Goal: Task Accomplishment & Management: Manage account settings

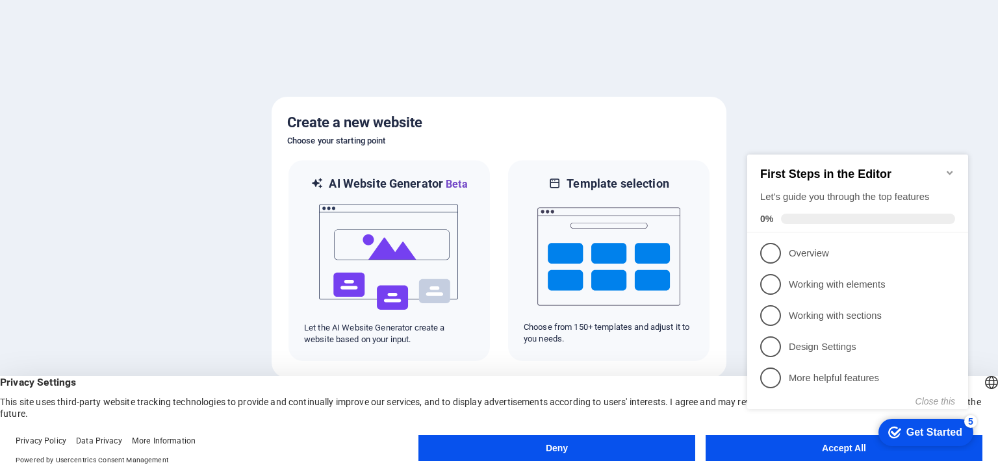
click at [850, 451] on appcues-checklist "Contextual help checklist present on screen" at bounding box center [860, 295] width 236 height 320
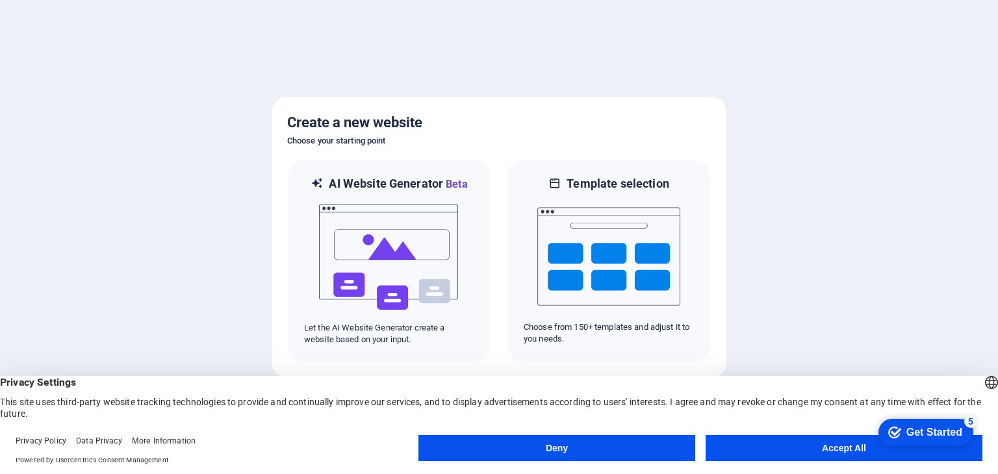
click at [826, 448] on button "Accept All" at bounding box center [843, 448] width 277 height 26
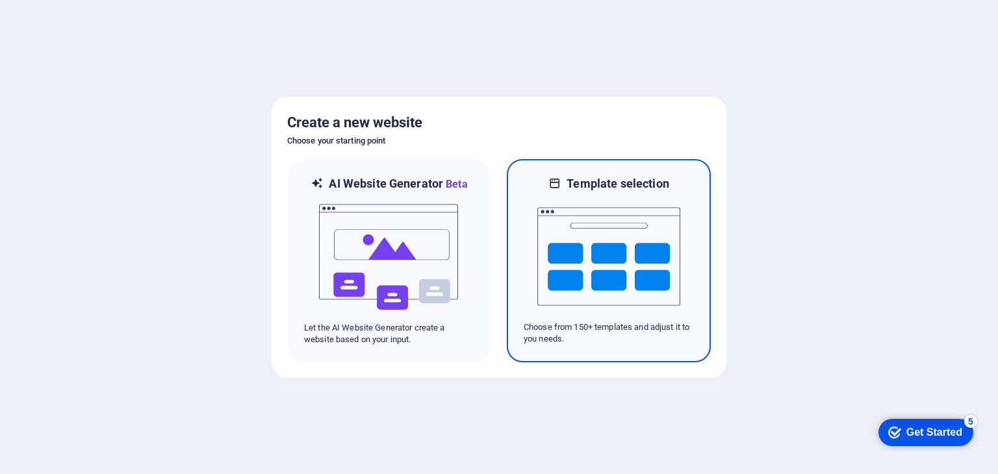
click at [618, 251] on img at bounding box center [608, 257] width 143 height 130
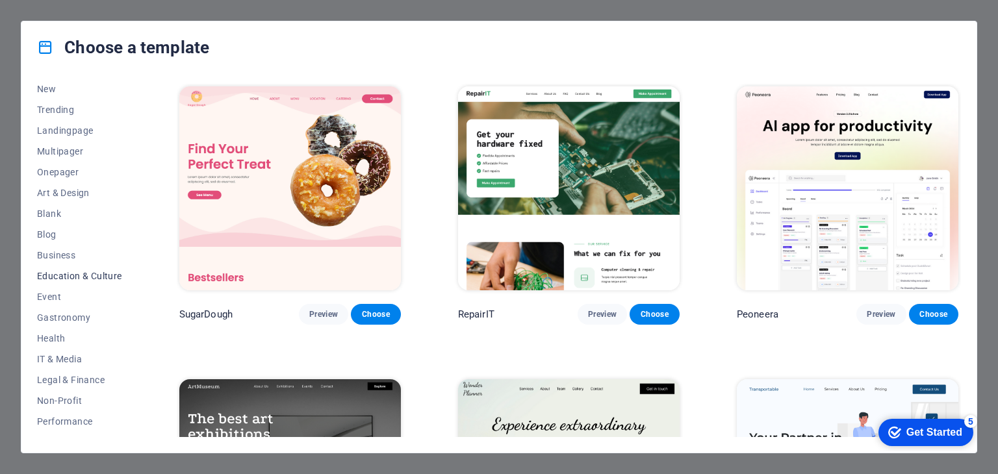
scroll to position [65, 0]
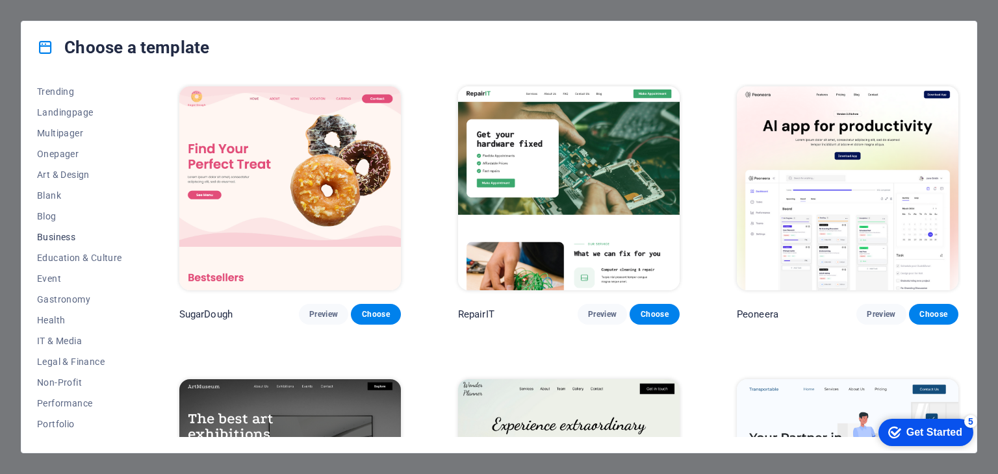
click at [68, 237] on span "Business" at bounding box center [79, 237] width 85 height 10
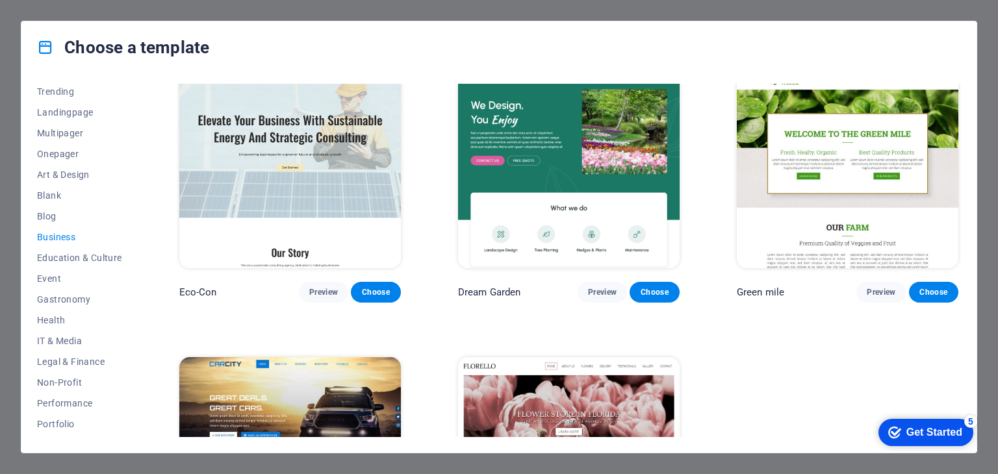
scroll to position [0, 0]
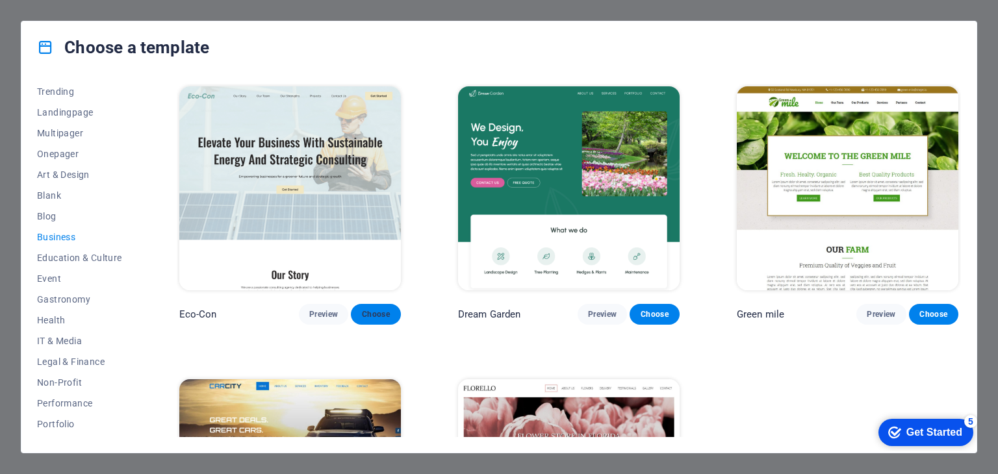
click at [371, 312] on span "Choose" at bounding box center [375, 314] width 29 height 10
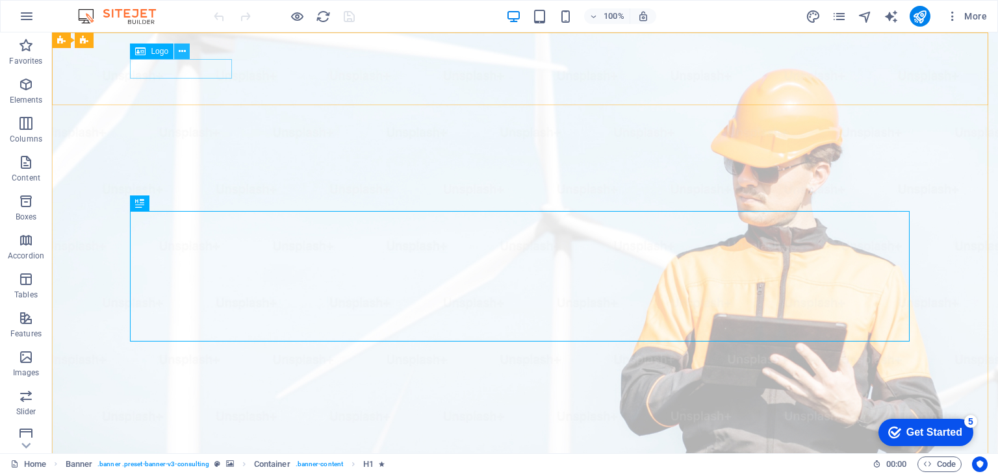
click at [183, 53] on icon at bounding box center [182, 52] width 7 height 14
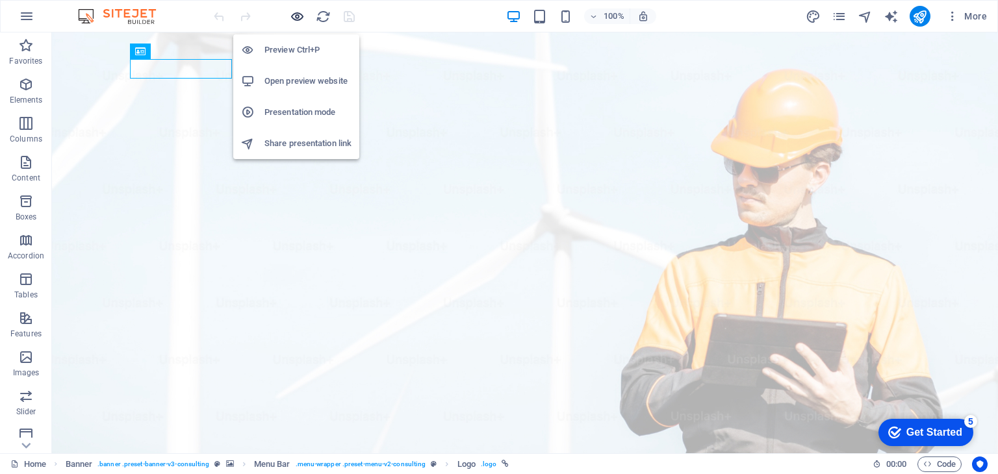
click at [294, 14] on icon "button" at bounding box center [297, 16] width 15 height 15
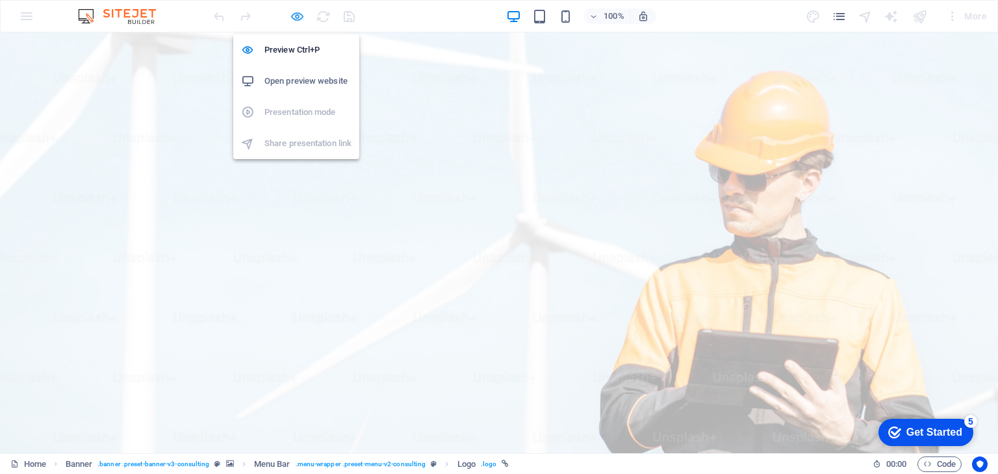
click at [295, 17] on icon "button" at bounding box center [297, 16] width 15 height 15
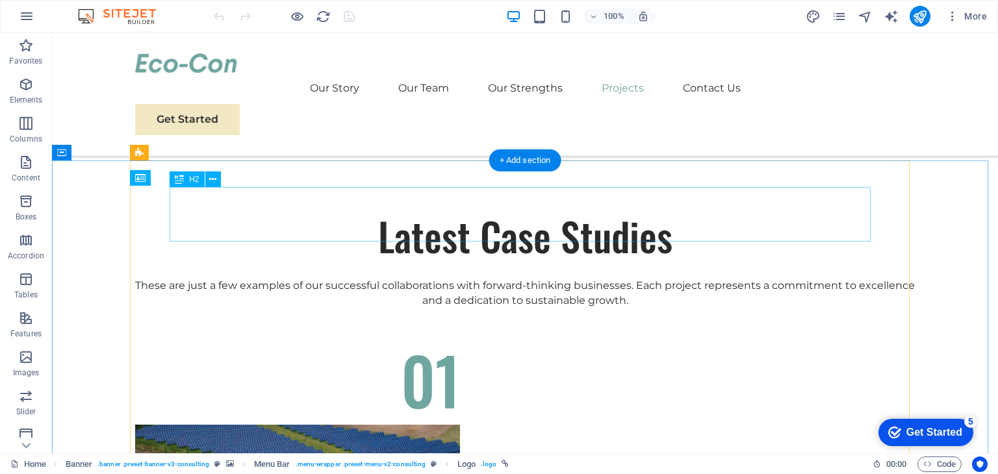
scroll to position [4223, 0]
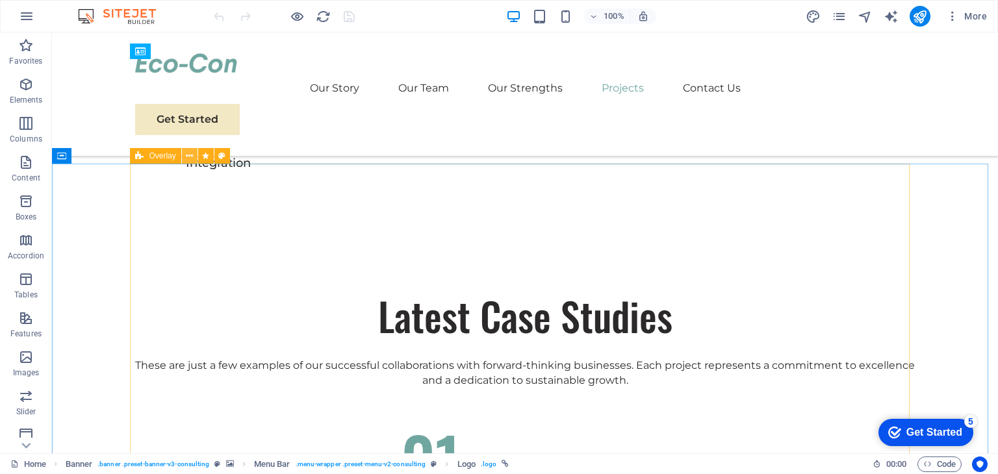
click at [188, 160] on icon at bounding box center [189, 156] width 7 height 14
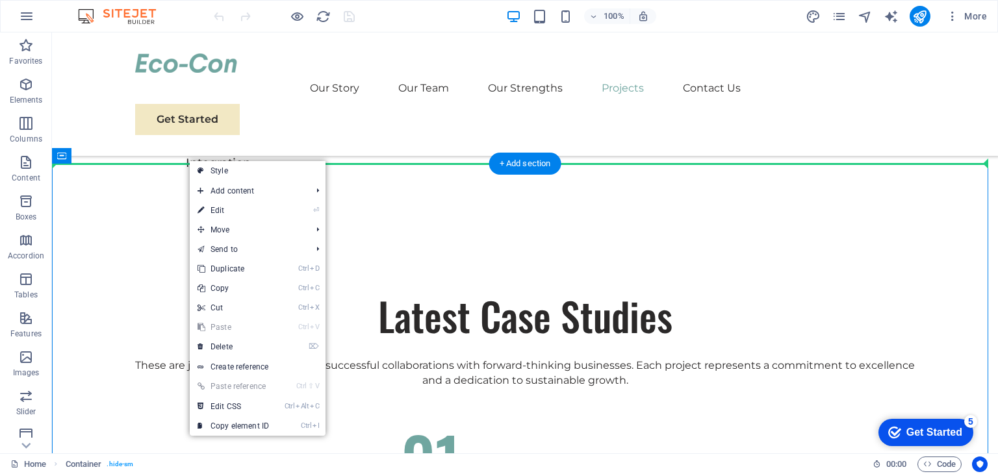
drag, startPoint x: 134, startPoint y: 189, endPoint x: 118, endPoint y: 150, distance: 42.5
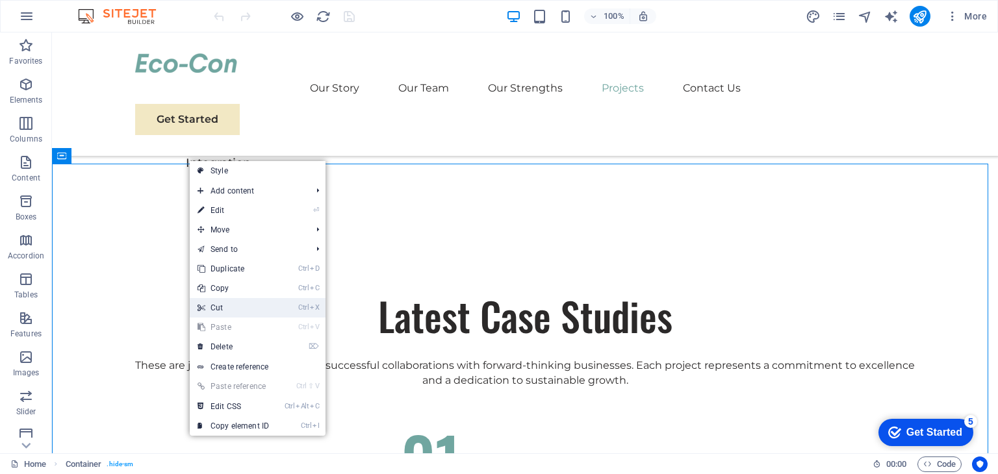
click at [231, 307] on link "Ctrl X Cut" at bounding box center [233, 307] width 87 height 19
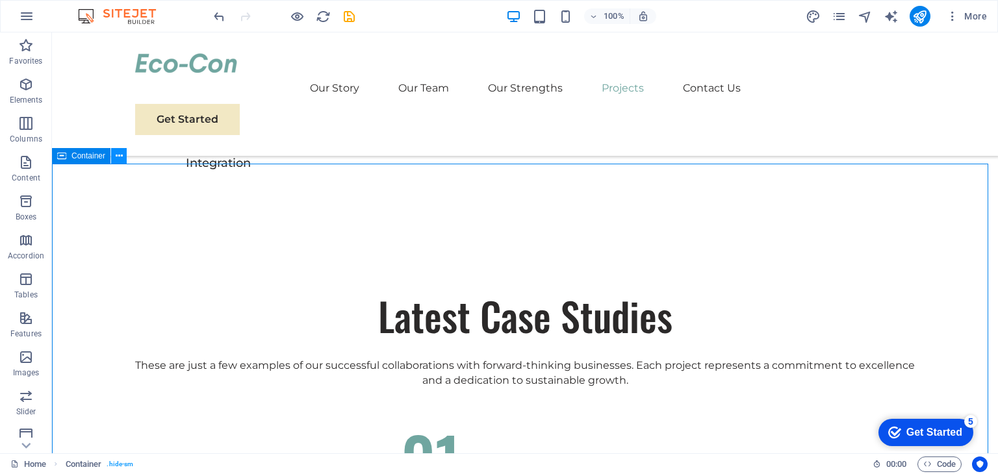
click at [120, 156] on icon at bounding box center [119, 156] width 7 height 14
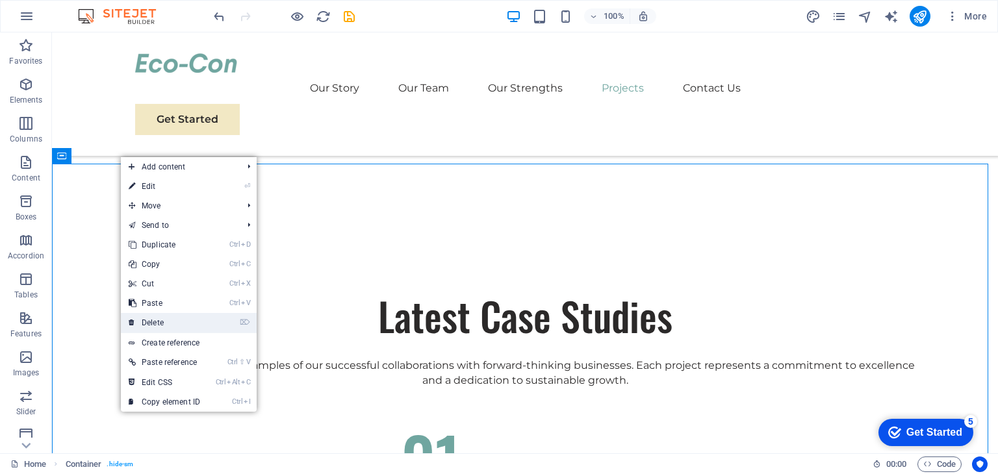
click at [157, 316] on link "⌦ Delete" at bounding box center [164, 322] width 87 height 19
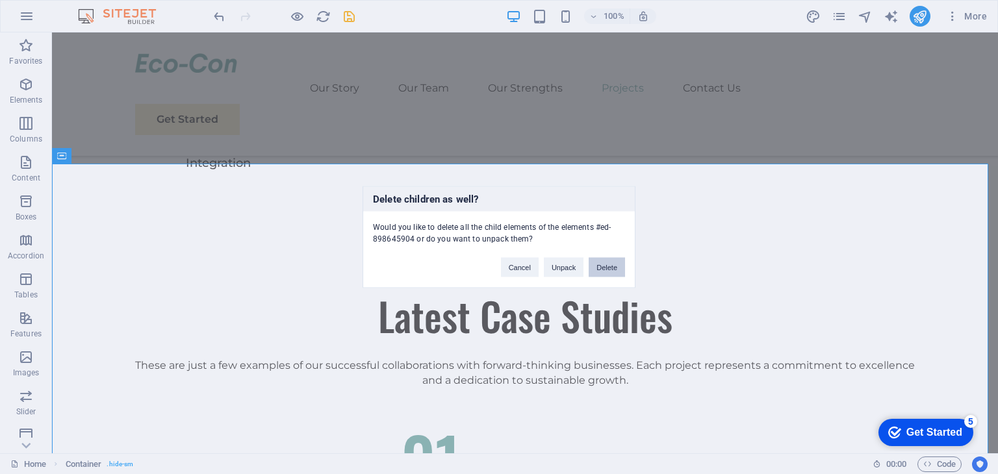
click at [609, 272] on button "Delete" at bounding box center [607, 267] width 36 height 19
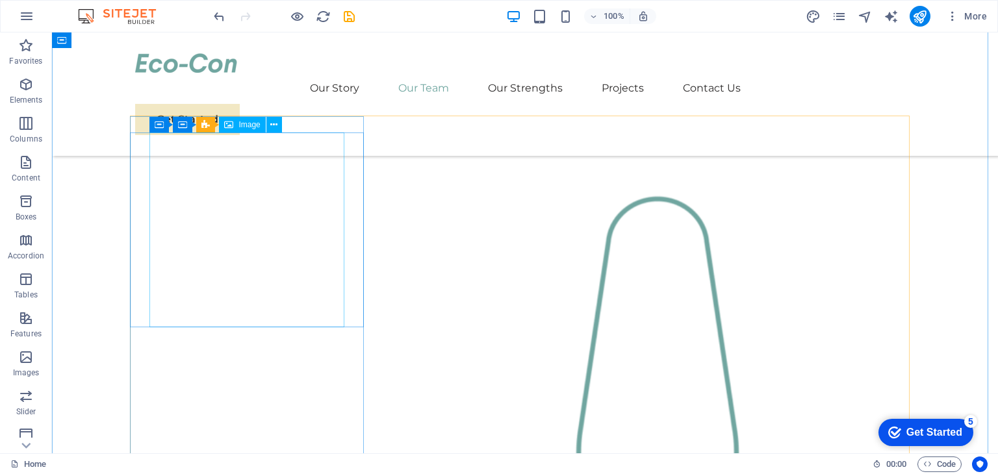
scroll to position [1104, 0]
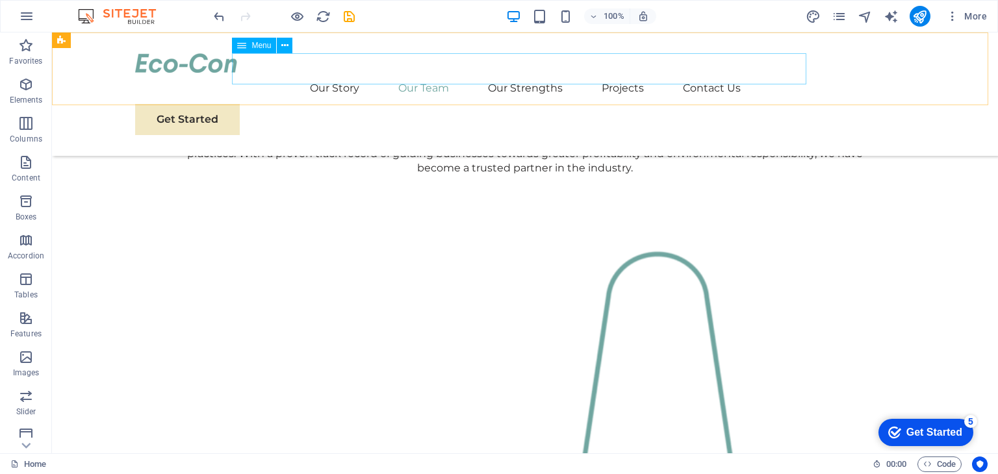
click at [328, 73] on nav "Our Story Our Team Our Strengths Projects Contact Us" at bounding box center [525, 88] width 780 height 31
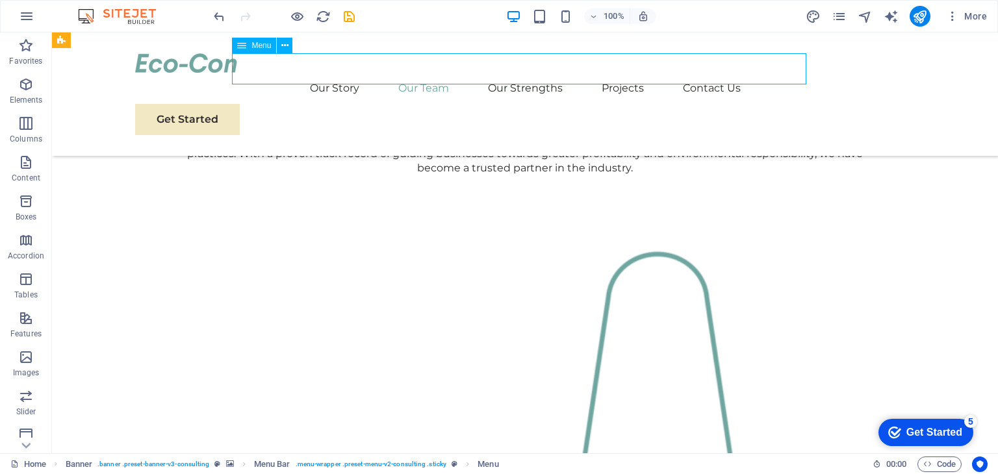
click at [311, 73] on nav "Our Story Our Team Our Strengths Projects Contact Us" at bounding box center [525, 88] width 780 height 31
select select
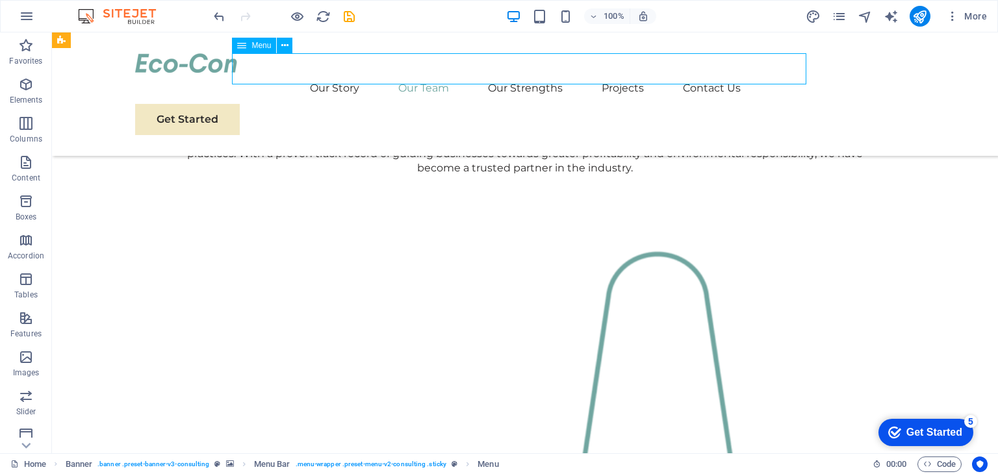
select select
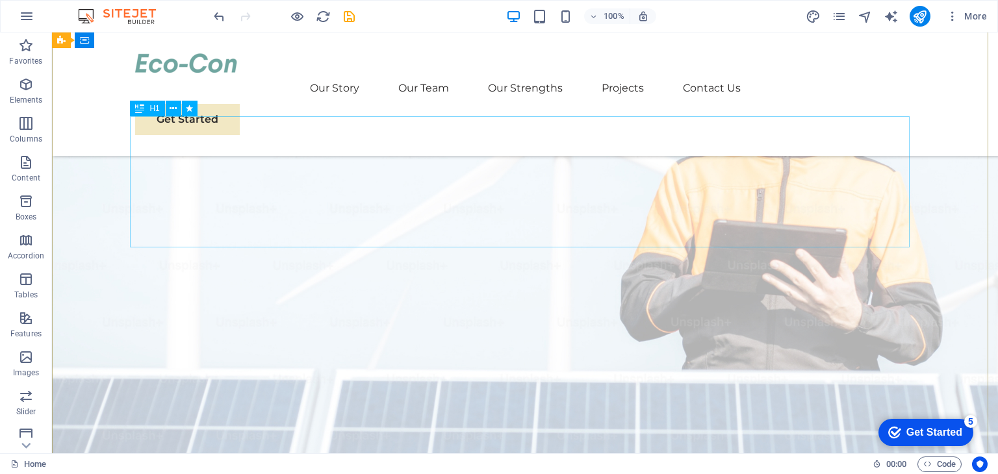
scroll to position [0, 0]
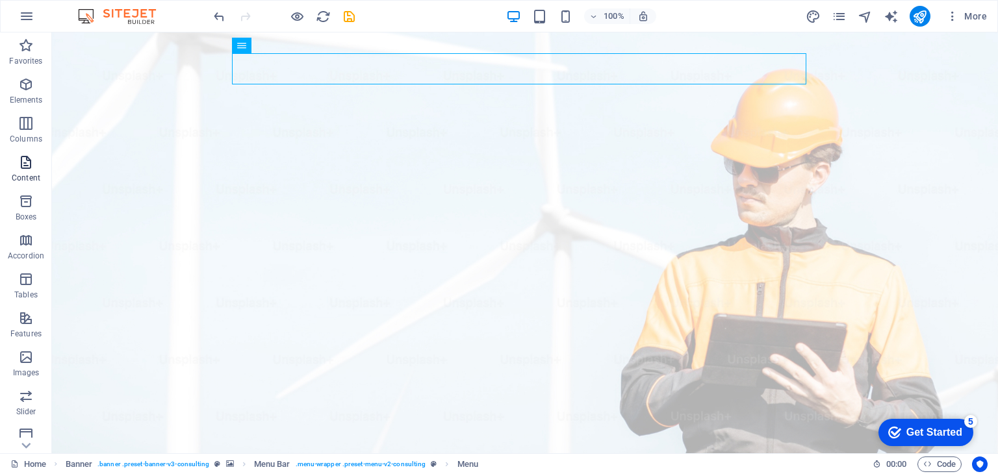
click at [31, 169] on icon "button" at bounding box center [26, 163] width 16 height 16
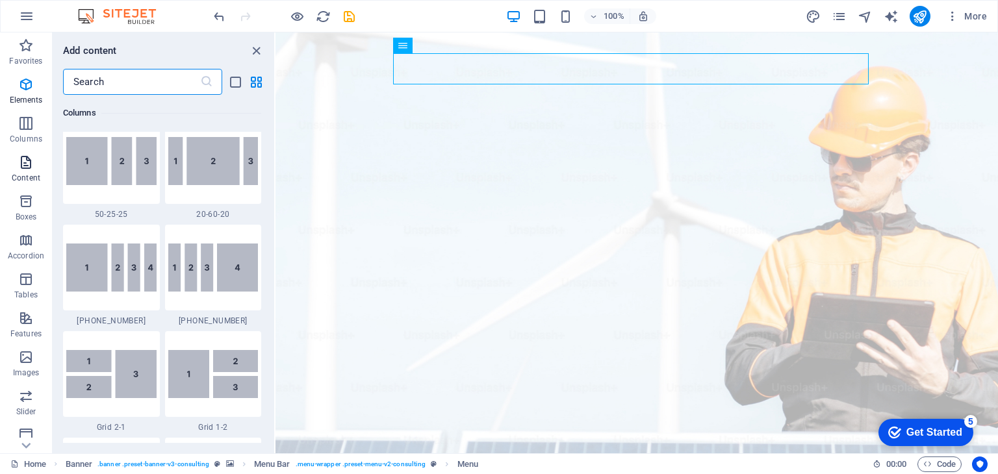
scroll to position [2273, 0]
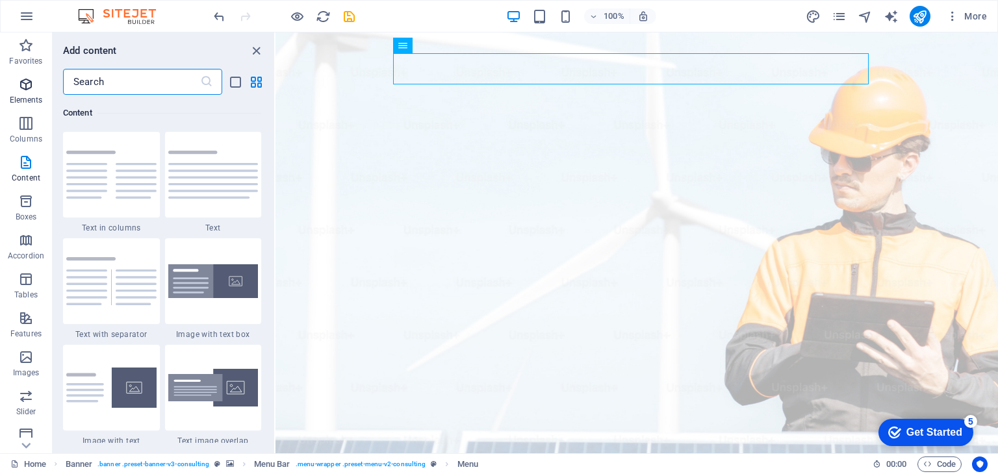
click at [23, 91] on icon "button" at bounding box center [26, 85] width 16 height 16
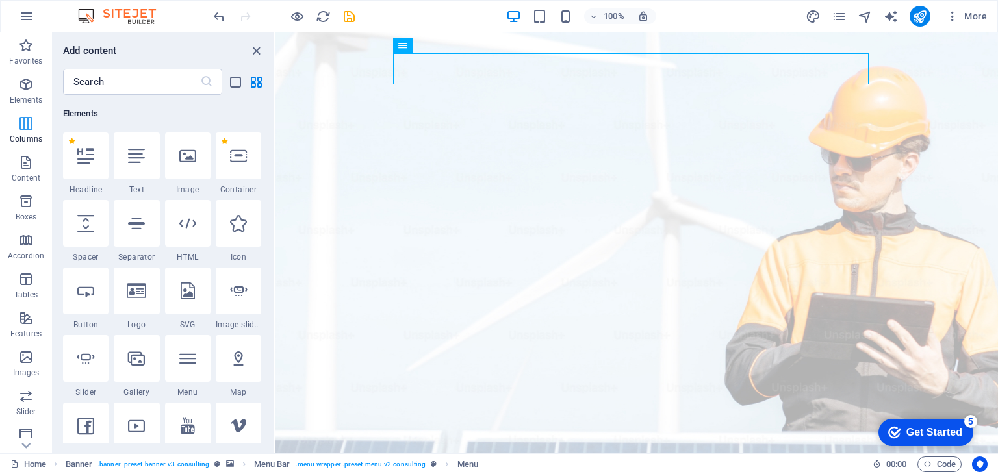
click at [21, 125] on icon "button" at bounding box center [26, 124] width 16 height 16
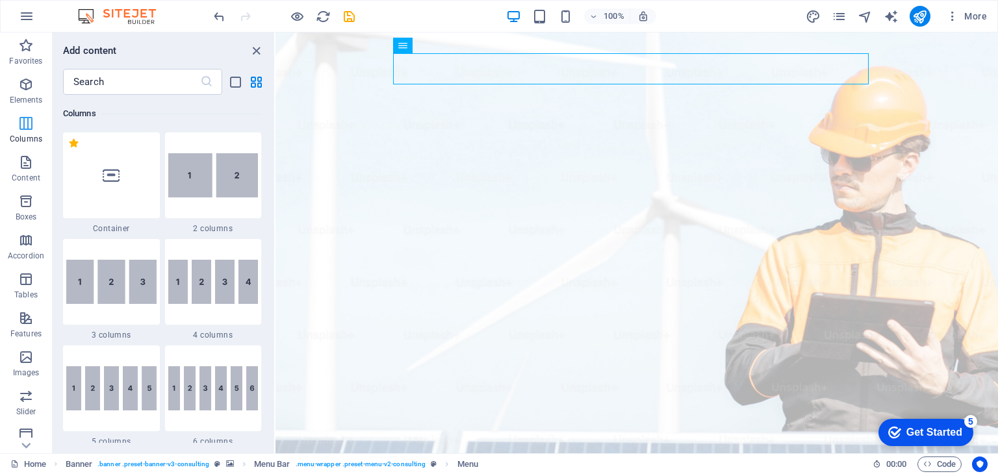
scroll to position [642, 0]
click at [427, 12] on div "100% More" at bounding box center [601, 16] width 781 height 21
click at [258, 49] on icon "close panel" at bounding box center [256, 51] width 15 height 15
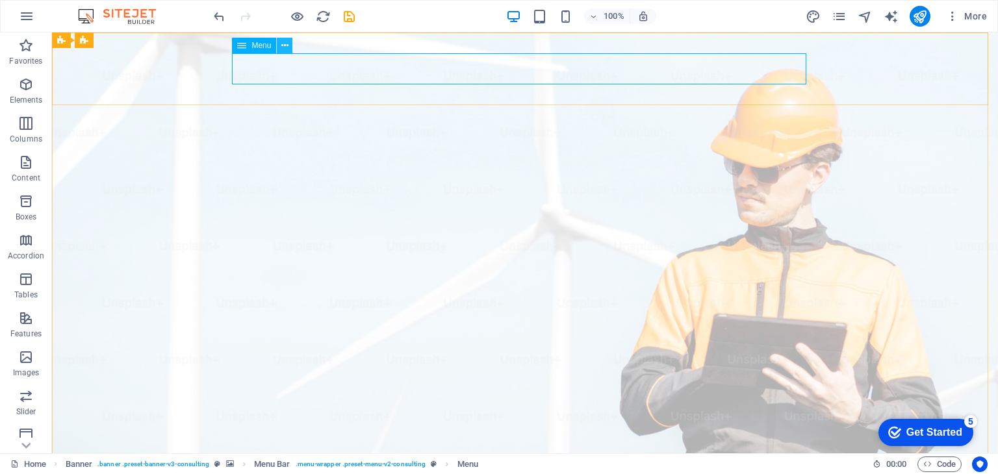
click at [283, 45] on icon at bounding box center [284, 46] width 7 height 14
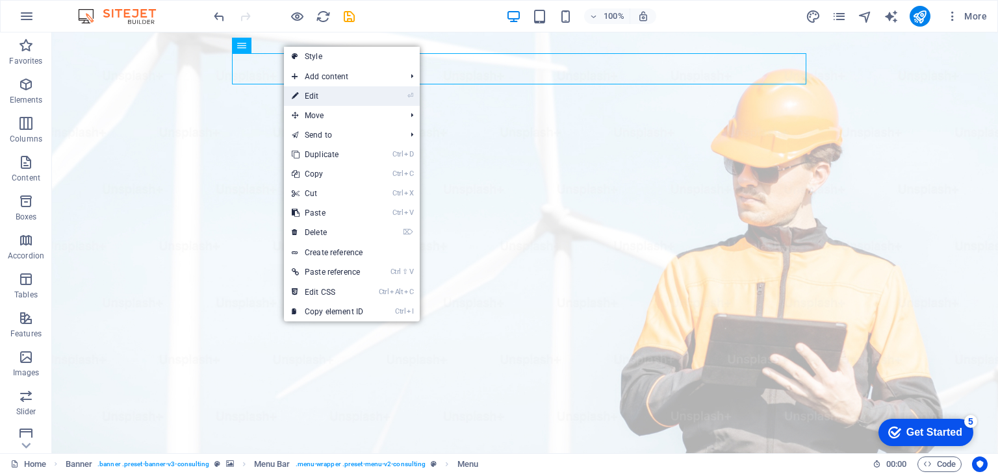
click at [316, 95] on link "⏎ Edit" at bounding box center [327, 95] width 87 height 19
select select
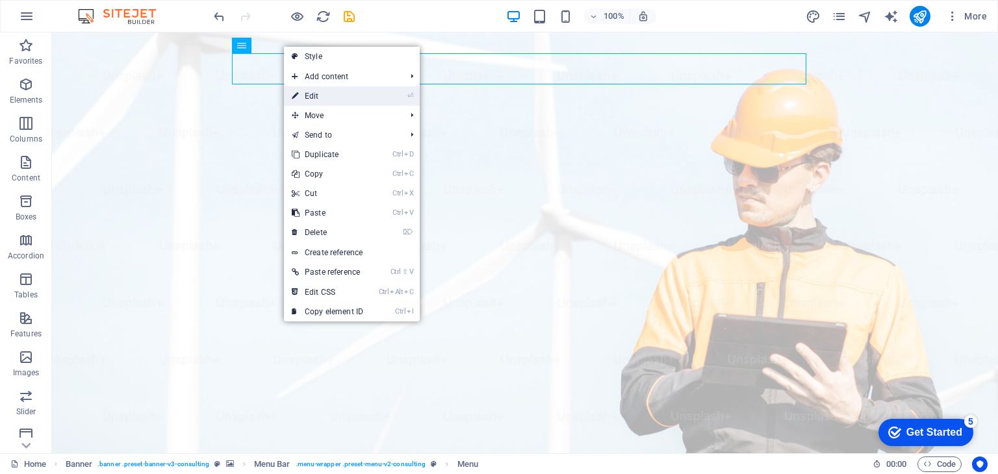
select select
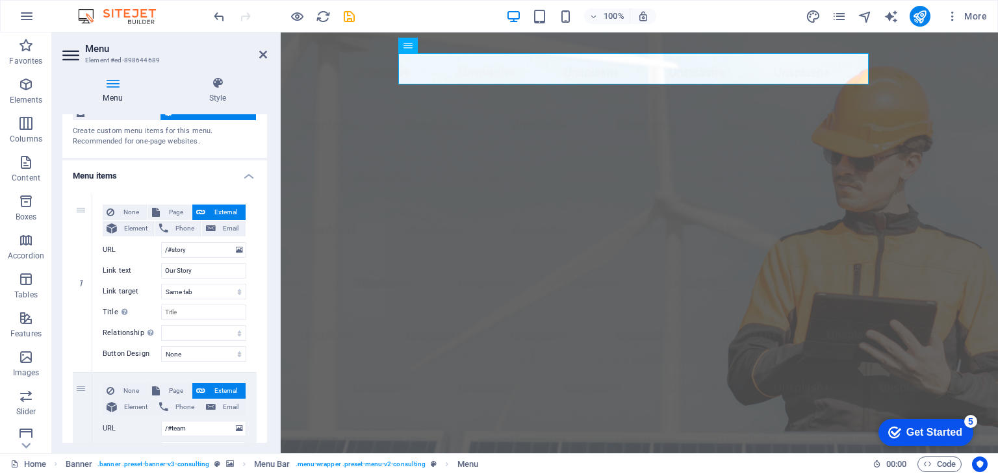
scroll to position [65, 0]
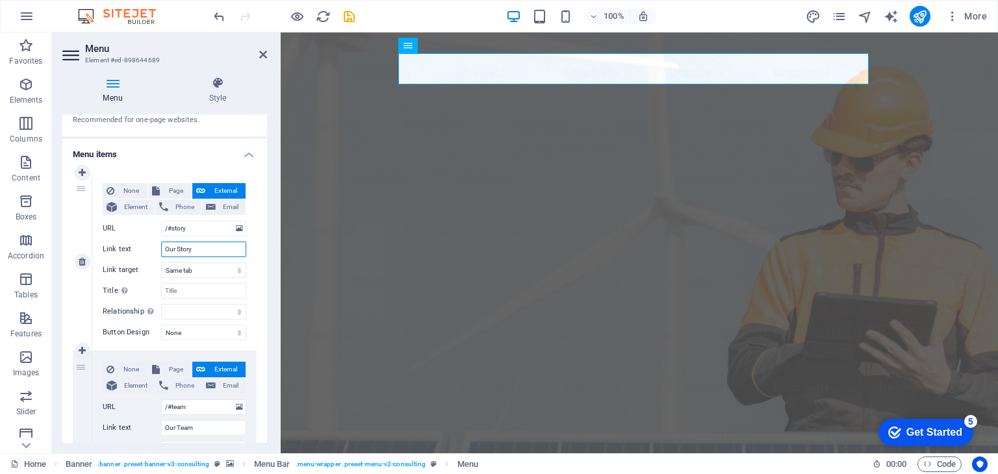
drag, startPoint x: 213, startPoint y: 250, endPoint x: 166, endPoint y: 250, distance: 46.8
click at [166, 250] on input "Our Story" at bounding box center [203, 250] width 85 height 16
type input "About Us"
select select
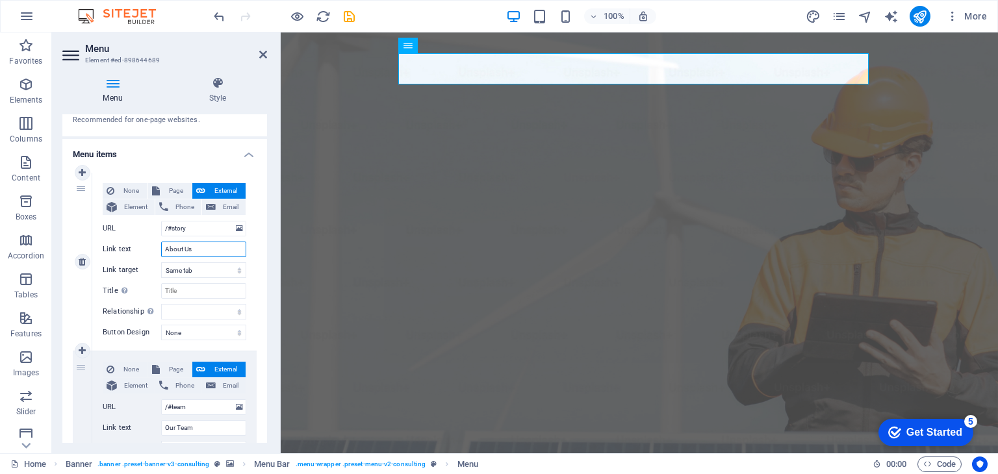
select select
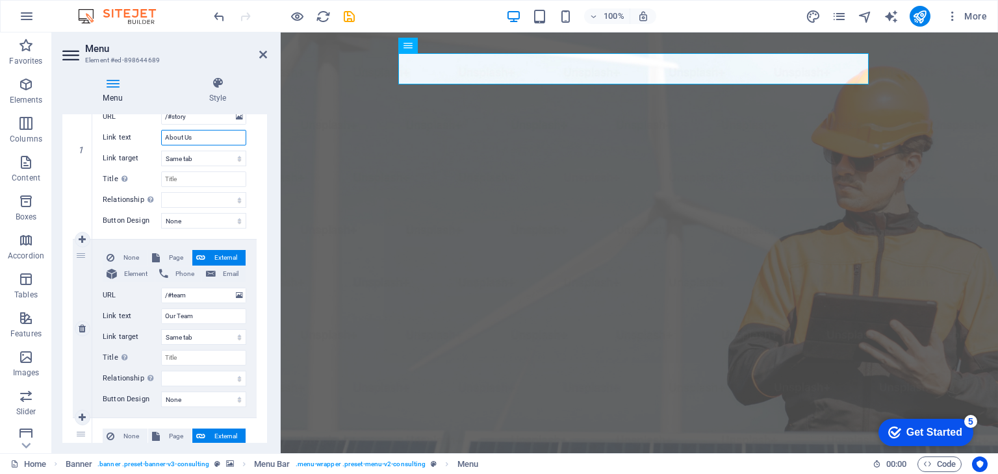
scroll to position [195, 0]
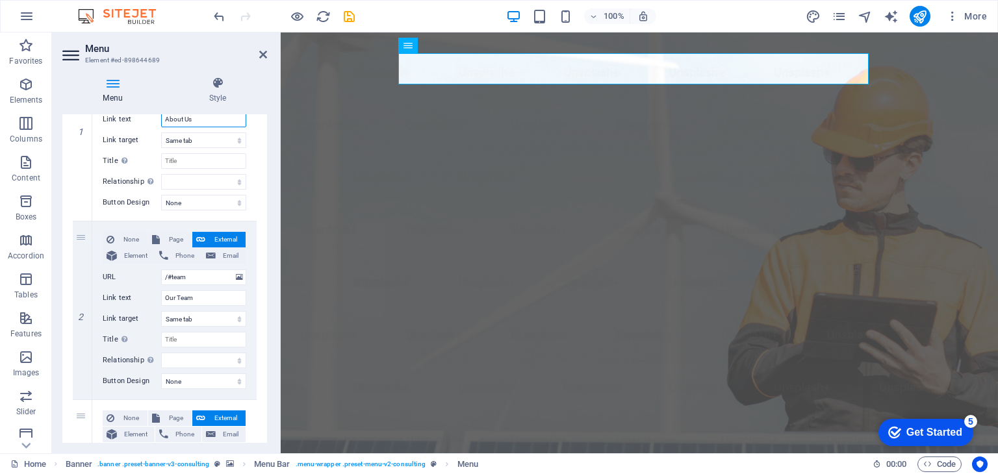
type input "About Us"
drag, startPoint x: 203, startPoint y: 299, endPoint x: 128, endPoint y: 290, distance: 75.3
click at [123, 290] on div "Link text Our Team" at bounding box center [175, 298] width 144 height 16
type input "Services"
select select
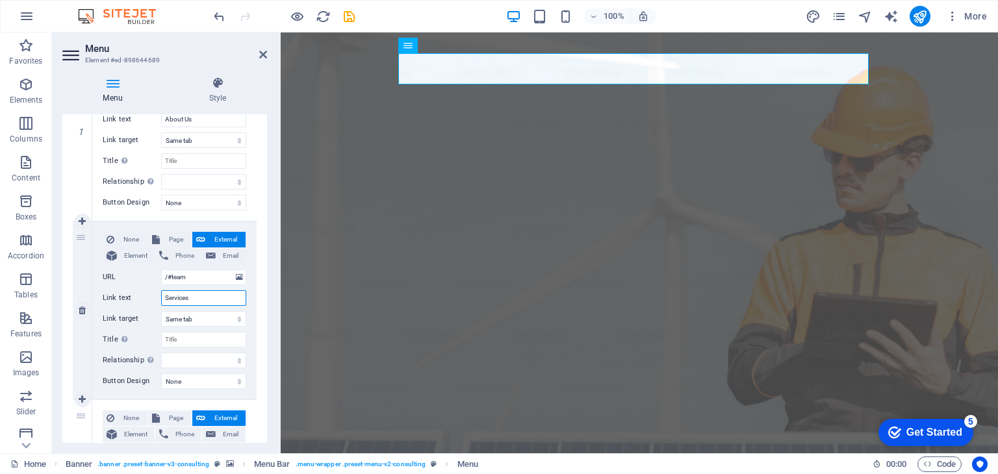
select select
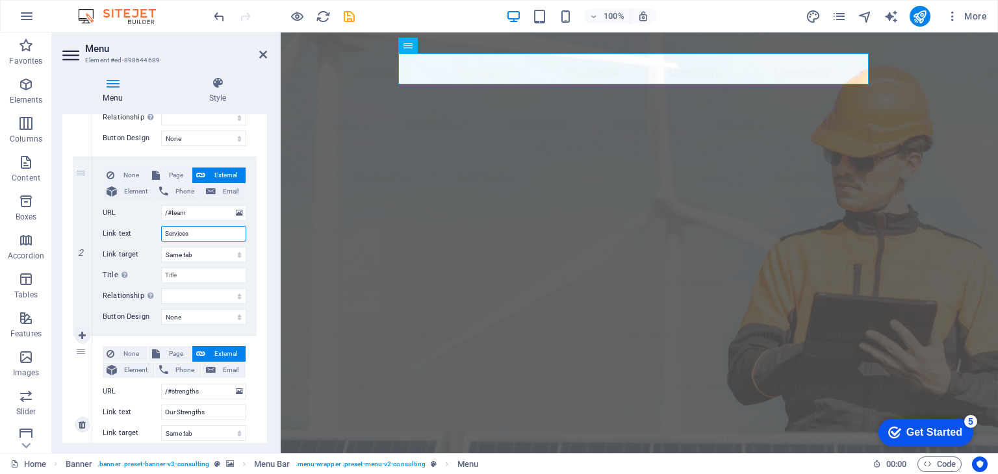
scroll to position [390, 0]
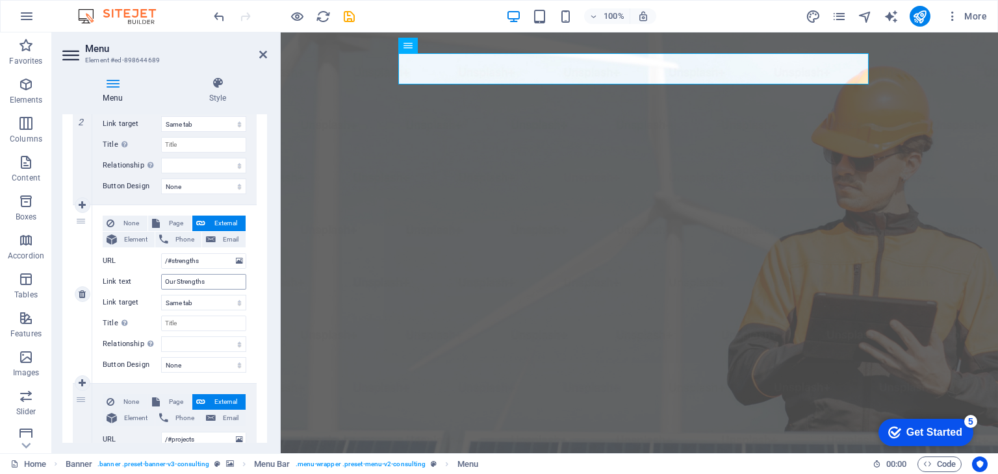
type input "Services"
drag, startPoint x: 218, startPoint y: 281, endPoint x: 141, endPoint y: 274, distance: 77.6
click at [141, 274] on div "Link text Our Strengths" at bounding box center [175, 282] width 144 height 16
type input "Insights"
select select
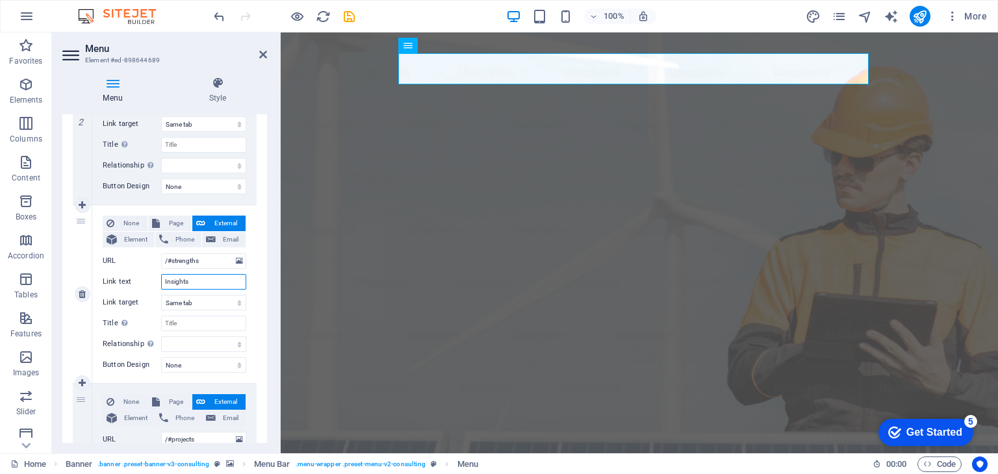
select select
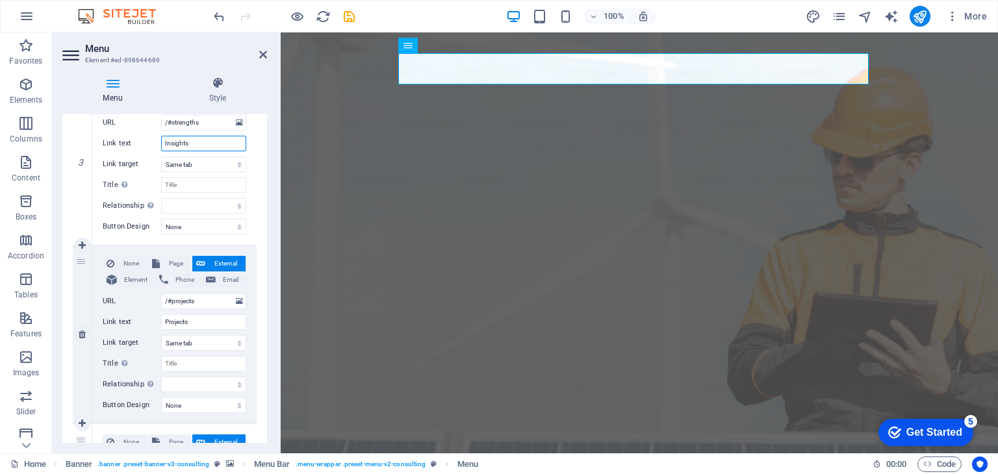
scroll to position [585, 0]
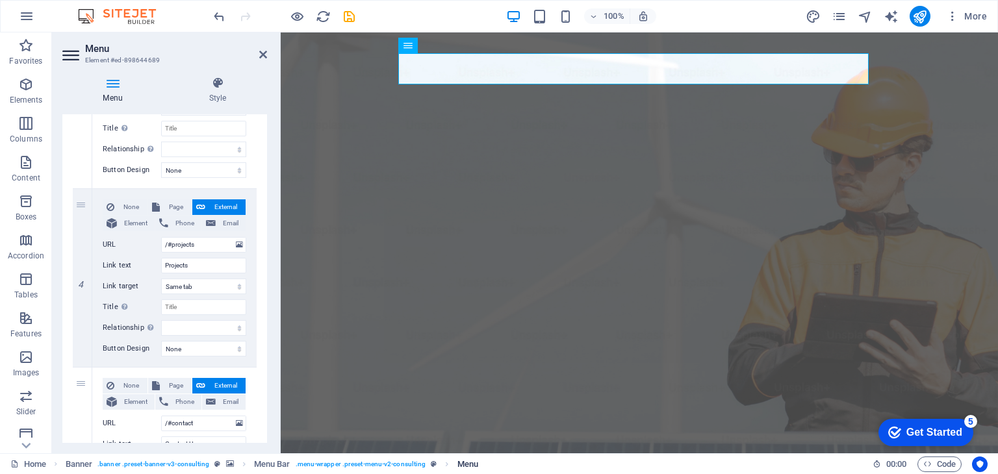
type input "Insights"
drag, startPoint x: 202, startPoint y: 266, endPoint x: 135, endPoint y: 256, distance: 67.6
click at [135, 256] on div "None Page External Element Phone Email Page Home Subpage Legal Notice Privacy E…" at bounding box center [175, 267] width 144 height 136
type input "Partners"
select select
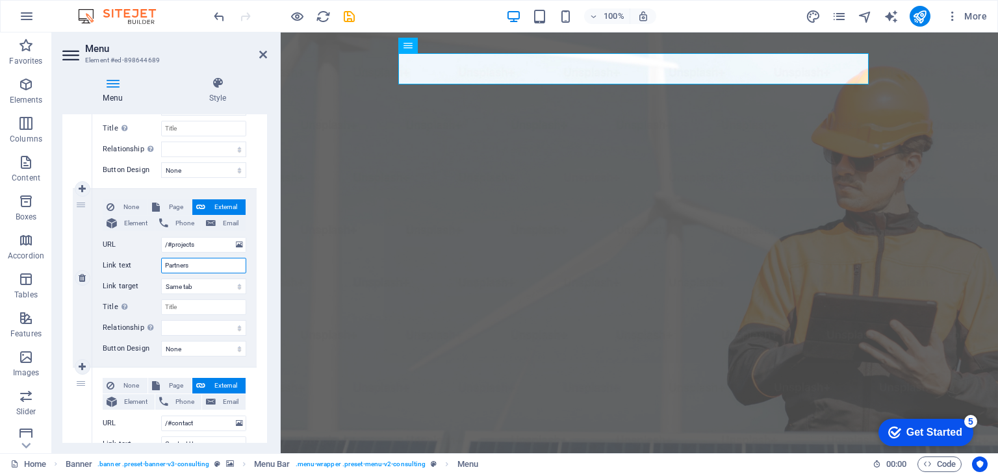
select select
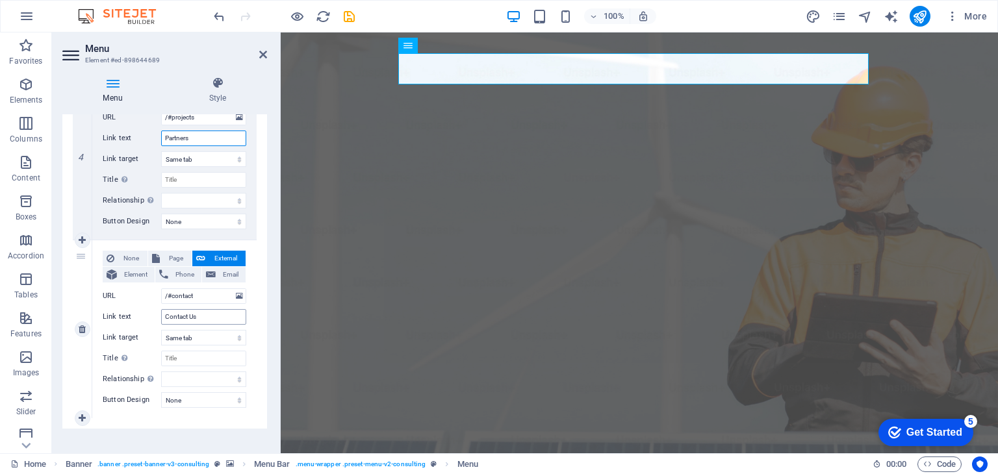
scroll to position [723, 0]
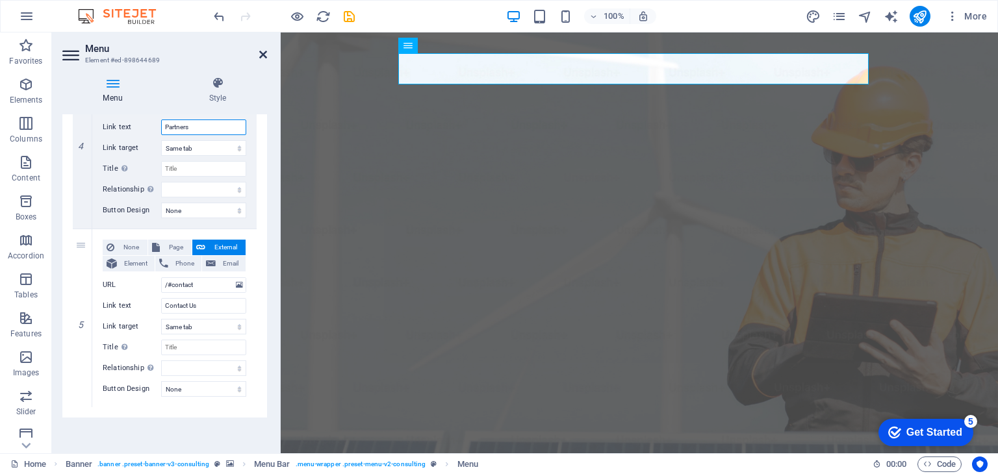
type input "Partners"
click at [261, 55] on icon at bounding box center [263, 54] width 8 height 10
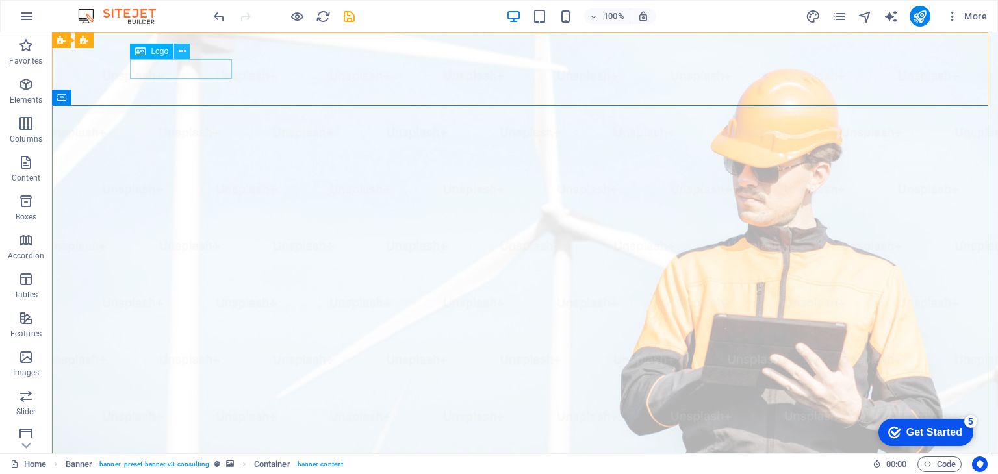
click at [182, 53] on icon at bounding box center [182, 52] width 7 height 14
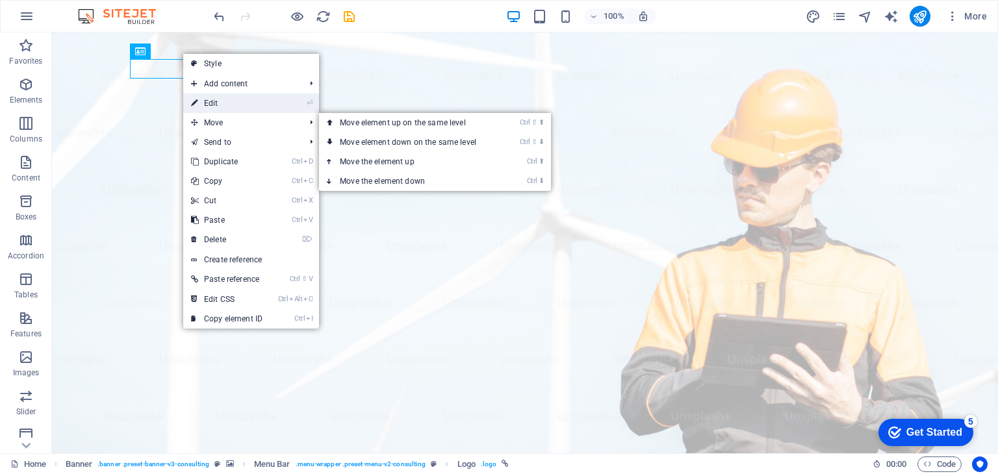
click at [210, 98] on link "⏎ Edit" at bounding box center [226, 103] width 87 height 19
select select "px"
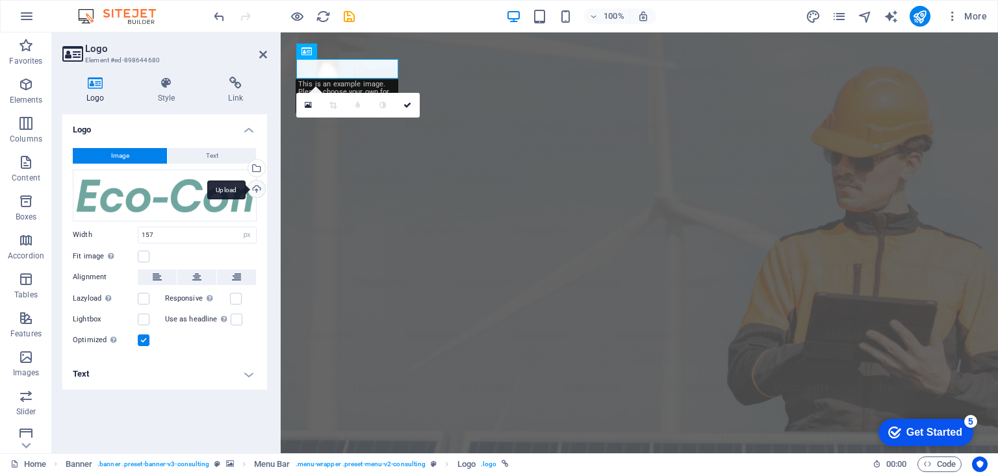
click at [252, 190] on div "Upload" at bounding box center [255, 190] width 19 height 19
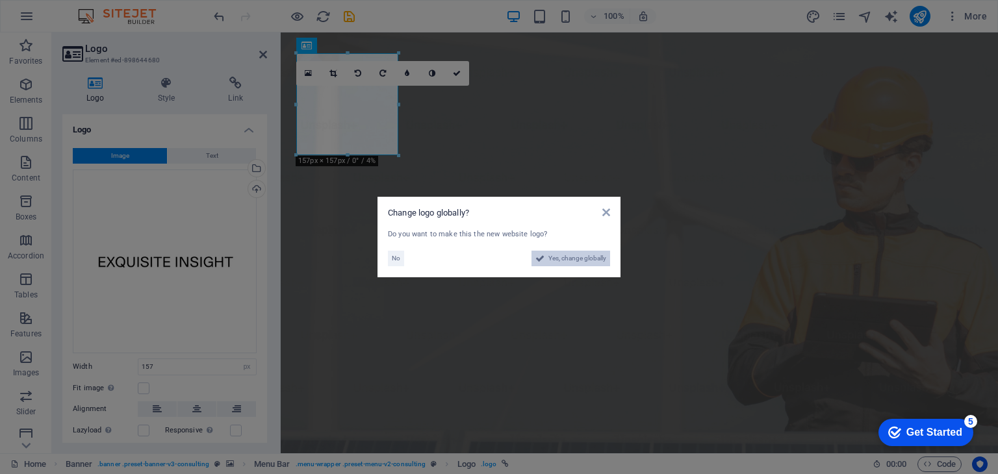
click at [553, 253] on span "Yes, change globally" at bounding box center [577, 259] width 58 height 16
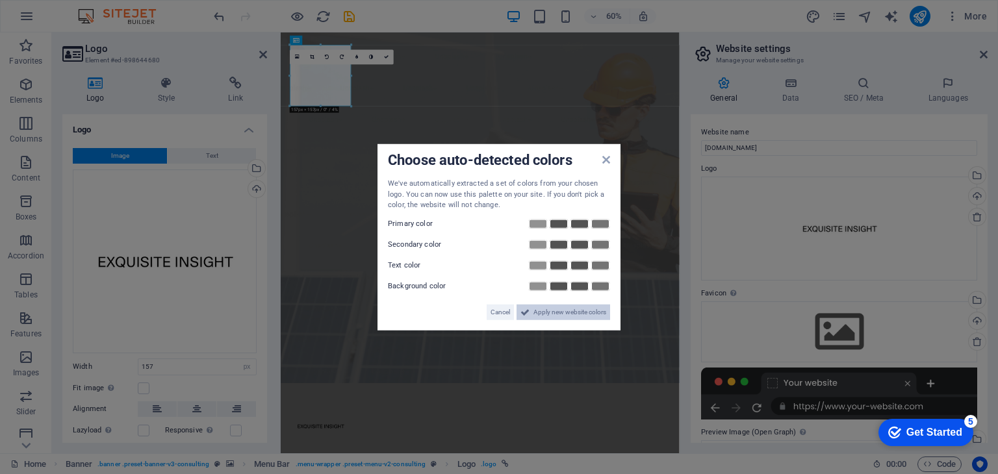
click at [535, 312] on span "Apply new website colors" at bounding box center [569, 312] width 73 height 16
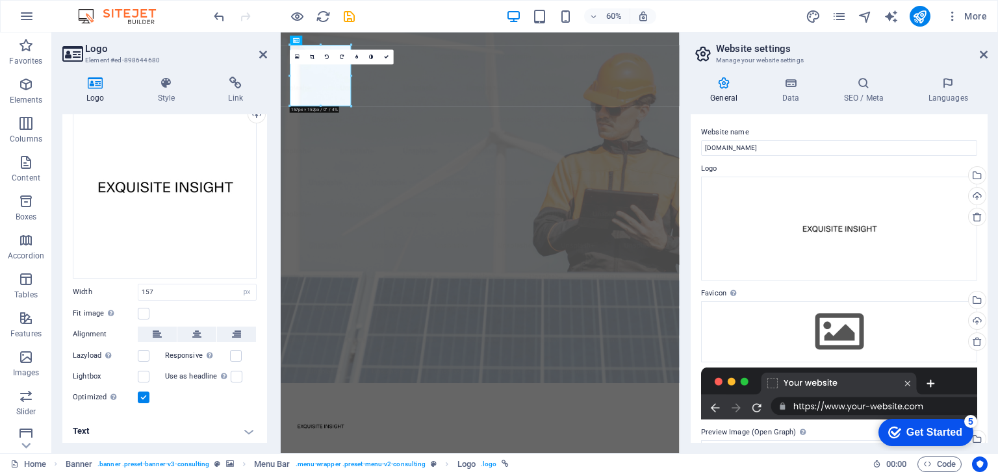
scroll to position [75, 0]
click at [266, 52] on icon at bounding box center [263, 54] width 8 height 10
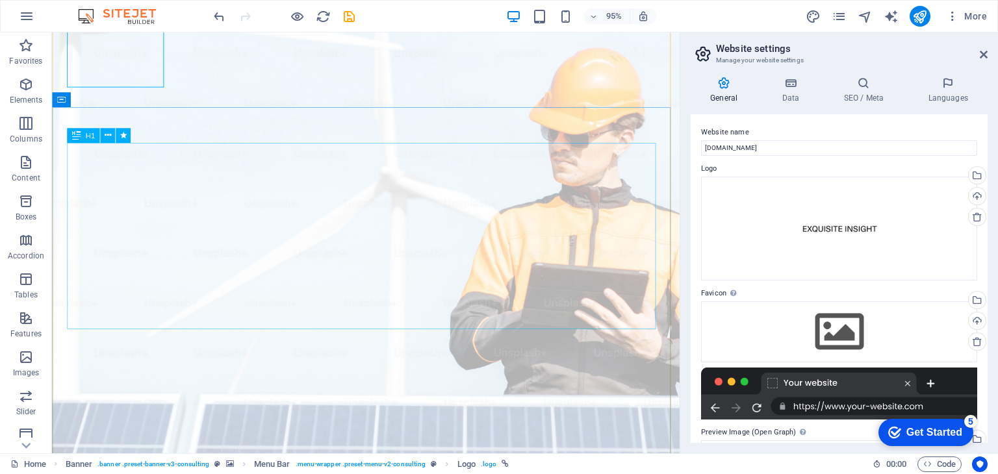
scroll to position [0, 0]
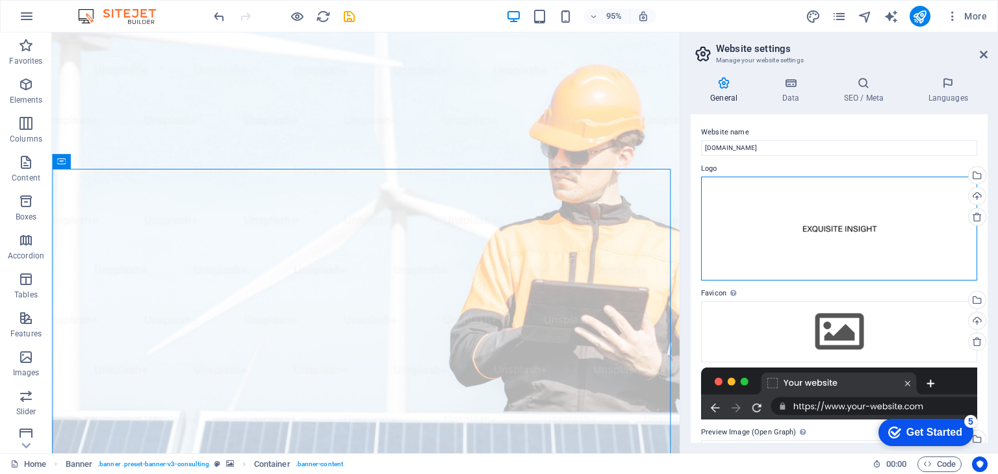
click at [832, 228] on div "Drag files here, click to choose files or select files from Files or our free s…" at bounding box center [839, 229] width 276 height 104
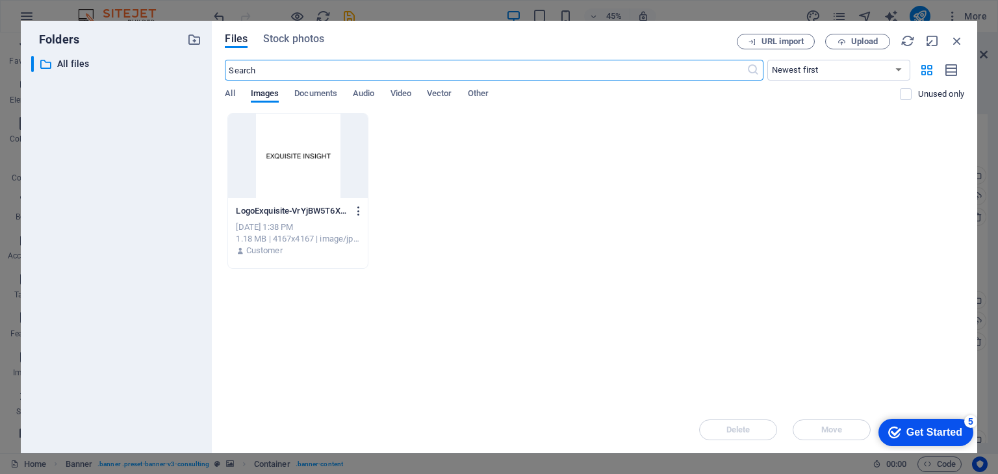
click at [359, 209] on icon "button" at bounding box center [359, 211] width 12 height 12
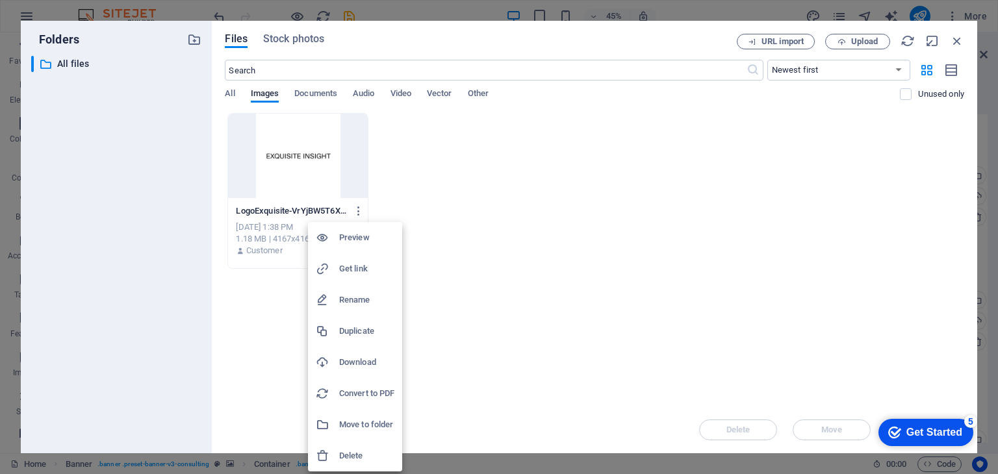
click at [550, 207] on div at bounding box center [499, 237] width 998 height 474
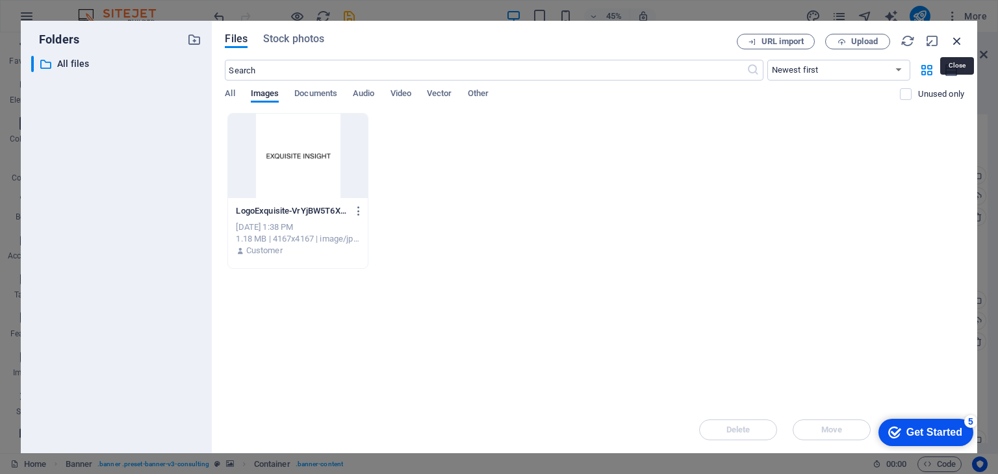
click at [960, 40] on icon "button" at bounding box center [957, 41] width 14 height 14
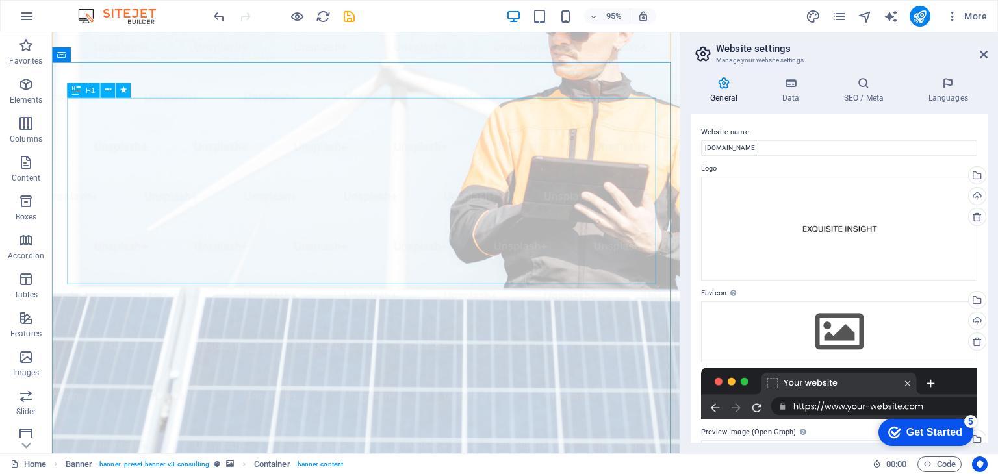
scroll to position [65, 0]
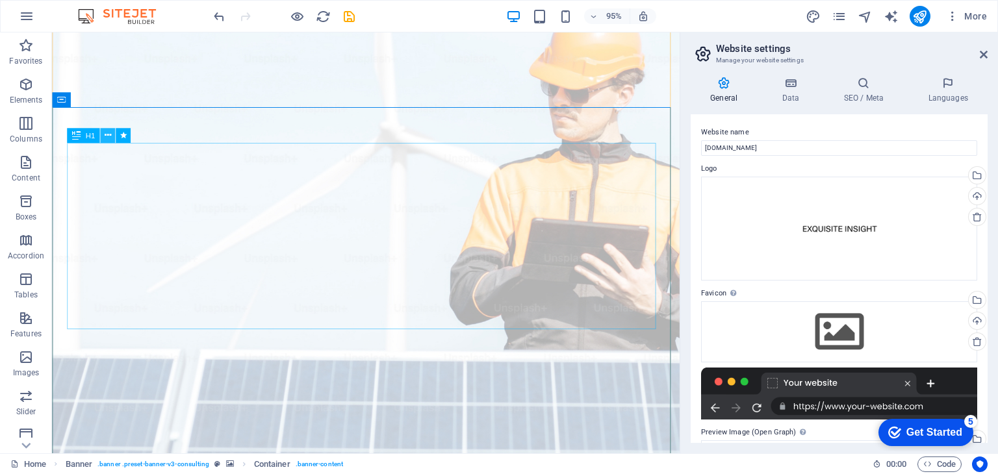
click at [108, 136] on icon at bounding box center [108, 135] width 6 height 13
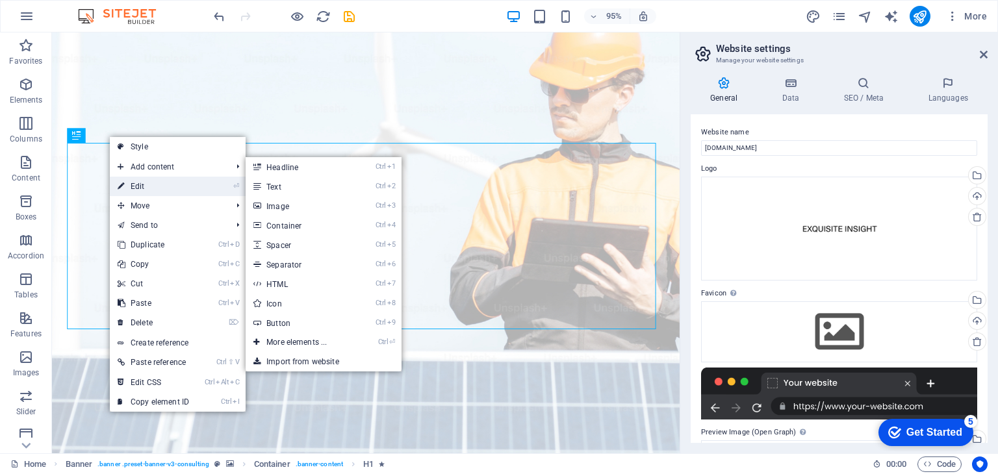
click at [140, 189] on link "⏎ Edit" at bounding box center [153, 186] width 87 height 19
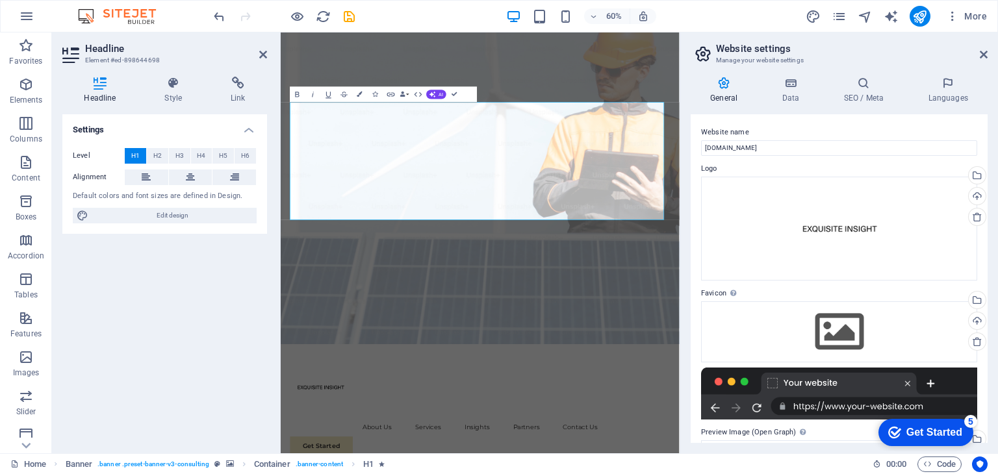
scroll to position [97, 0]
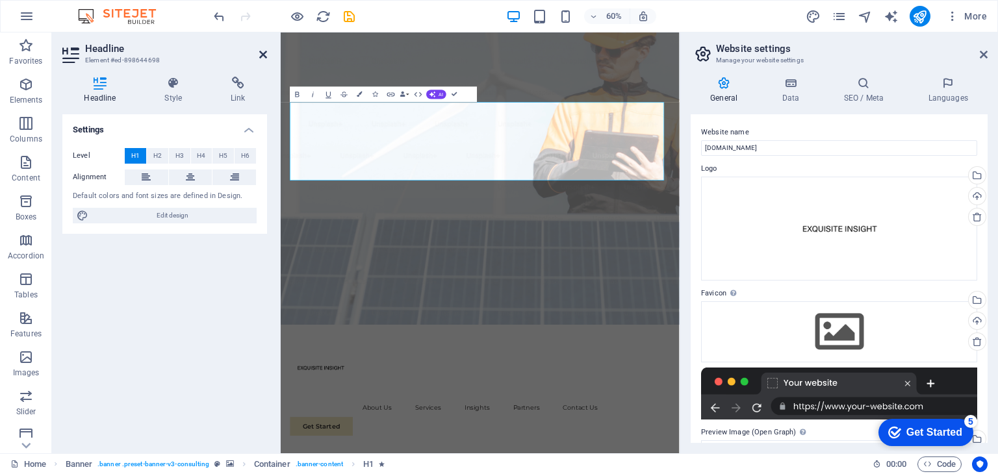
click at [262, 53] on icon at bounding box center [263, 54] width 8 height 10
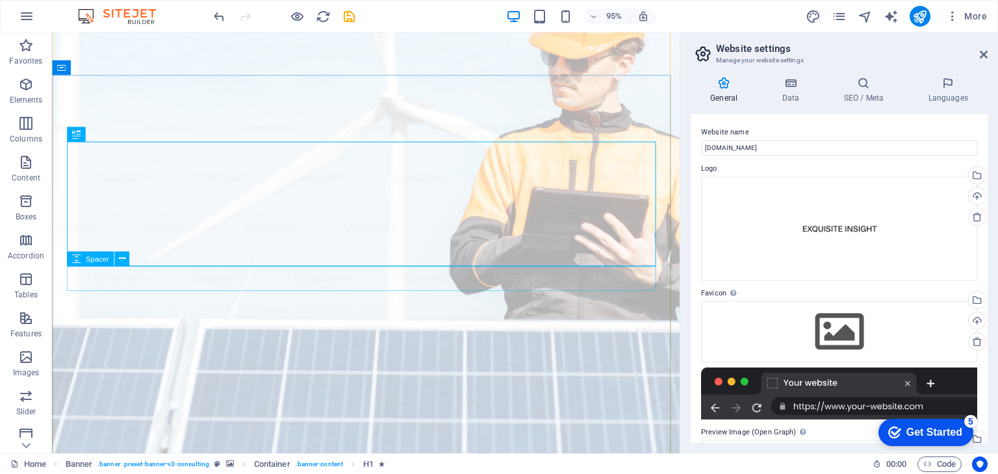
scroll to position [162, 0]
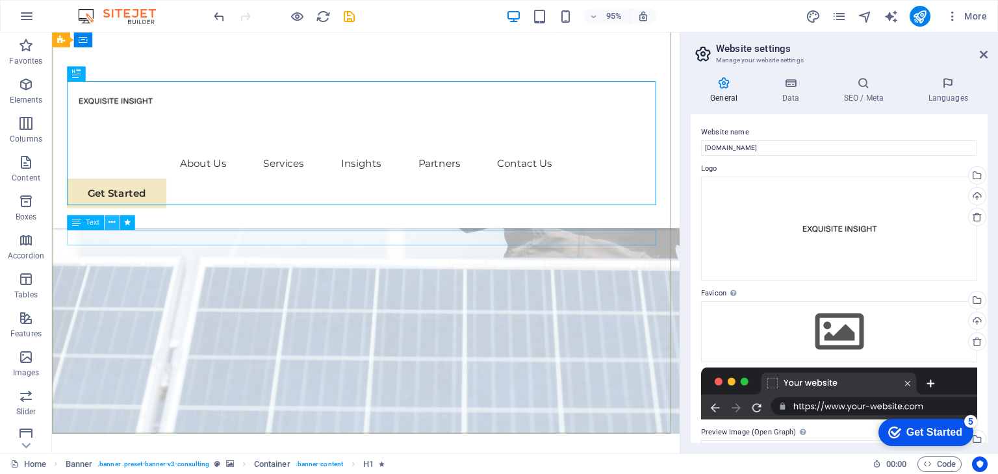
click at [114, 224] on icon at bounding box center [111, 222] width 6 height 13
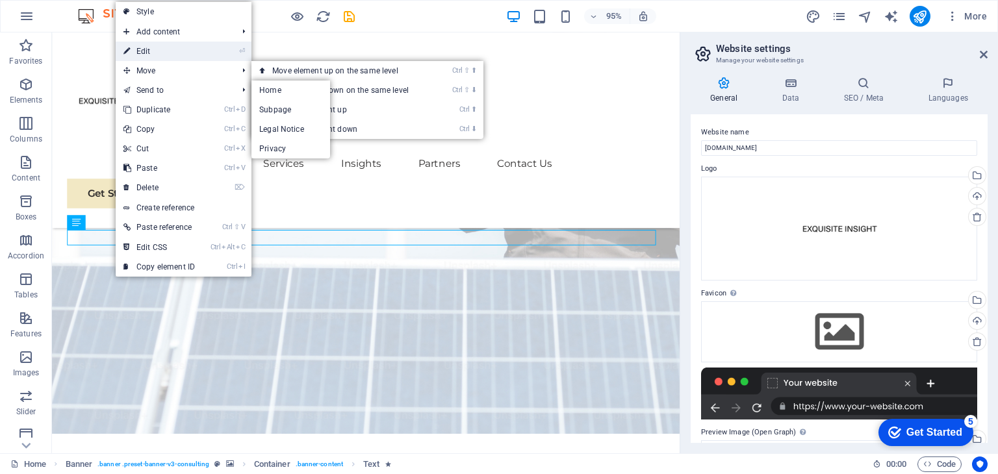
click at [171, 50] on link "⏎ Edit" at bounding box center [159, 51] width 87 height 19
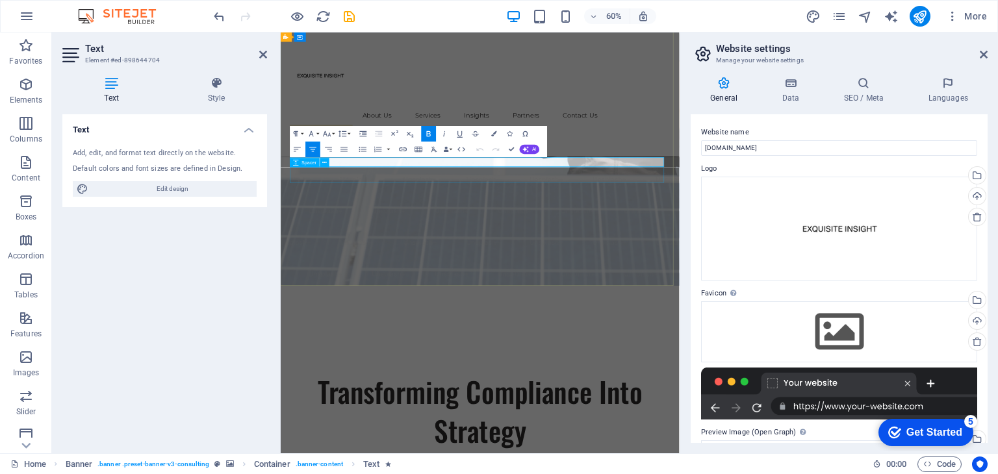
drag, startPoint x: 407, startPoint y: 246, endPoint x: 843, endPoint y: 264, distance: 436.3
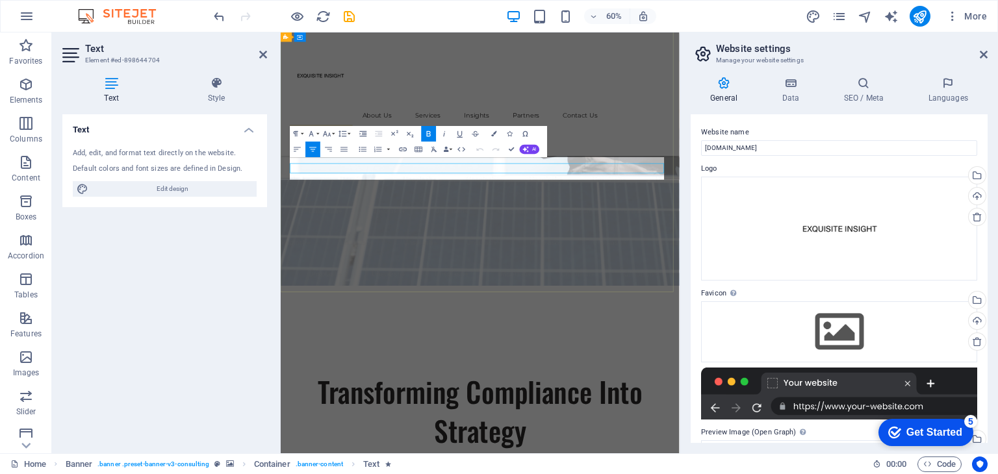
scroll to position [152, 0]
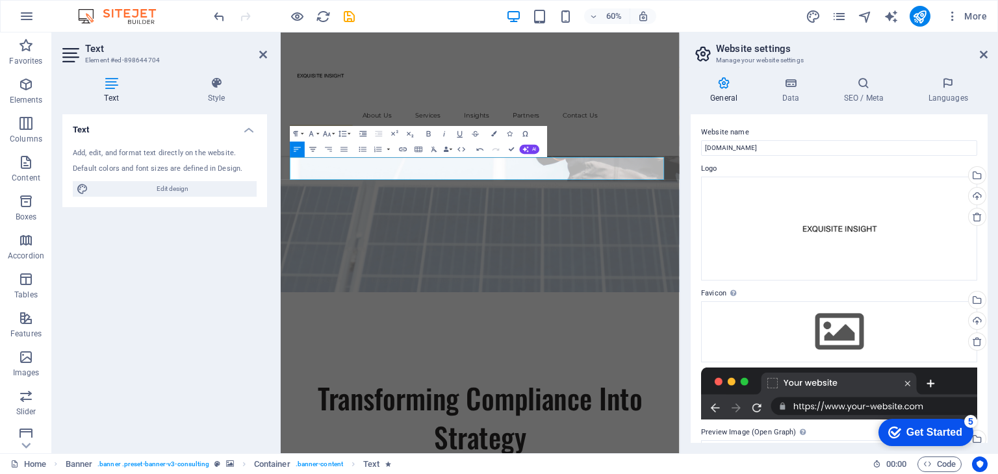
drag, startPoint x: 314, startPoint y: 150, endPoint x: 100, endPoint y: 210, distance: 222.1
click at [314, 150] on icon "button" at bounding box center [313, 149] width 9 height 9
click at [347, 147] on icon "button" at bounding box center [343, 149] width 7 height 5
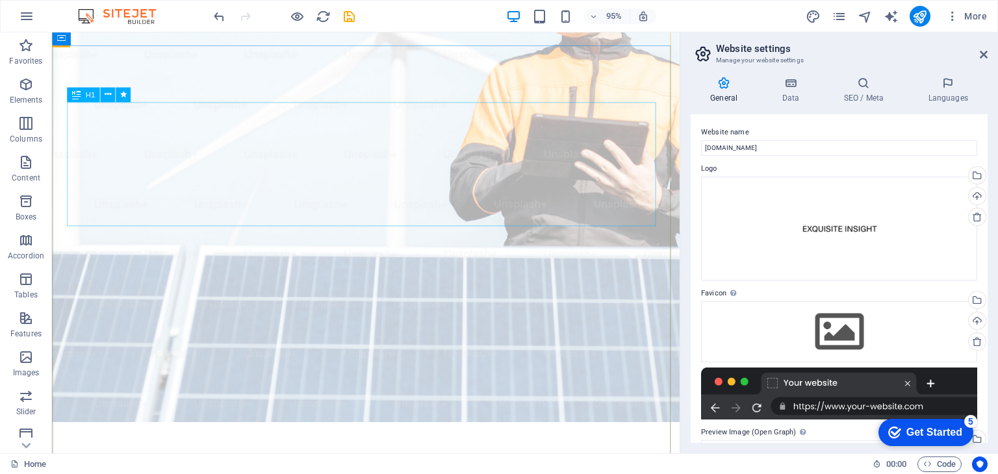
scroll to position [195, 0]
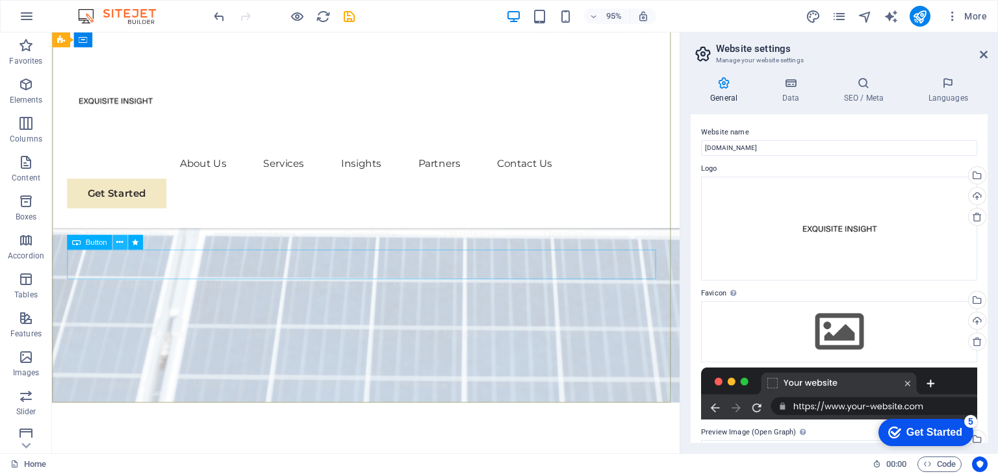
click at [120, 241] on icon at bounding box center [119, 242] width 6 height 13
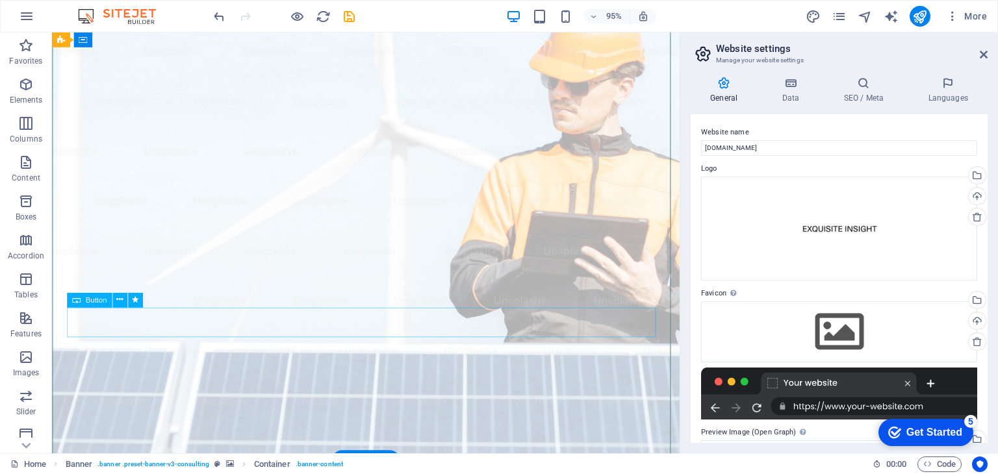
scroll to position [65, 0]
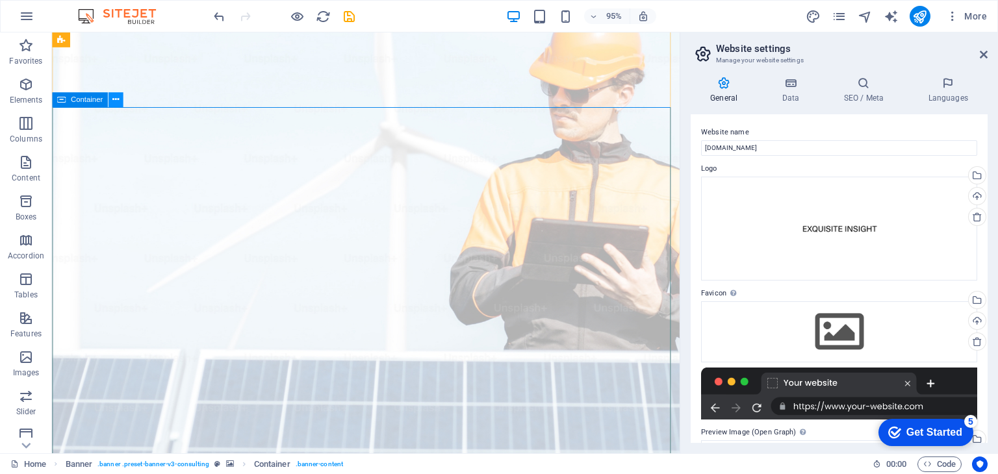
click at [118, 100] on icon at bounding box center [115, 100] width 6 height 13
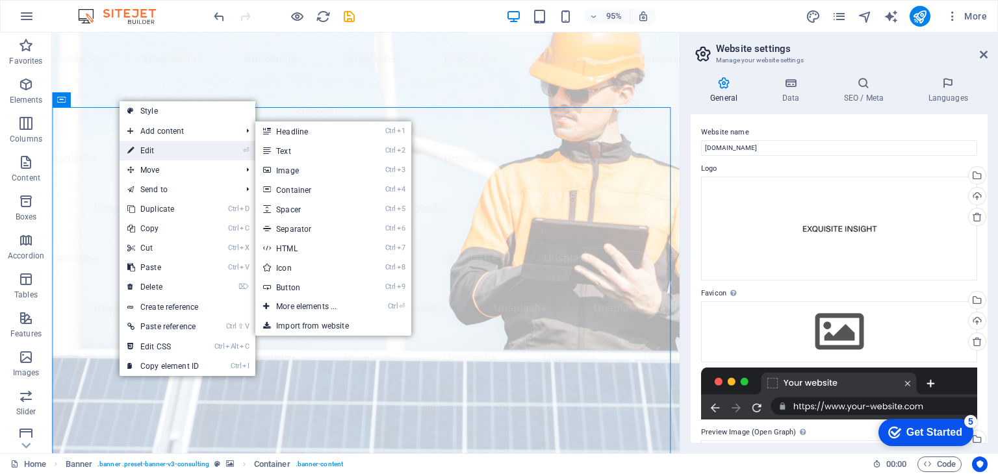
click at [148, 149] on link "⏎ Edit" at bounding box center [163, 150] width 87 height 19
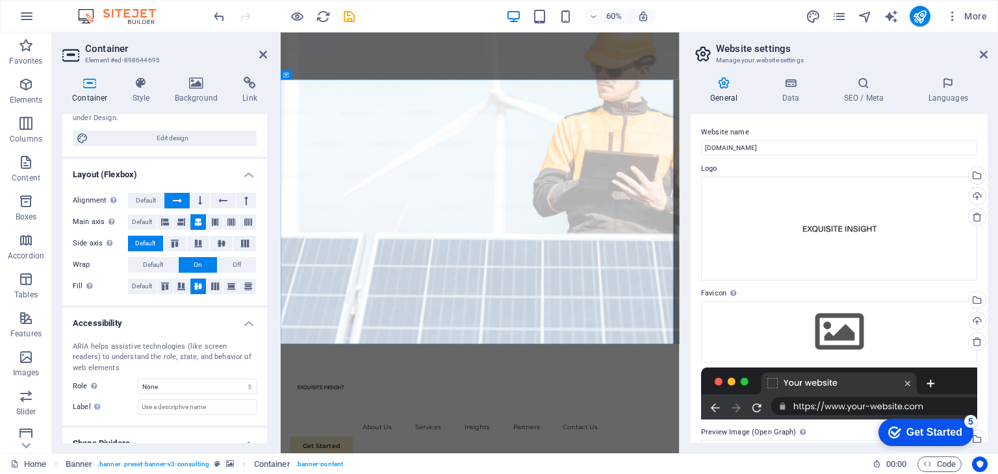
scroll to position [174, 0]
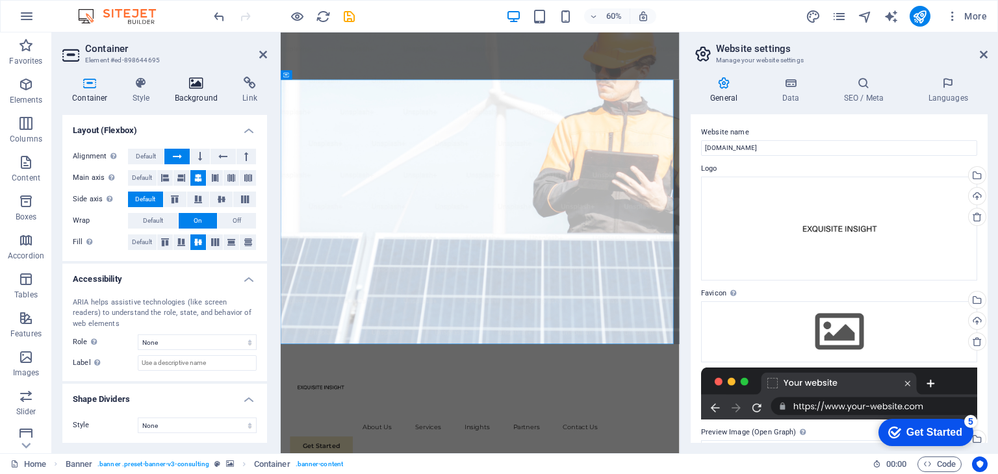
click at [197, 86] on icon at bounding box center [196, 83] width 63 height 13
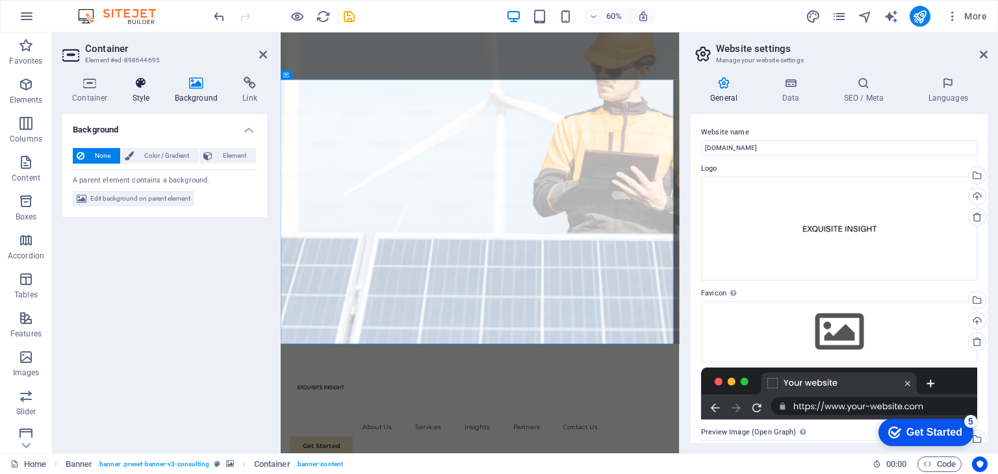
click at [138, 86] on icon at bounding box center [141, 83] width 37 height 13
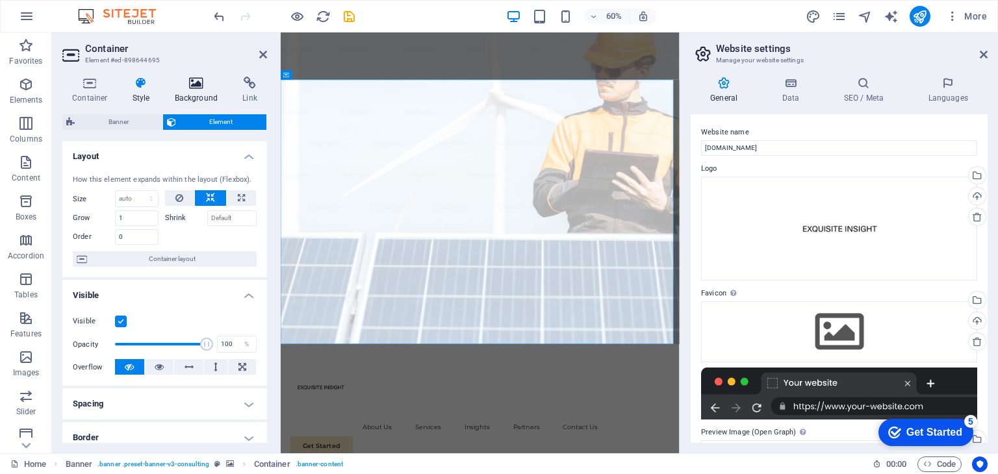
click at [195, 81] on icon at bounding box center [196, 83] width 63 height 13
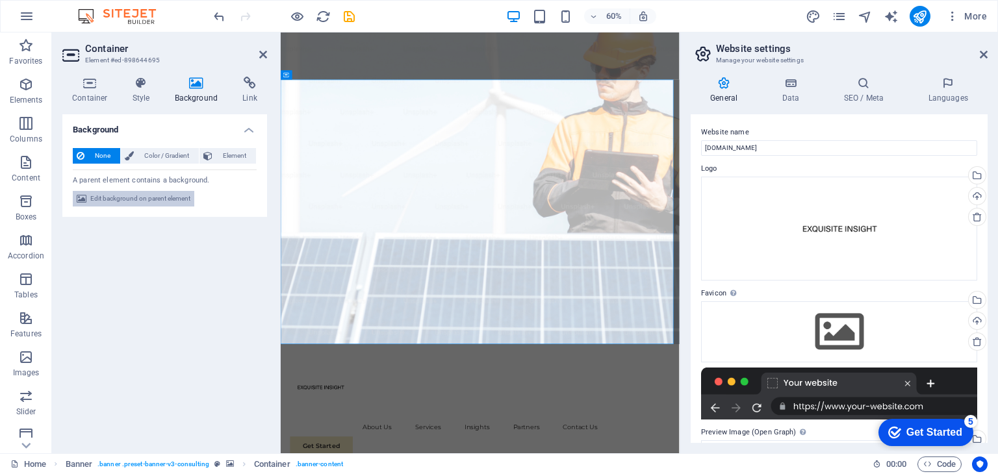
click at [148, 198] on span "Edit background on parent element" at bounding box center [140, 199] width 100 height 16
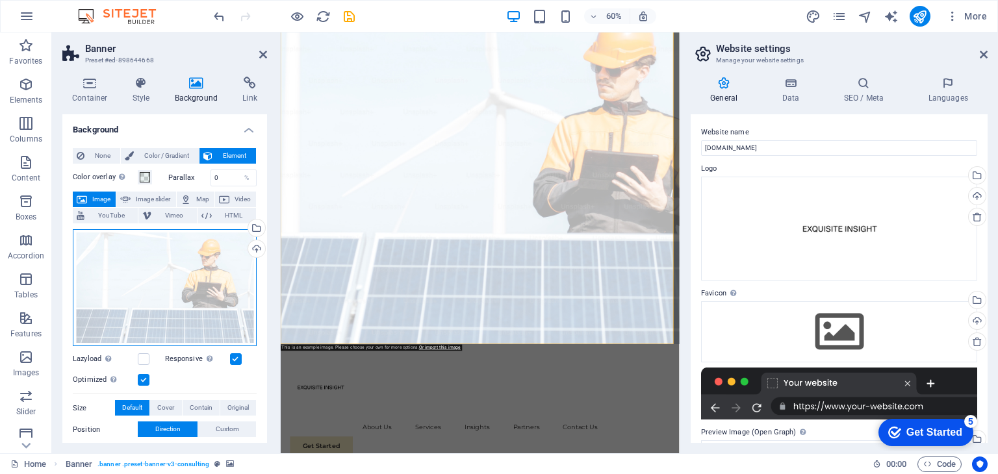
click at [203, 273] on div "Drag files here, click to choose files or select files from Files or our free s…" at bounding box center [165, 288] width 184 height 118
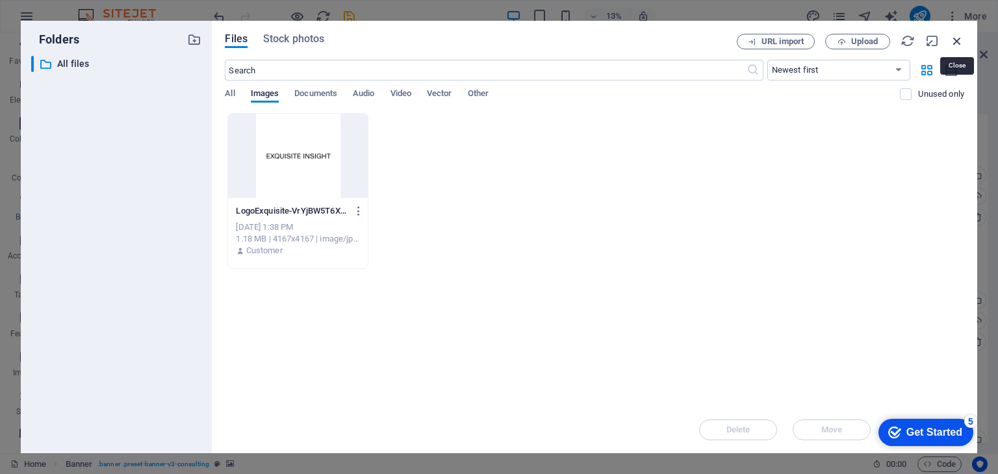
click at [954, 39] on icon "button" at bounding box center [957, 41] width 14 height 14
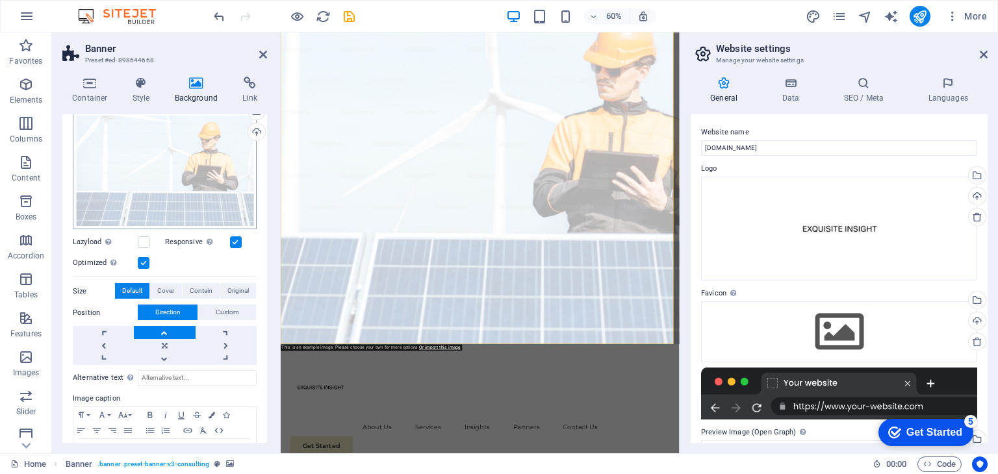
scroll to position [97, 0]
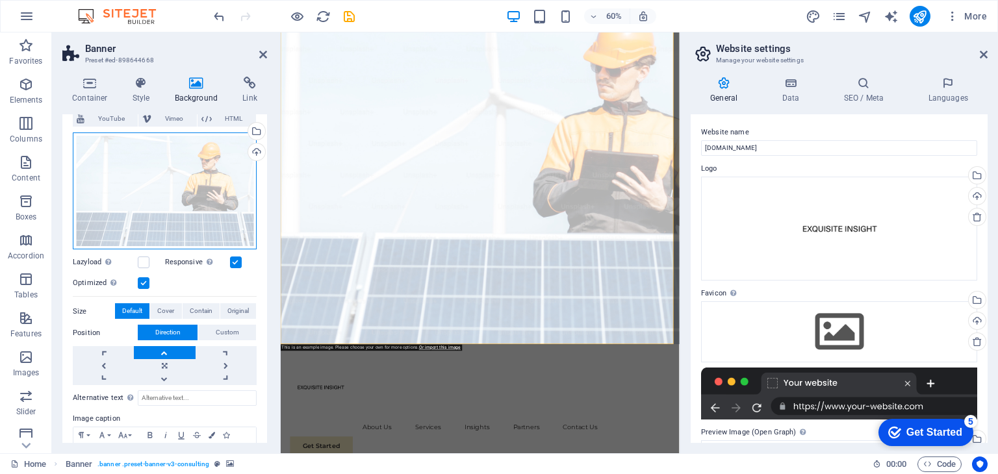
click at [160, 205] on div "Drag files here, click to choose files or select files from Files or our free s…" at bounding box center [165, 192] width 184 height 118
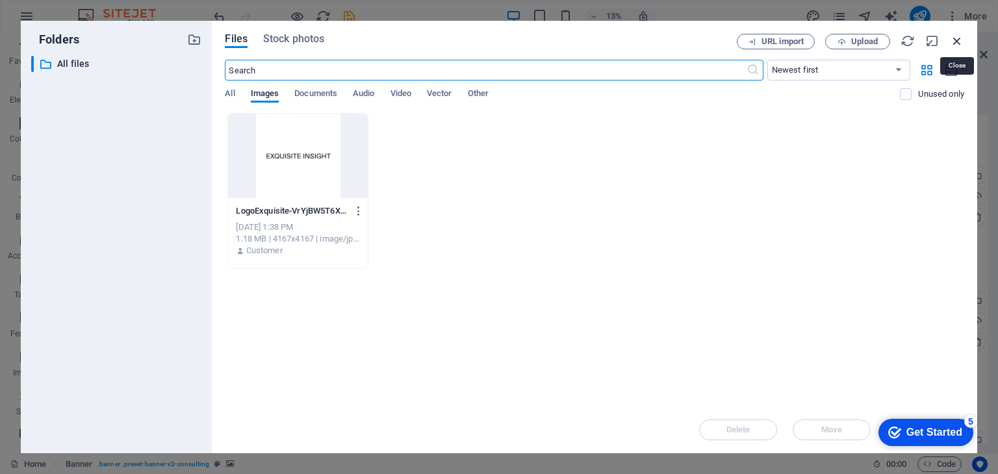
click at [952, 37] on icon "button" at bounding box center [957, 41] width 14 height 14
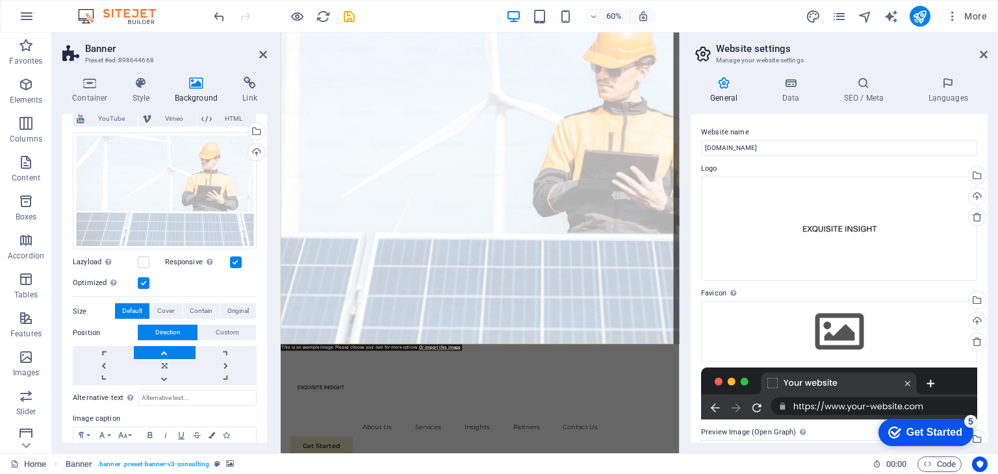
drag, startPoint x: 199, startPoint y: 193, endPoint x: 91, endPoint y: 294, distance: 147.5
click at [91, 294] on div "Drag files here, click to choose files or select files from Files or our free s…" at bounding box center [165, 256] width 184 height 259
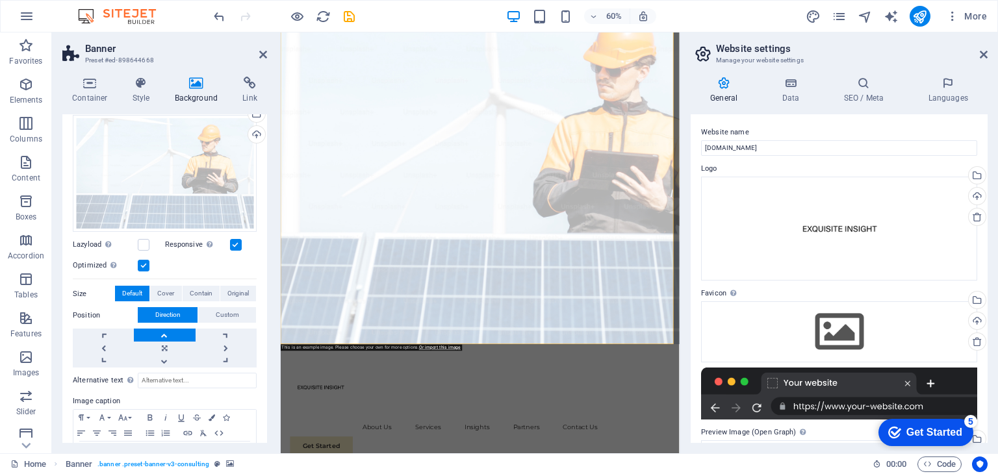
scroll to position [32, 0]
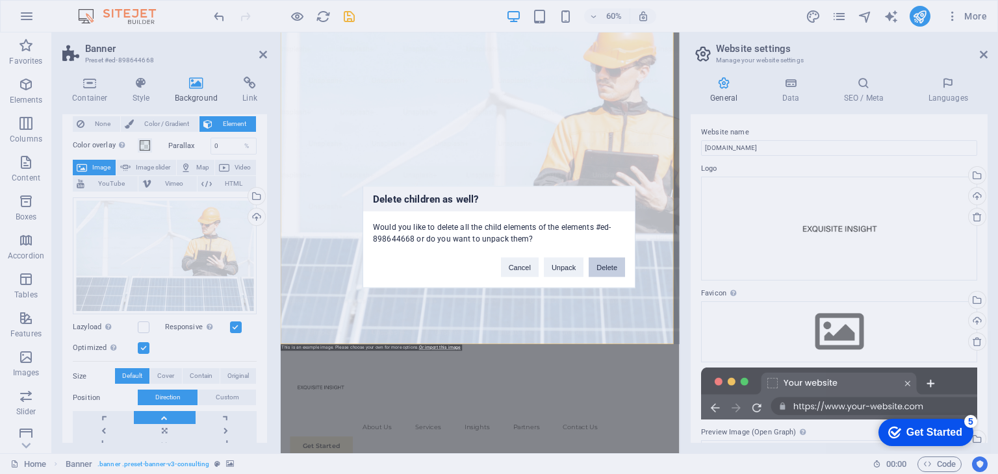
click at [614, 268] on button "Delete" at bounding box center [607, 267] width 36 height 19
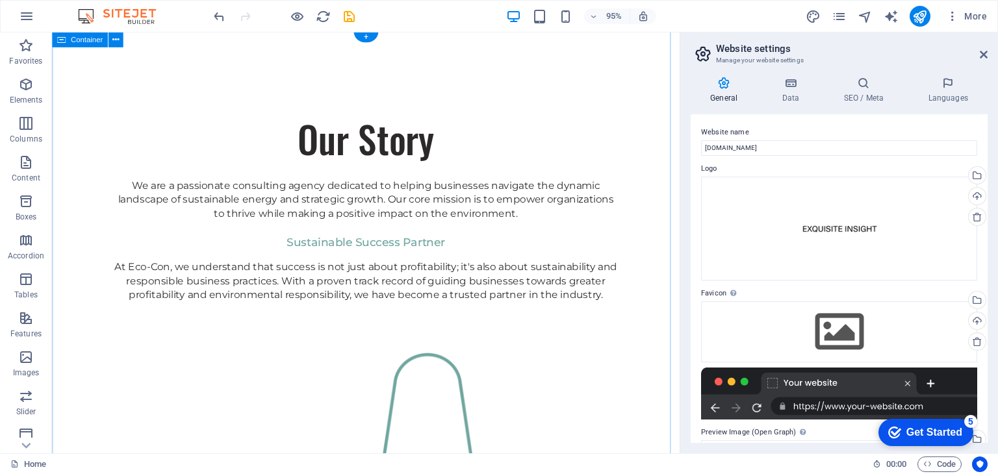
scroll to position [0, 0]
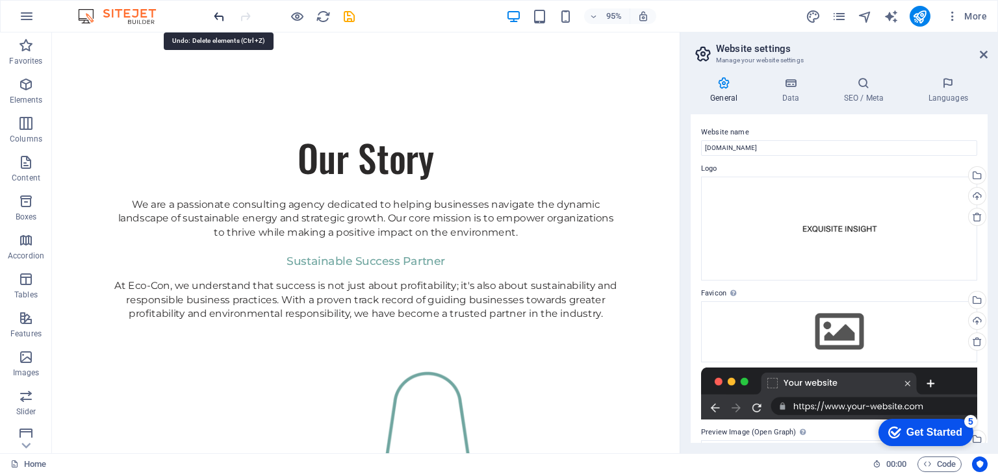
click at [223, 15] on icon "undo" at bounding box center [219, 16] width 15 height 15
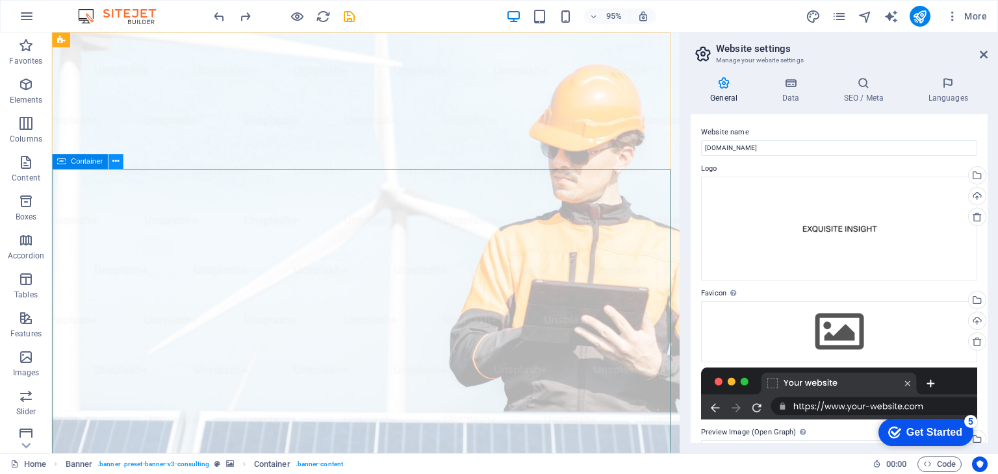
click at [117, 162] on icon at bounding box center [115, 161] width 6 height 13
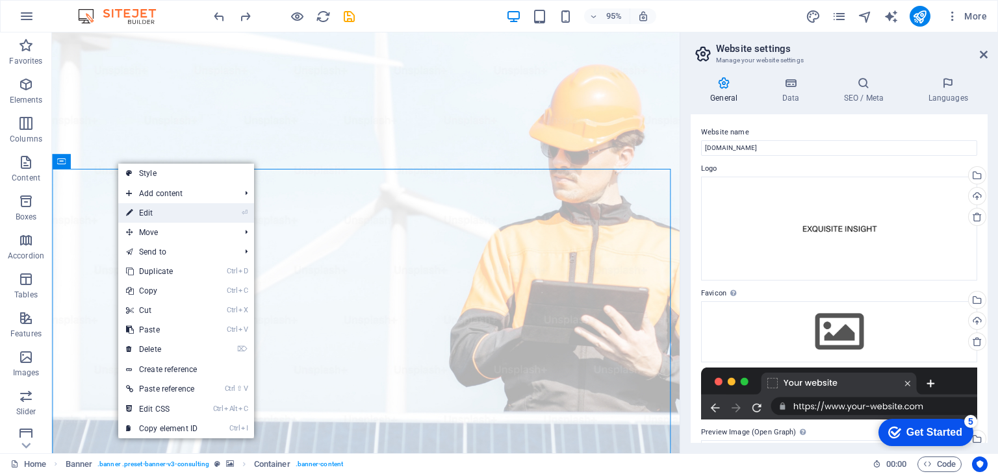
click at [177, 211] on link "⏎ Edit" at bounding box center [161, 212] width 87 height 19
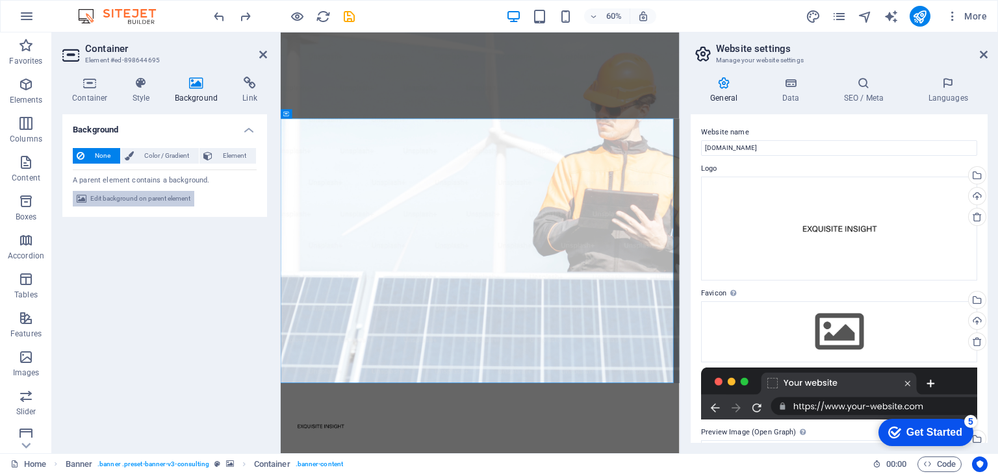
click at [168, 197] on span "Edit background on parent element" at bounding box center [140, 199] width 100 height 16
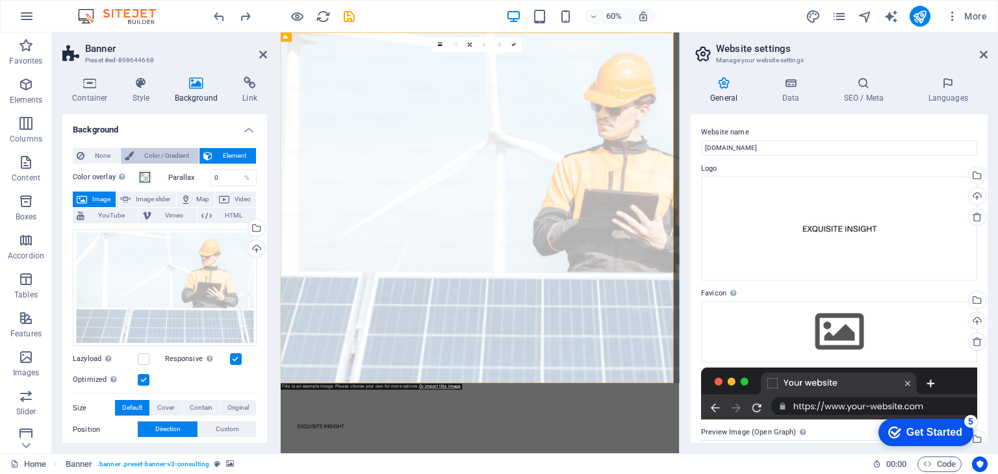
click at [157, 156] on span "Color / Gradient" at bounding box center [166, 156] width 57 height 16
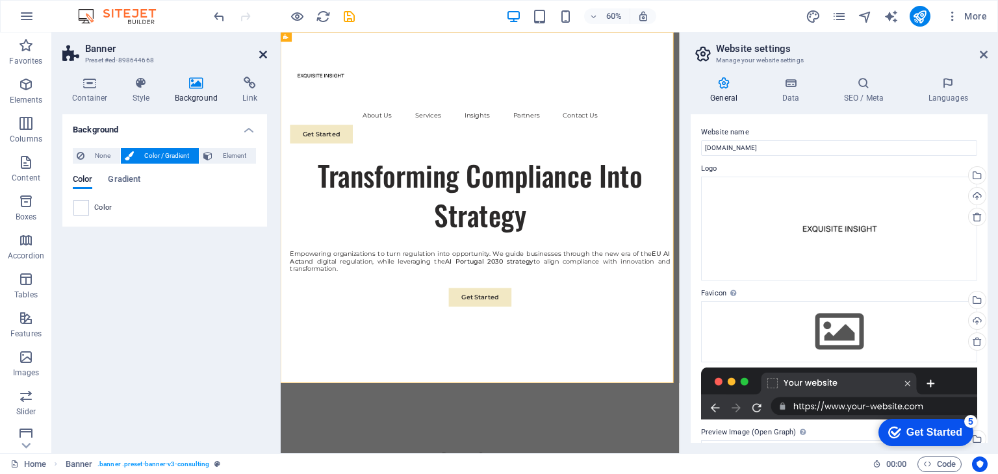
drag, startPoint x: 264, startPoint y: 54, endPoint x: 218, endPoint y: 30, distance: 52.0
click at [264, 54] on icon at bounding box center [263, 54] width 8 height 10
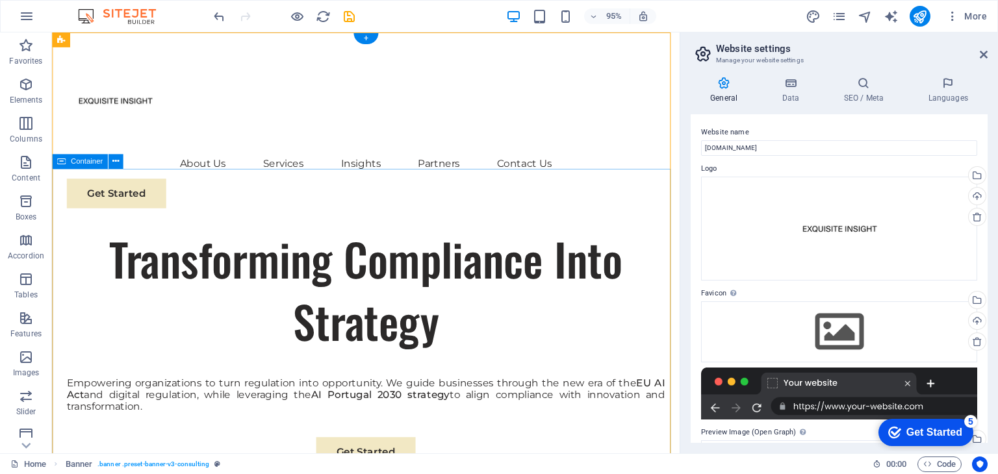
click at [357, 238] on div "Transforming Compliance Into Strategy Empowering organizations to turn regulati…" at bounding box center [382, 399] width 661 height 322
click at [115, 162] on icon at bounding box center [115, 161] width 6 height 13
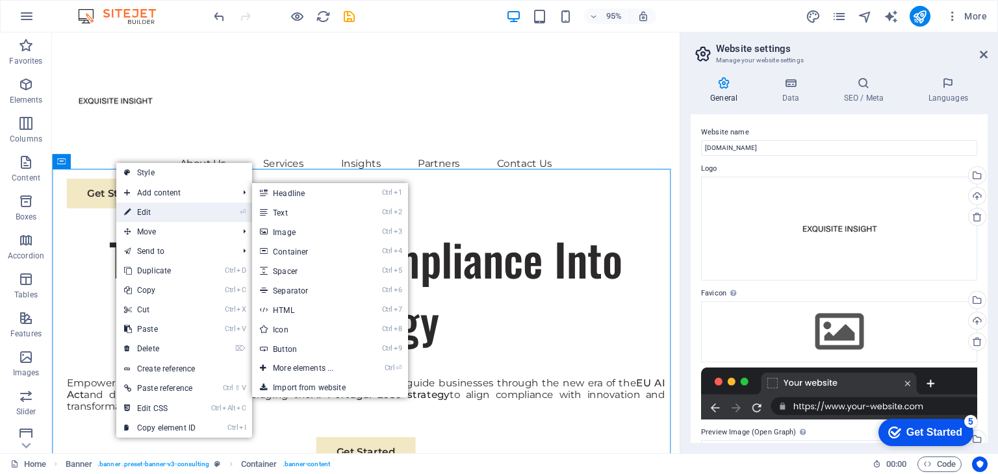
click at [149, 211] on link "⏎ Edit" at bounding box center [159, 212] width 87 height 19
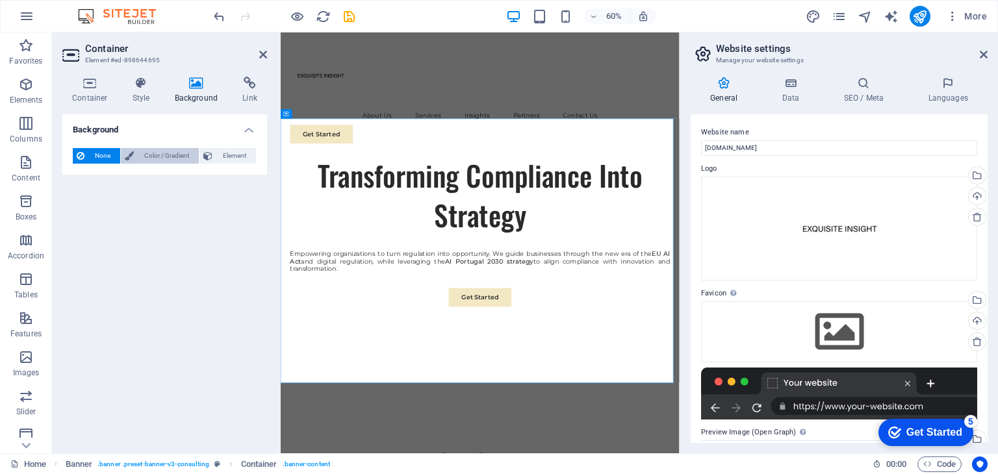
click at [155, 154] on span "Color / Gradient" at bounding box center [166, 156] width 57 height 16
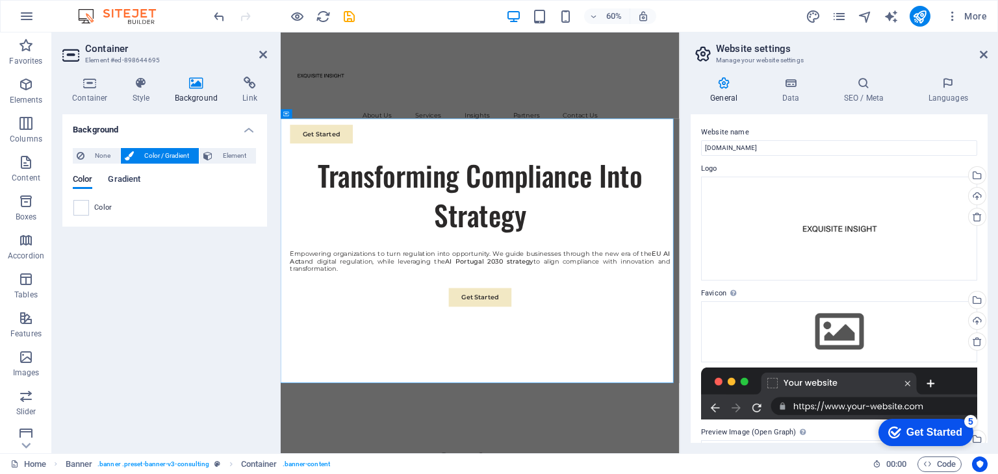
click at [130, 180] on span "Gradient" at bounding box center [124, 181] width 32 height 18
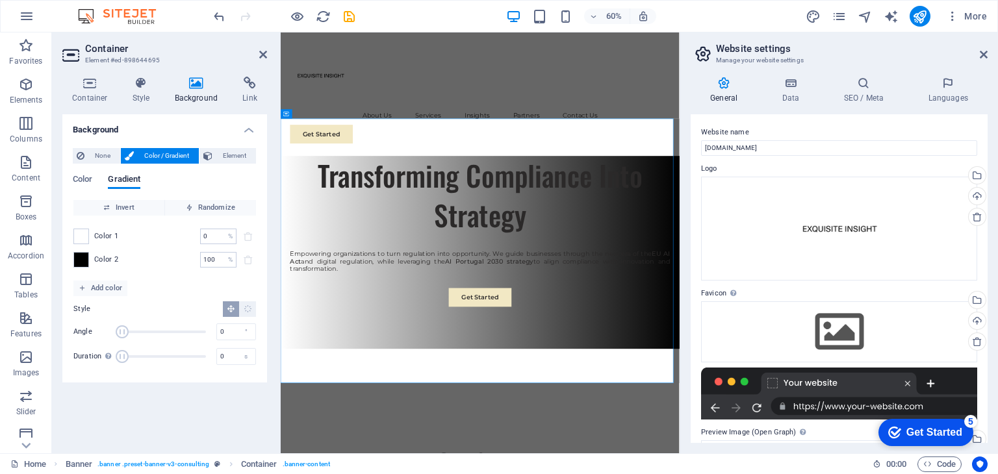
drag, startPoint x: 142, startPoint y: 331, endPoint x: 78, endPoint y: 328, distance: 63.7
click at [78, 328] on div "Angle 0 °" at bounding box center [164, 331] width 183 height 19
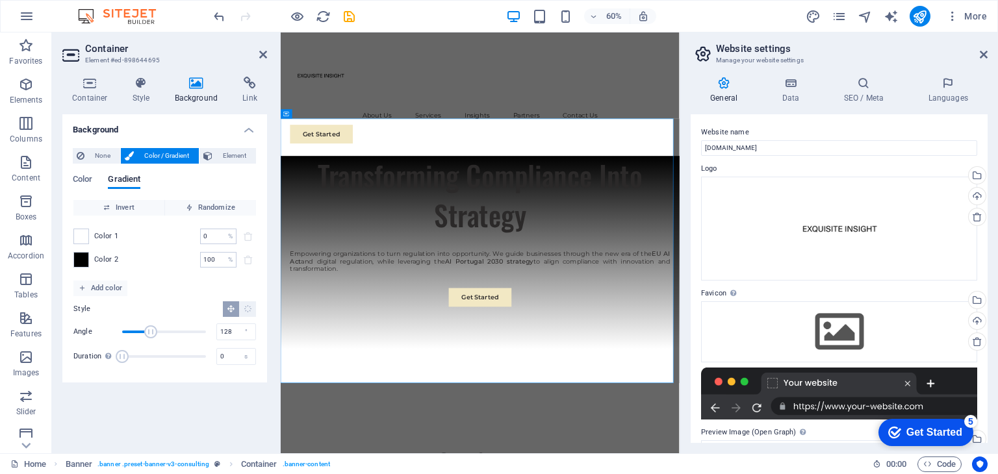
drag, startPoint x: 120, startPoint y: 328, endPoint x: 152, endPoint y: 328, distance: 32.5
click at [152, 328] on span "Angle" at bounding box center [150, 331] width 13 height 13
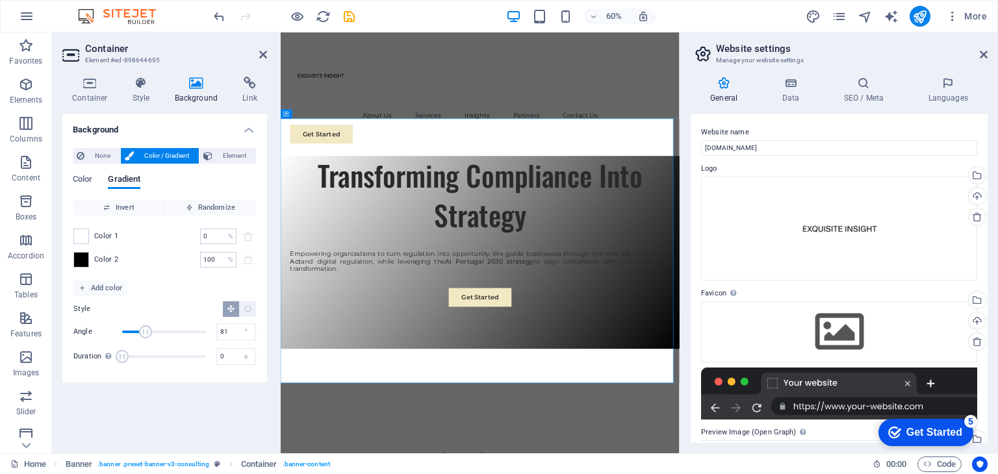
drag, startPoint x: 152, startPoint y: 328, endPoint x: 141, endPoint y: 328, distance: 11.0
click at [141, 328] on span "Angle" at bounding box center [145, 331] width 13 height 13
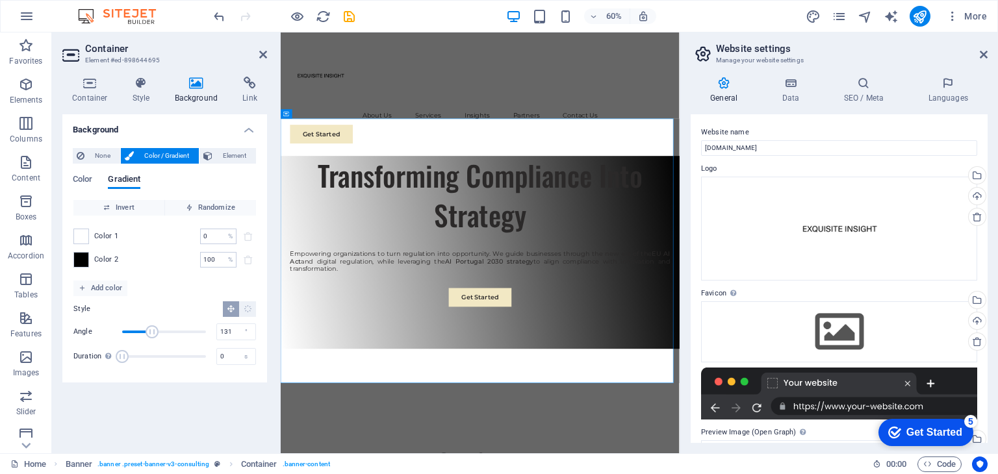
type input "134"
drag, startPoint x: 141, startPoint y: 328, endPoint x: 153, endPoint y: 328, distance: 12.3
click at [153, 328] on span "Angle" at bounding box center [152, 331] width 13 height 13
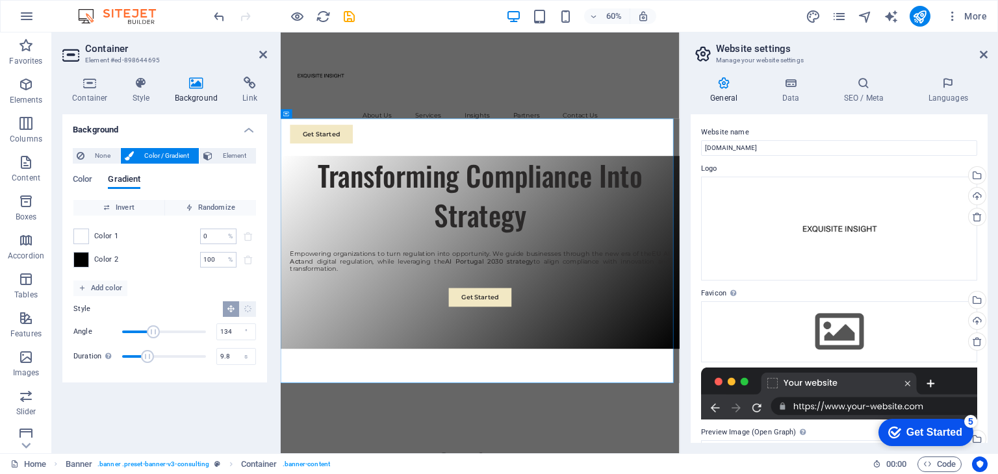
drag, startPoint x: 122, startPoint y: 355, endPoint x: 149, endPoint y: 354, distance: 27.3
click at [149, 354] on span "Duration" at bounding box center [147, 356] width 13 height 13
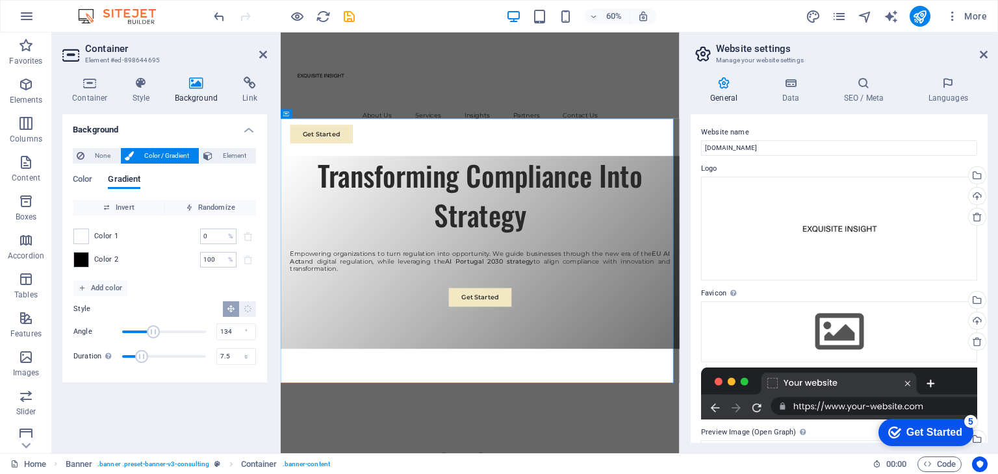
type input "7"
drag, startPoint x: 149, startPoint y: 354, endPoint x: 142, endPoint y: 354, distance: 7.8
click at [142, 354] on span "Duration" at bounding box center [141, 356] width 13 height 13
click at [263, 55] on icon at bounding box center [263, 54] width 8 height 10
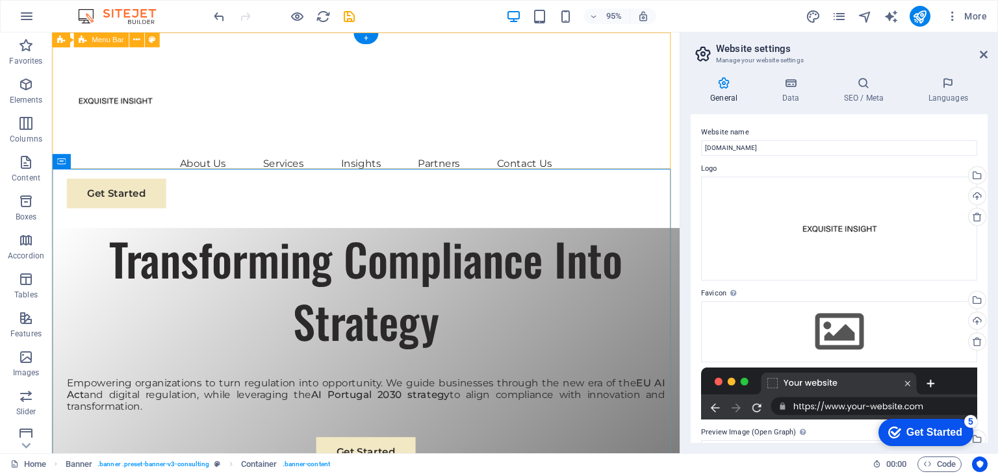
click at [329, 151] on div "About Us Services Insights Partners Contact Us Get Started" at bounding box center [382, 135] width 661 height 206
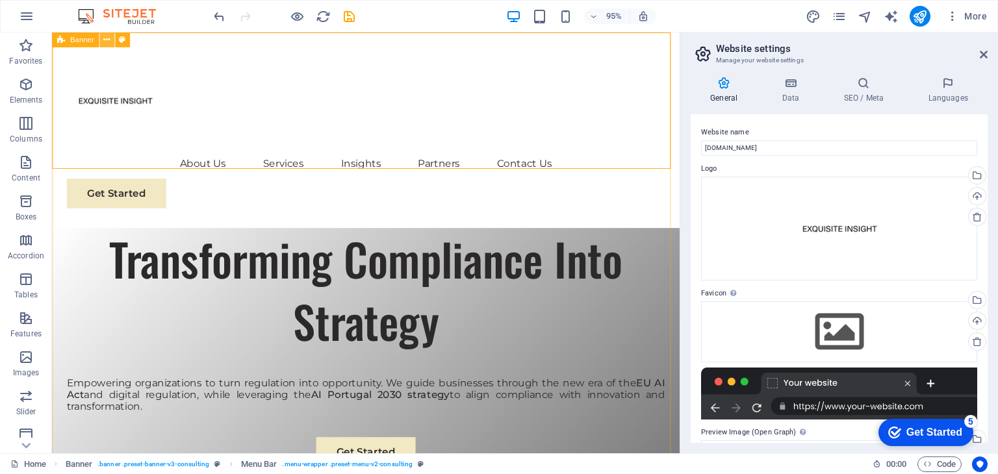
click at [109, 39] on icon at bounding box center [106, 39] width 6 height 13
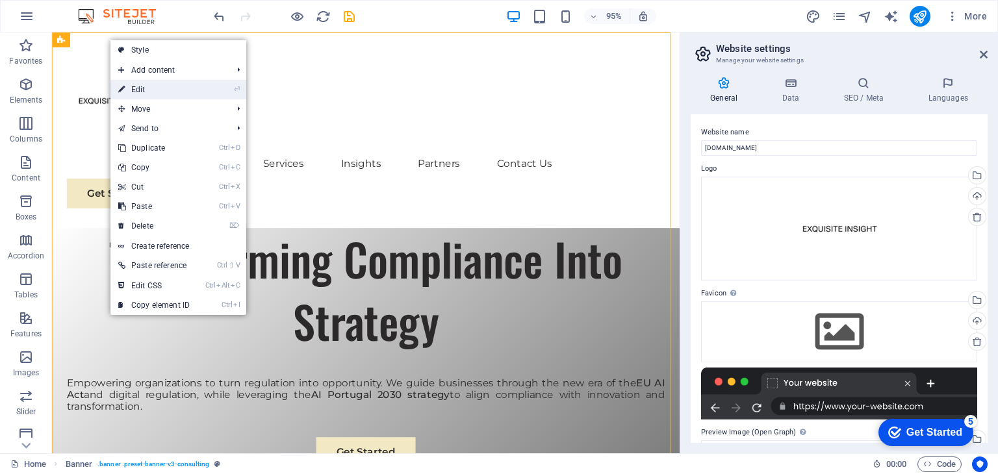
click at [133, 86] on link "⏎ Edit" at bounding box center [153, 89] width 87 height 19
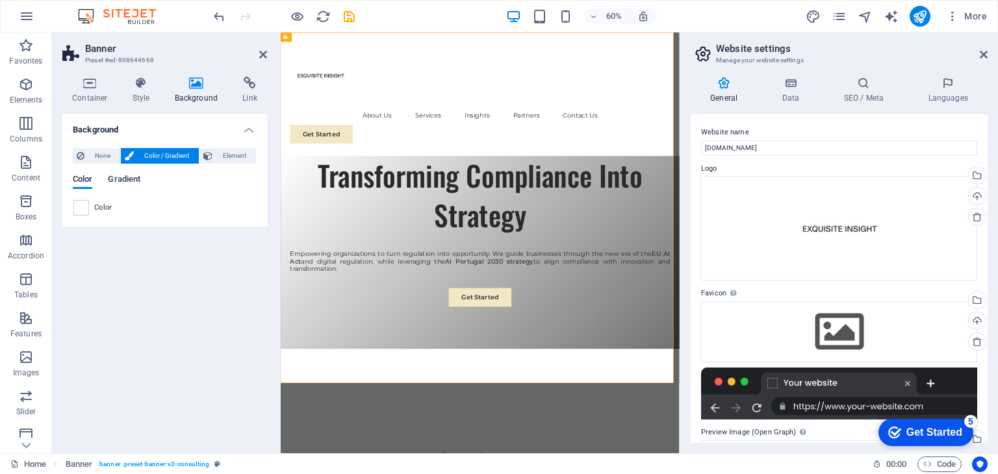
click at [125, 178] on span "Gradient" at bounding box center [124, 181] width 32 height 18
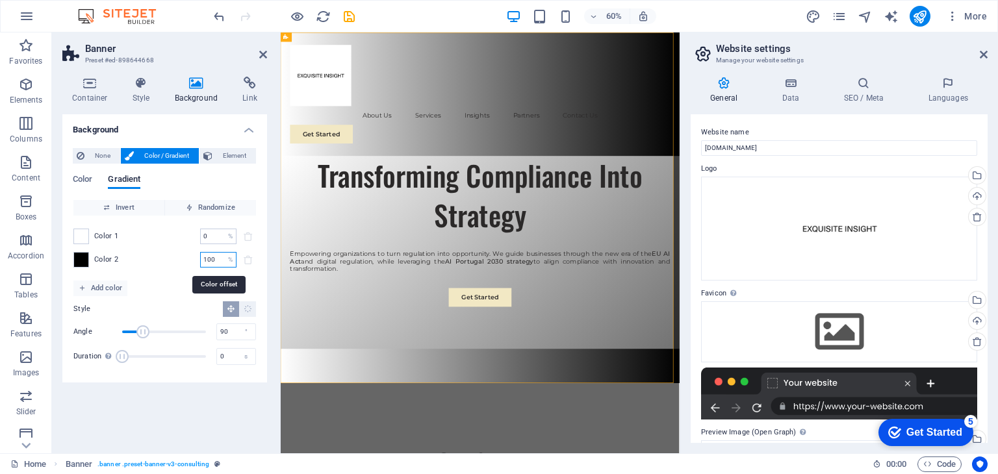
drag, startPoint x: 216, startPoint y: 258, endPoint x: 172, endPoint y: 257, distance: 44.8
click at [172, 257] on div "Color 2 100 % ​" at bounding box center [164, 260] width 183 height 16
type input "50"
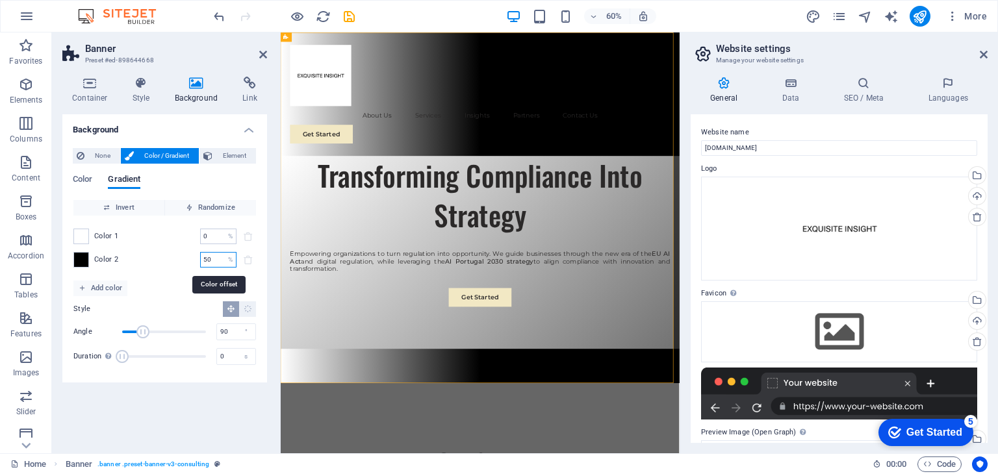
click at [221, 260] on input "50" at bounding box center [211, 260] width 23 height 16
drag, startPoint x: 216, startPoint y: 235, endPoint x: 194, endPoint y: 235, distance: 22.1
click at [194, 235] on div "Color 1 0 % ​" at bounding box center [164, 237] width 183 height 16
type input "50"
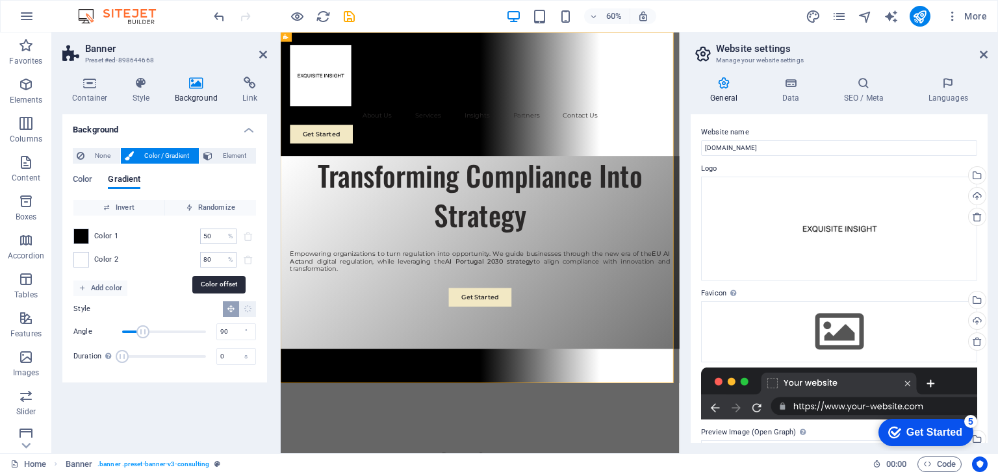
drag, startPoint x: 214, startPoint y: 259, endPoint x: 175, endPoint y: 257, distance: 38.3
click at [176, 257] on div "Color 2 80 % ​" at bounding box center [164, 260] width 183 height 16
type input "0"
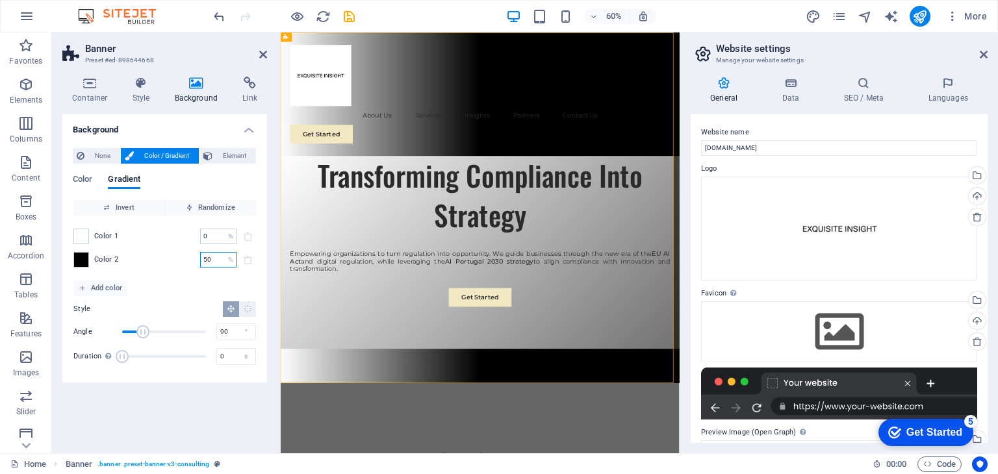
drag, startPoint x: 221, startPoint y: 261, endPoint x: 177, endPoint y: 261, distance: 44.2
click at [179, 258] on div "Color 2 50 % ​" at bounding box center [164, 260] width 183 height 16
type input "100"
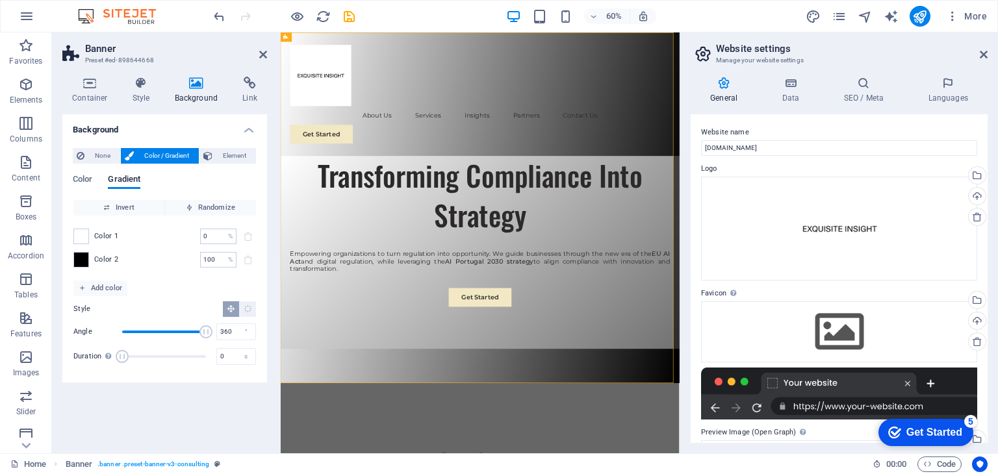
drag, startPoint x: 146, startPoint y: 331, endPoint x: 213, endPoint y: 331, distance: 67.6
click at [212, 331] on span "Angle" at bounding box center [205, 331] width 13 height 13
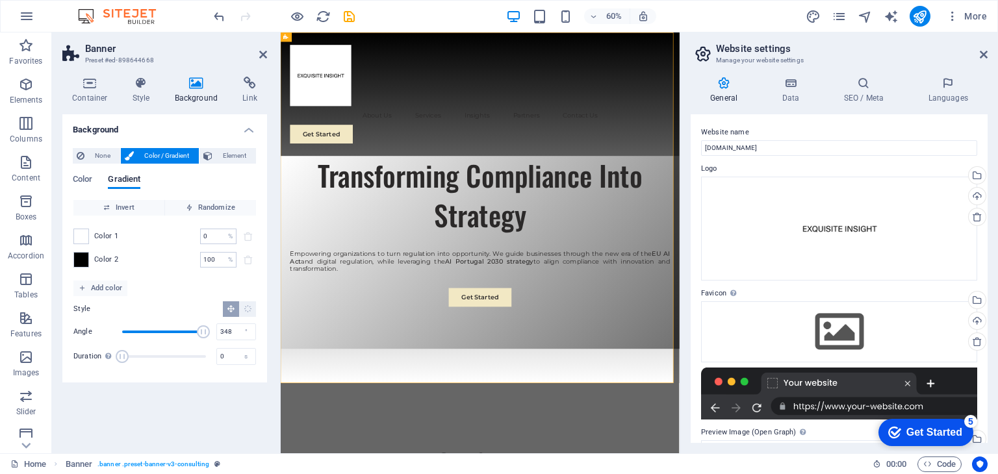
drag, startPoint x: 213, startPoint y: 331, endPoint x: 203, endPoint y: 331, distance: 9.7
click at [203, 331] on span "Angle" at bounding box center [203, 331] width 13 height 13
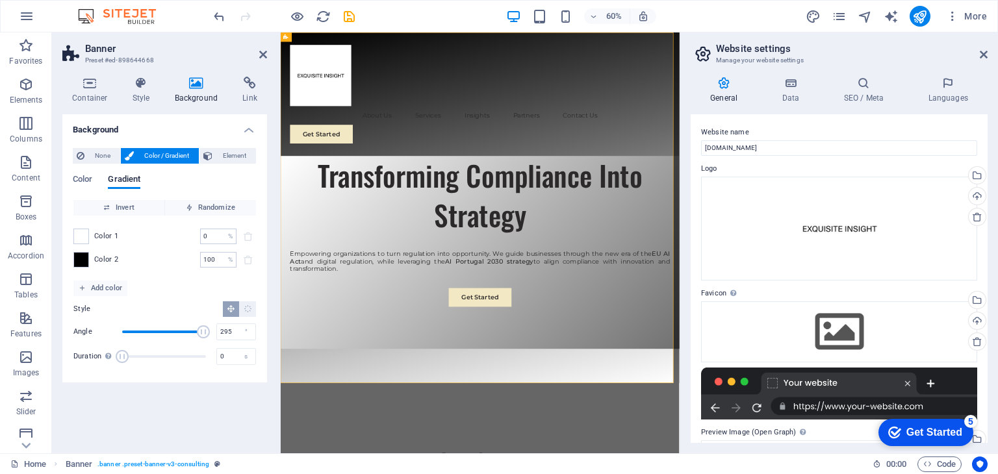
drag, startPoint x: 203, startPoint y: 331, endPoint x: 191, endPoint y: 331, distance: 12.3
click at [197, 331] on span "Angle" at bounding box center [203, 331] width 13 height 13
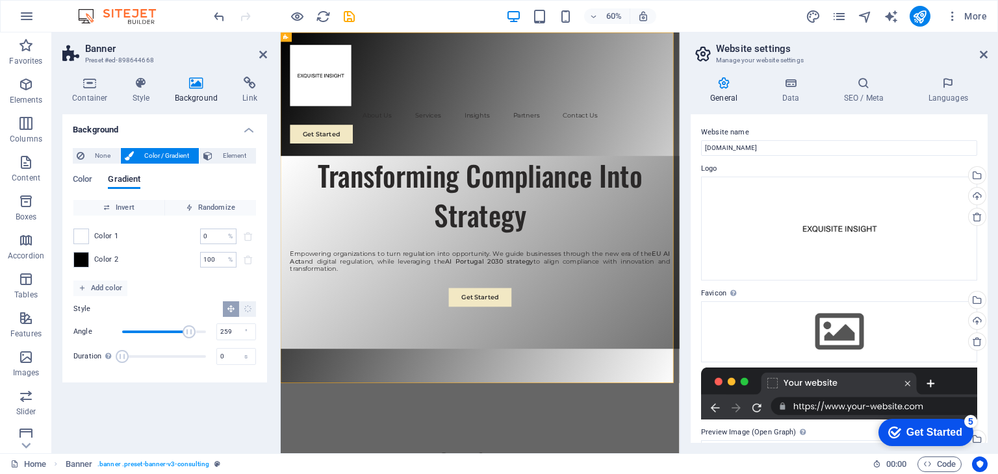
drag, startPoint x: 191, startPoint y: 331, endPoint x: 183, endPoint y: 331, distance: 8.4
click at [183, 331] on span "Angle" at bounding box center [189, 331] width 13 height 13
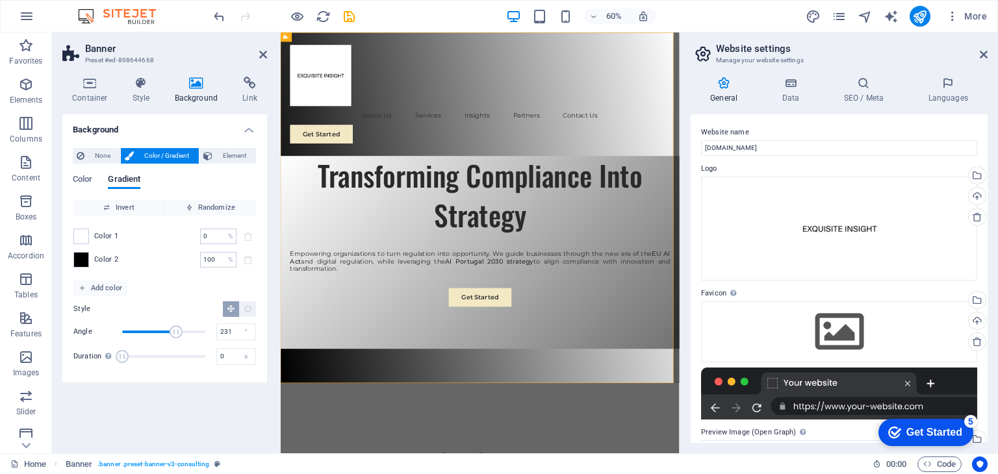
click at [176, 331] on span "Angle" at bounding box center [176, 331] width 13 height 13
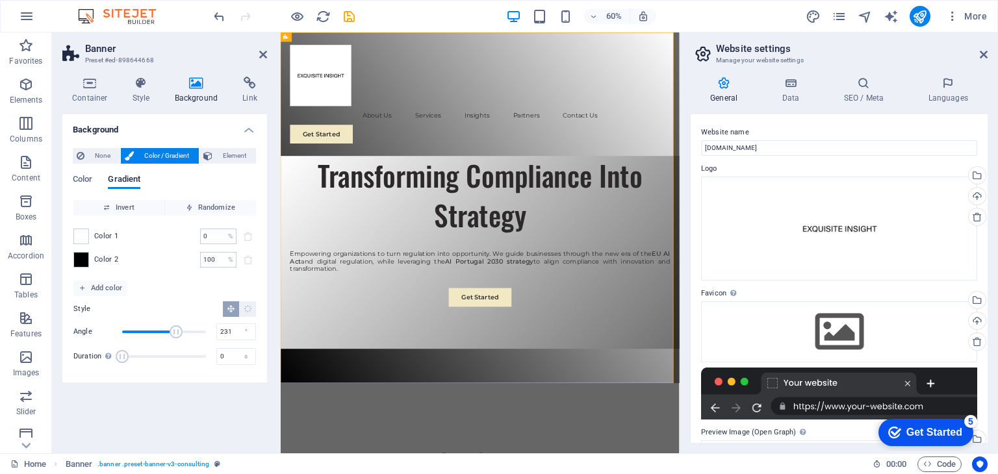
click at [176, 331] on span "Angle" at bounding box center [176, 331] width 13 height 13
drag, startPoint x: 176, startPoint y: 331, endPoint x: 169, endPoint y: 331, distance: 7.2
click at [169, 331] on span "Angle" at bounding box center [170, 331] width 13 height 13
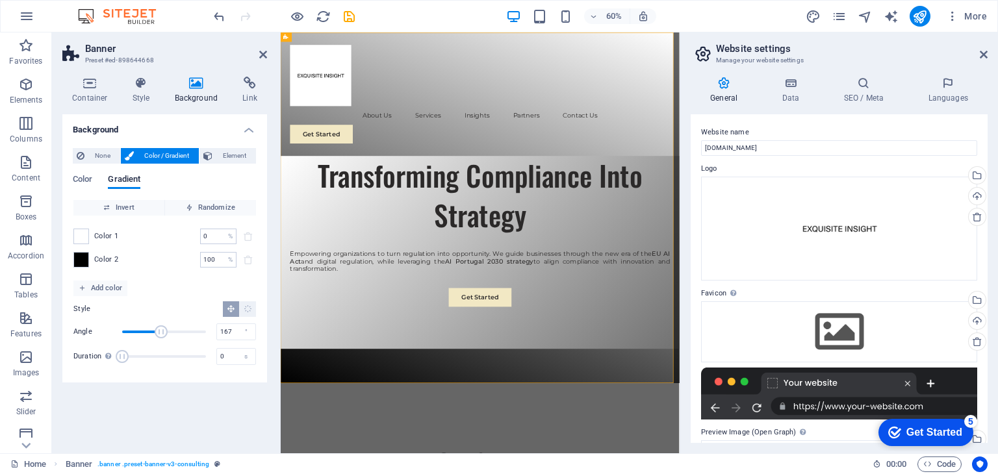
type input "170"
click at [162, 331] on span "Angle" at bounding box center [161, 331] width 13 height 13
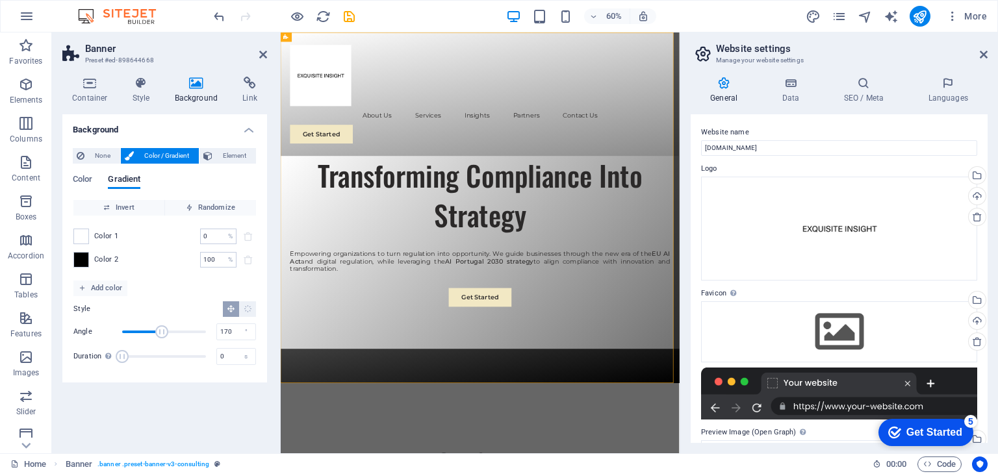
click at [182, 283] on div "Invert Randomize Color 1 0 % ​ Color 2 100 % ​ Add color Style Angle 170 ° Dura…" at bounding box center [165, 285] width 184 height 173
click at [265, 55] on icon at bounding box center [263, 54] width 8 height 10
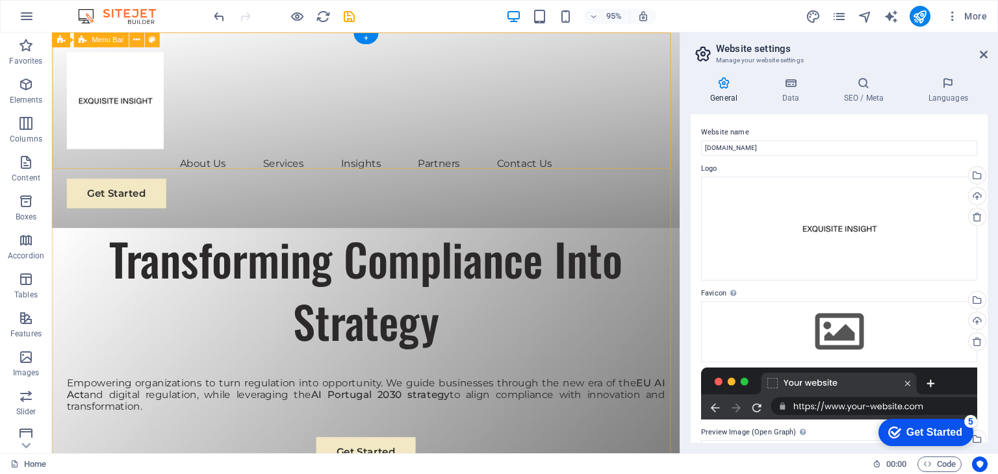
click at [372, 137] on div "About Us Services Insights Partners Contact Us Get Started" at bounding box center [382, 135] width 661 height 206
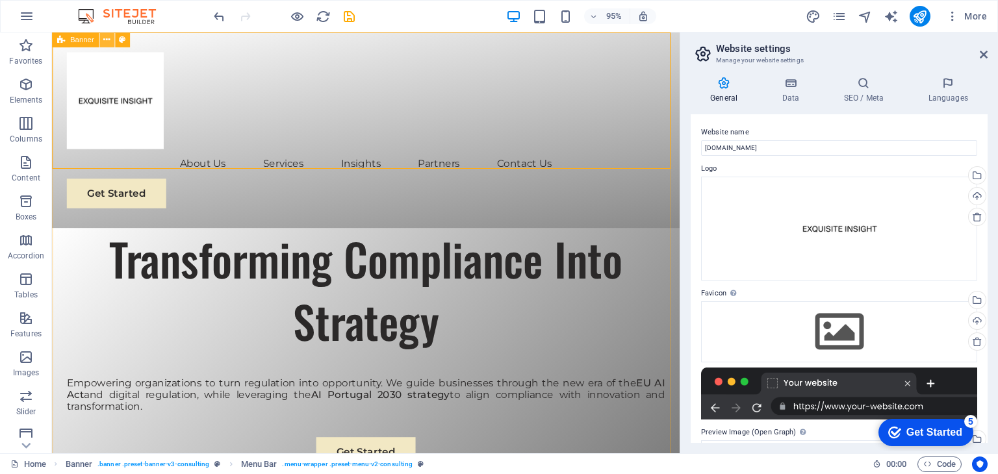
click at [105, 40] on icon at bounding box center [106, 39] width 6 height 13
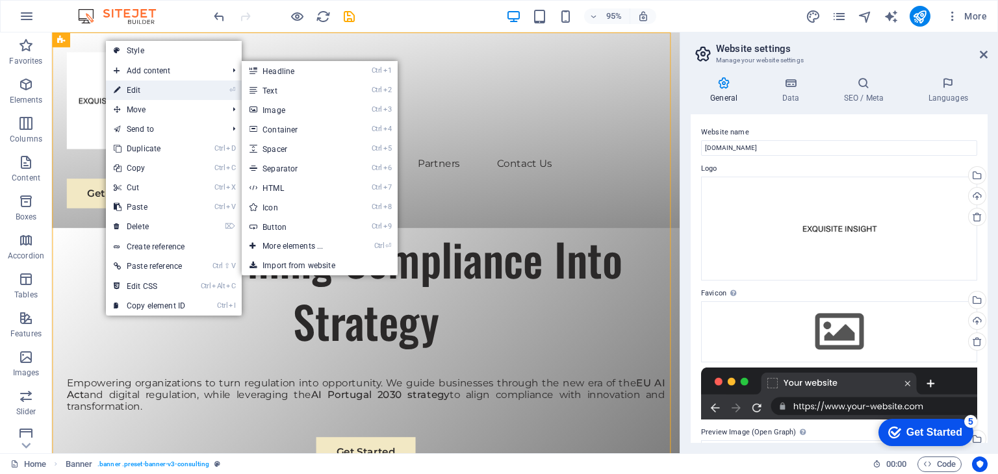
click at [146, 89] on link "⏎ Edit" at bounding box center [149, 90] width 87 height 19
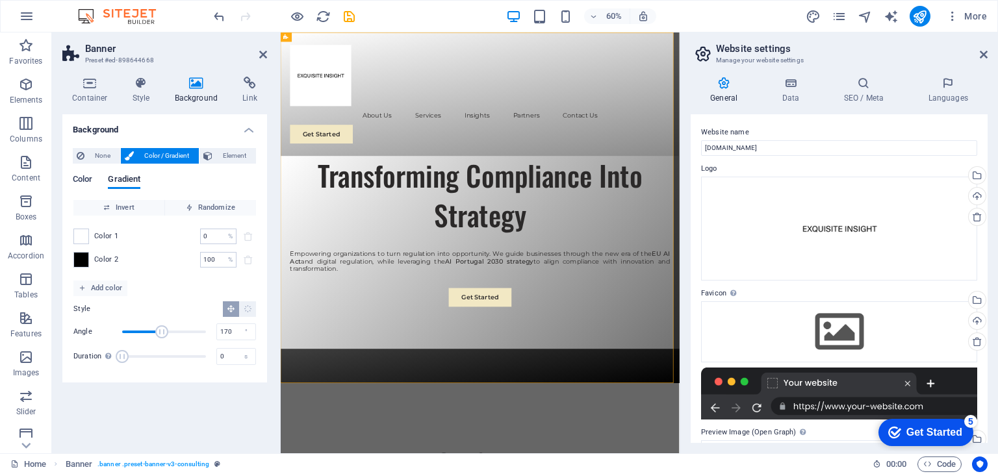
click at [83, 179] on span "Color" at bounding box center [82, 181] width 19 height 18
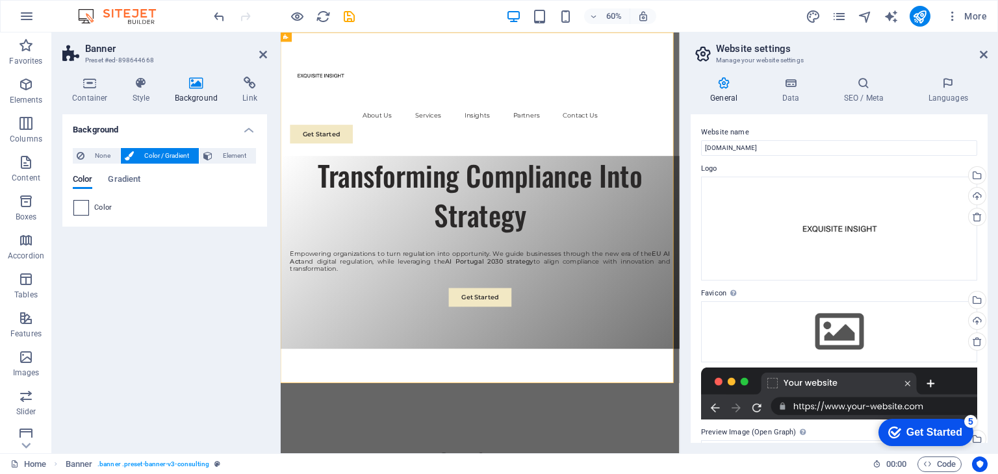
click at [84, 207] on span at bounding box center [81, 208] width 14 height 14
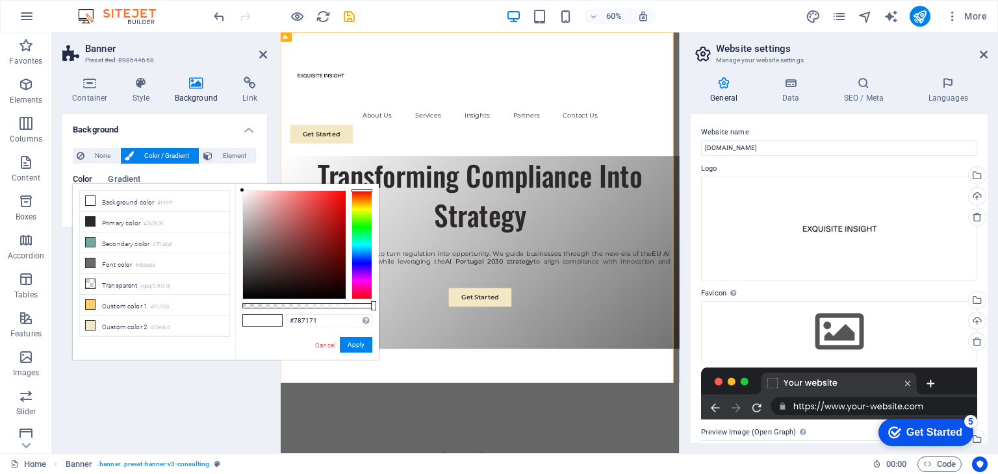
click at [248, 248] on div at bounding box center [294, 245] width 103 height 108
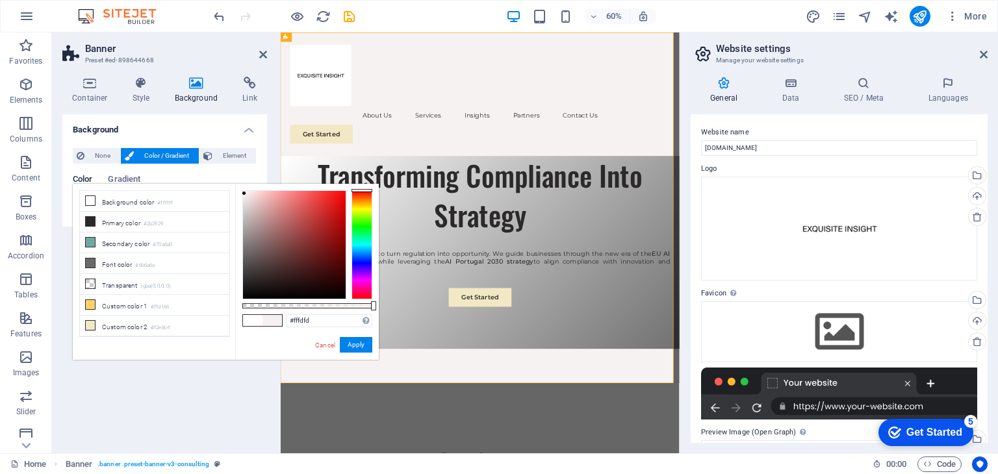
type input "#ffffff"
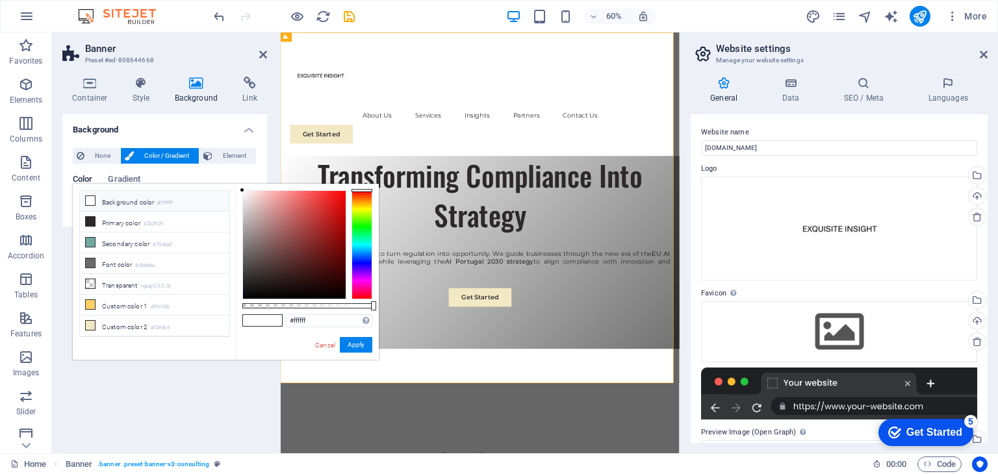
drag, startPoint x: 248, startPoint y: 248, endPoint x: 242, endPoint y: 188, distance: 60.1
click at [242, 188] on div at bounding box center [242, 190] width 5 height 5
click at [354, 344] on button "Apply" at bounding box center [356, 345] width 32 height 16
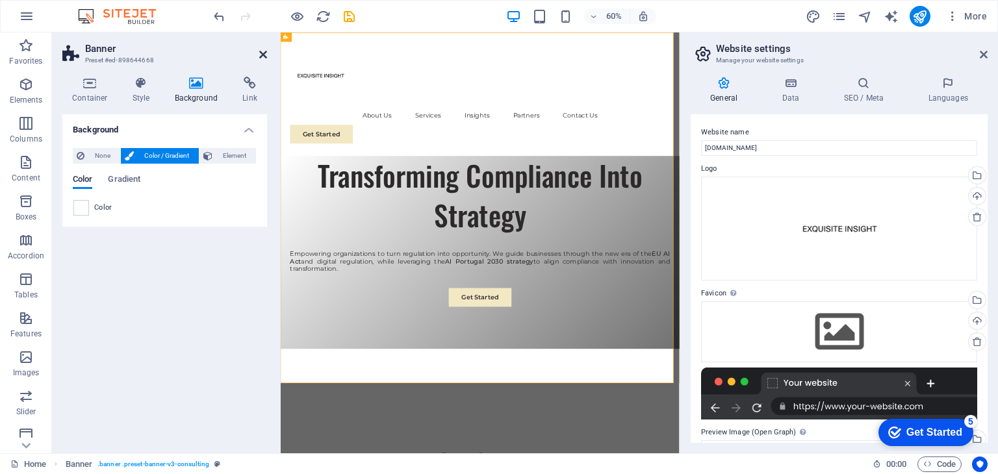
click at [263, 53] on icon at bounding box center [263, 54] width 8 height 10
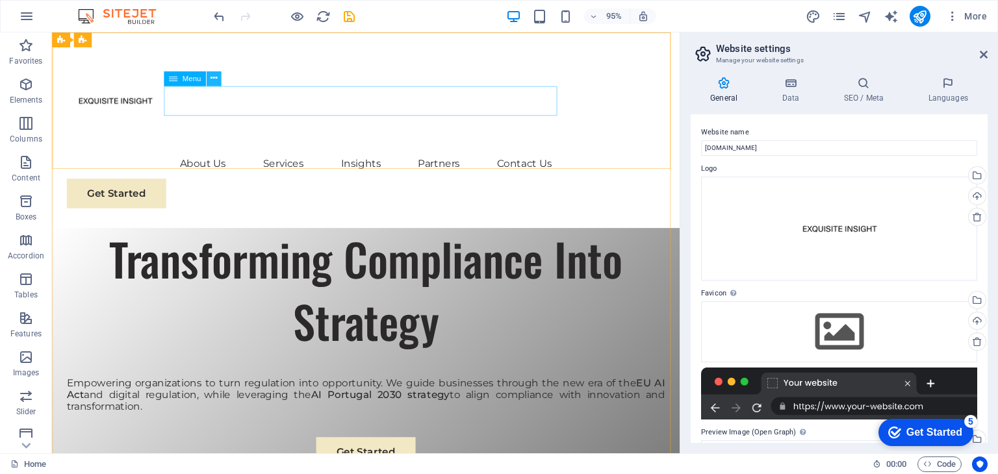
click at [216, 73] on icon at bounding box center [213, 78] width 6 height 13
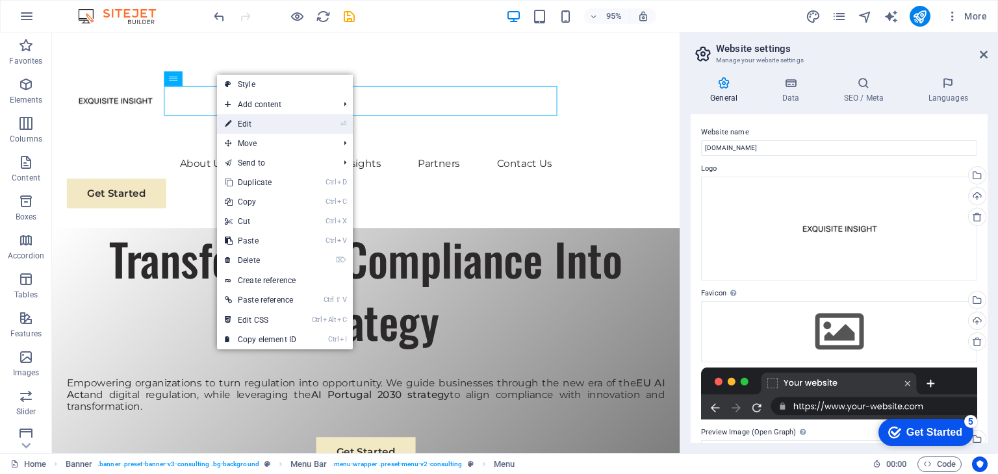
click at [244, 125] on link "⏎ Edit" at bounding box center [260, 123] width 87 height 19
select select
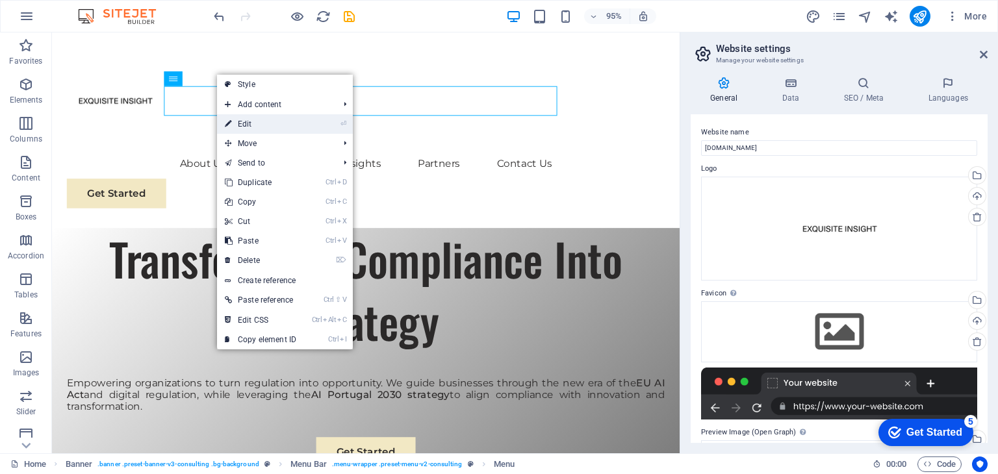
select select
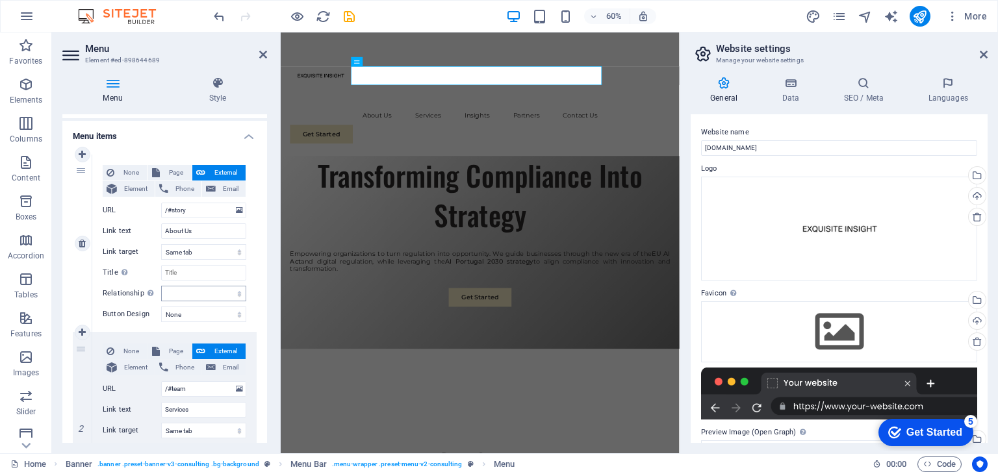
scroll to position [65, 0]
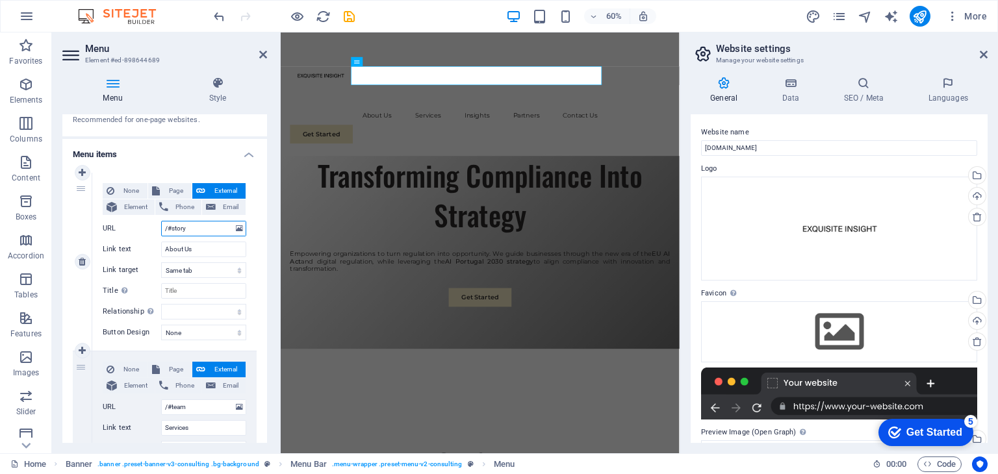
click at [205, 227] on input "/#story" at bounding box center [203, 229] width 85 height 16
click at [220, 290] on input "Title Additional link description, should not be the same as the link text. The…" at bounding box center [203, 291] width 85 height 16
click at [210, 311] on select "alternate author bookmark external help license next nofollow noreferrer noopen…" at bounding box center [203, 312] width 85 height 16
drag, startPoint x: 373, startPoint y: 659, endPoint x: 578, endPoint y: 425, distance: 310.8
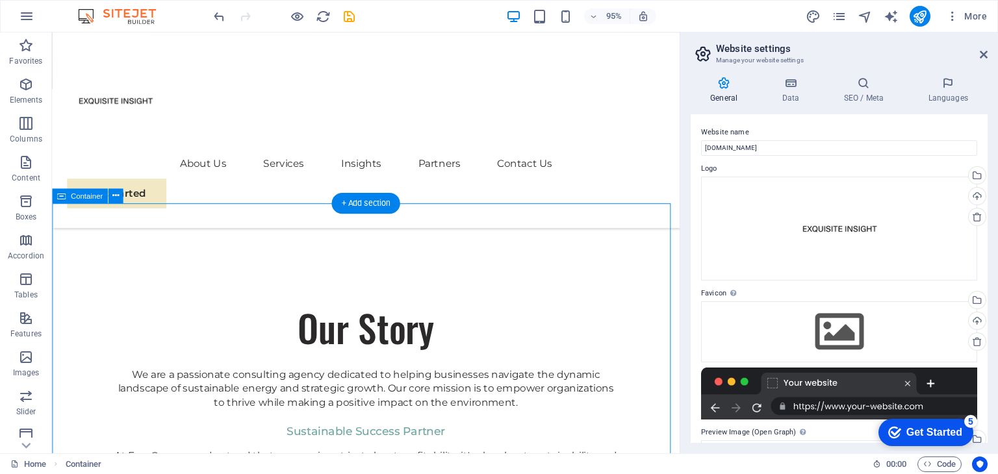
scroll to position [405, 0]
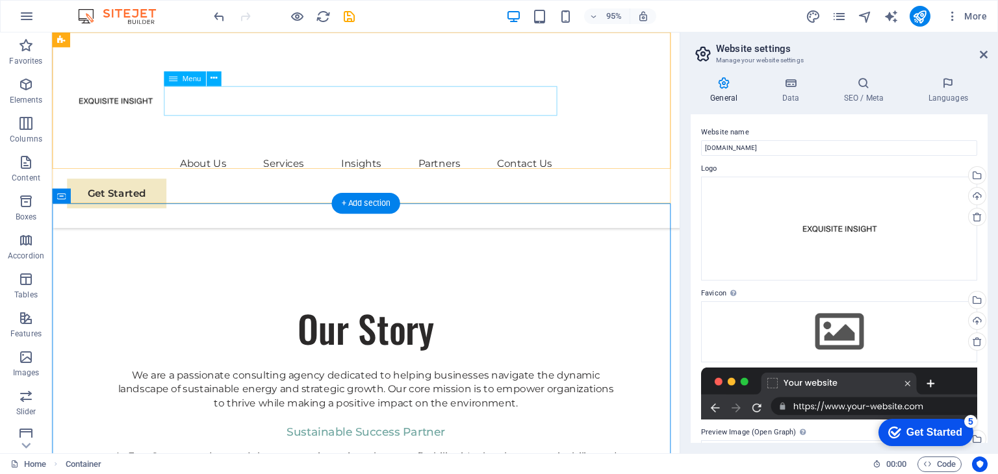
click at [205, 155] on nav "About Us Services Insights Partners Contact Us" at bounding box center [382, 170] width 629 height 31
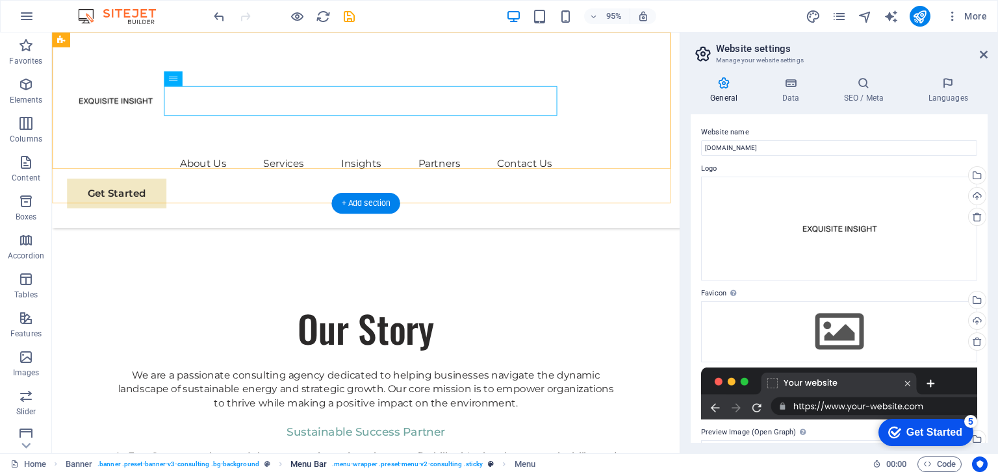
click at [470, 463] on span ". menu-wrapper .preset-menu-v2-consulting .sticky" at bounding box center [407, 465] width 151 height 16
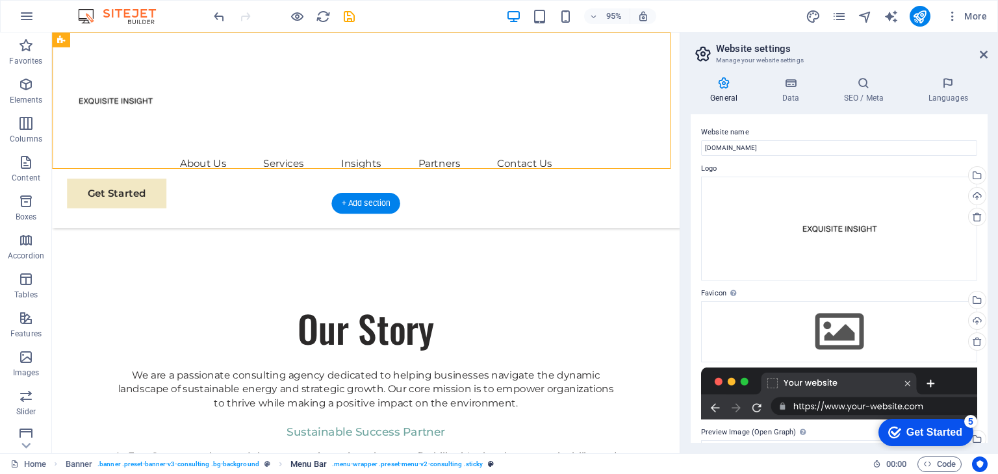
click at [470, 463] on span ". menu-wrapper .preset-menu-v2-consulting .sticky" at bounding box center [407, 465] width 151 height 16
click at [210, 81] on icon at bounding box center [213, 78] width 6 height 13
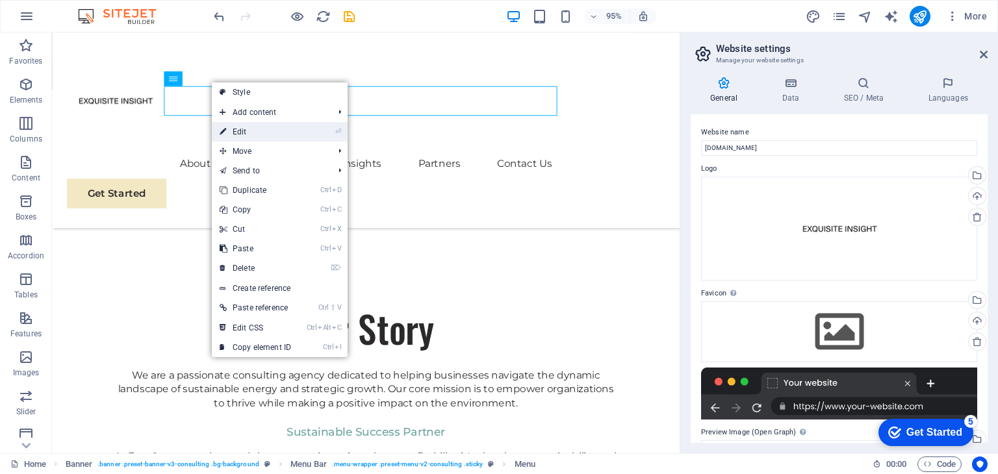
click at [244, 131] on link "⏎ Edit" at bounding box center [255, 131] width 87 height 19
select select
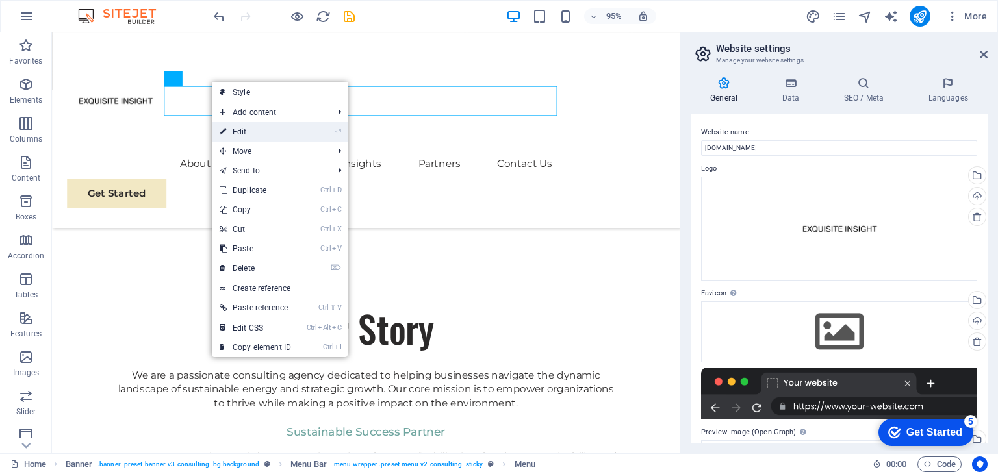
select select
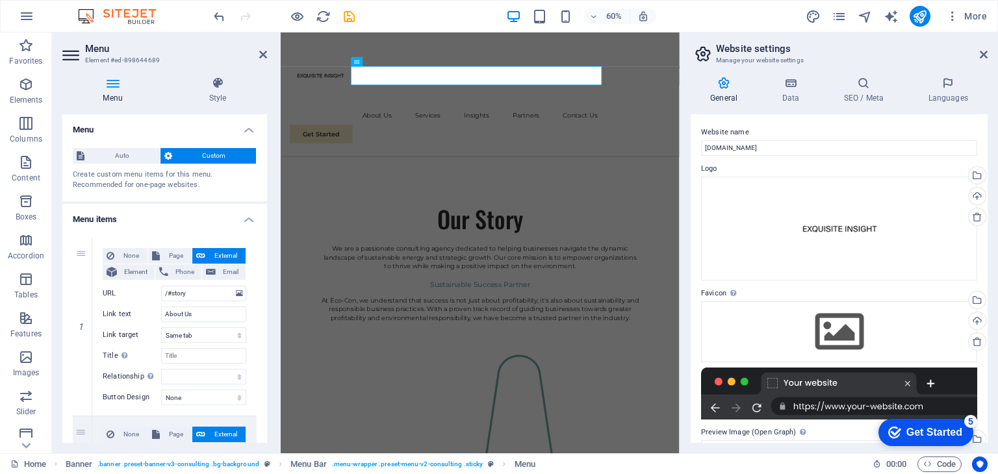
scroll to position [65, 0]
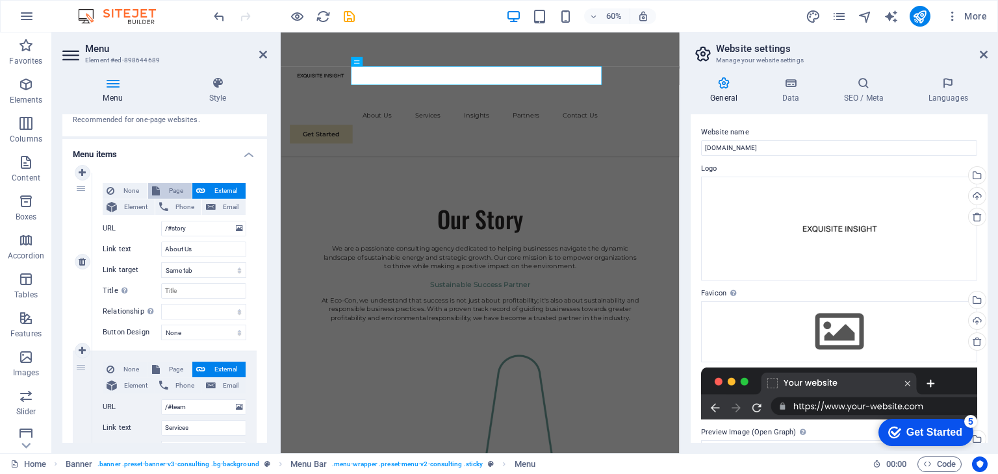
click at [168, 189] on span "Page" at bounding box center [176, 191] width 24 height 16
select select
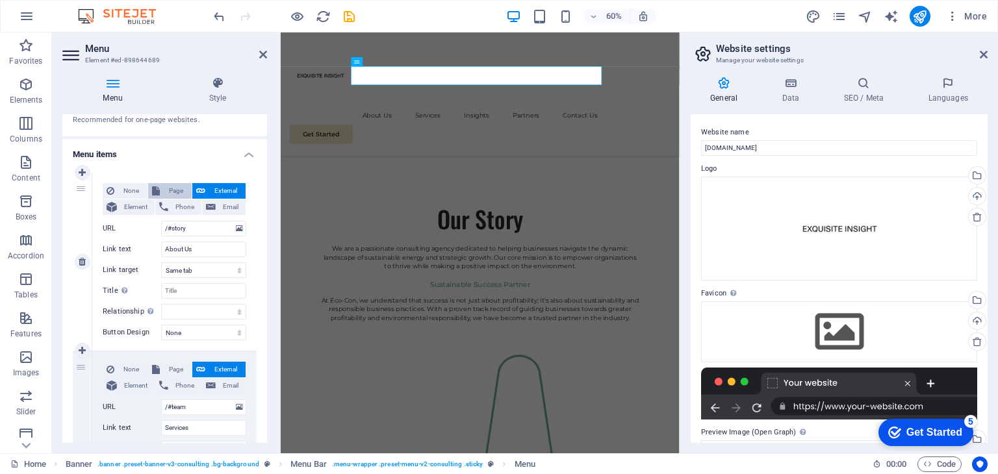
select select
click at [238, 229] on select "Home Subpage Legal Notice Privacy" at bounding box center [203, 229] width 85 height 16
select select "1"
click at [161, 221] on select "Home Subpage Legal Notice Privacy" at bounding box center [203, 229] width 85 height 16
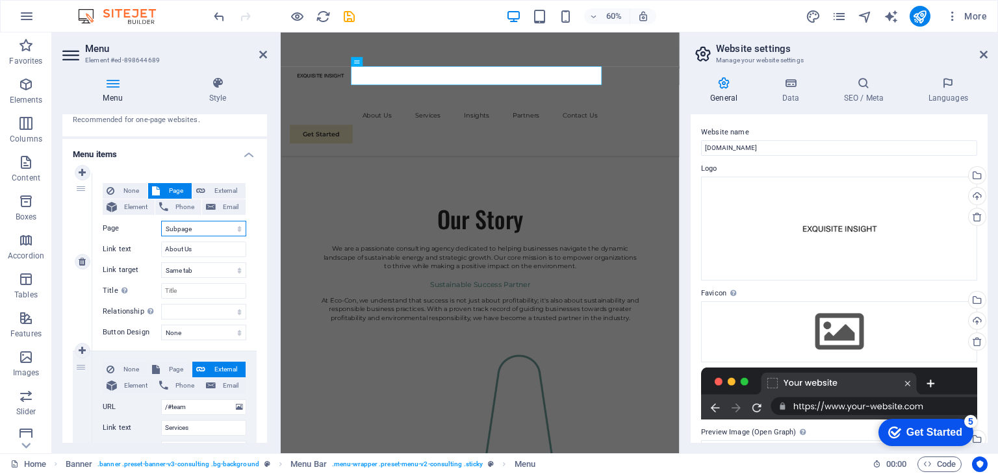
select select
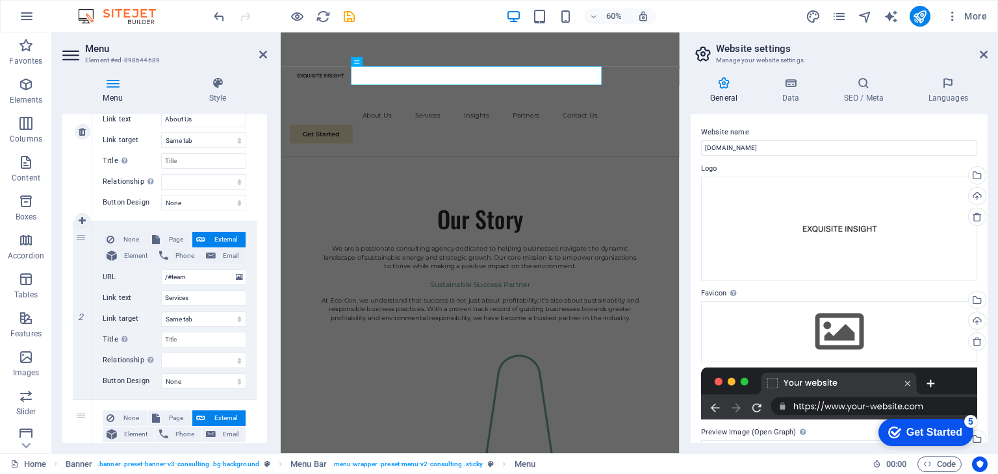
scroll to position [260, 0]
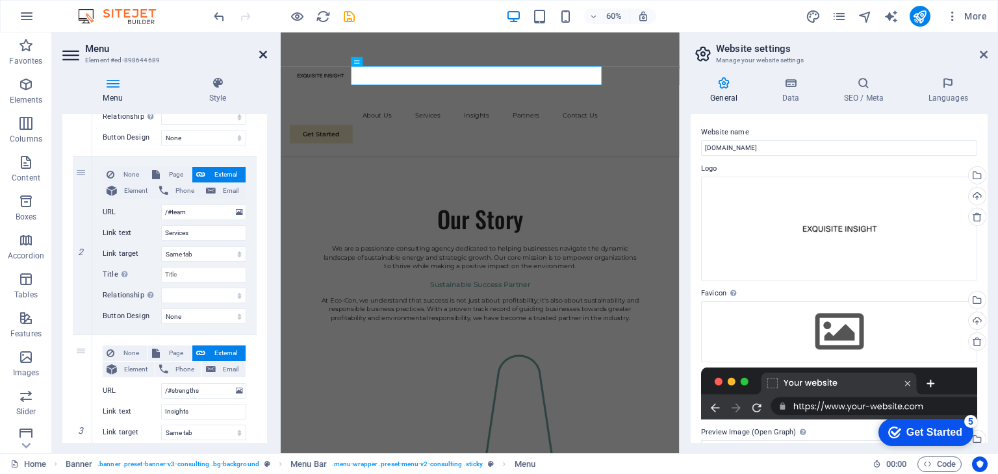
click at [261, 53] on icon at bounding box center [263, 54] width 8 height 10
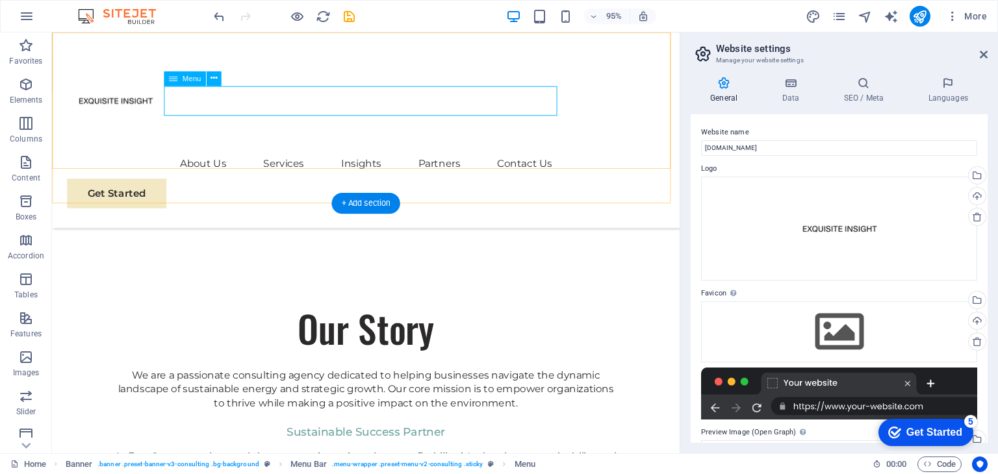
click at [207, 155] on nav "About Us Services Insights Partners Contact Us" at bounding box center [382, 170] width 629 height 31
click at [209, 155] on nav "About Us Services Insights Partners Contact Us" at bounding box center [382, 170] width 629 height 31
select select "1"
select select
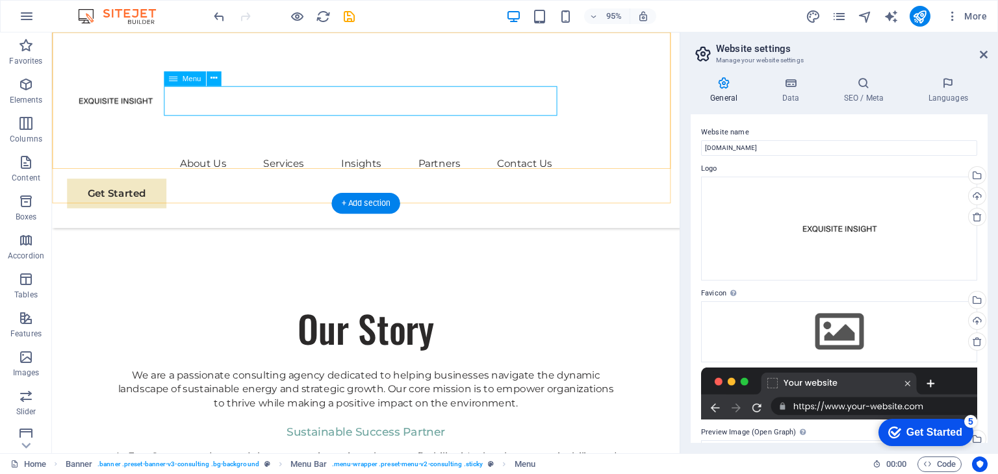
select select
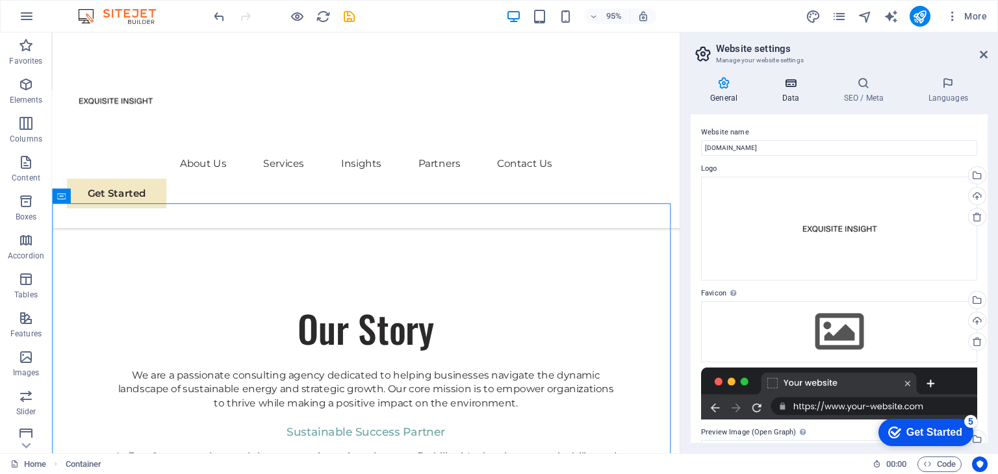
click at [793, 92] on h4 "Data" at bounding box center [793, 90] width 62 height 27
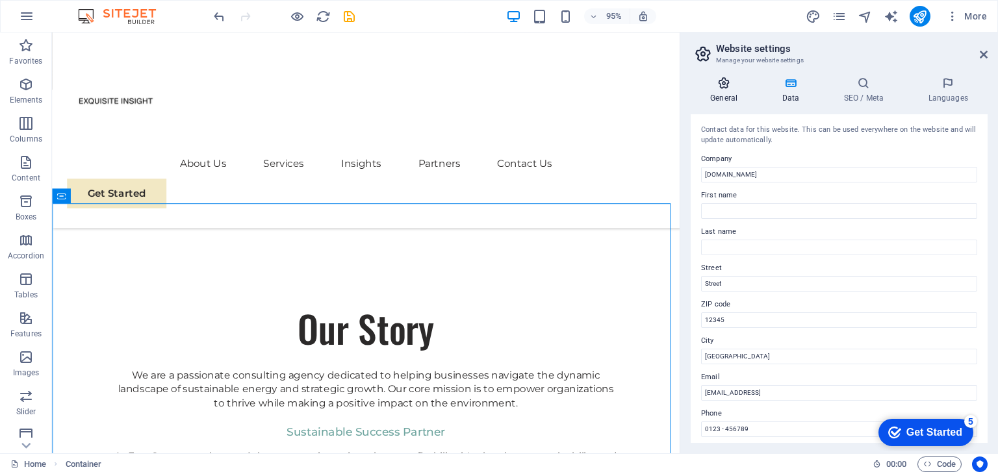
click at [733, 90] on h4 "General" at bounding box center [726, 90] width 71 height 27
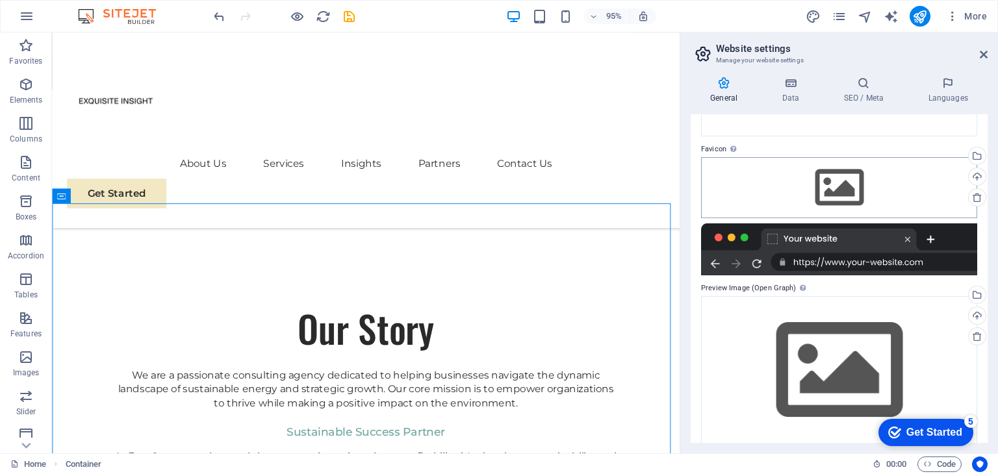
scroll to position [157, 0]
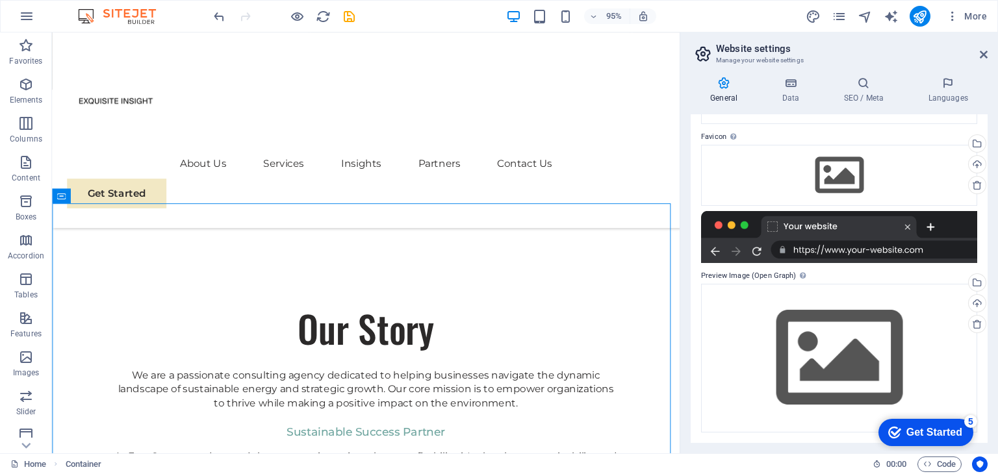
click at [834, 254] on div at bounding box center [839, 237] width 276 height 52
click at [819, 221] on div at bounding box center [839, 237] width 276 height 52
click at [913, 227] on div at bounding box center [839, 237] width 276 height 52
click at [867, 246] on div at bounding box center [839, 237] width 276 height 52
click at [865, 246] on div at bounding box center [839, 237] width 276 height 52
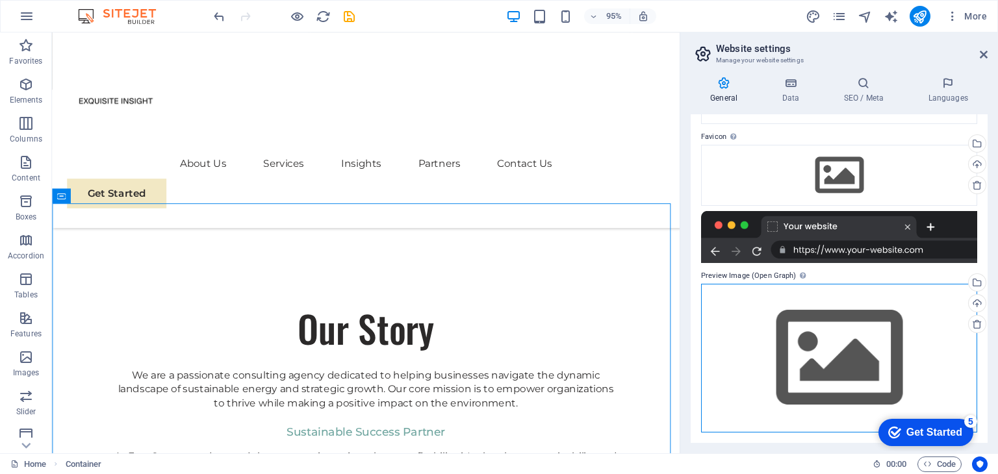
click at [813, 320] on div "Drag files here, click to choose files or select files from Files or our free s…" at bounding box center [839, 358] width 276 height 149
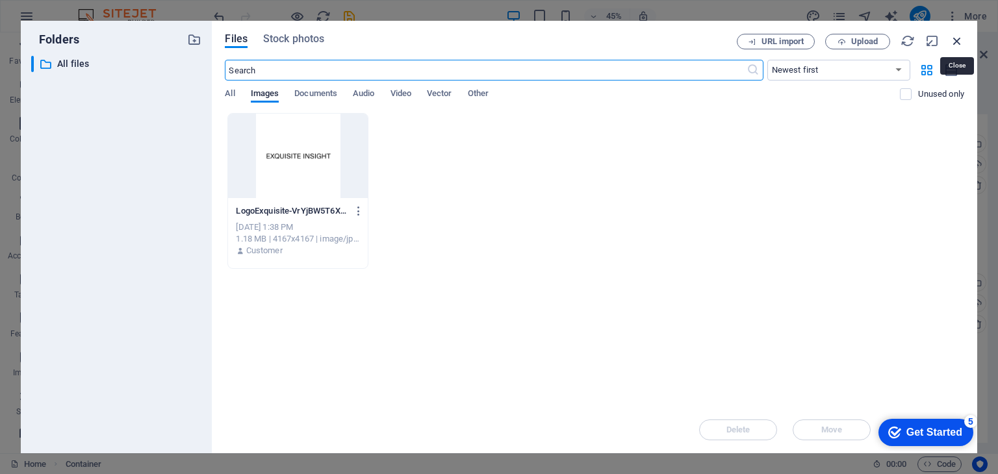
click at [954, 37] on icon "button" at bounding box center [957, 41] width 14 height 14
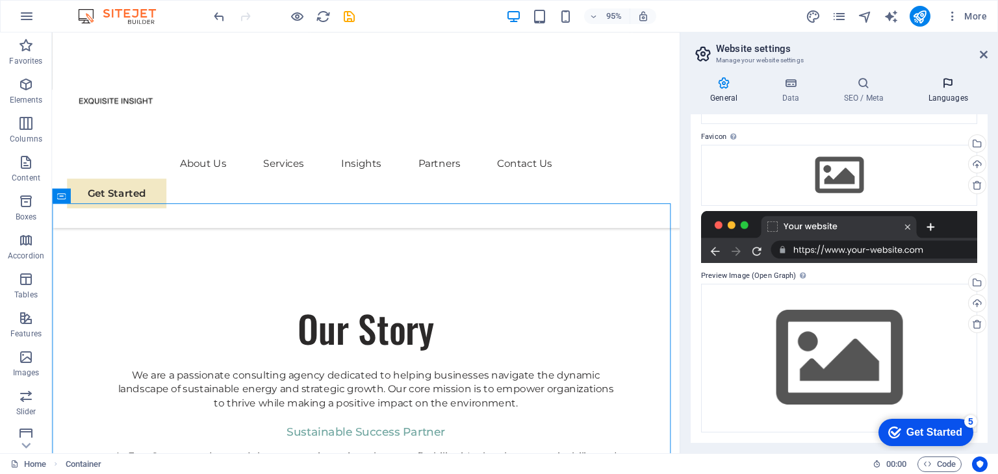
click at [956, 84] on icon at bounding box center [947, 83] width 79 height 13
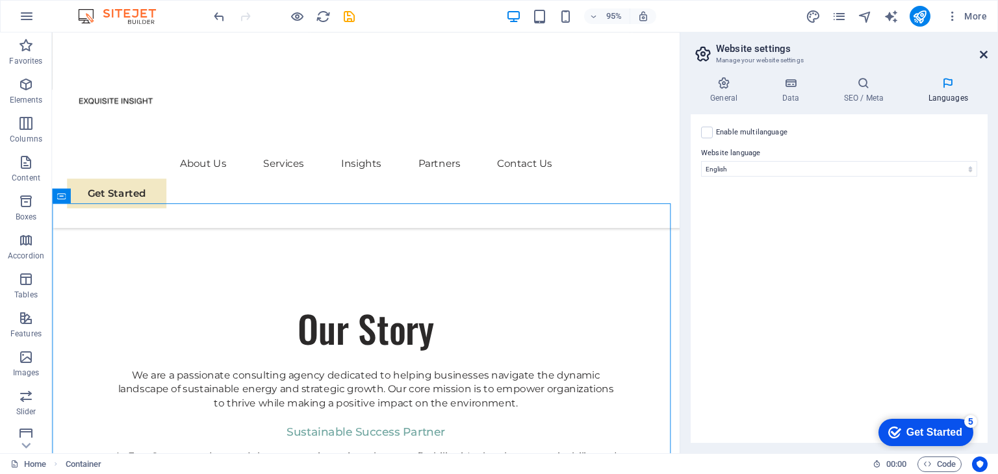
click at [986, 51] on icon at bounding box center [984, 54] width 8 height 10
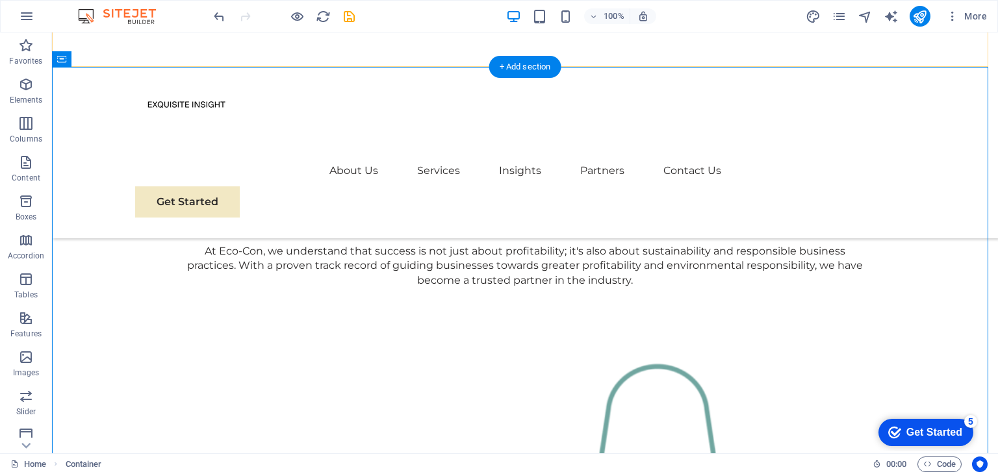
scroll to position [626, 0]
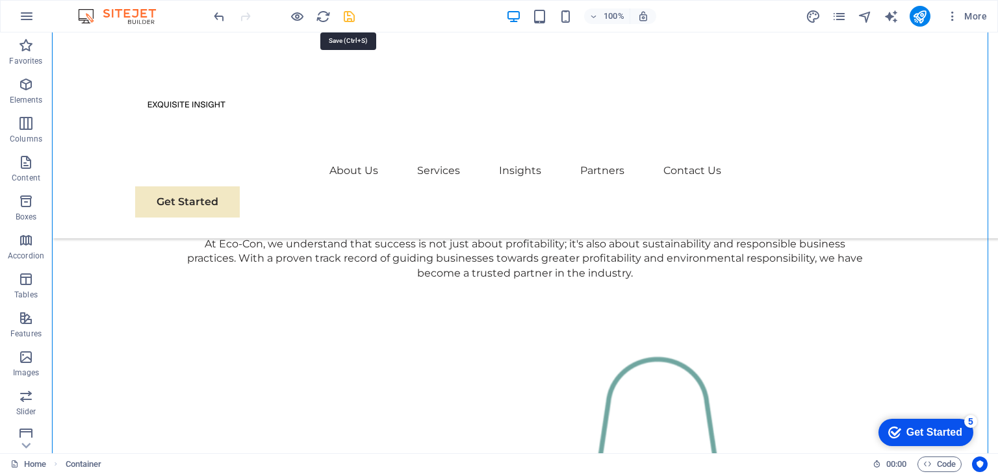
click at [351, 20] on icon "save" at bounding box center [349, 16] width 15 height 15
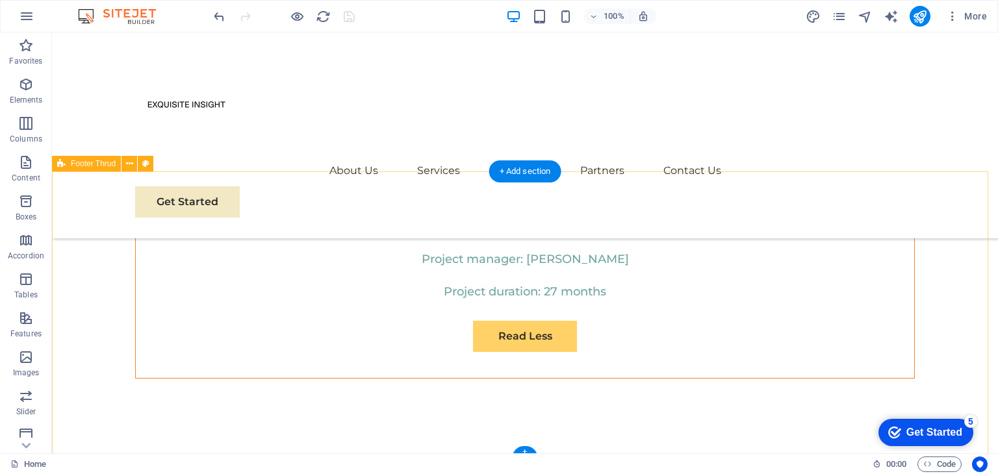
scroll to position [4727, 0]
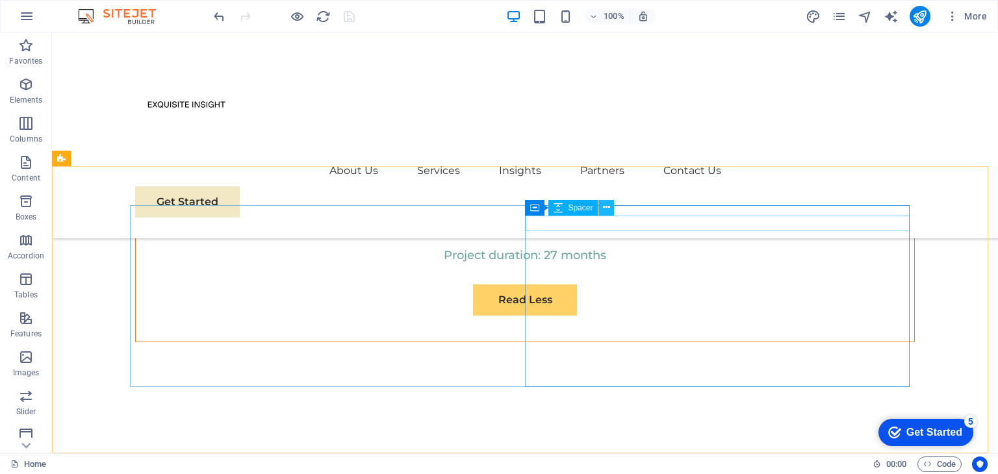
click at [608, 207] on icon at bounding box center [606, 208] width 7 height 14
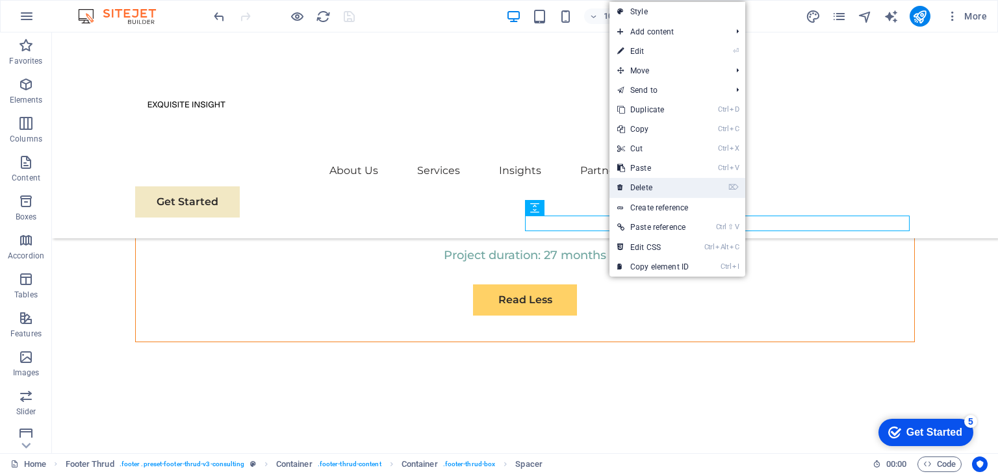
click at [656, 190] on link "⌦ Delete" at bounding box center [652, 187] width 87 height 19
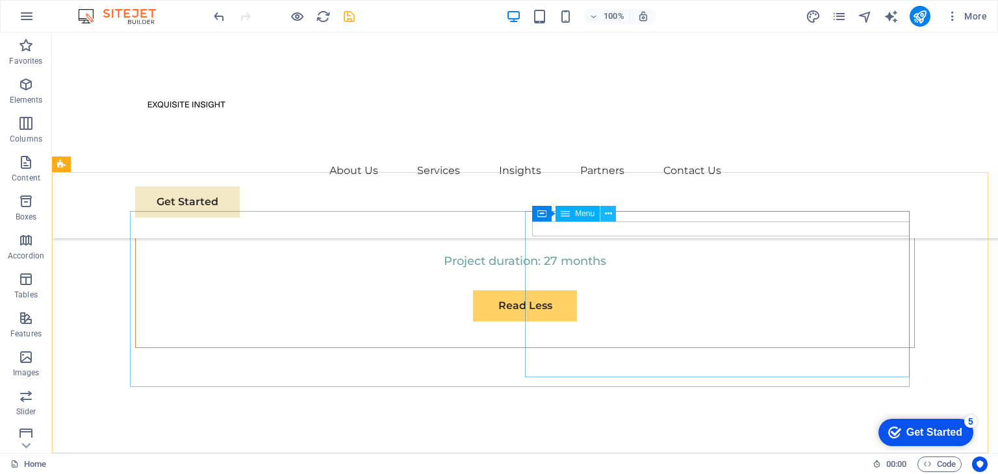
click at [607, 214] on icon at bounding box center [608, 214] width 7 height 14
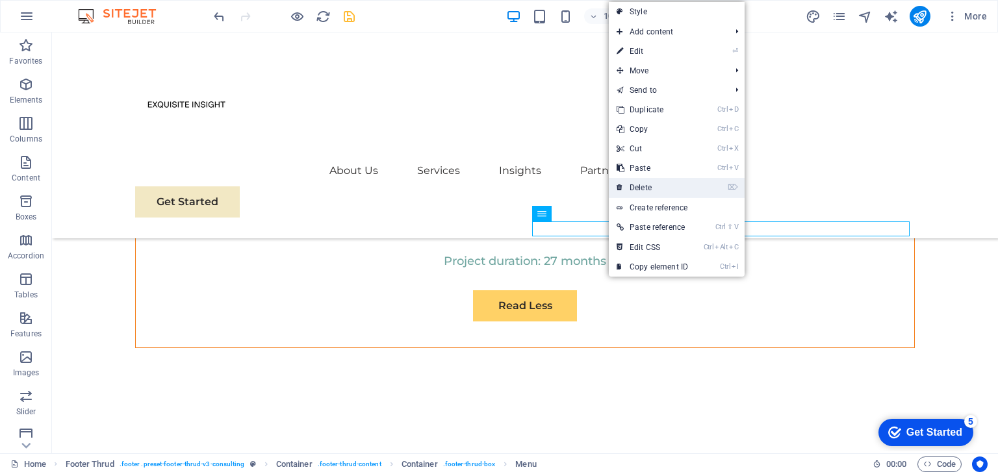
drag, startPoint x: 665, startPoint y: 184, endPoint x: 613, endPoint y: 157, distance: 58.4
click at [665, 184] on link "⌦ Delete" at bounding box center [652, 187] width 87 height 19
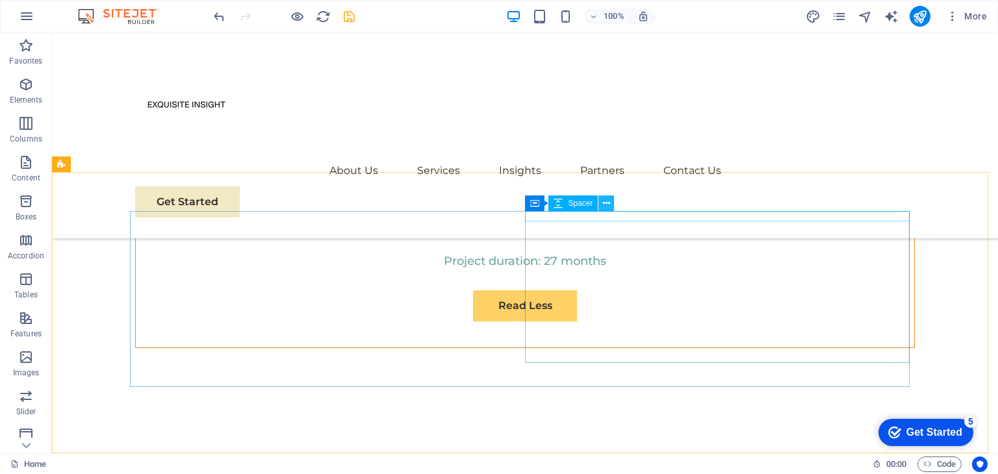
click at [609, 203] on icon at bounding box center [606, 204] width 7 height 14
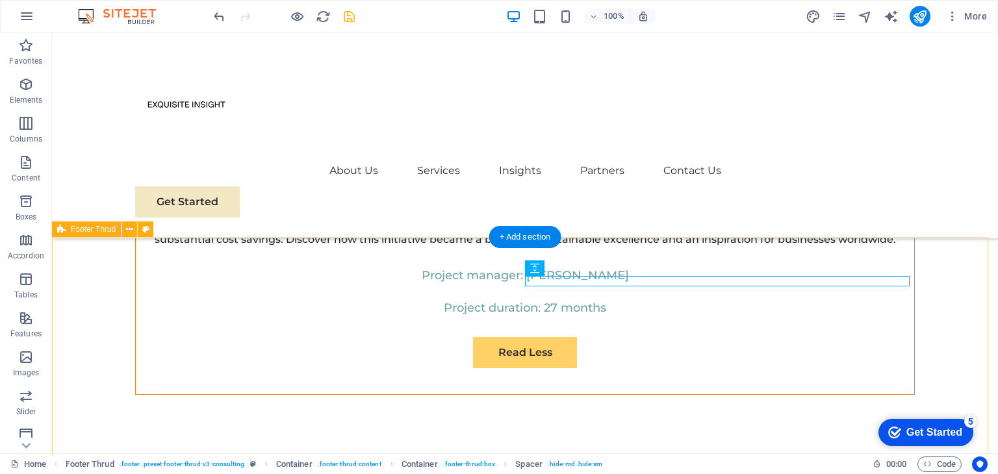
scroll to position [4657, 0]
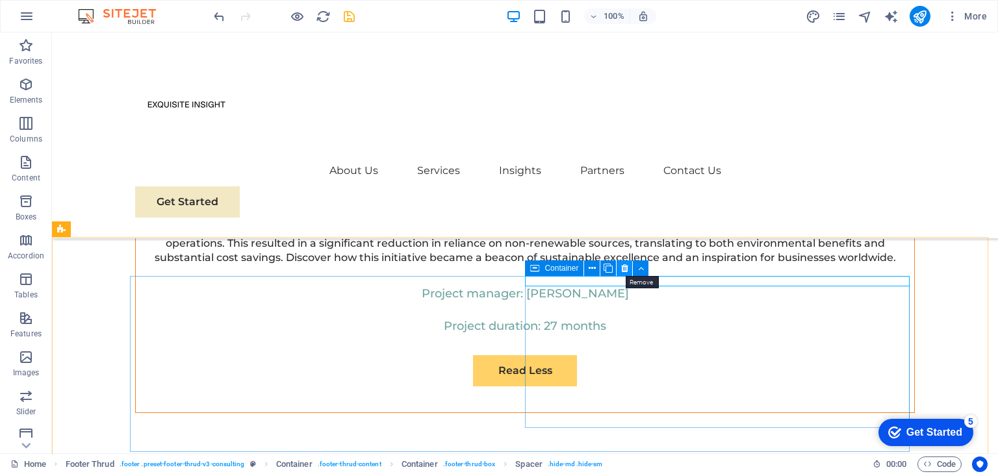
click at [624, 268] on icon at bounding box center [624, 269] width 7 height 14
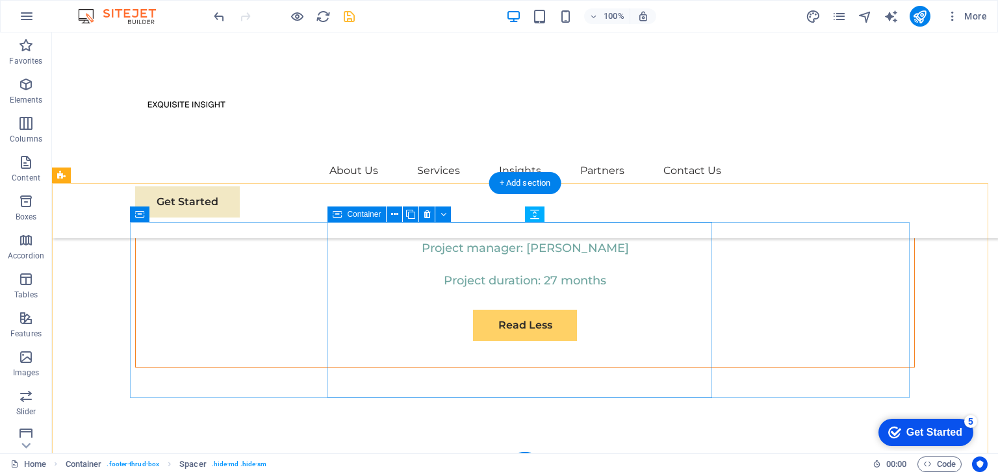
scroll to position [4721, 0]
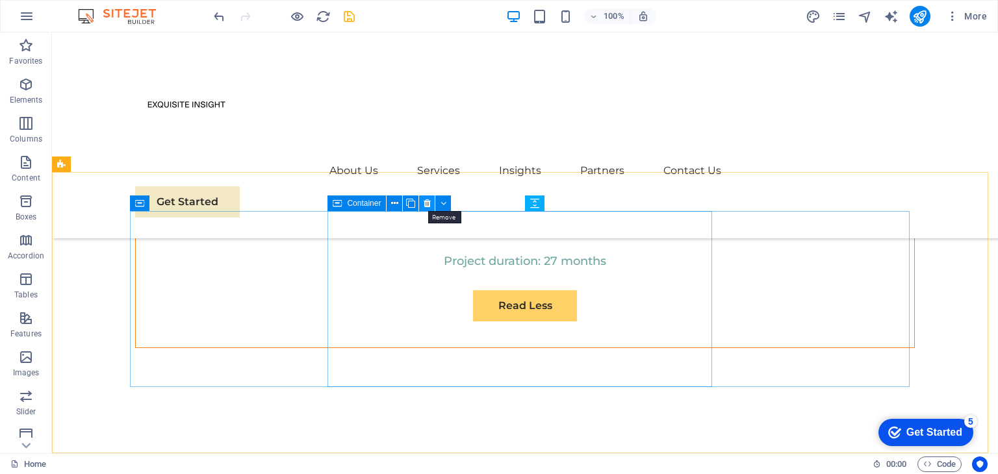
click at [427, 203] on icon at bounding box center [427, 204] width 7 height 14
click at [403, 206] on icon at bounding box center [403, 204] width 7 height 14
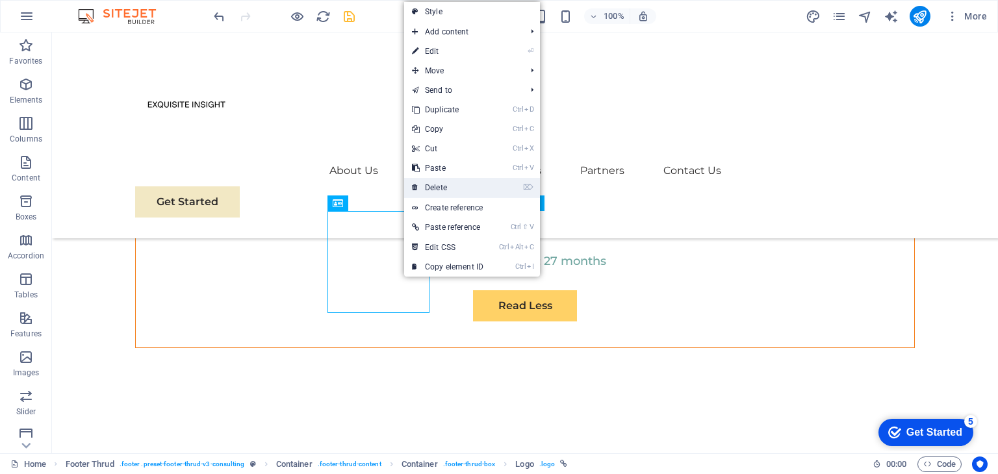
click at [445, 185] on link "⌦ Delete" at bounding box center [447, 187] width 87 height 19
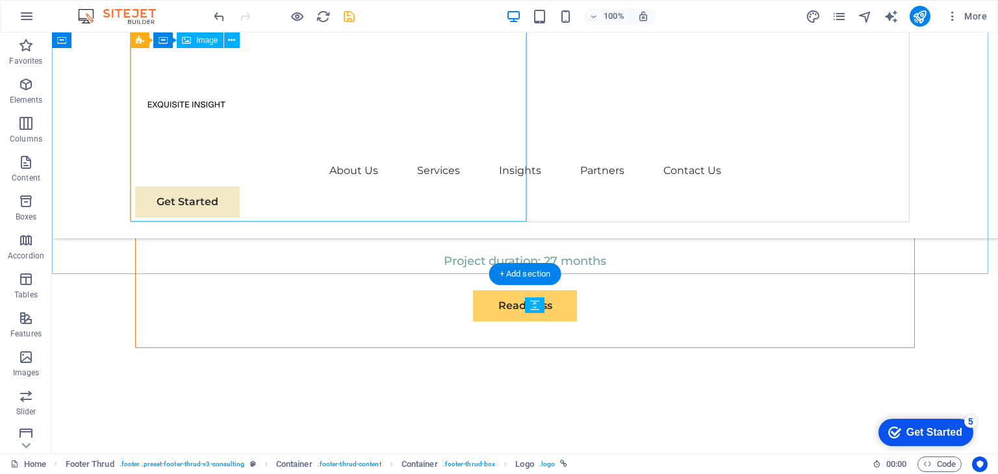
scroll to position [4619, 0]
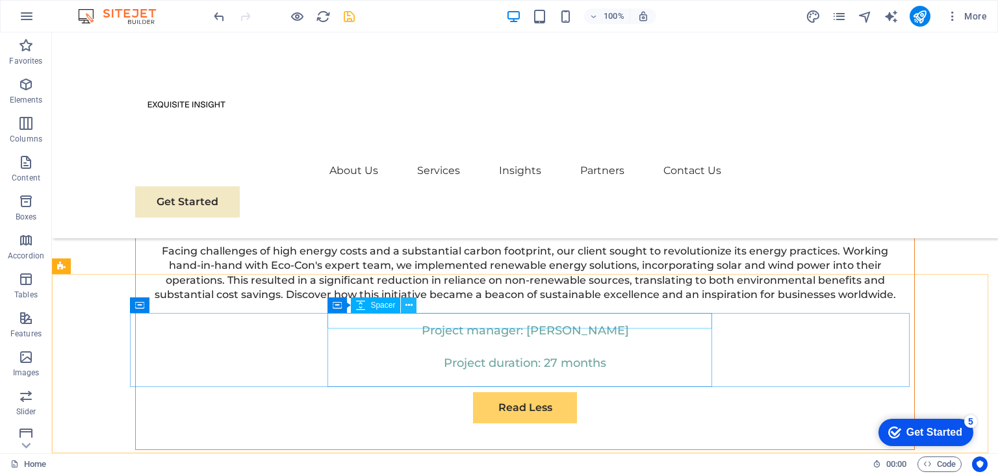
click at [413, 303] on button at bounding box center [409, 306] width 16 height 16
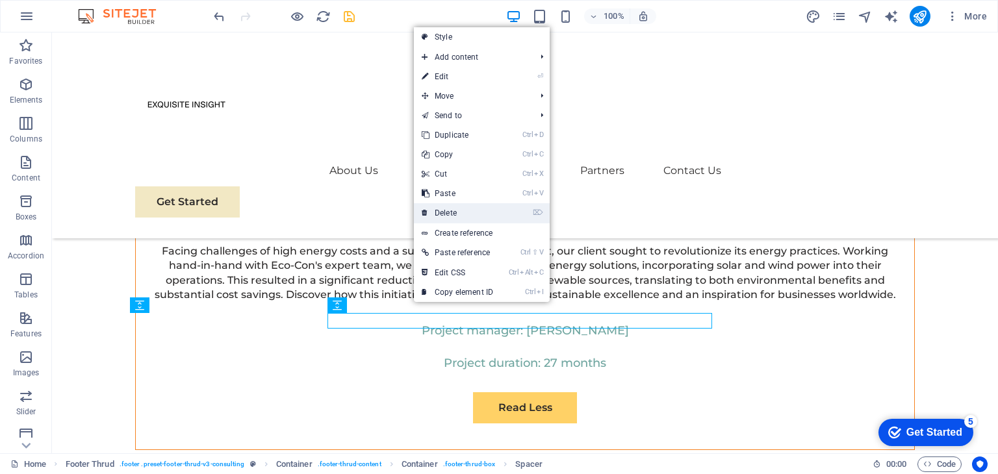
click at [464, 216] on link "⌦ Delete" at bounding box center [457, 212] width 87 height 19
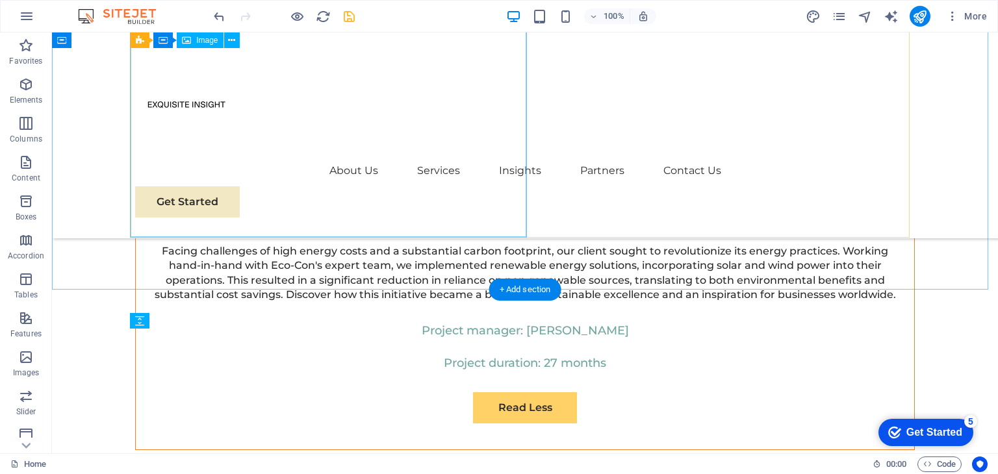
scroll to position [4604, 0]
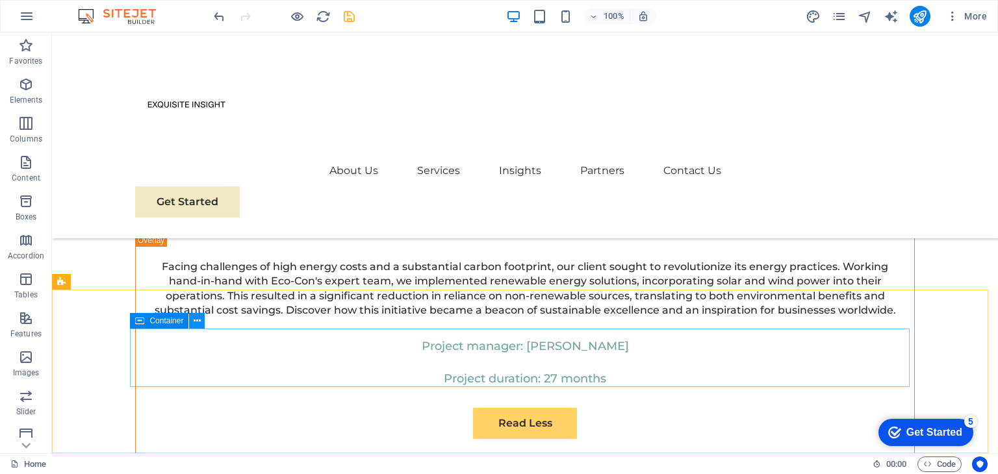
click at [194, 319] on icon at bounding box center [197, 321] width 7 height 14
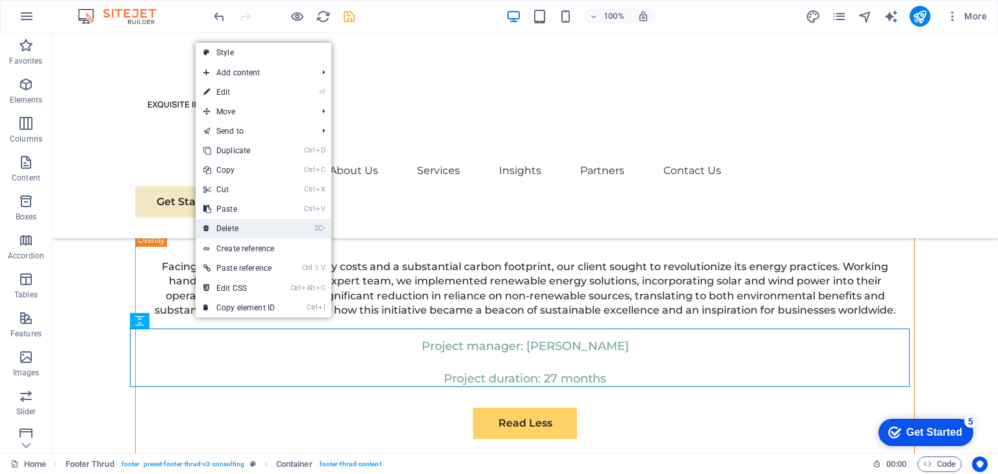
click at [252, 227] on link "⌦ Delete" at bounding box center [239, 228] width 87 height 19
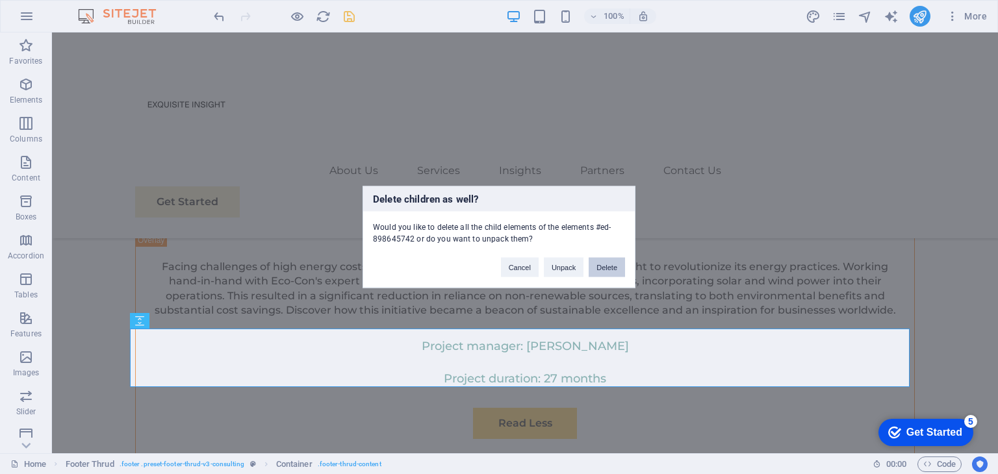
click at [608, 266] on button "Delete" at bounding box center [607, 267] width 36 height 19
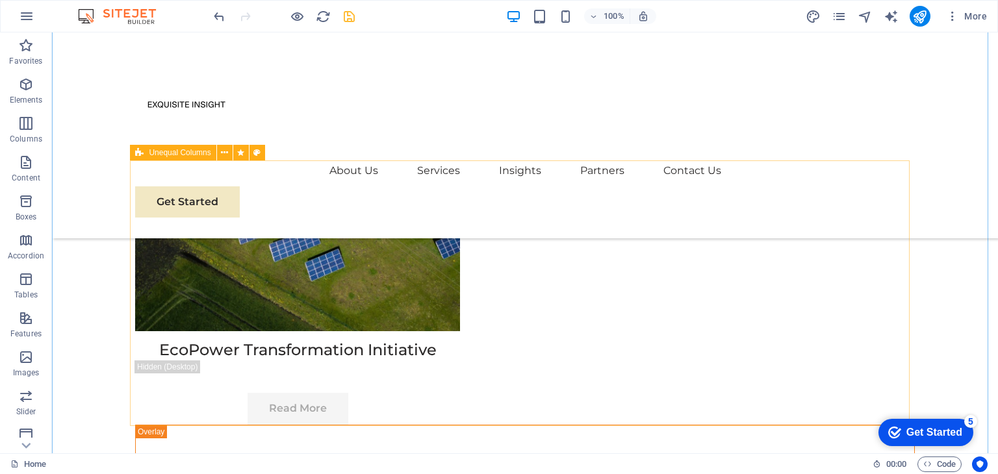
scroll to position [4416, 0]
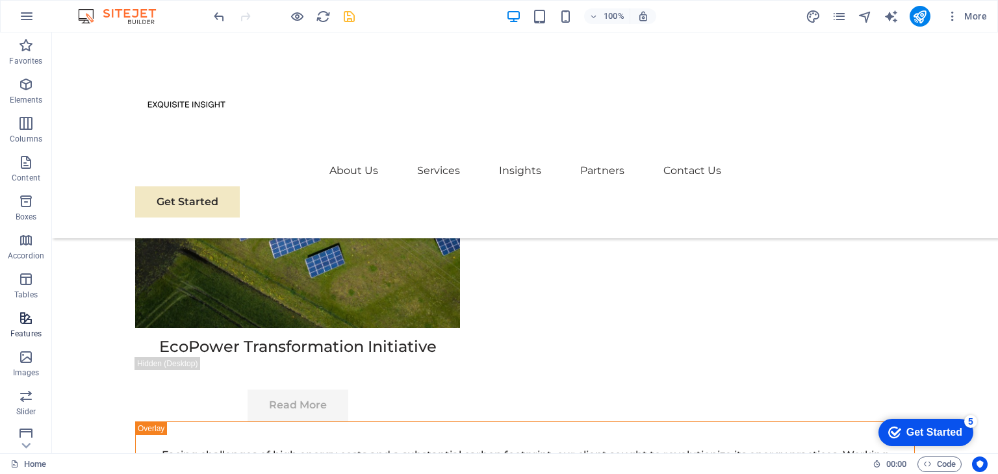
click at [26, 326] on span "Features" at bounding box center [26, 326] width 52 height 31
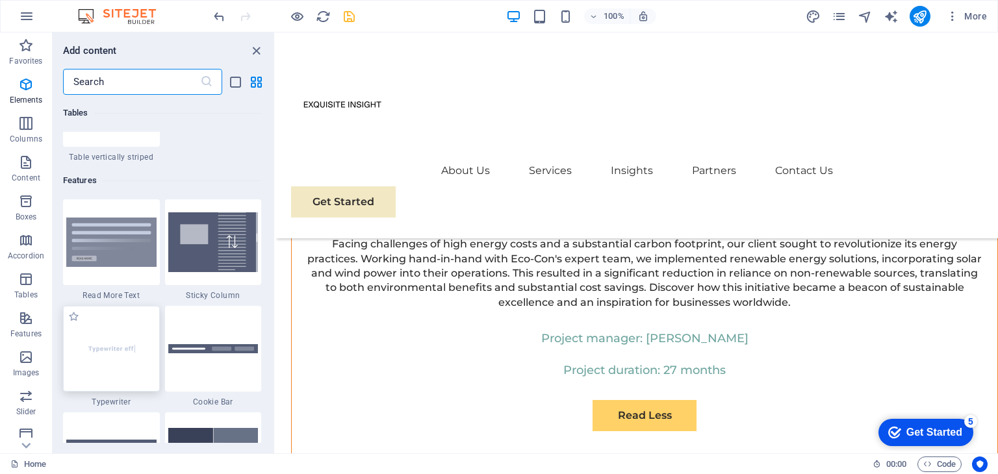
scroll to position [5064, 0]
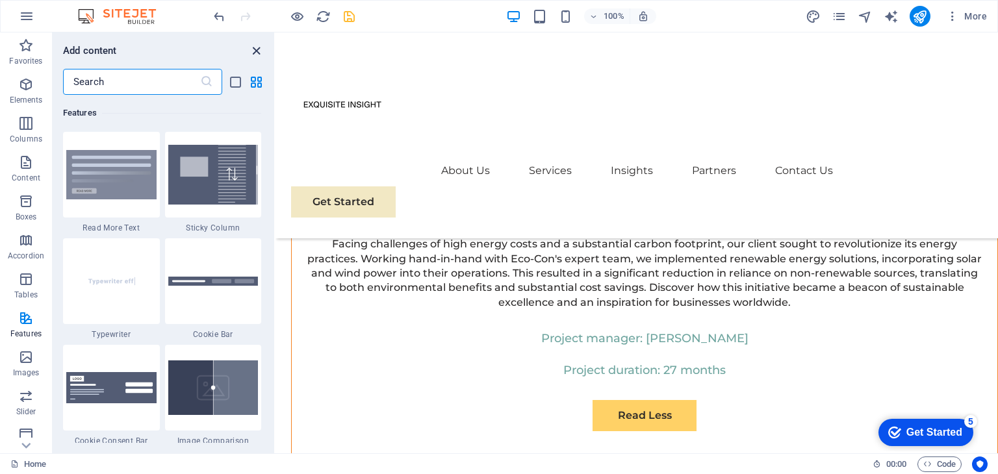
drag, startPoint x: 257, startPoint y: 49, endPoint x: 205, endPoint y: 17, distance: 61.5
click at [257, 49] on icon "close panel" at bounding box center [256, 51] width 15 height 15
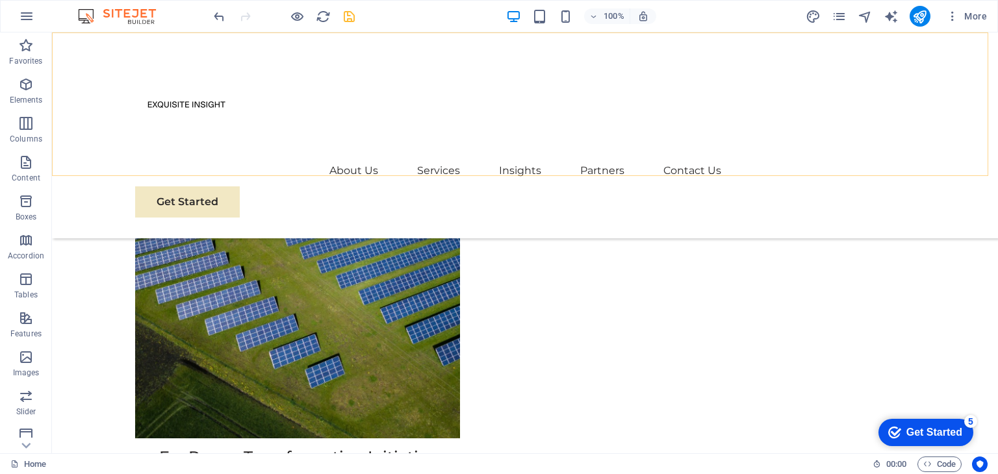
scroll to position [4416, 0]
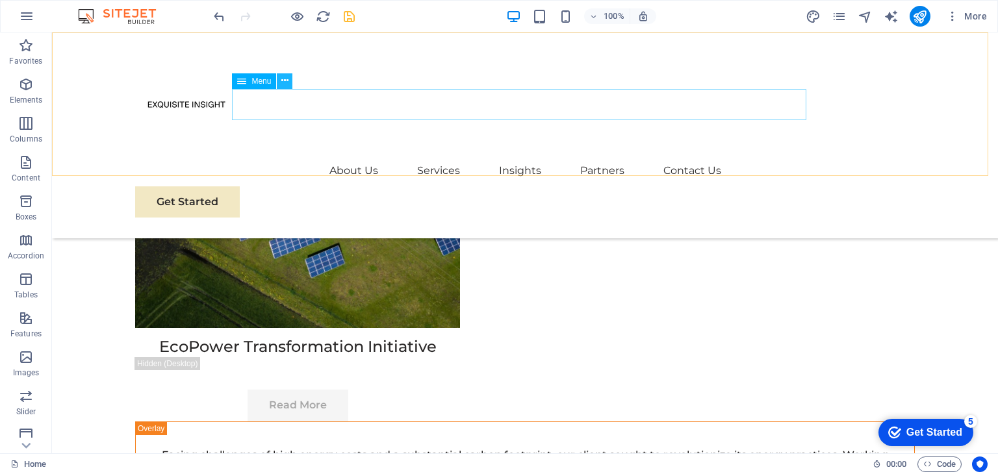
click at [279, 81] on button at bounding box center [285, 81] width 16 height 16
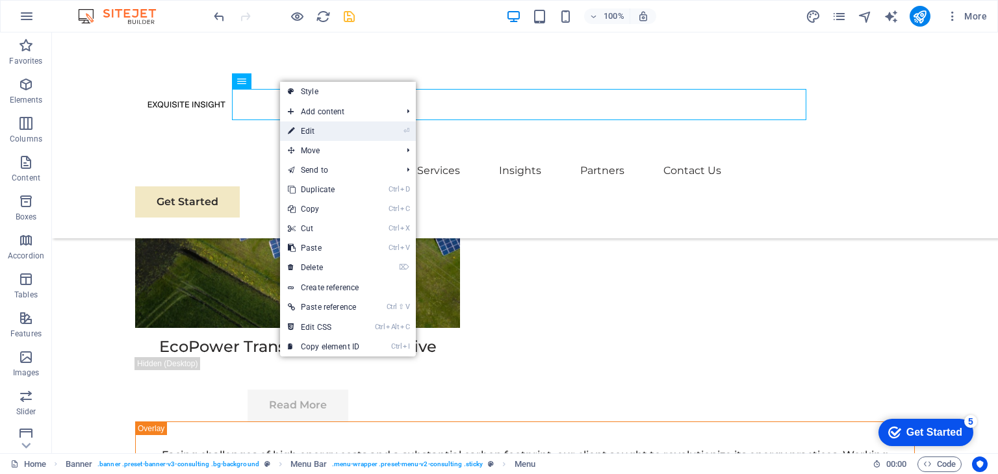
click at [322, 131] on link "⏎ Edit" at bounding box center [323, 130] width 87 height 19
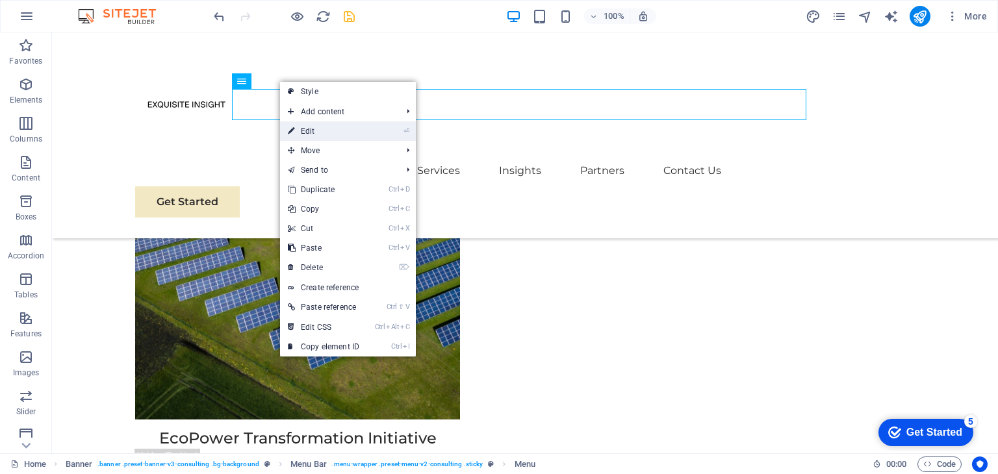
select select "1"
select select
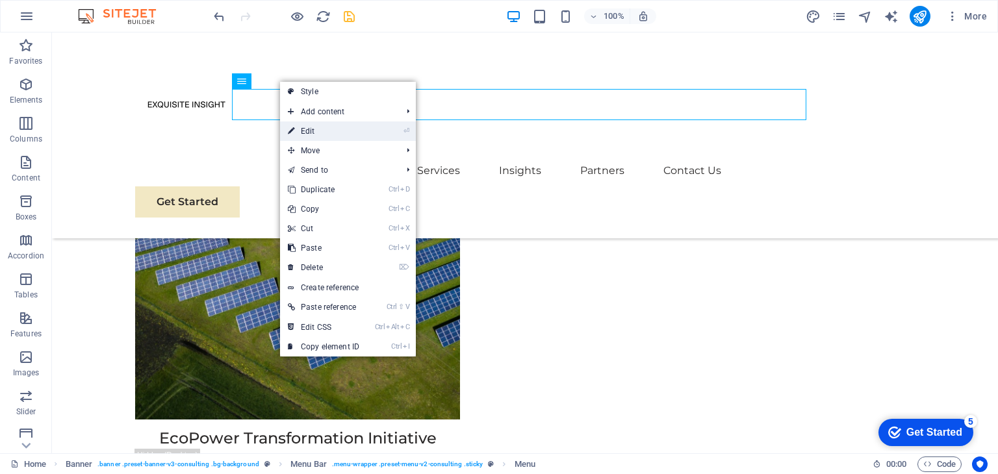
select select
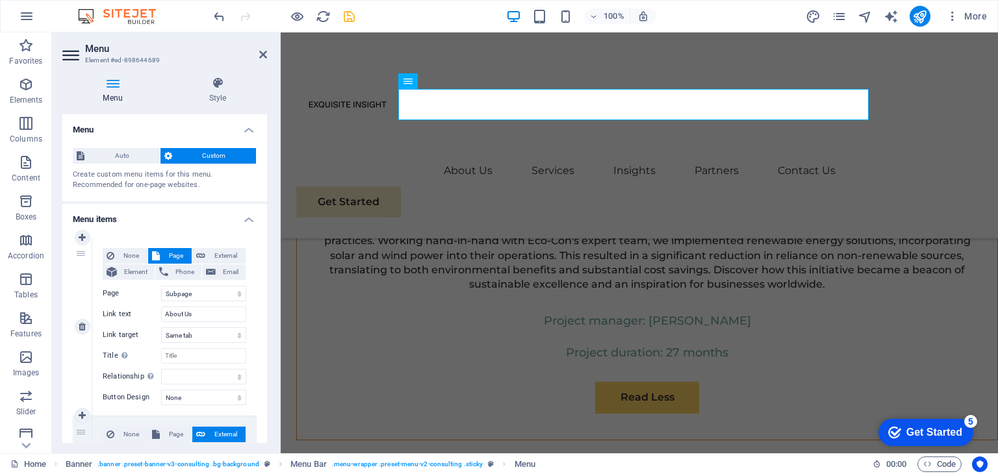
click at [179, 253] on span "Page" at bounding box center [176, 256] width 24 height 16
click at [179, 294] on select "Home Subpage Legal Notice Privacy" at bounding box center [203, 294] width 85 height 16
click at [181, 292] on select "Home Subpage Legal Notice Privacy" at bounding box center [203, 294] width 85 height 16
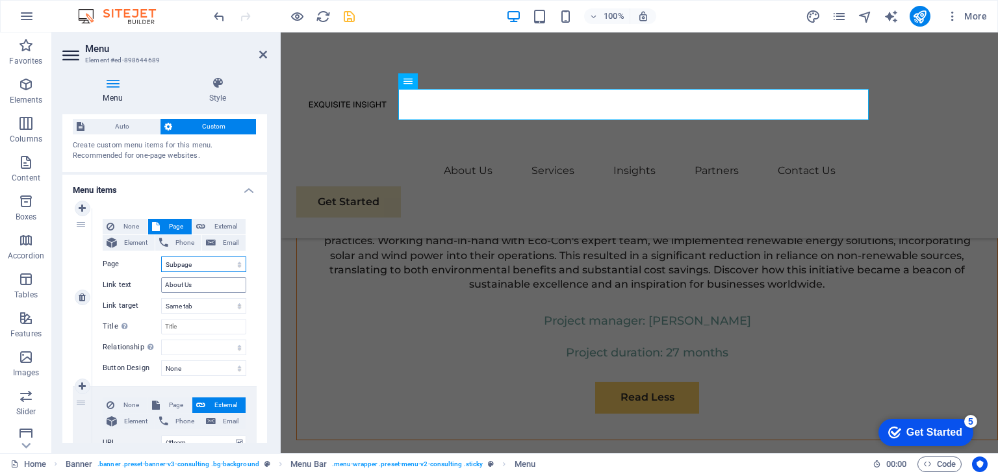
scroll to position [0, 0]
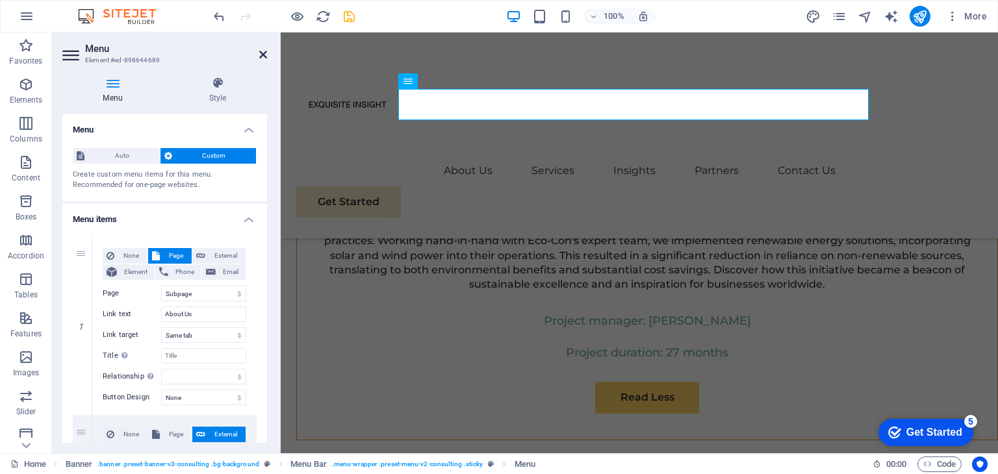
click at [262, 53] on icon at bounding box center [263, 54] width 8 height 10
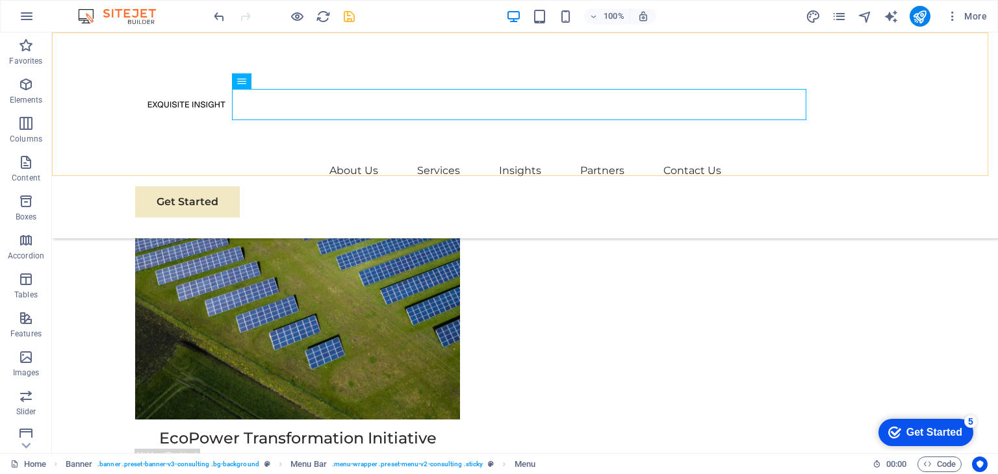
scroll to position [4416, 0]
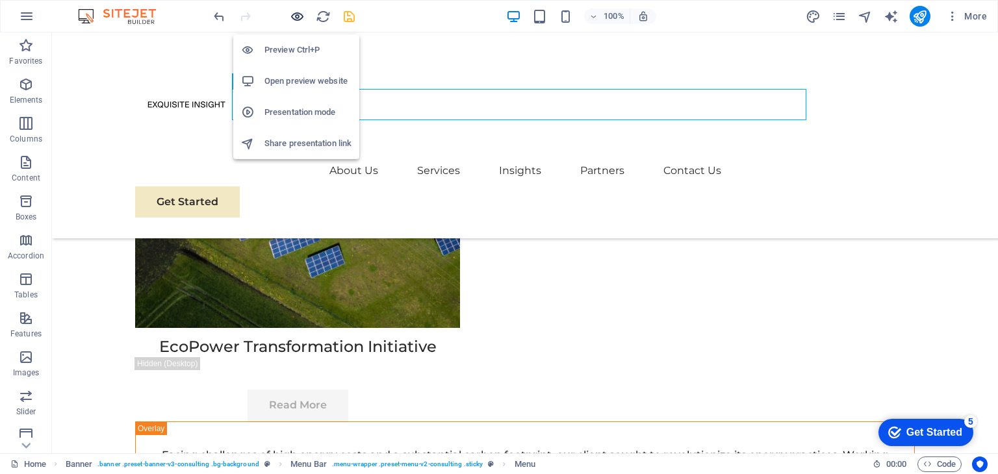
click at [299, 19] on icon "button" at bounding box center [297, 16] width 15 height 15
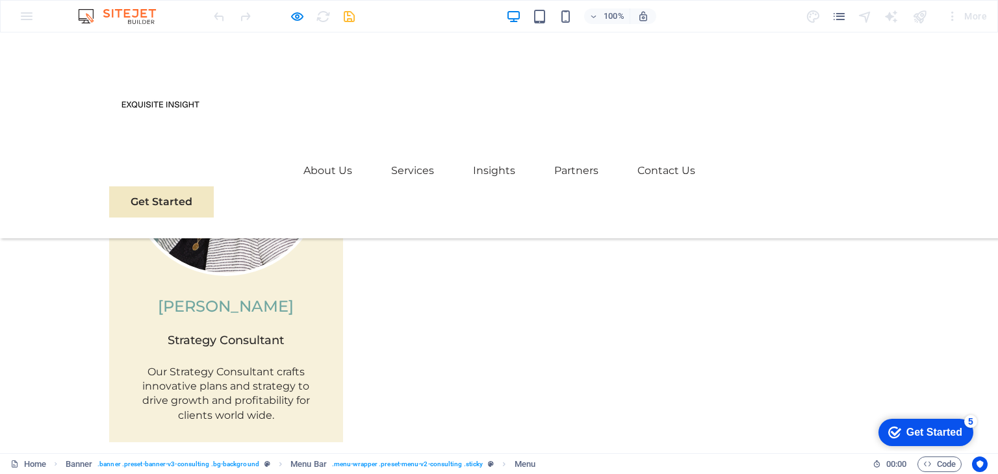
scroll to position [2840, 0]
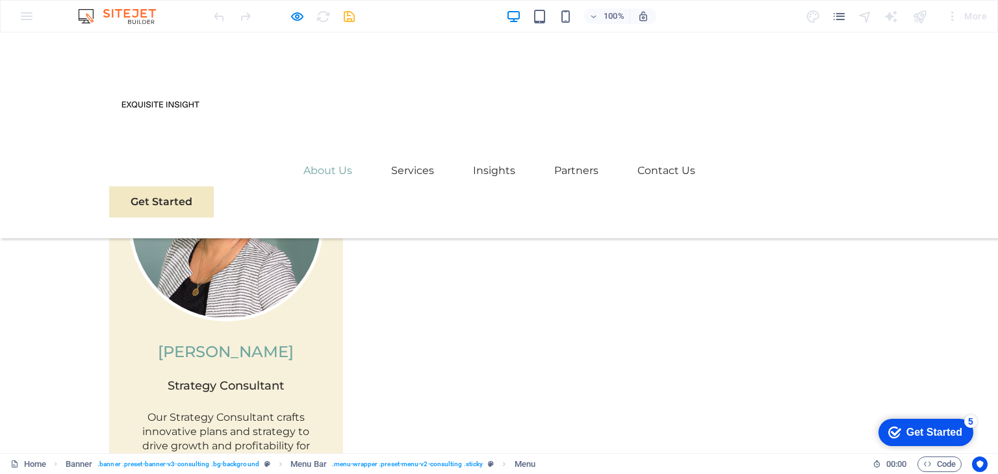
click at [322, 155] on link "About Us" at bounding box center [327, 170] width 49 height 31
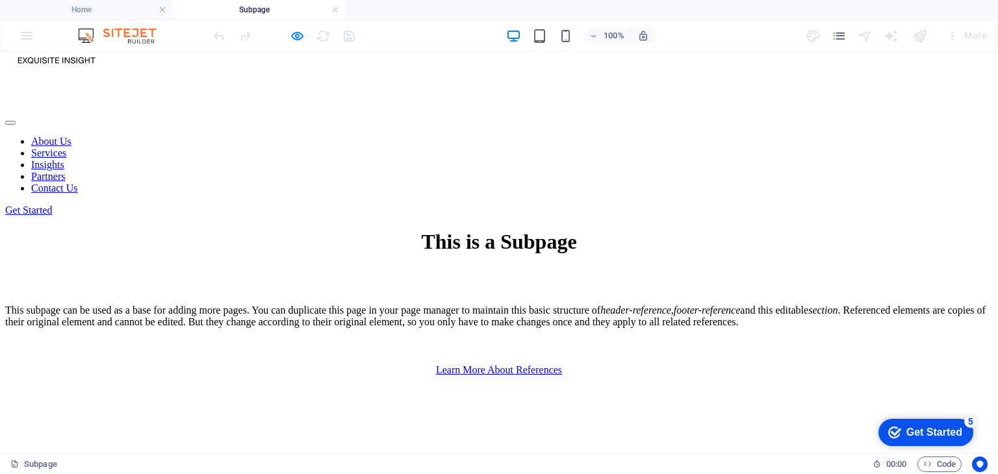
scroll to position [0, 0]
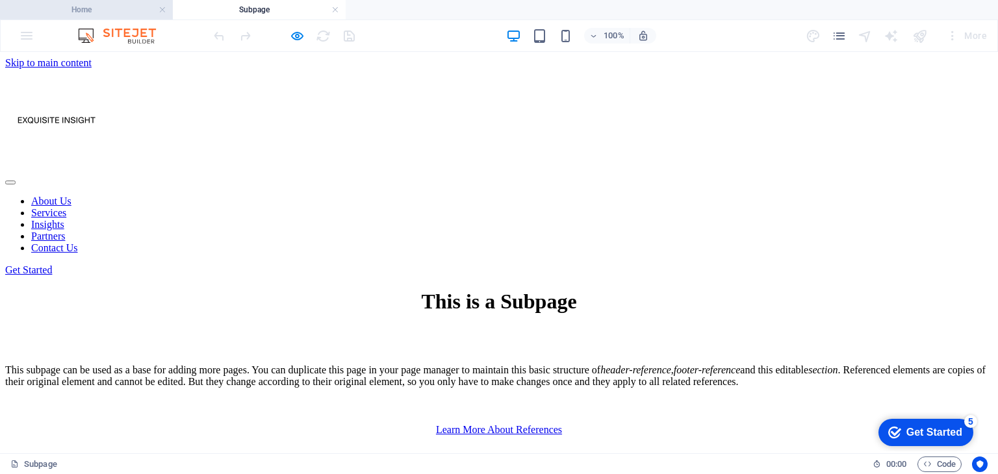
click at [127, 10] on h4 "Home" at bounding box center [86, 10] width 173 height 14
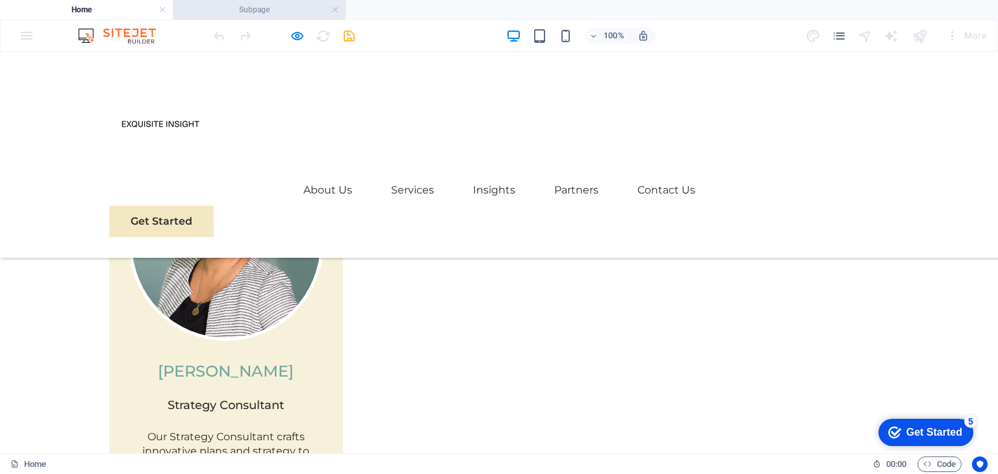
click at [246, 8] on h4 "Subpage" at bounding box center [259, 10] width 173 height 14
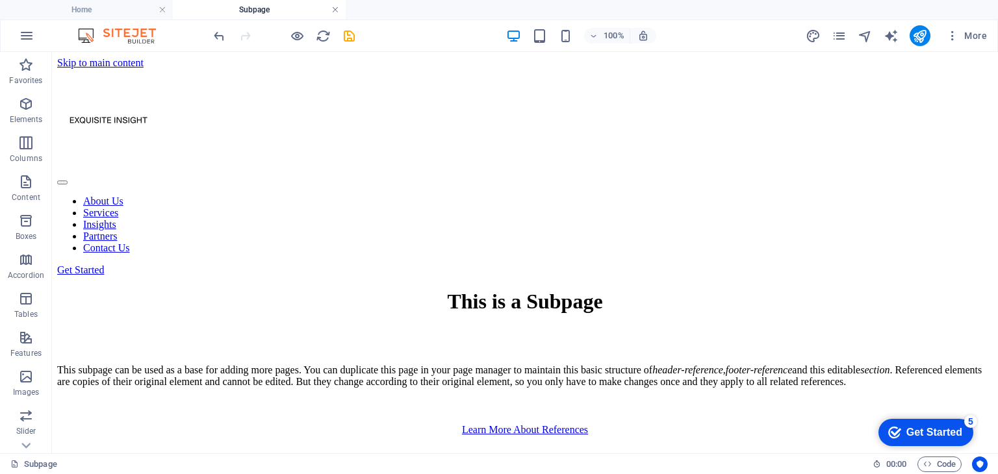
click at [333, 10] on link at bounding box center [335, 10] width 8 height 12
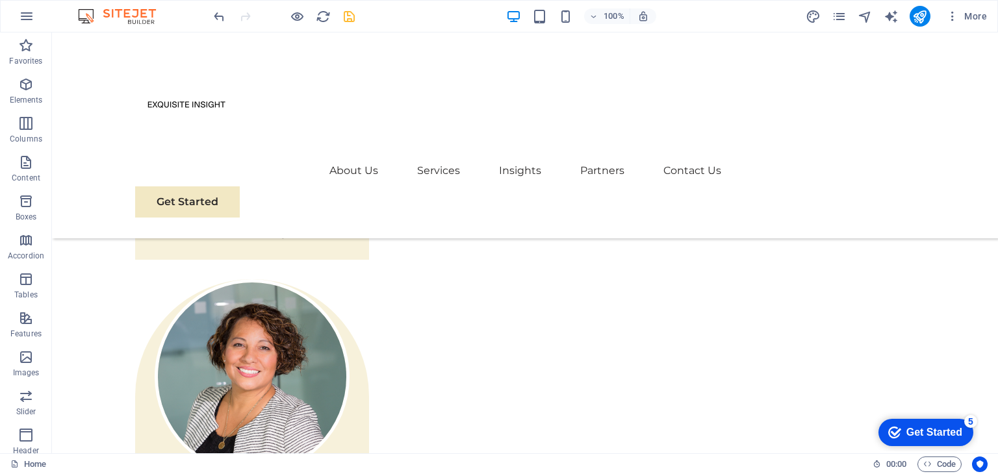
scroll to position [2580, 0]
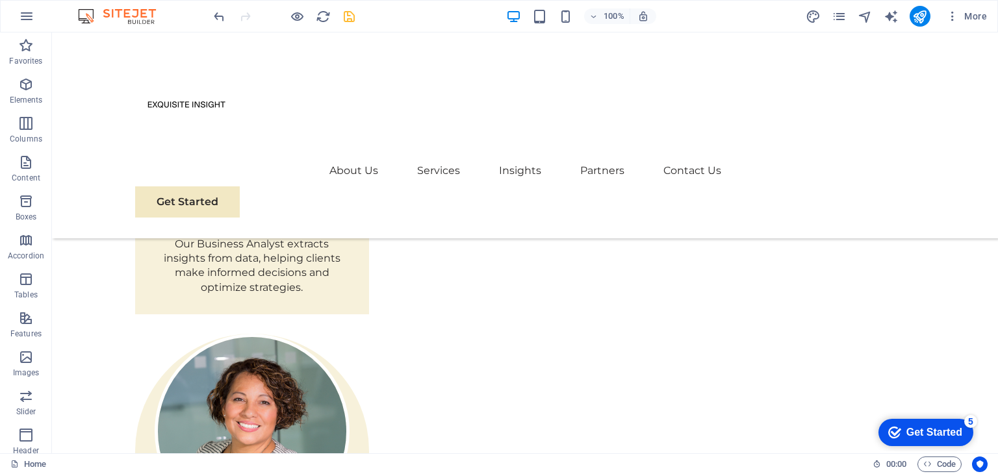
click at [307, 155] on ul "About Us Services Insights Partners Contact Us" at bounding box center [525, 170] width 780 height 31
click at [189, 110] on img at bounding box center [186, 104] width 102 height 102
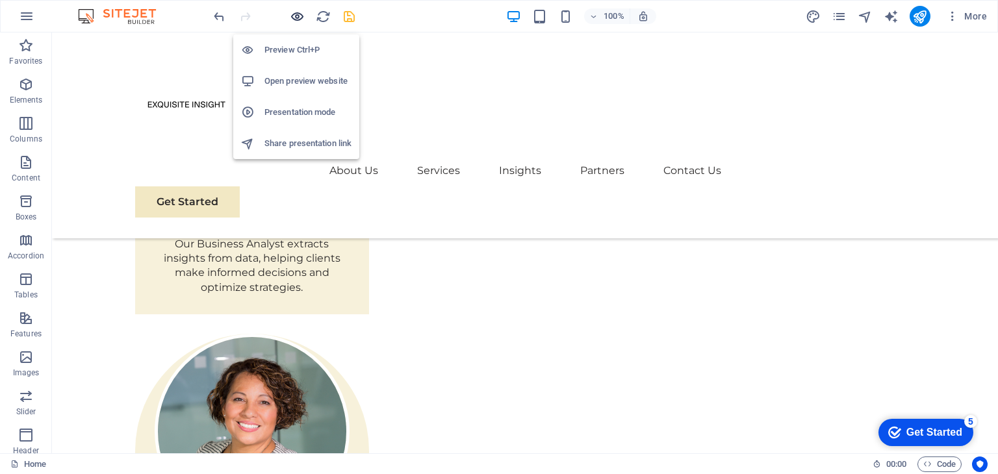
click at [294, 14] on icon "button" at bounding box center [297, 16] width 15 height 15
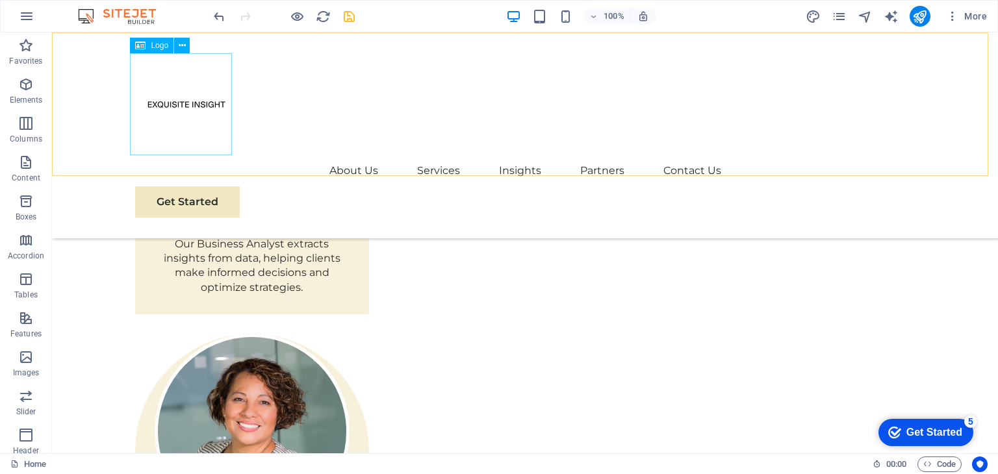
click at [142, 71] on div at bounding box center [525, 104] width 780 height 102
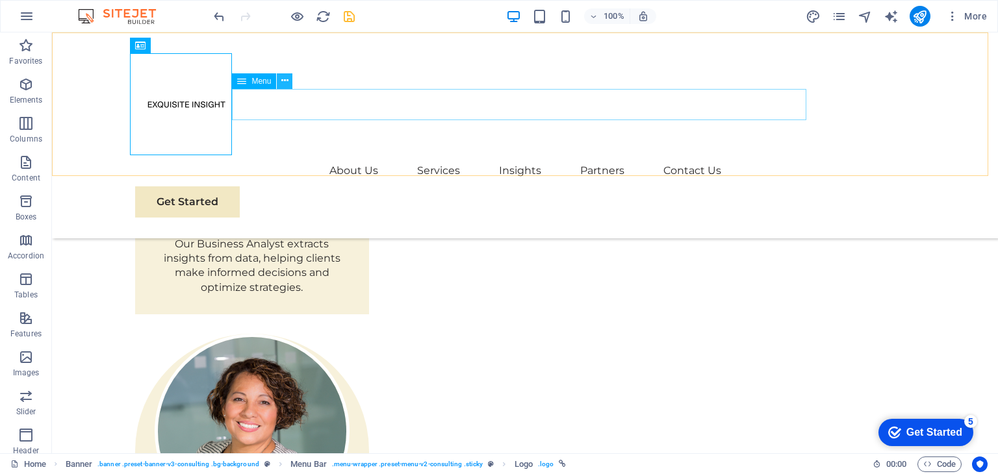
click at [285, 84] on icon at bounding box center [284, 81] width 7 height 14
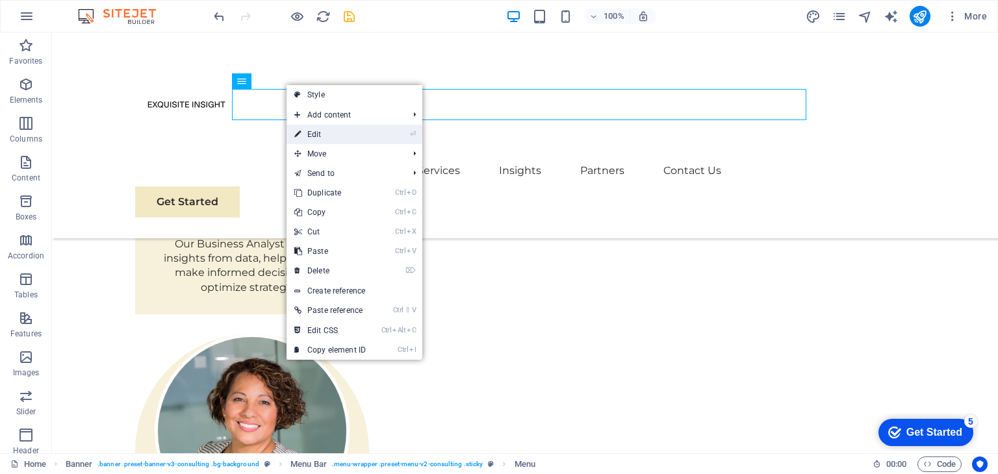
drag, startPoint x: 314, startPoint y: 130, endPoint x: 33, endPoint y: 98, distance: 283.1
click at [314, 130] on link "⏎ Edit" at bounding box center [329, 134] width 87 height 19
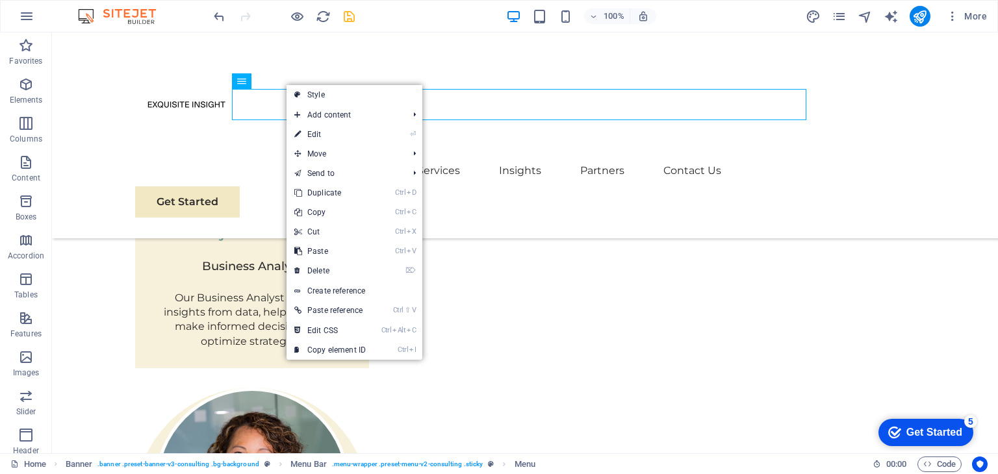
select select "1"
select select
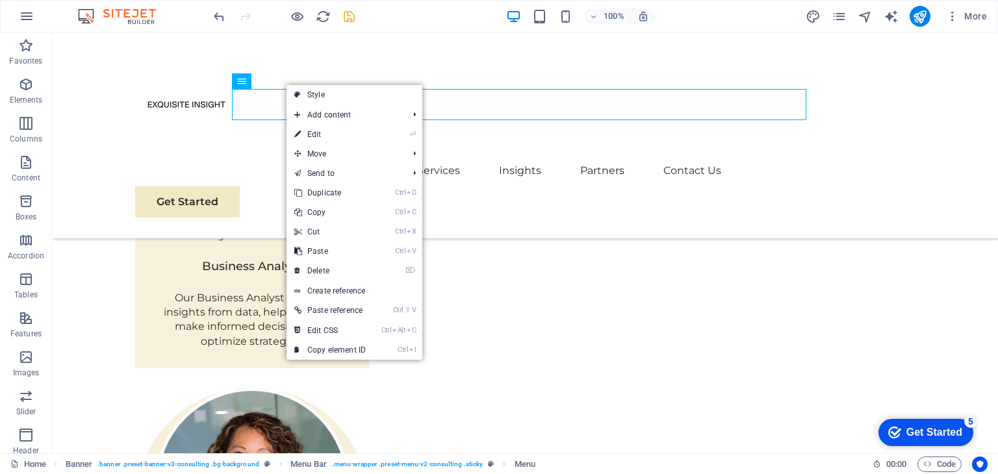
select select
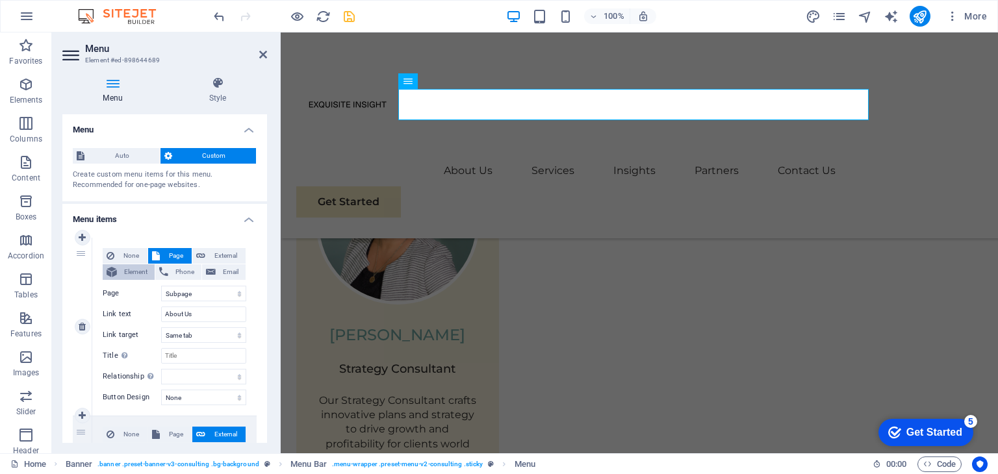
click at [137, 272] on span "Element" at bounding box center [136, 272] width 30 height 16
select select
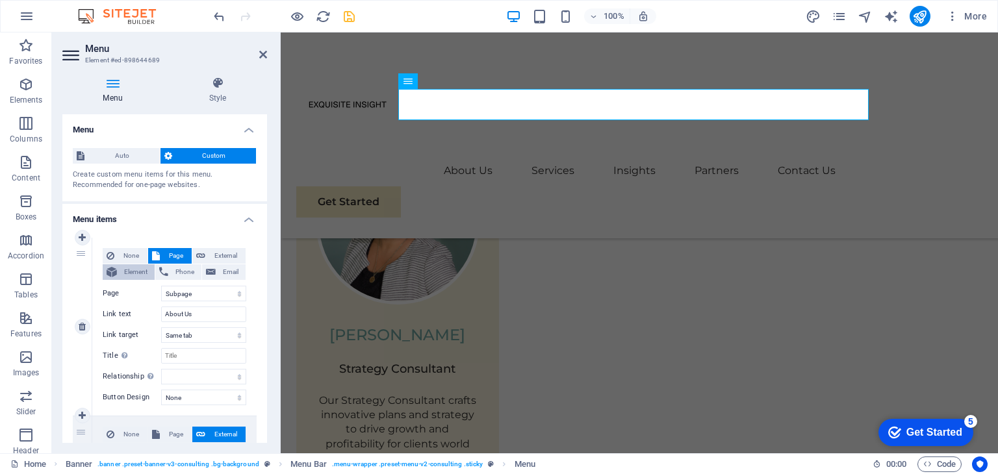
select select
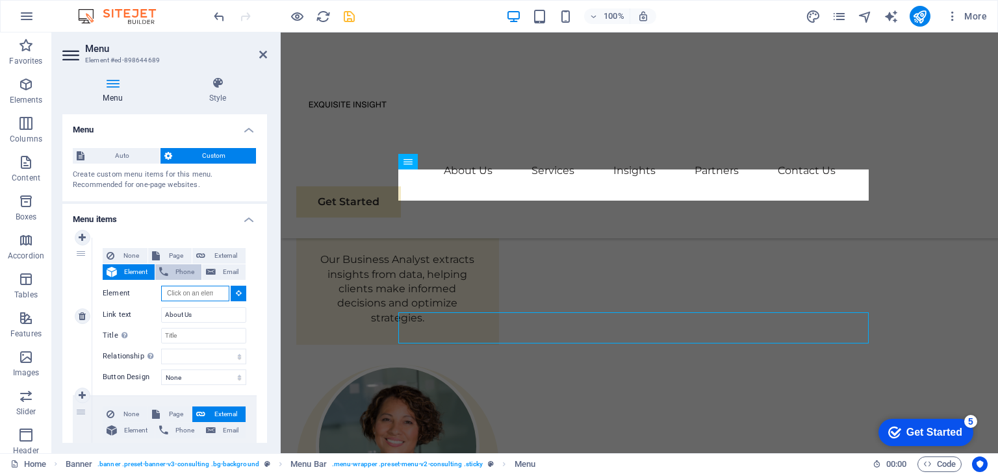
scroll to position [2240, 0]
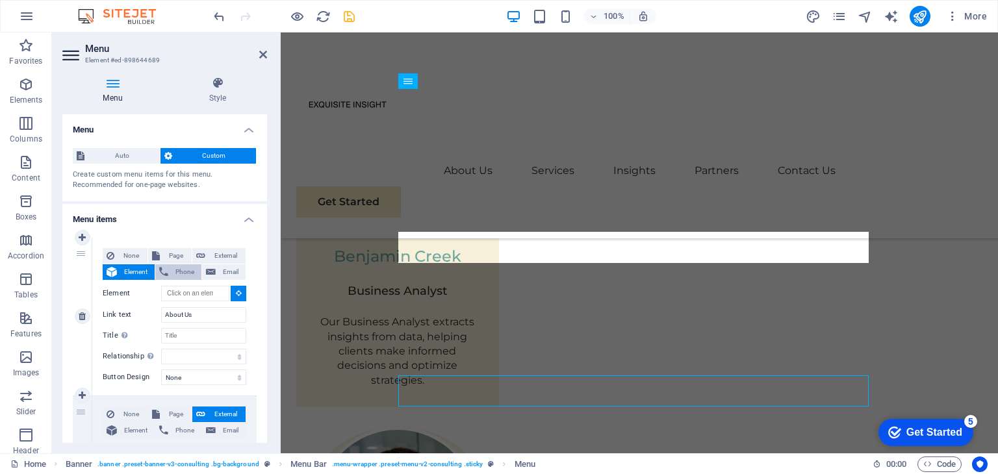
click at [181, 270] on span "Phone" at bounding box center [184, 272] width 25 height 16
select select
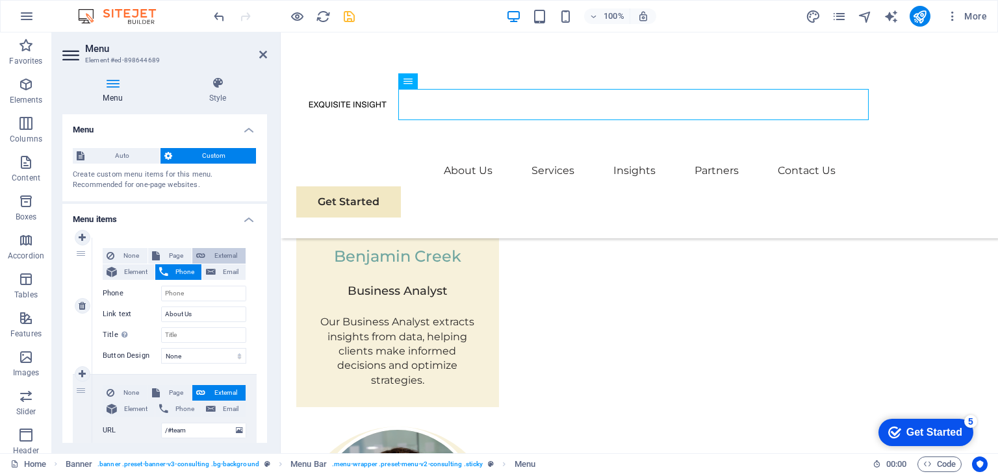
click at [218, 253] on span "External" at bounding box center [225, 256] width 32 height 16
select select "blank"
select select
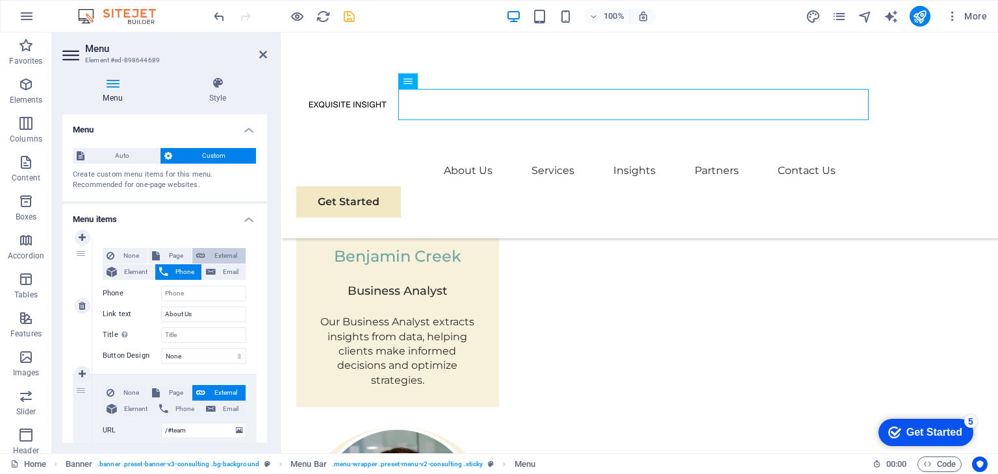
select select
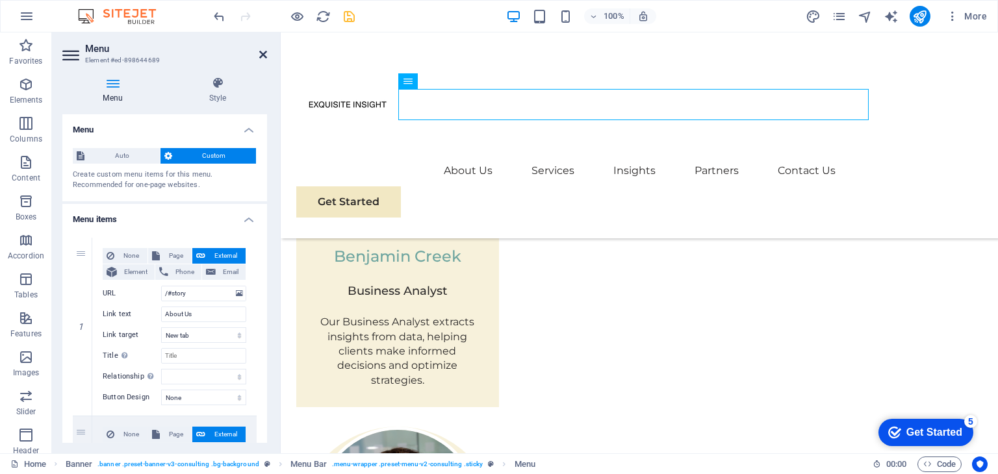
click at [265, 54] on icon at bounding box center [263, 54] width 8 height 10
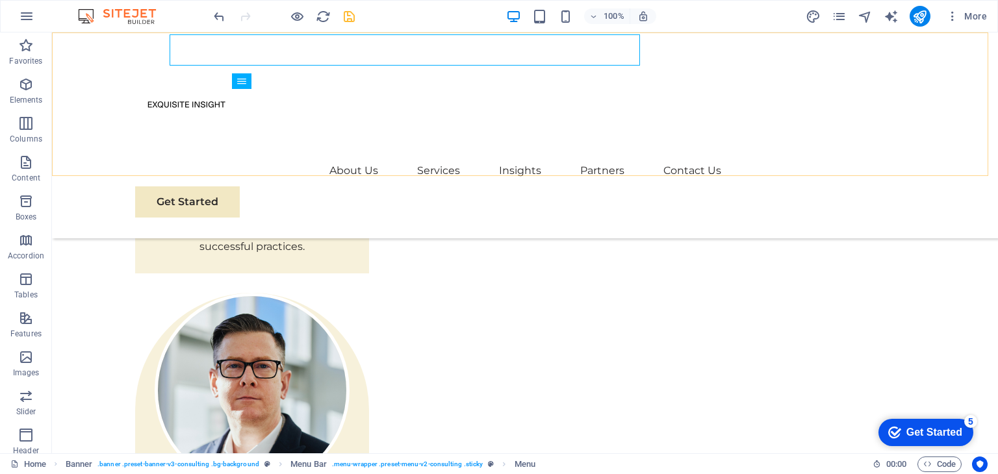
scroll to position [2294, 0]
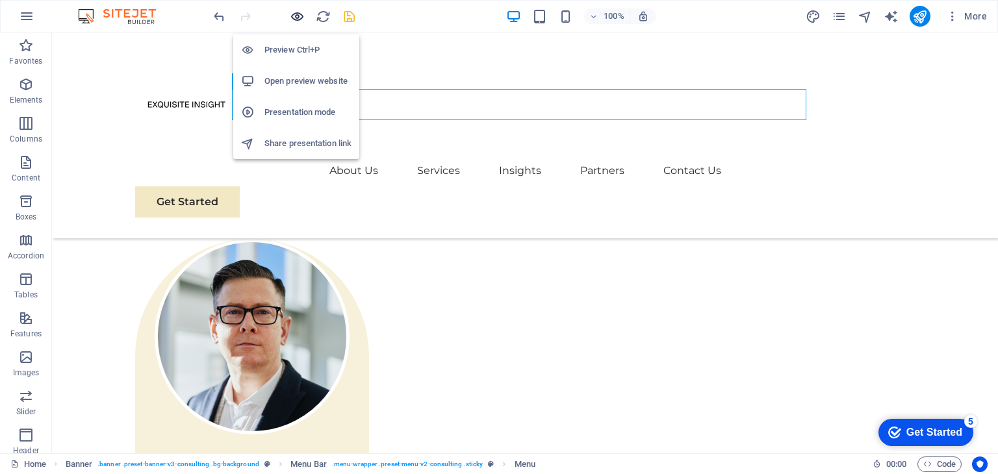
click at [301, 17] on icon "button" at bounding box center [297, 16] width 15 height 15
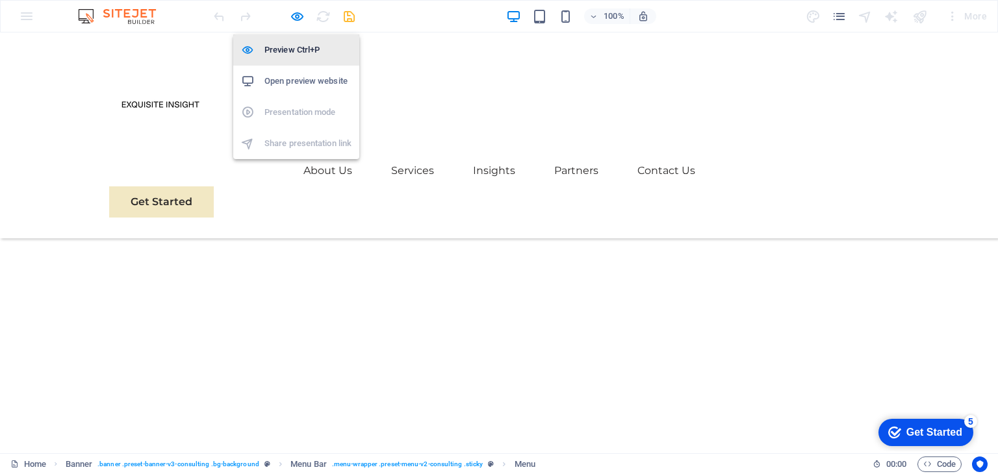
click at [301, 51] on h6 "Preview Ctrl+P" at bounding box center [307, 50] width 87 height 16
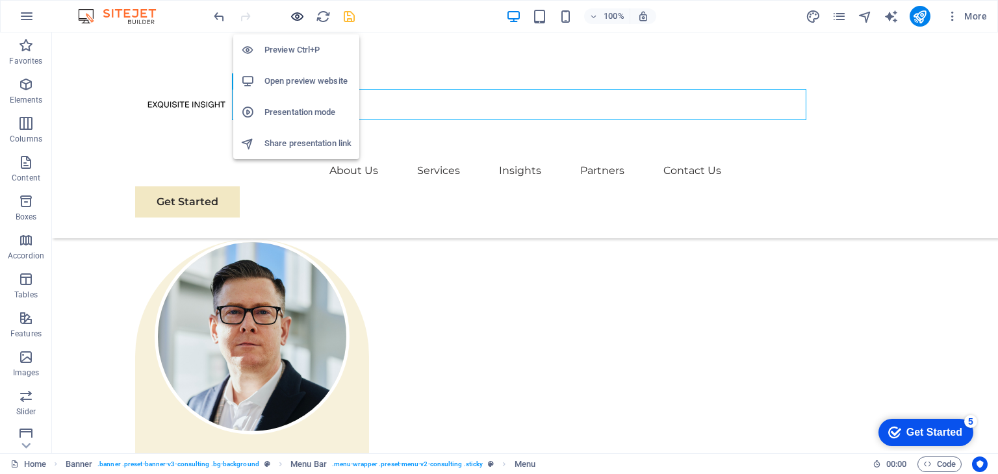
click at [295, 16] on icon "button" at bounding box center [297, 16] width 15 height 15
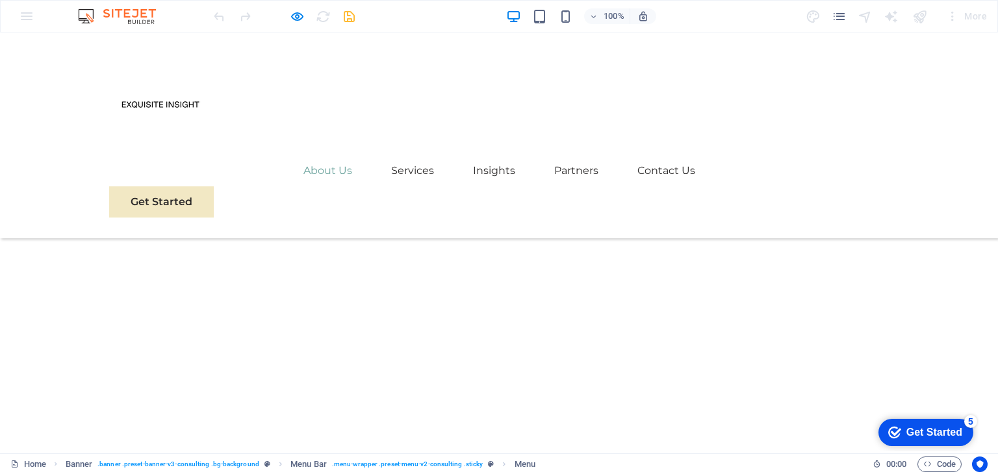
click at [324, 155] on link "About Us" at bounding box center [327, 170] width 49 height 31
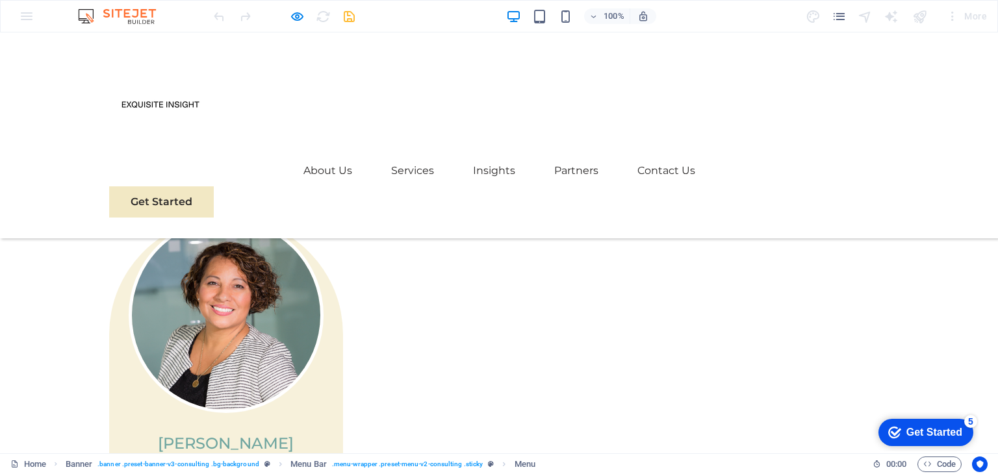
scroll to position [2359, 0]
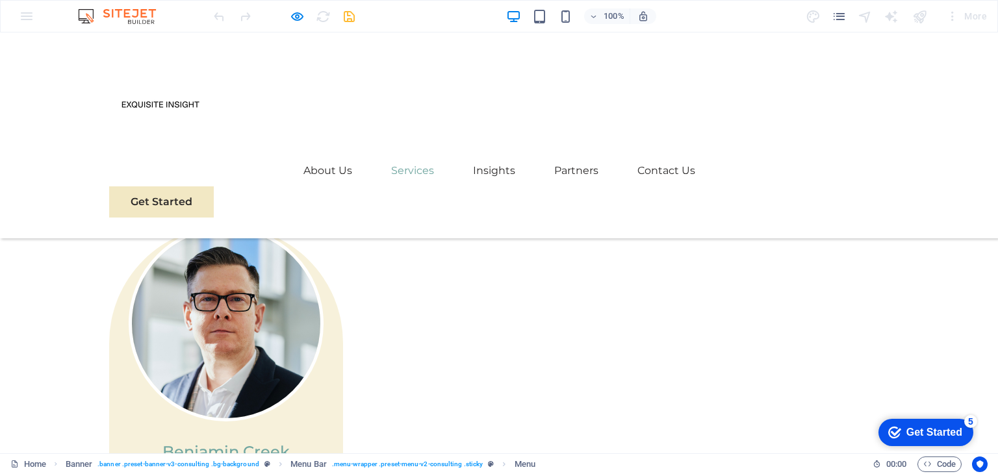
click at [397, 155] on link "Services" at bounding box center [412, 170] width 43 height 31
click at [490, 155] on link "Insights" at bounding box center [494, 170] width 42 height 31
click at [568, 155] on link "Partners" at bounding box center [576, 170] width 44 height 31
click at [659, 155] on link "Contact Us" at bounding box center [666, 170] width 58 height 31
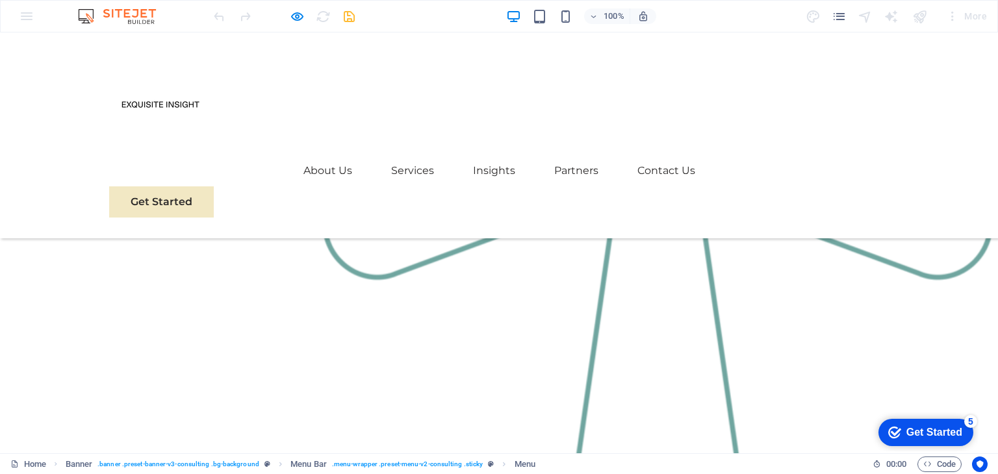
scroll to position [1125, 0]
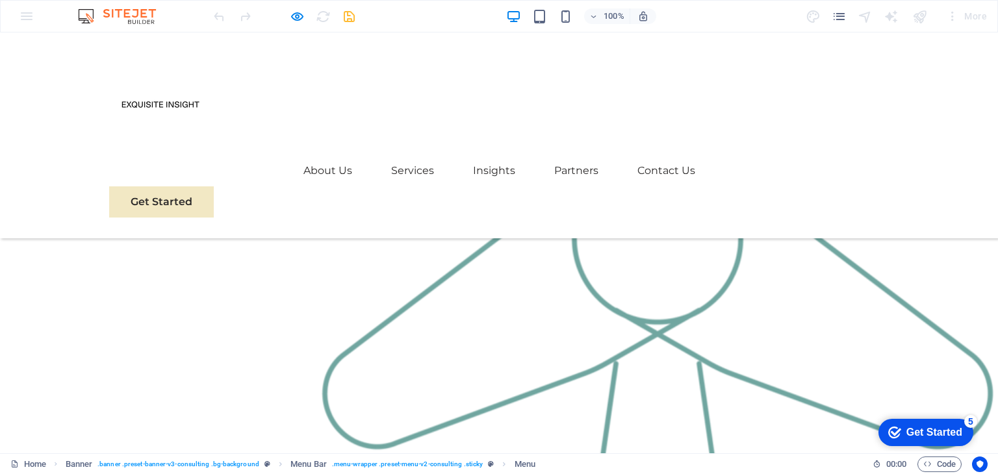
click at [169, 102] on img at bounding box center [160, 104] width 102 height 102
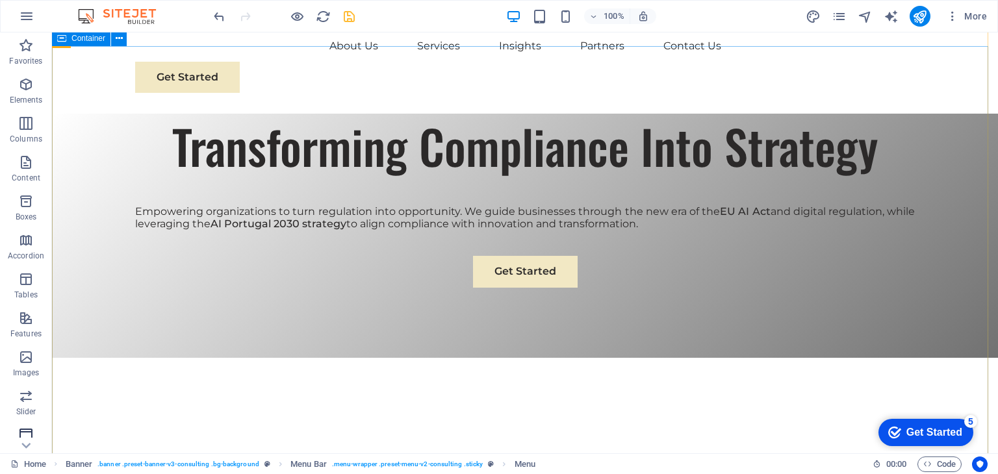
scroll to position [130, 0]
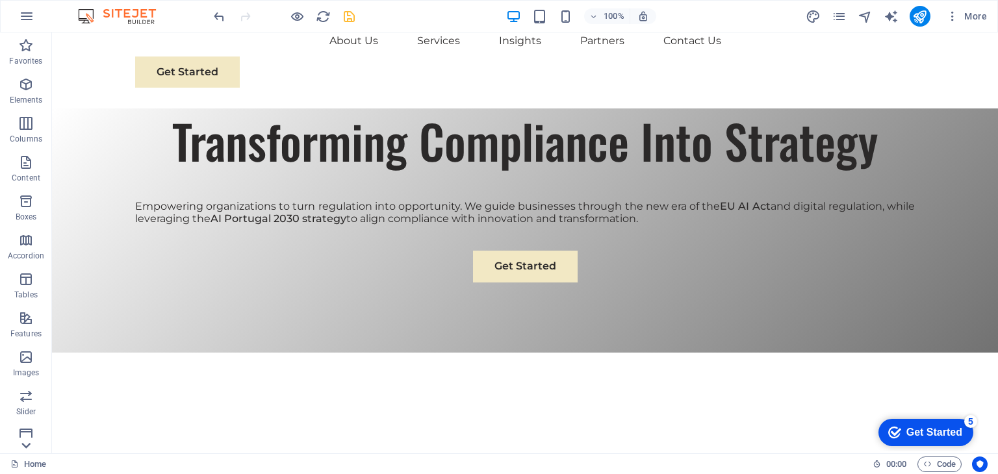
click at [26, 49] on icon at bounding box center [26, 40] width 18 height 18
click at [26, 273] on icon "button" at bounding box center [26, 272] width 16 height 16
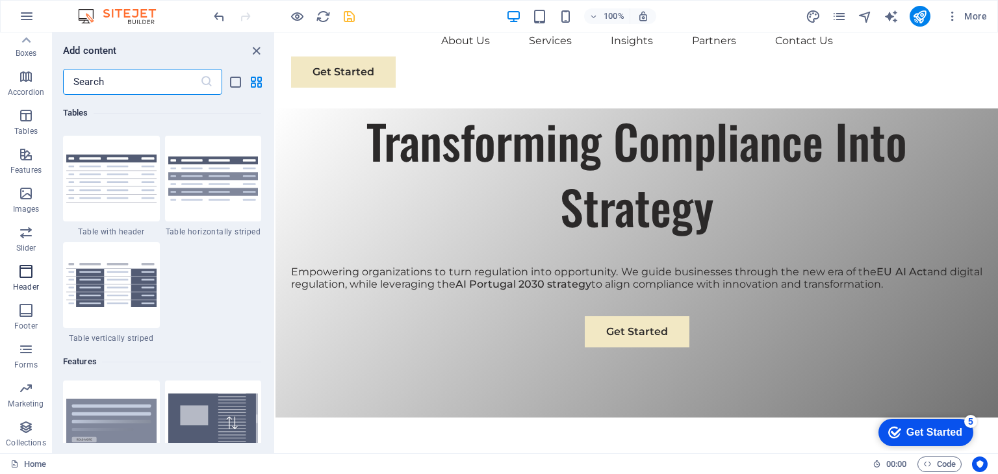
scroll to position [7823, 0]
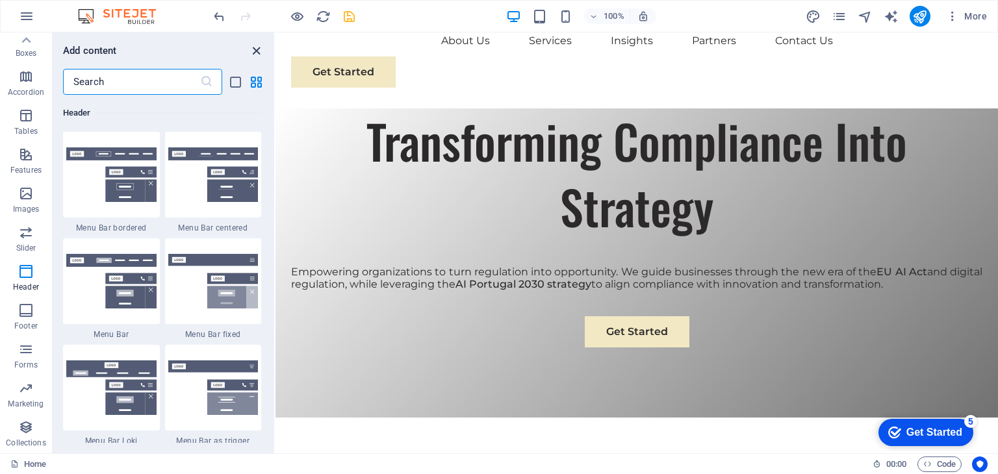
click at [253, 49] on icon "close panel" at bounding box center [256, 51] width 15 height 15
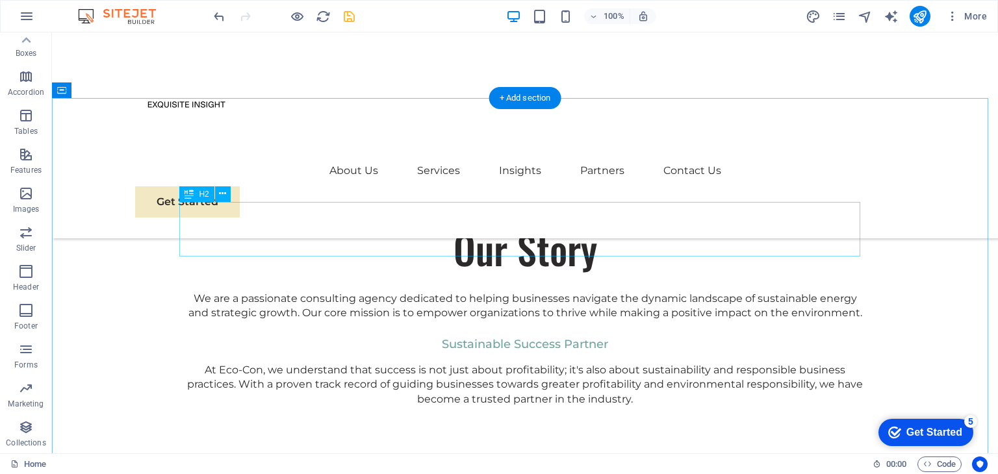
scroll to position [520, 0]
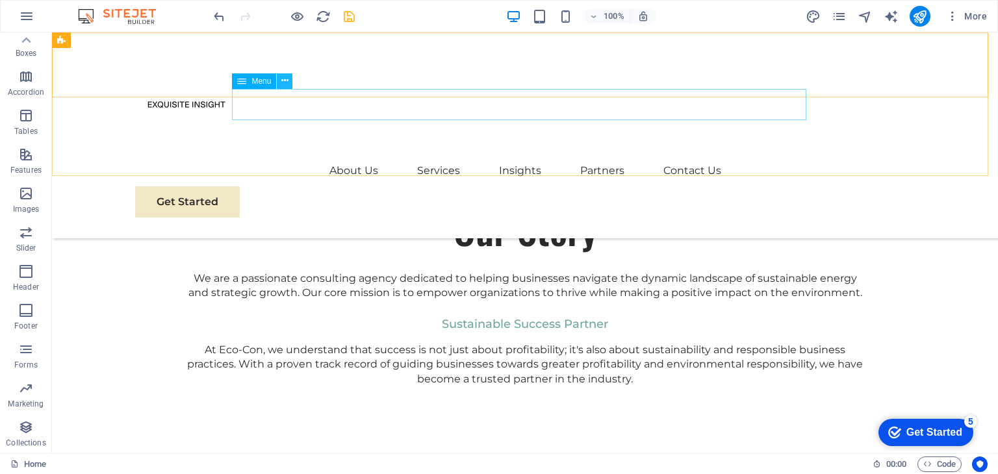
click at [286, 82] on icon at bounding box center [284, 81] width 7 height 14
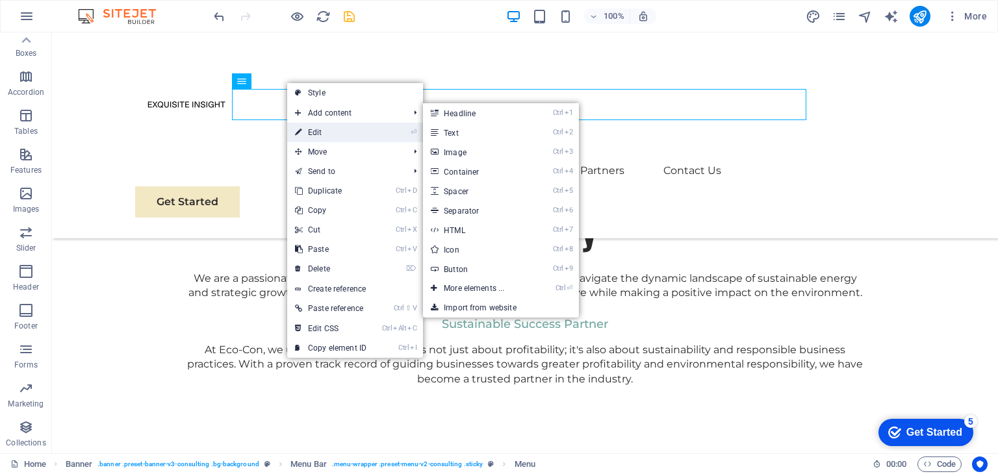
click at [315, 131] on link "⏎ Edit" at bounding box center [330, 132] width 87 height 19
select select
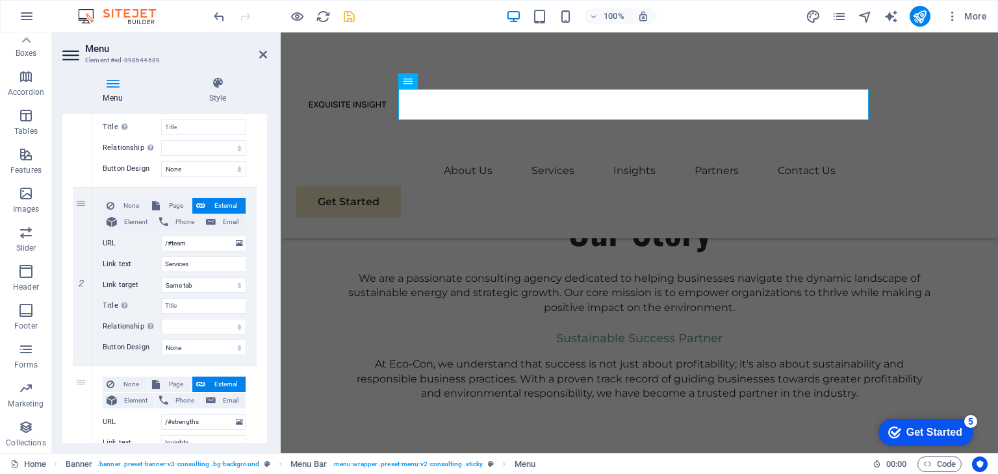
scroll to position [260, 0]
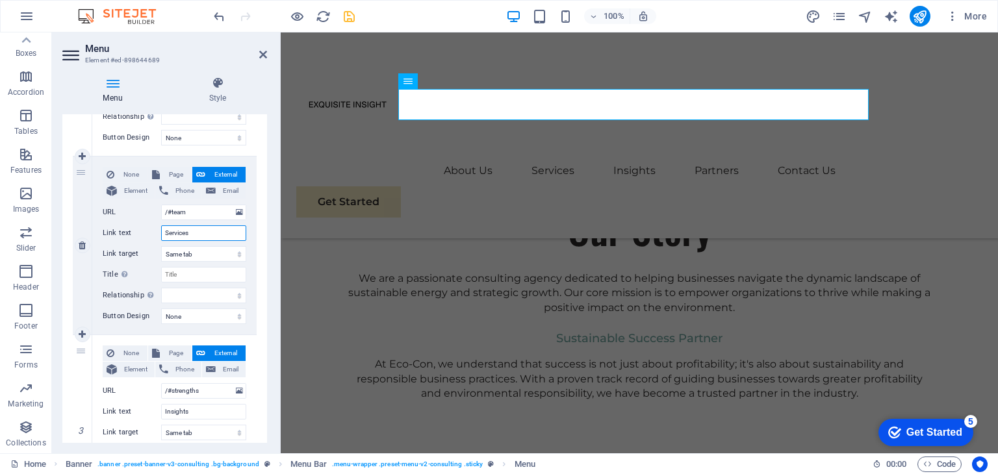
click at [201, 229] on input "Services" at bounding box center [203, 233] width 85 height 16
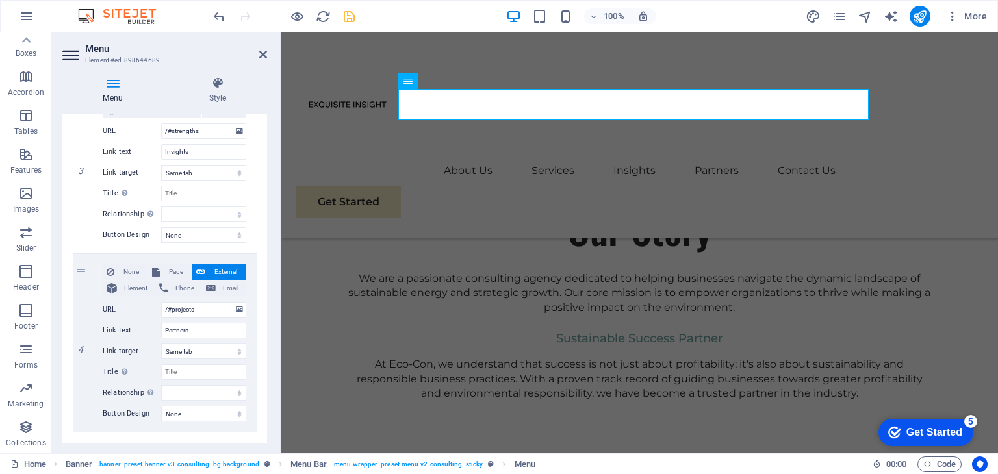
scroll to position [455, 0]
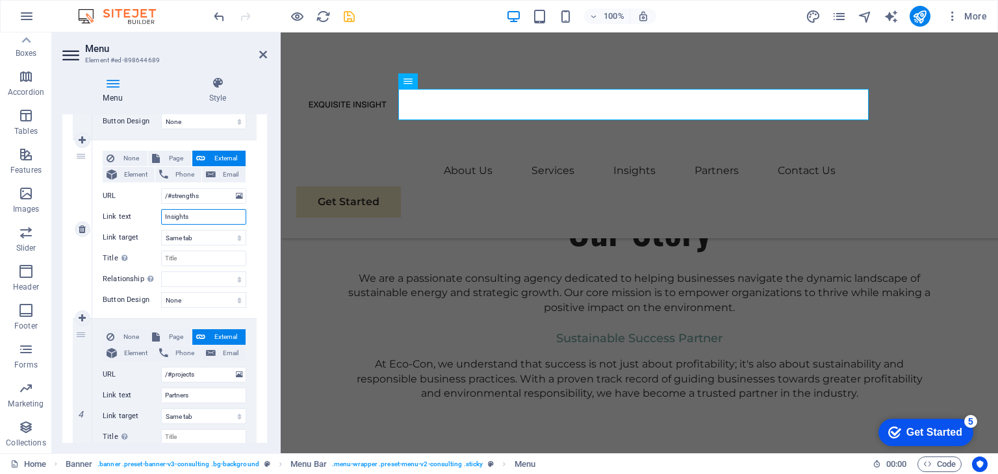
click at [197, 212] on input "Insights" at bounding box center [203, 217] width 85 height 16
click at [233, 195] on button at bounding box center [239, 196] width 12 height 14
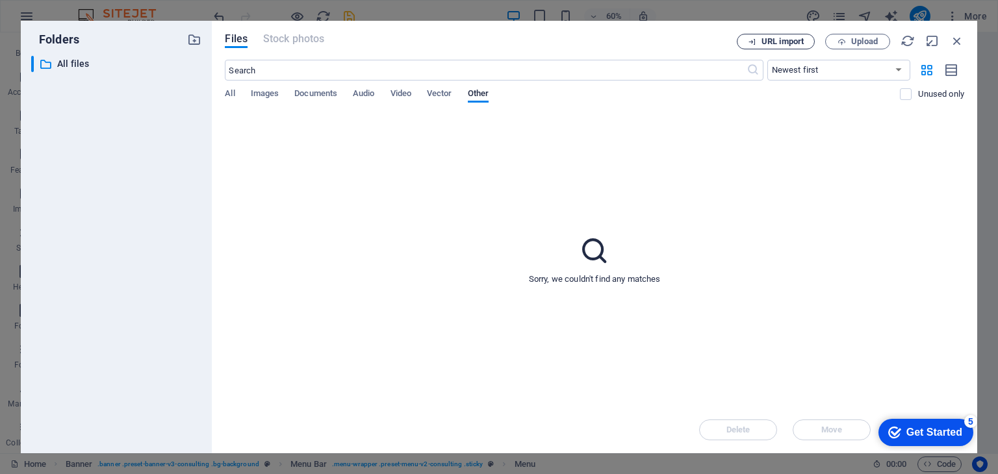
click at [779, 40] on span "URL import" at bounding box center [782, 42] width 42 height 8
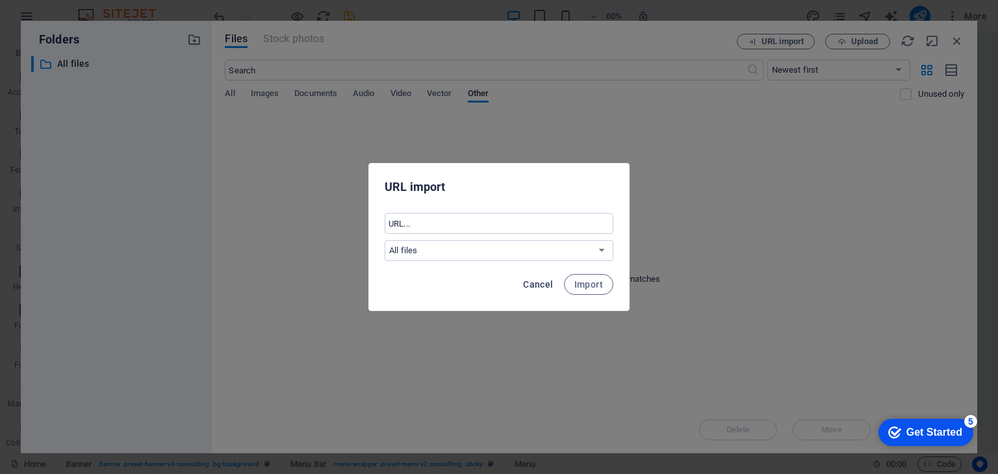
click at [543, 286] on span "Cancel" at bounding box center [538, 284] width 30 height 10
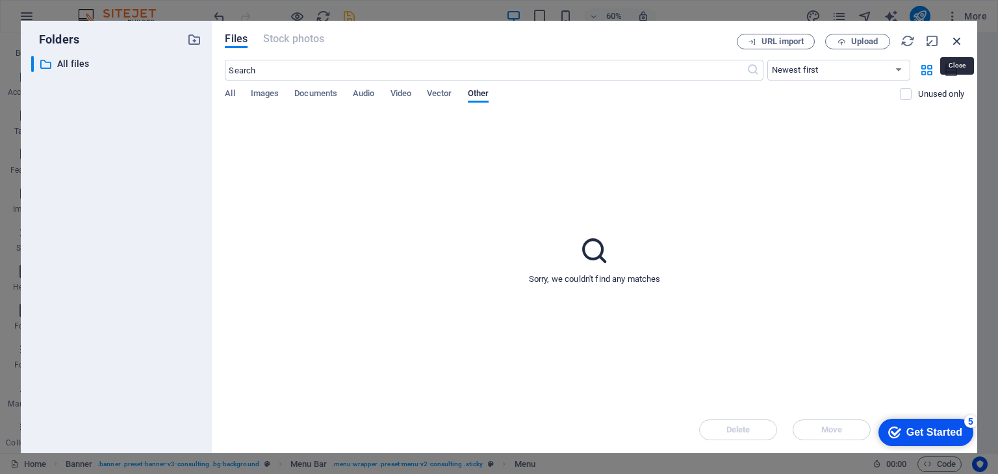
click at [956, 40] on icon "button" at bounding box center [957, 41] width 14 height 14
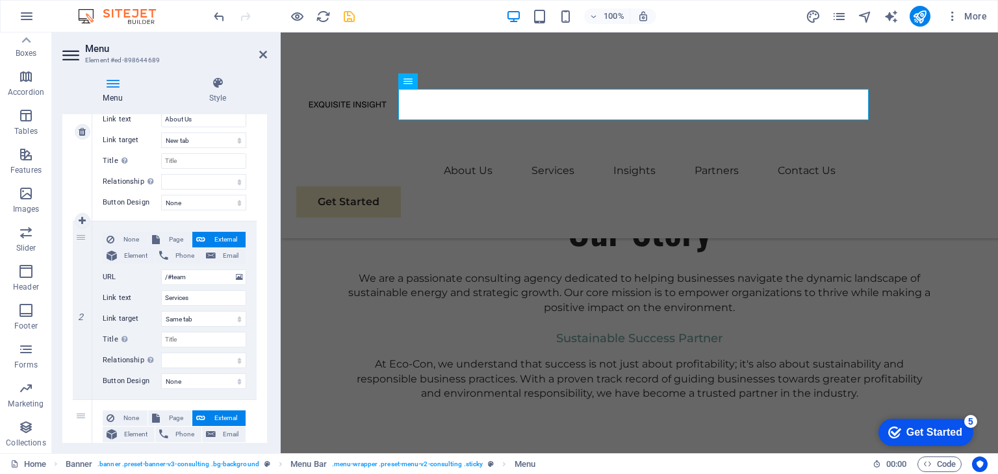
scroll to position [0, 0]
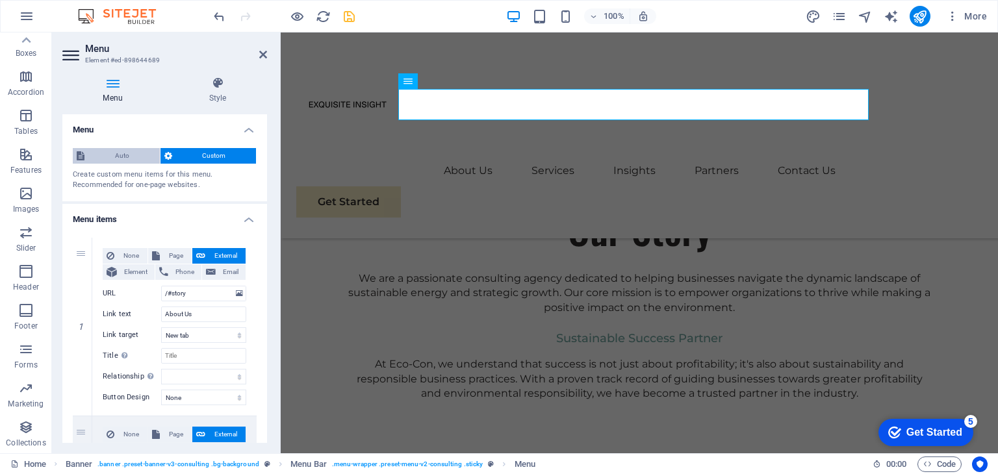
click at [129, 154] on span "Auto" at bounding box center [122, 156] width 68 height 16
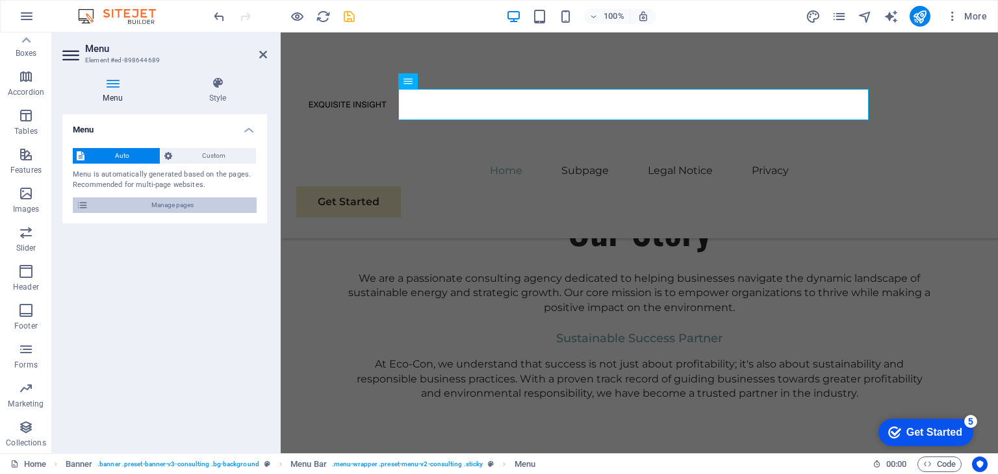
click at [193, 207] on span "Manage pages" at bounding box center [172, 205] width 160 height 16
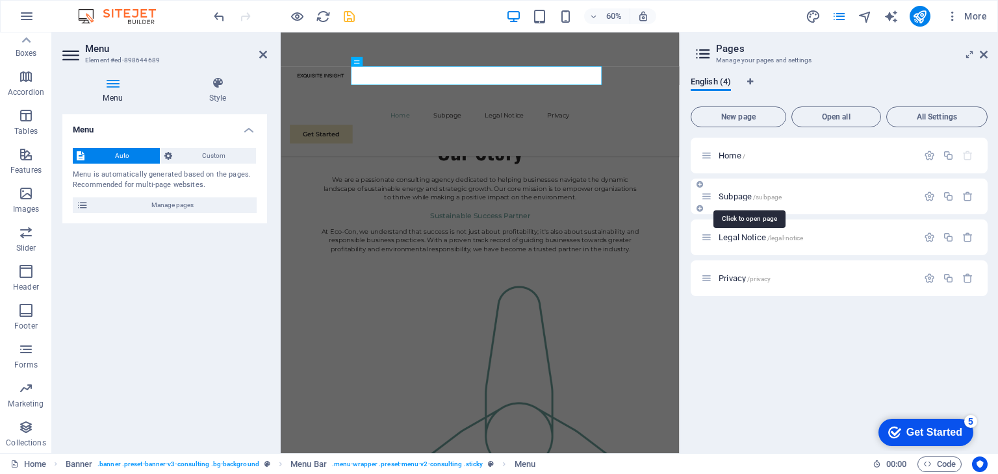
click at [743, 194] on span "Subpage /subpage" at bounding box center [749, 197] width 63 height 10
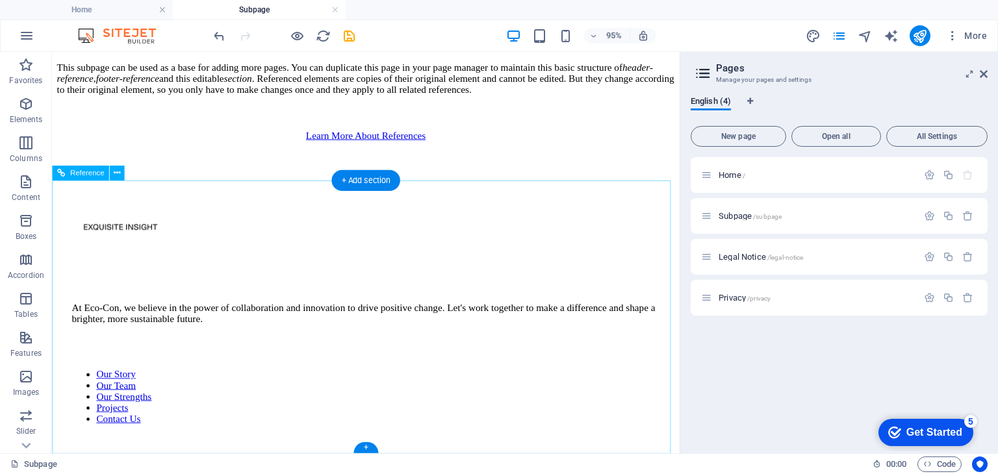
scroll to position [319, 0]
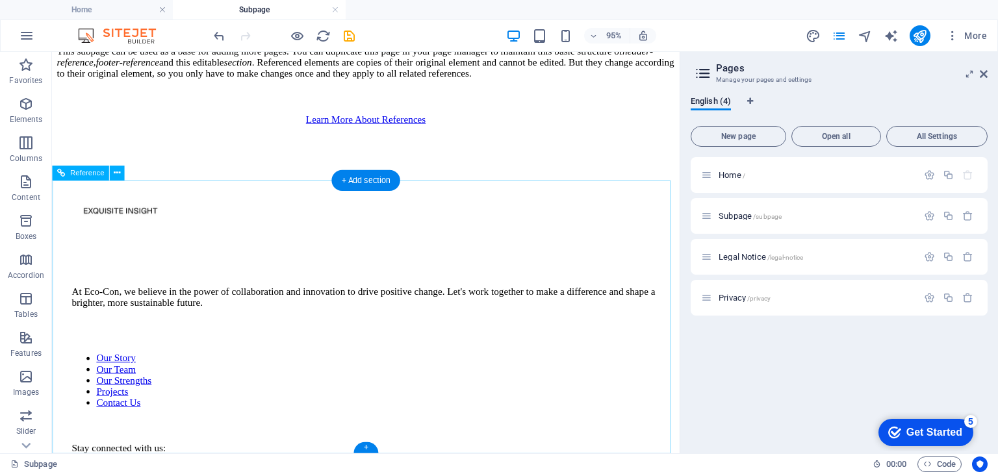
click at [116, 271] on div at bounding box center [382, 220] width 619 height 105
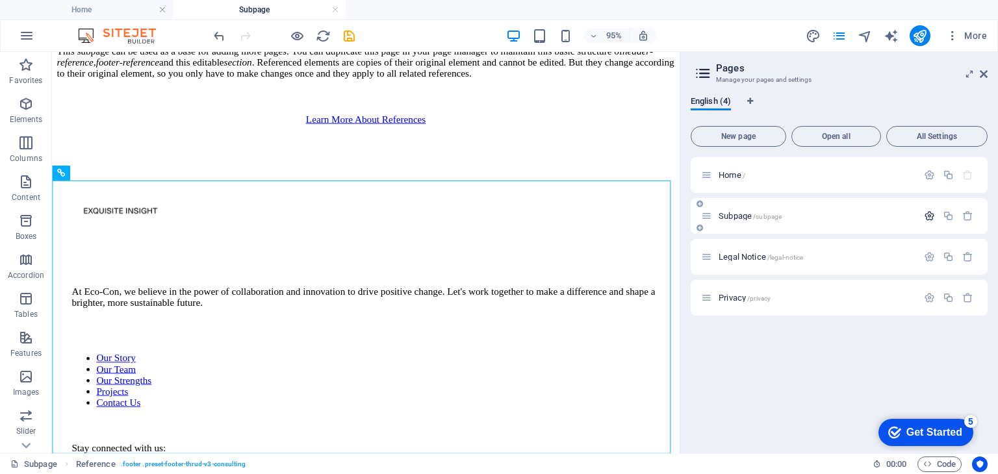
click at [928, 216] on icon "button" at bounding box center [929, 215] width 11 height 11
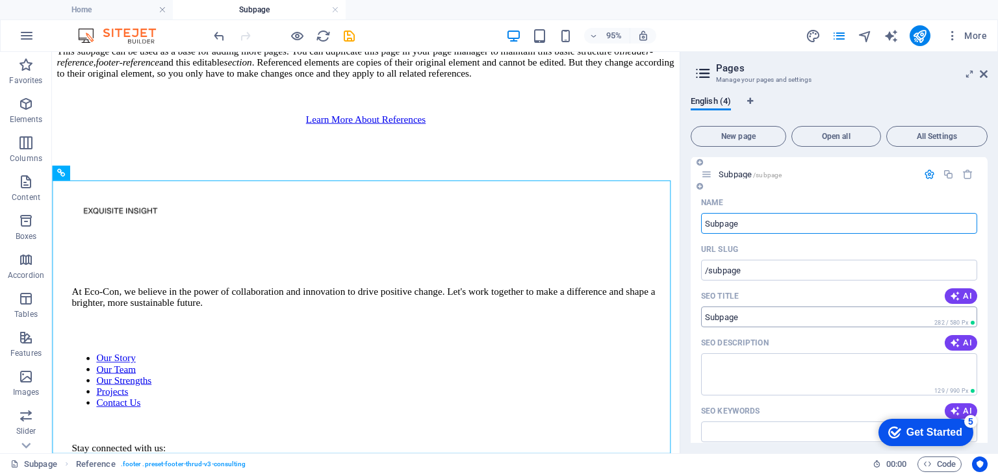
scroll to position [0, 0]
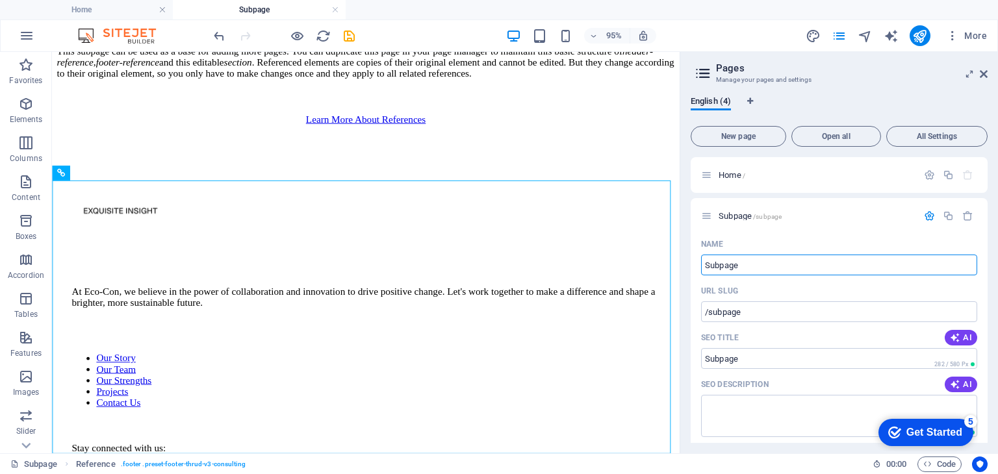
drag, startPoint x: 754, startPoint y: 261, endPoint x: 683, endPoint y: 264, distance: 70.2
click at [685, 259] on div "English (4) New page Open all All Settings Home / Subpage /subpage Name Subpage…" at bounding box center [839, 270] width 318 height 368
type input "About U"
type input "/about"
type input "About Us"
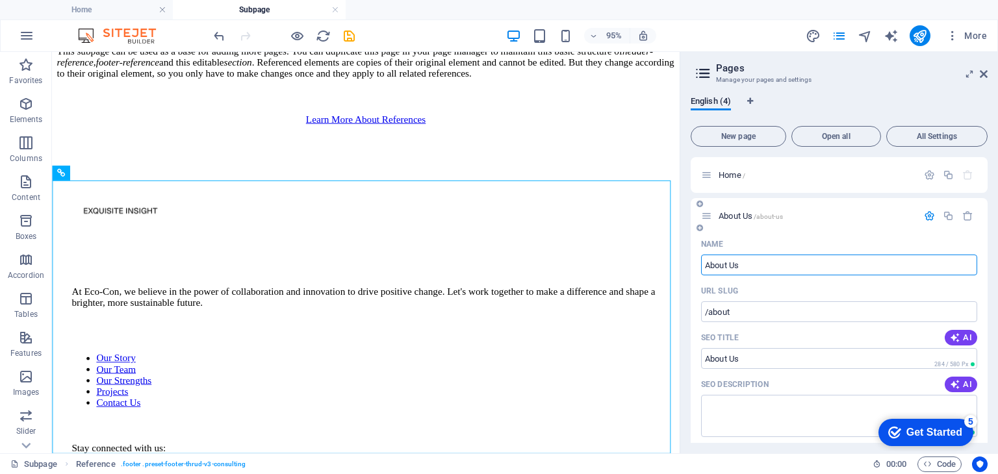
type input "/about-us"
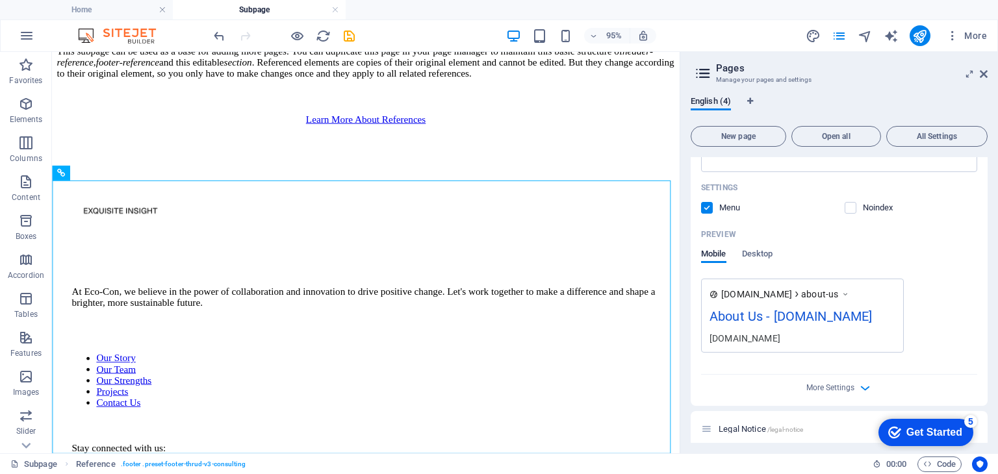
scroll to position [361, 0]
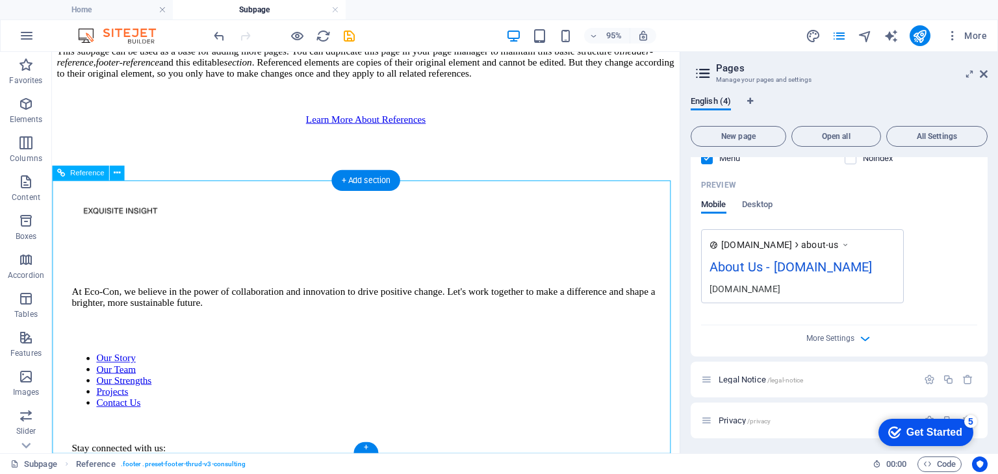
type input "About Us"
click at [329, 272] on div "At Eco-Con, we believe in the power of collaboration and innovation to drive po…" at bounding box center [382, 245] width 619 height 154
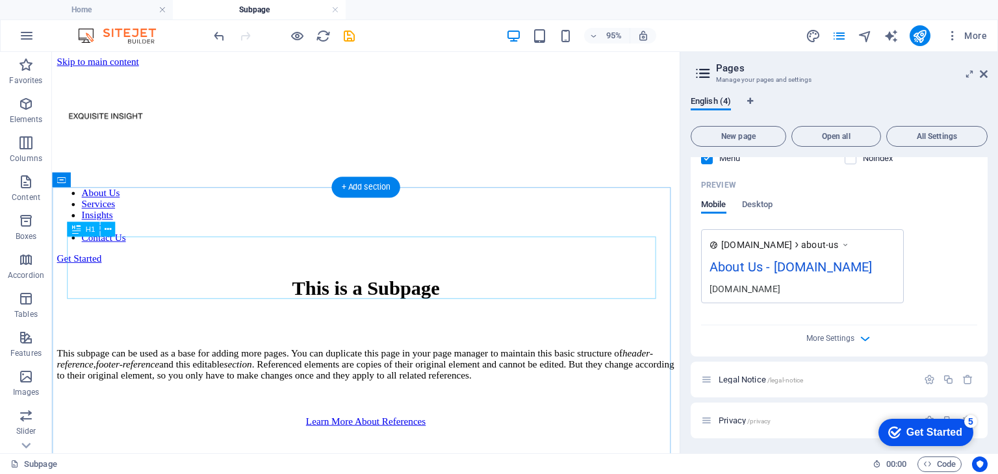
scroll to position [0, 0]
click at [392, 290] on div "This is a Subpage" at bounding box center [382, 302] width 650 height 24
click at [411, 290] on div "This is a Subpage" at bounding box center [382, 302] width 650 height 24
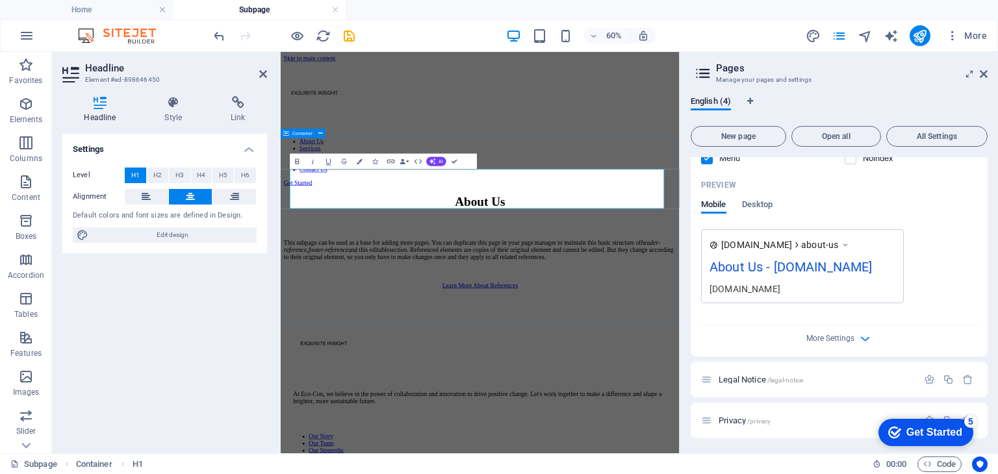
click at [814, 446] on div "Learn More About References" at bounding box center [613, 442] width 654 height 12
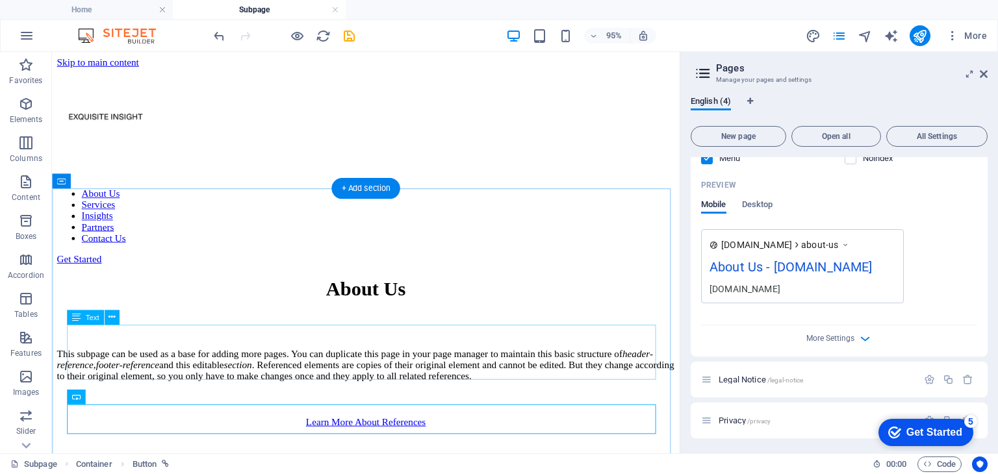
click at [438, 364] on div "This subpage can be used as a base for adding more pages. You can duplicate thi…" at bounding box center [382, 381] width 650 height 35
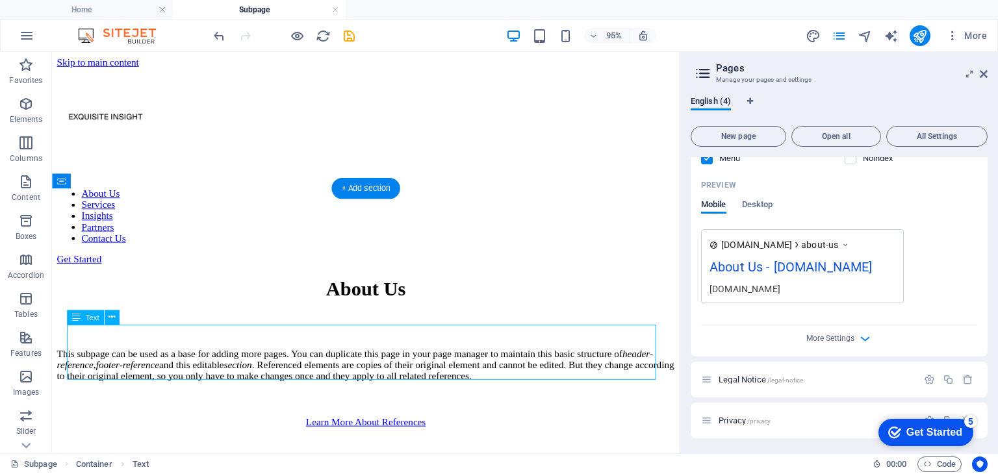
click at [438, 364] on div "This subpage can be used as a base for adding more pages. You can duplicate thi…" at bounding box center [382, 381] width 650 height 35
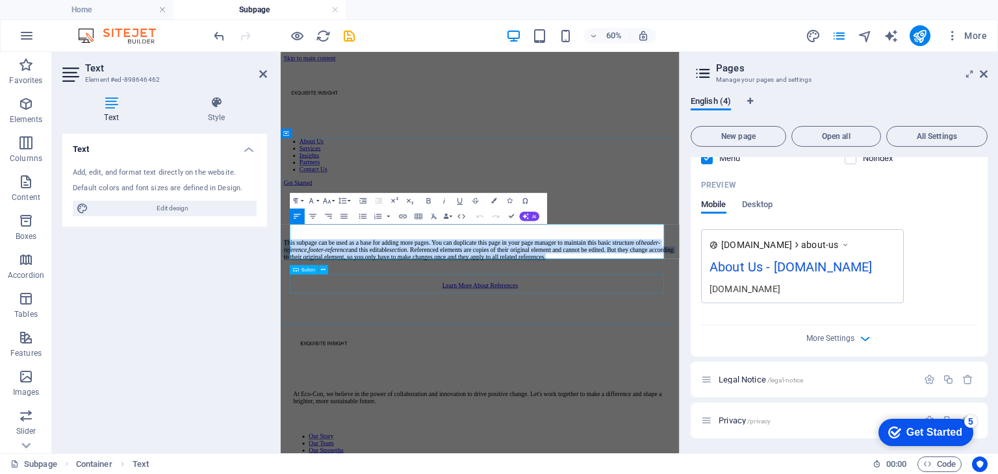
drag, startPoint x: 297, startPoint y: 346, endPoint x: 813, endPoint y: 435, distance: 523.5
click at [813, 435] on div "About Us This subpage can be used as a base for adding more pages. You can dupl…" at bounding box center [613, 368] width 654 height 157
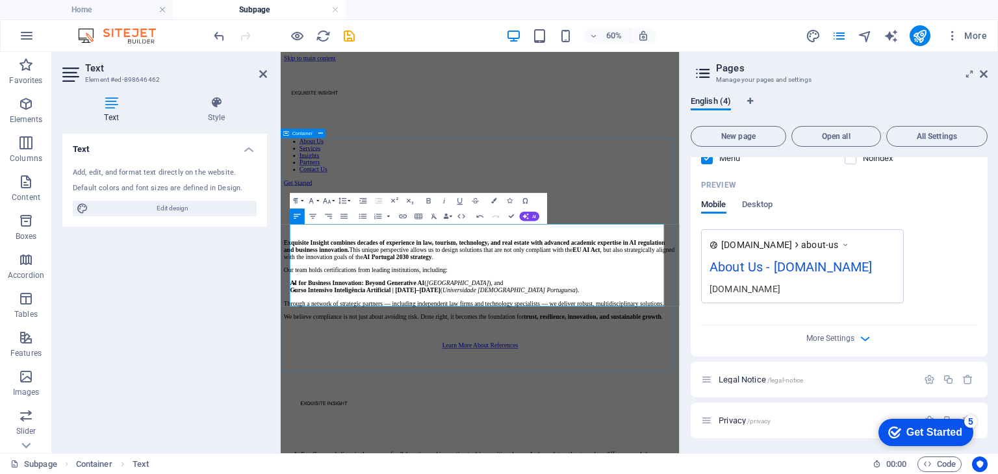
click at [869, 290] on div "About Us Exquisite Insight combines decades of experience in law, tourism, tech…" at bounding box center [613, 418] width 654 height 257
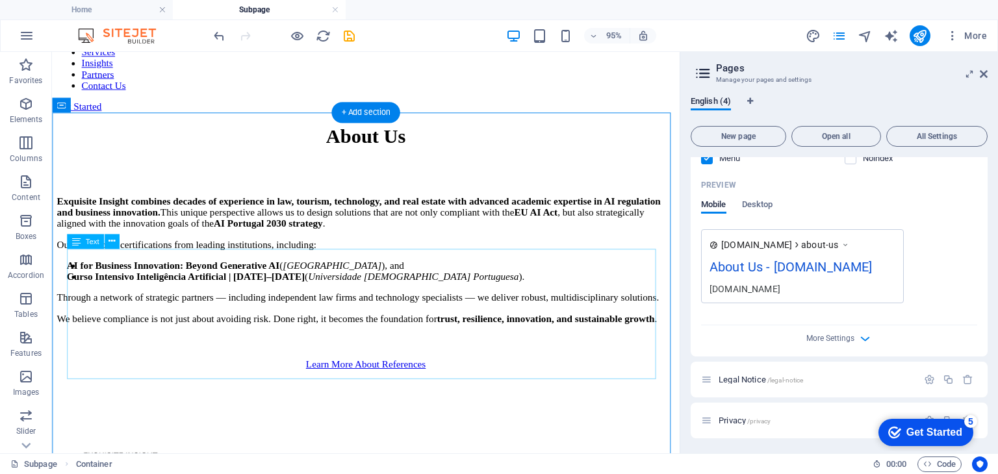
scroll to position [195, 0]
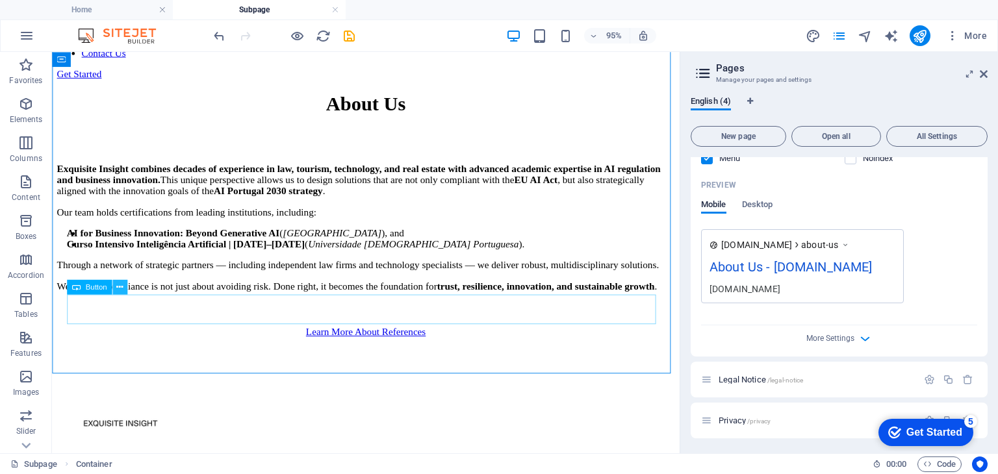
click at [120, 288] on icon at bounding box center [119, 287] width 6 height 13
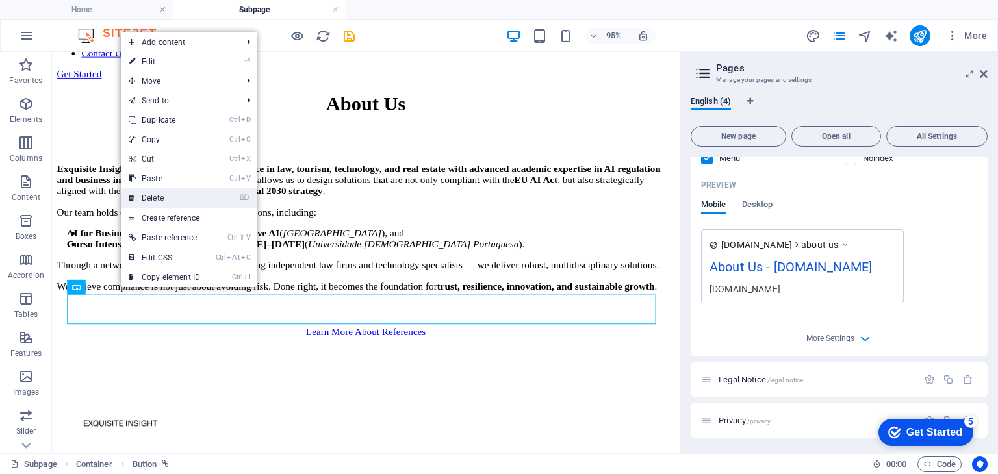
click at [162, 195] on link "⌦ Delete" at bounding box center [164, 197] width 87 height 19
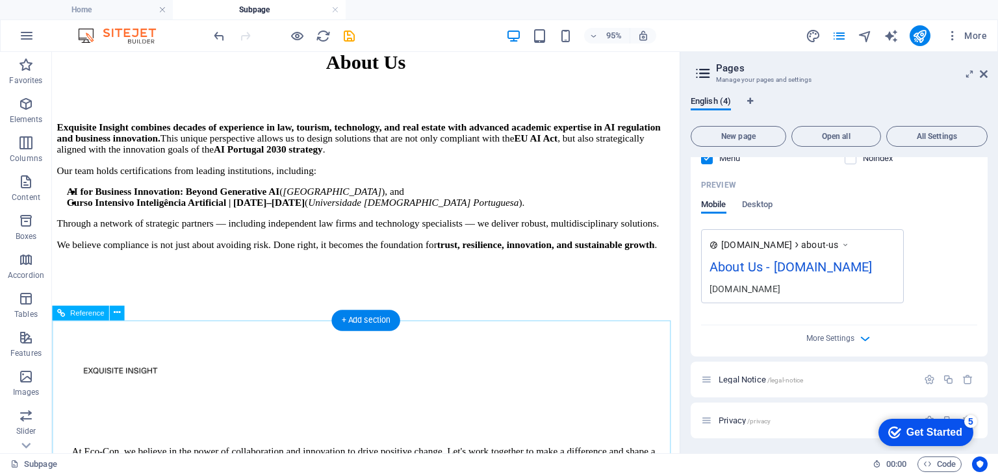
scroll to position [260, 0]
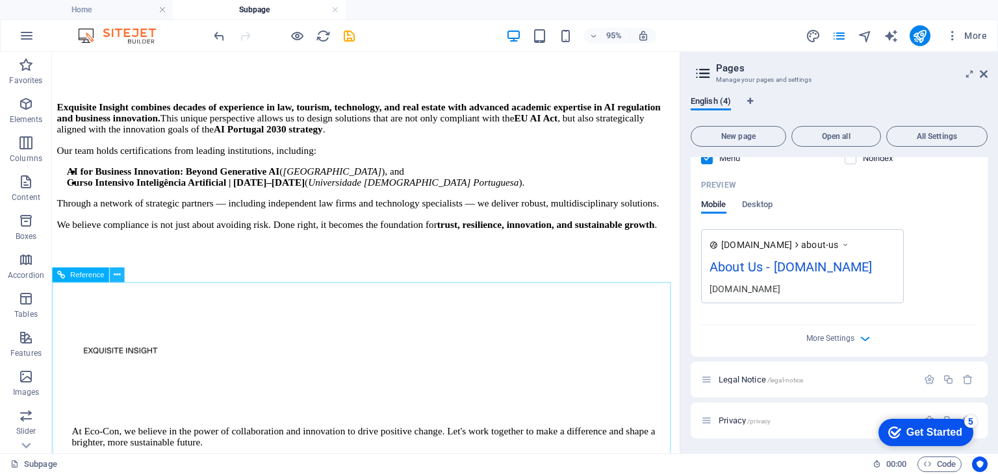
click at [116, 278] on icon at bounding box center [117, 274] width 6 height 13
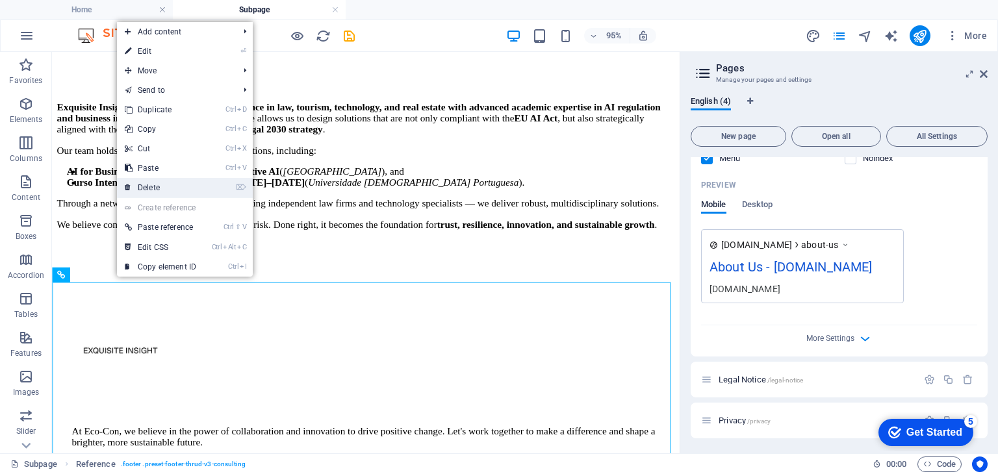
click at [161, 188] on link "⌦ Delete" at bounding box center [160, 187] width 87 height 19
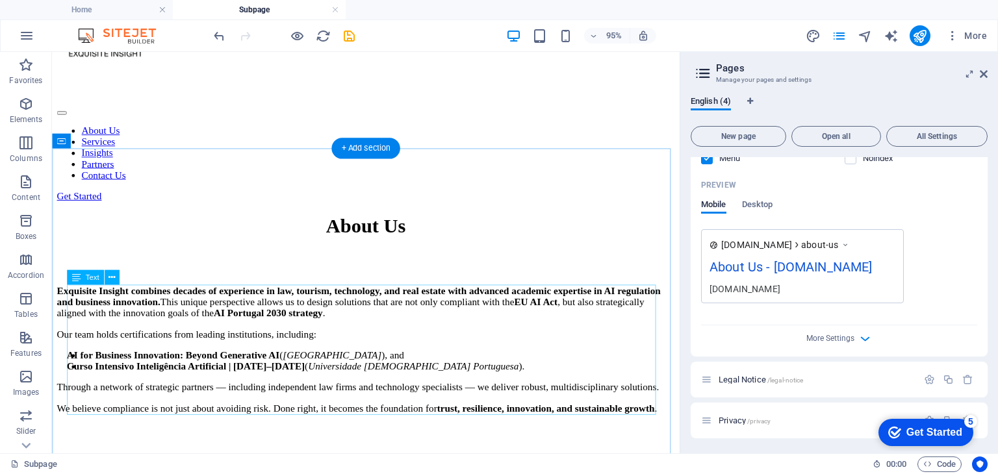
scroll to position [79, 0]
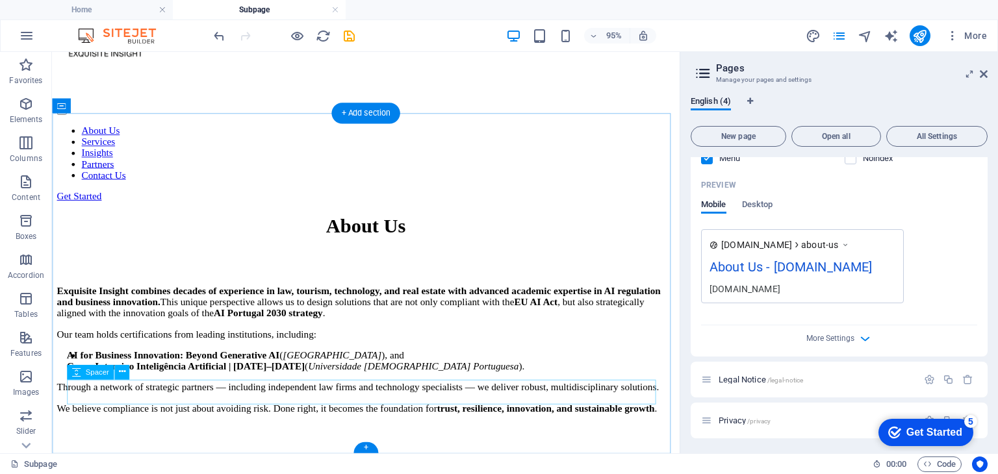
click at [474, 444] on div at bounding box center [382, 457] width 650 height 26
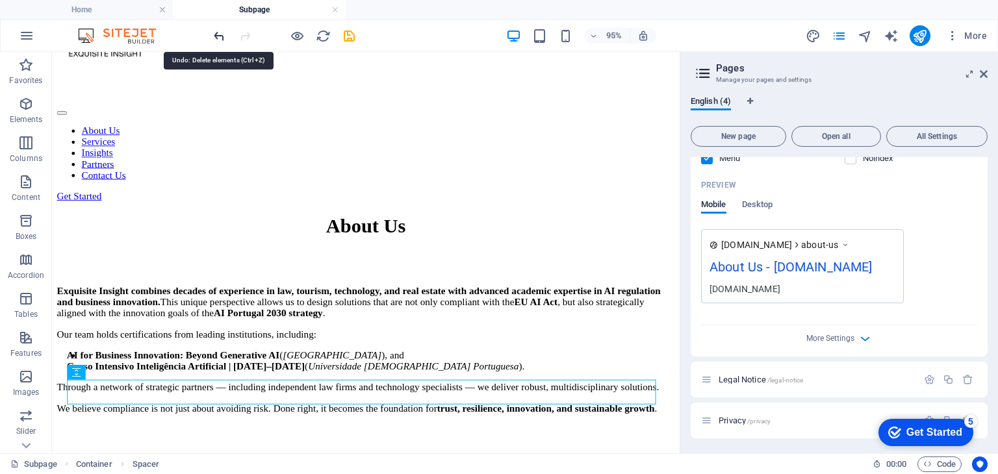
click at [218, 34] on icon "undo" at bounding box center [219, 36] width 15 height 15
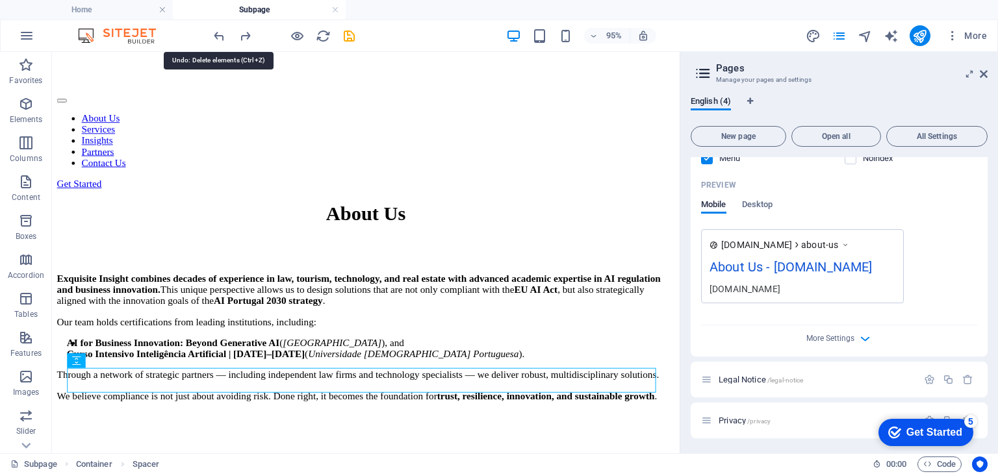
scroll to position [366, 0]
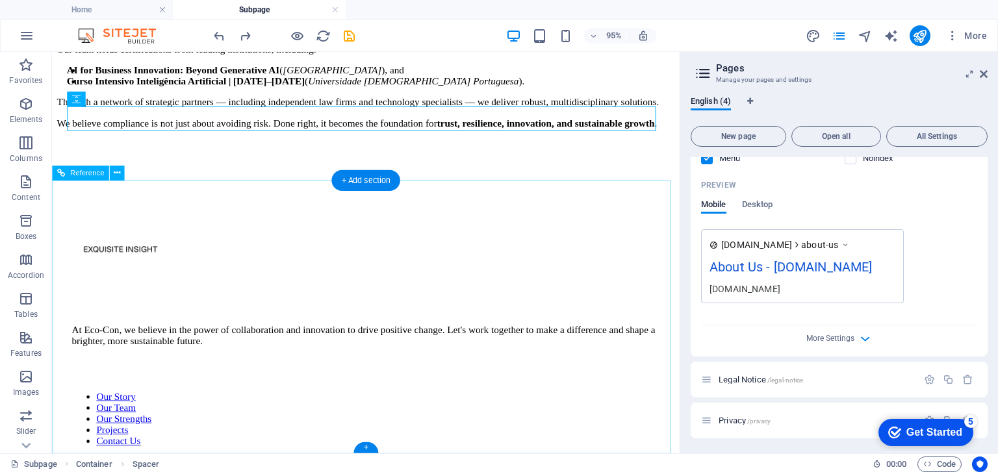
click at [572, 373] on div at bounding box center [382, 378] width 619 height 10
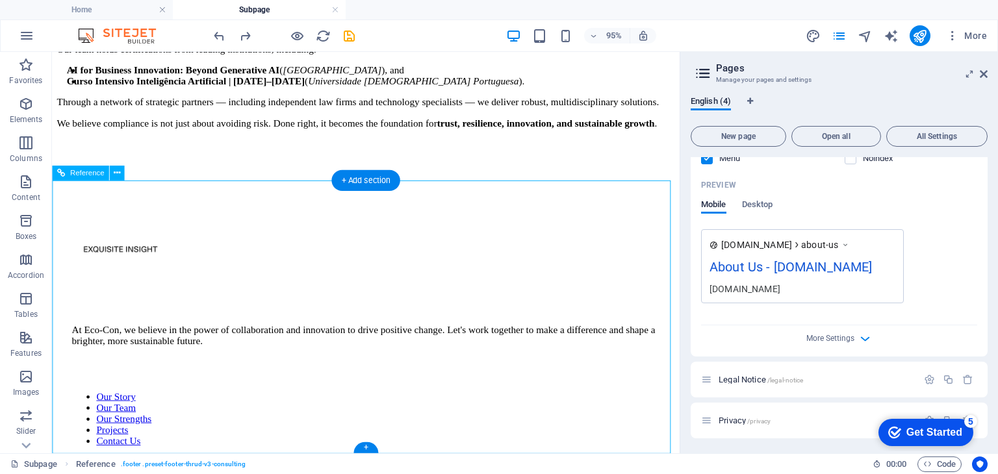
click at [503, 383] on div at bounding box center [382, 391] width 619 height 16
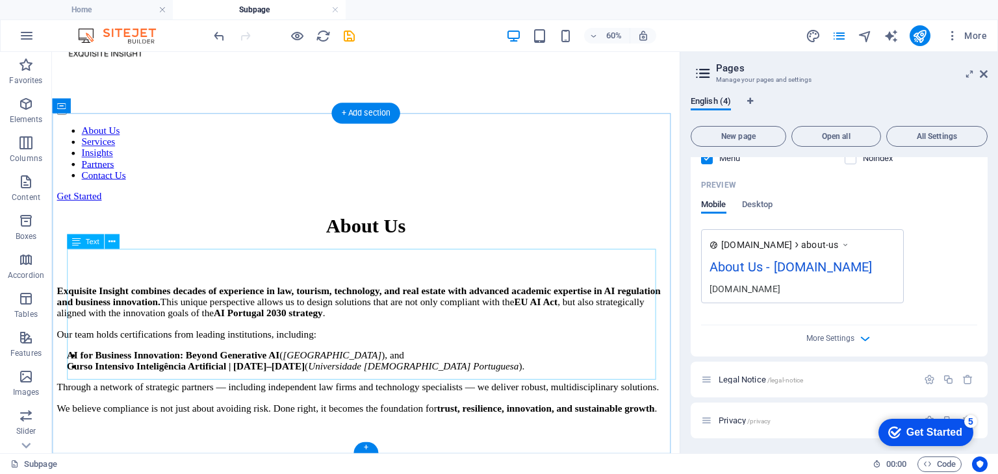
scroll to position [79, 0]
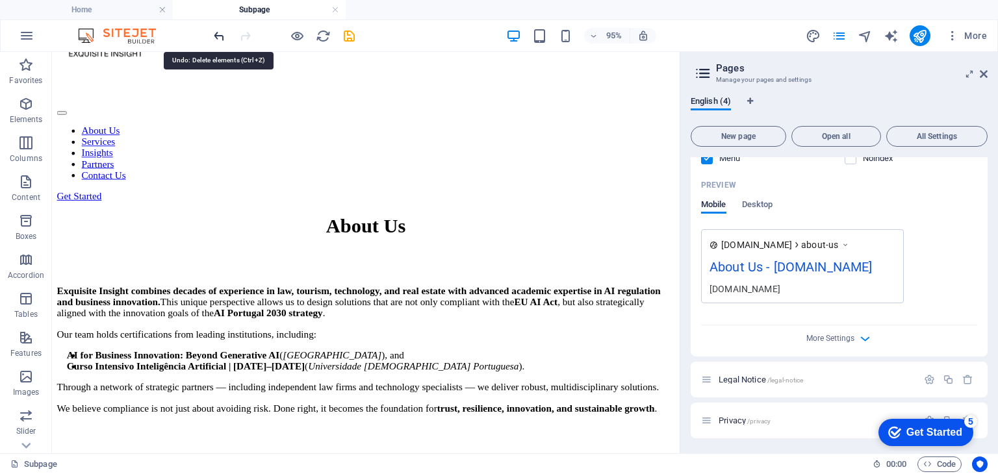
click at [218, 34] on icon "undo" at bounding box center [219, 36] width 15 height 15
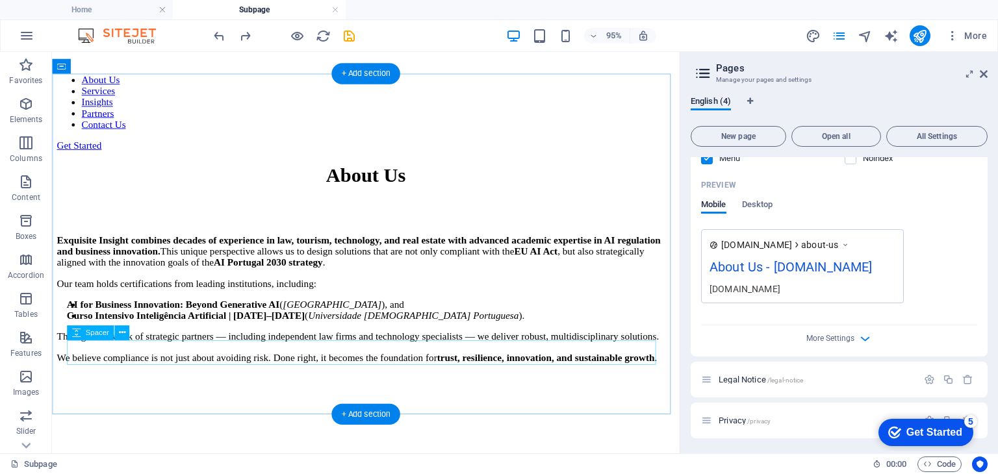
click at [450, 390] on div at bounding box center [382, 403] width 650 height 26
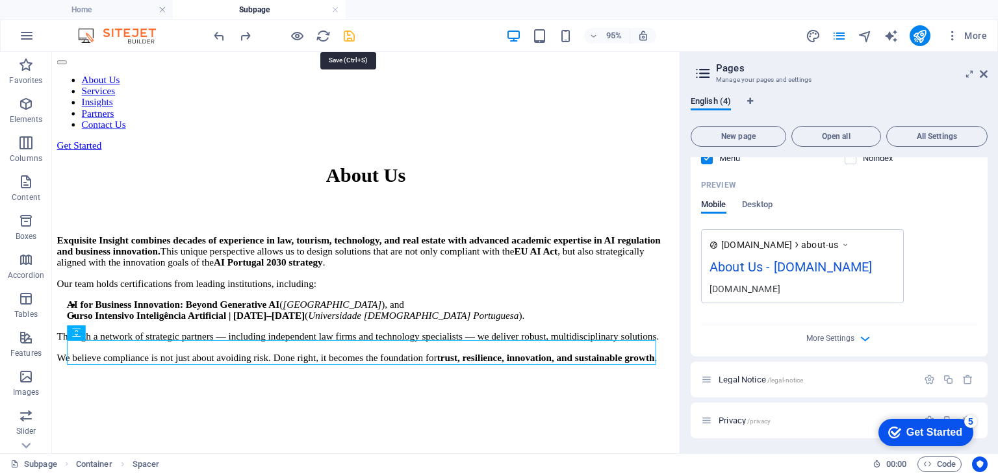
click at [344, 34] on icon "save" at bounding box center [349, 36] width 15 height 15
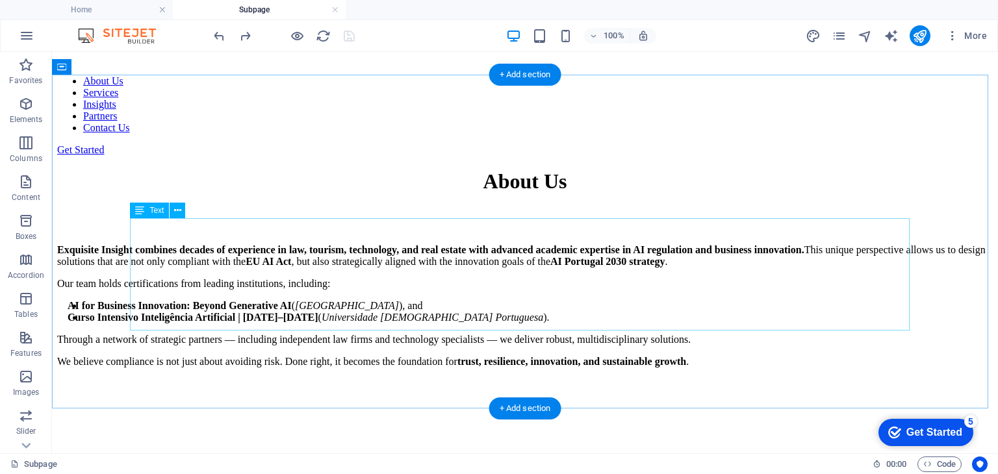
click at [136, 275] on div "Exquisite Insight combines decades of experience in law, tourism, technology, a…" at bounding box center [524, 305] width 935 height 123
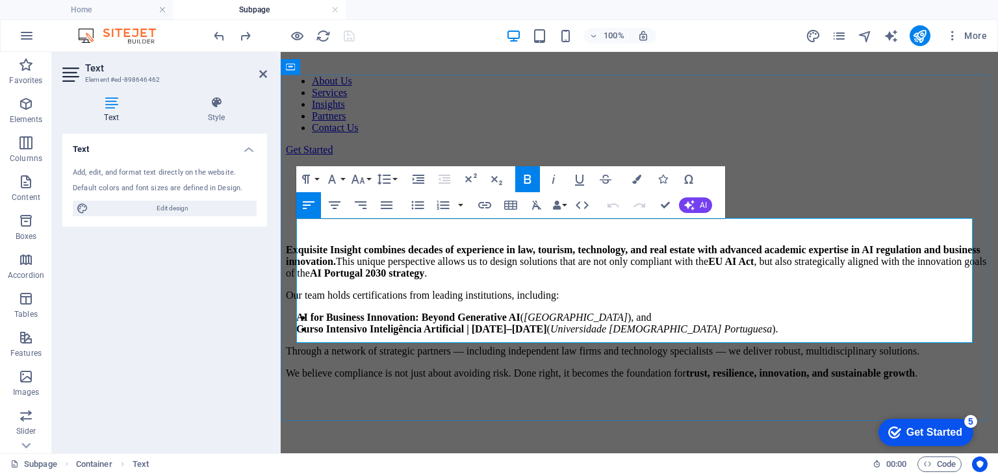
click at [298, 312] on strong "AI for Business Innovation: Beyond Generative AI" at bounding box center [408, 317] width 224 height 11
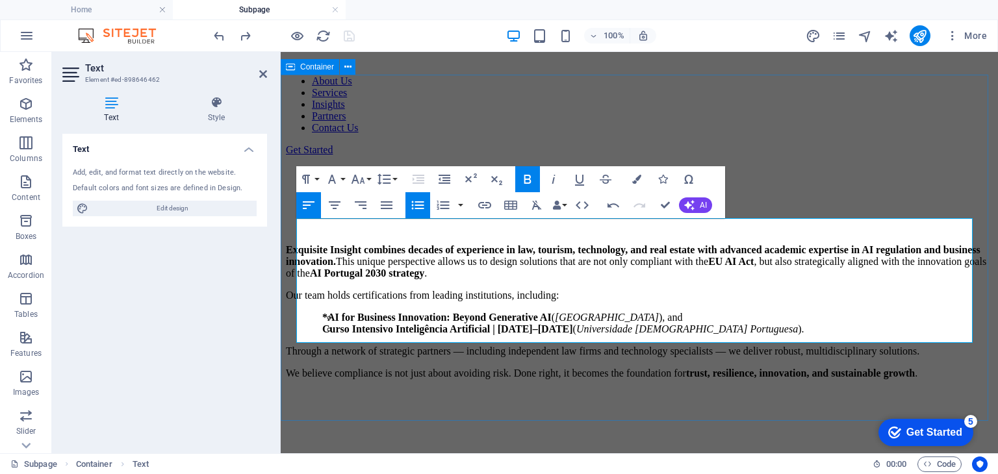
click at [286, 283] on div "About Us Exquisite Insight combines decades of experience in law, tourism, tech…" at bounding box center [639, 293] width 707 height 246
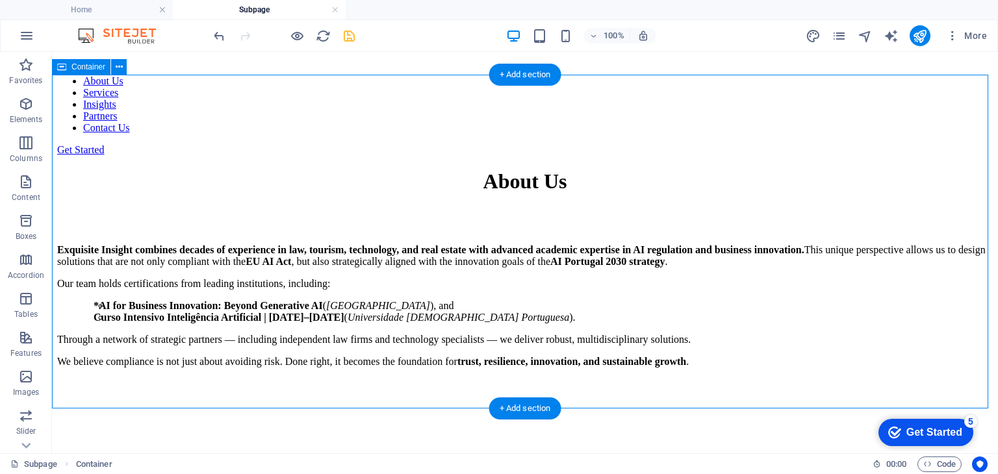
click at [113, 273] on div "About Us Exquisite Insight combines decades of experience in law, tourism, tech…" at bounding box center [524, 287] width 935 height 234
click at [147, 285] on div "Exquisite Insight combines decades of experience in law, tourism, technology, a…" at bounding box center [524, 305] width 935 height 123
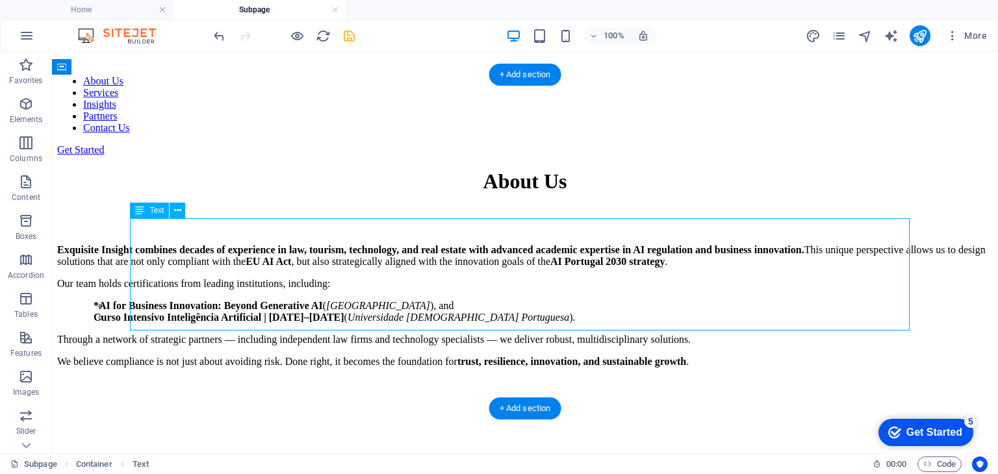
click at [144, 285] on div "Exquisite Insight combines decades of experience in law, tourism, technology, a…" at bounding box center [524, 305] width 935 height 123
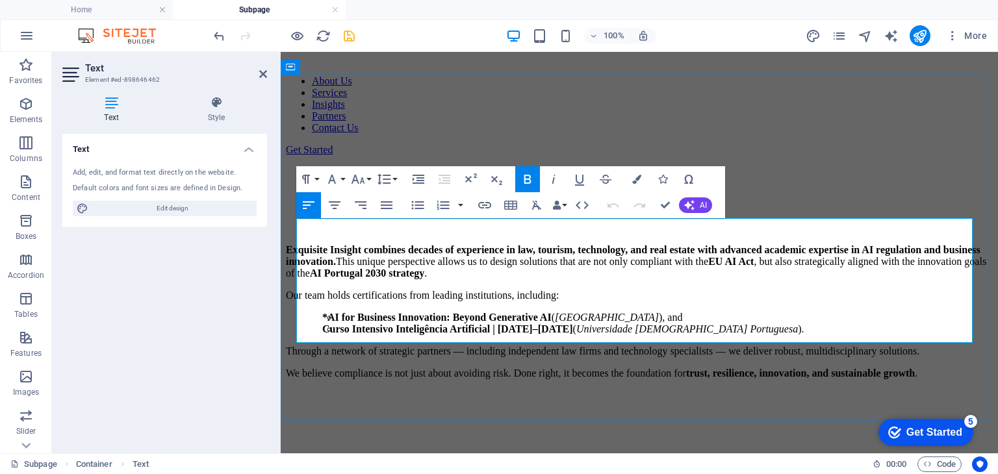
click at [322, 324] on strong "Curso Intensivo Inteligência Artificial | [DATE]–[DATE]" at bounding box center [447, 329] width 251 height 11
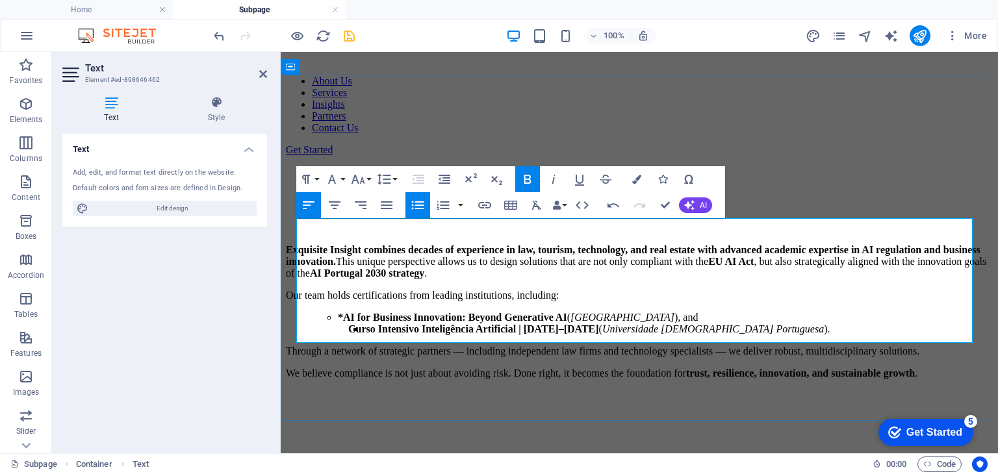
click at [338, 312] on strong "*AI for Business Innovation: Beyond Generative AI" at bounding box center [452, 317] width 229 height 11
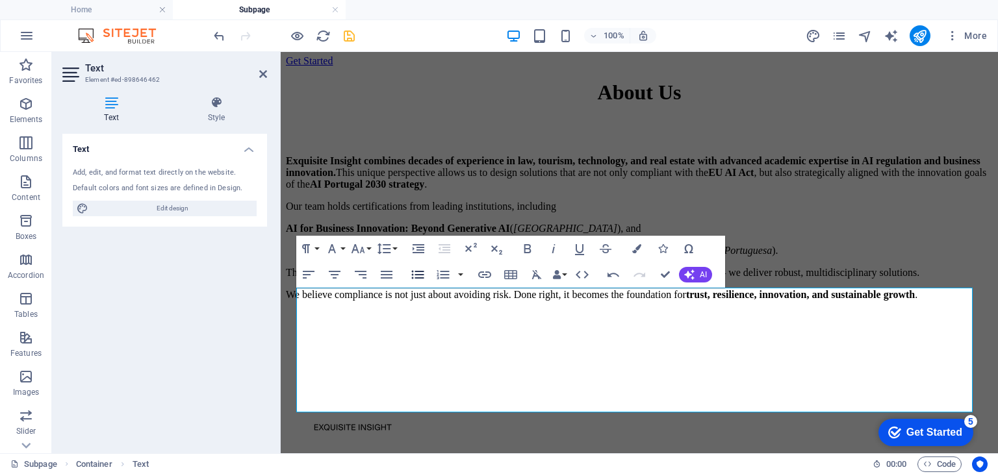
scroll to position [51, 0]
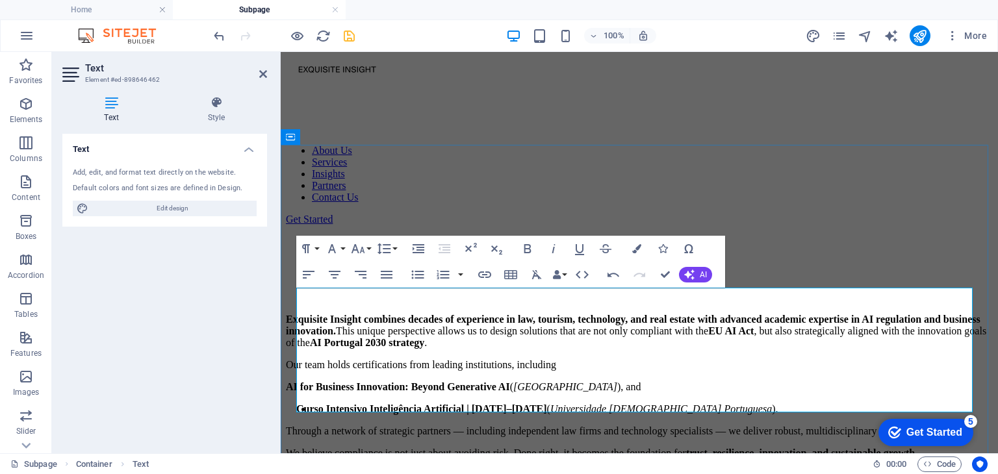
click at [299, 381] on strong "AI for Business Innovation: Beyond Generative AI" at bounding box center [398, 386] width 224 height 11
click at [298, 381] on strong "AI for Business Innovation: Beyond Generative AI" at bounding box center [398, 386] width 224 height 11
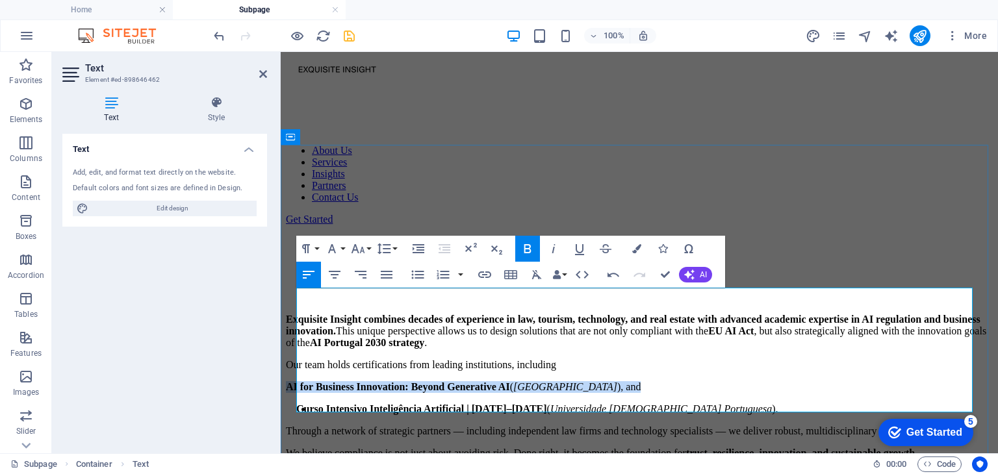
click at [298, 381] on strong "AI for Business Innovation: Beyond Generative AI" at bounding box center [398, 386] width 224 height 11
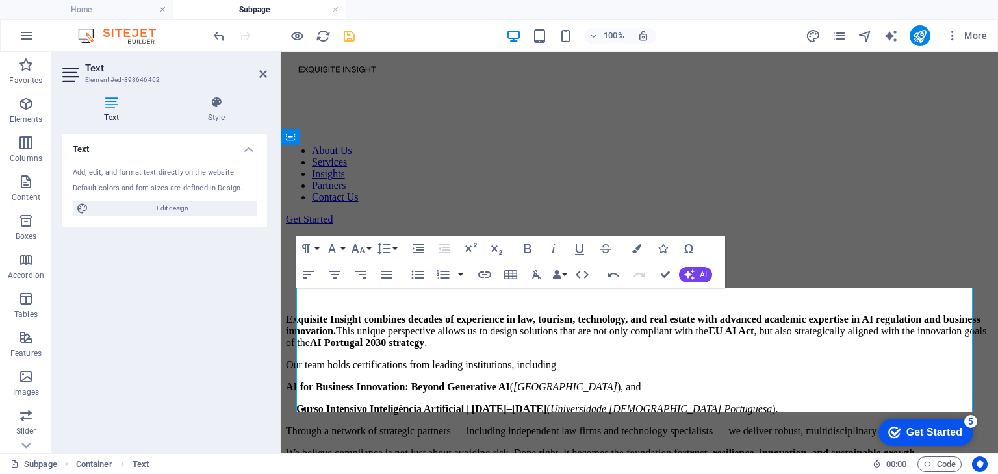
click at [299, 381] on strong "AI for Business Innovation: Beyond Generative AI" at bounding box center [398, 386] width 224 height 11
click at [298, 381] on strong "AI for Business Innovation: Beyond Generative AI" at bounding box center [398, 386] width 224 height 11
click at [297, 381] on strong "AI for Business Innovation: Beyond Generative AI" at bounding box center [398, 386] width 224 height 11
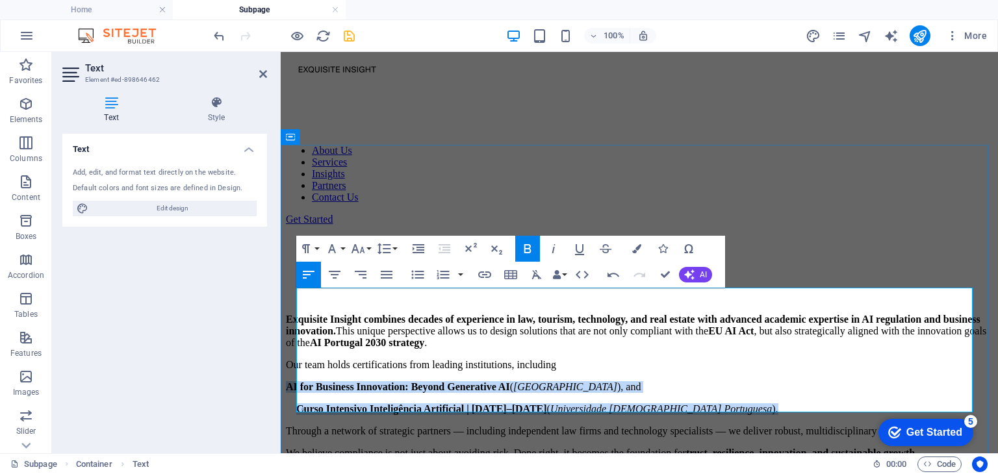
drag, startPoint x: 297, startPoint y: 345, endPoint x: 746, endPoint y: 353, distance: 449.0
click at [746, 353] on div "Exquisite Insight combines decades of experience in law, tourism, technology, a…" at bounding box center [639, 387] width 707 height 146
click at [415, 275] on icon "button" at bounding box center [418, 275] width 12 height 8
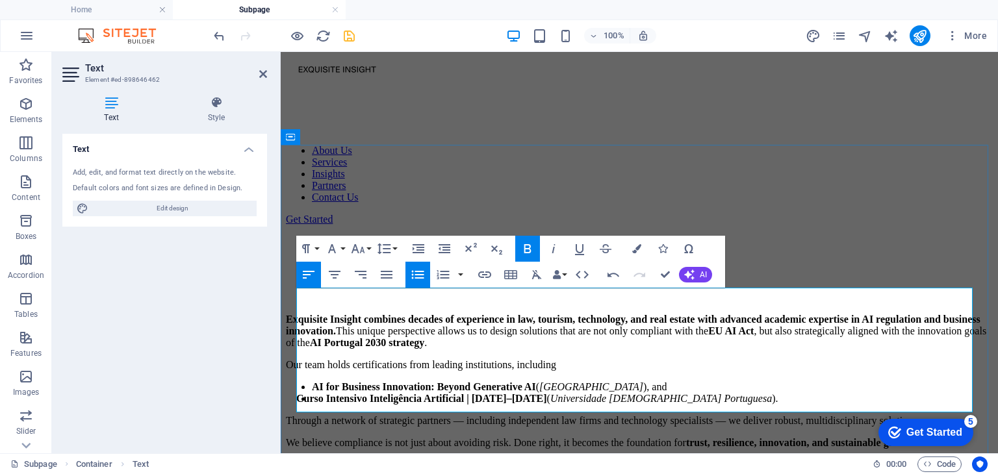
click at [304, 393] on strong "Curso Intensivo Inteligência Artificial | [DATE]–[DATE]" at bounding box center [421, 398] width 251 height 11
click at [414, 275] on icon "button" at bounding box center [418, 275] width 16 height 16
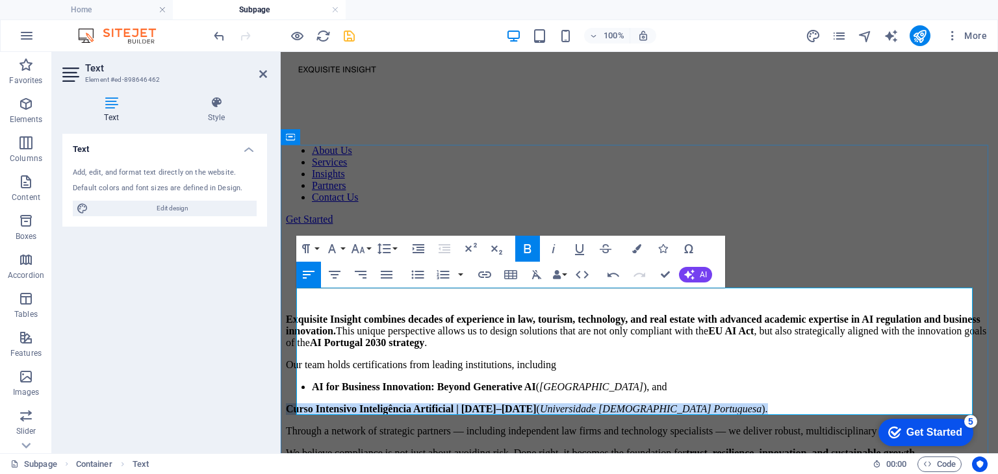
drag, startPoint x: 296, startPoint y: 357, endPoint x: 746, endPoint y: 357, distance: 450.2
click at [746, 403] on p "Curso Intensivo Inteligência Artificial | [DATE]–[DATE] ( Universidade Católica…" at bounding box center [639, 409] width 707 height 12
click at [414, 275] on icon "button" at bounding box center [418, 275] width 16 height 16
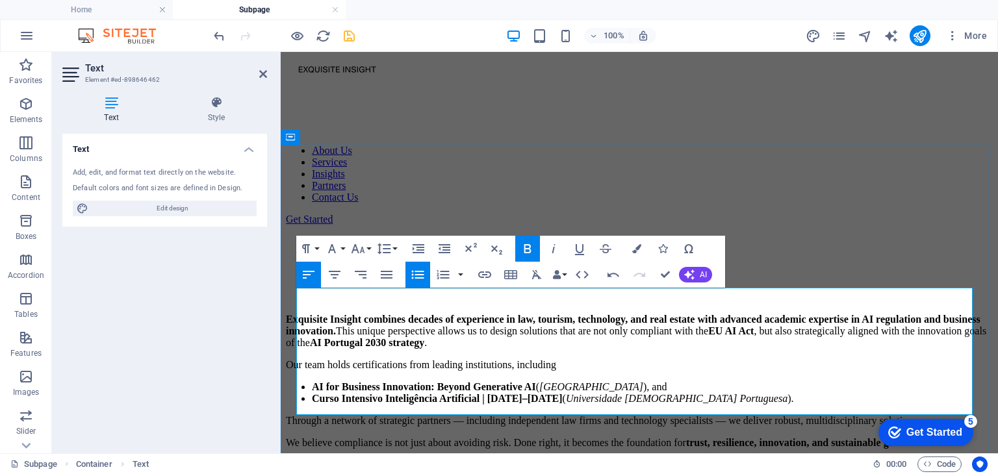
click at [444, 381] on strong "AI for Business Innovation: Beyond Generative AI" at bounding box center [424, 386] width 224 height 11
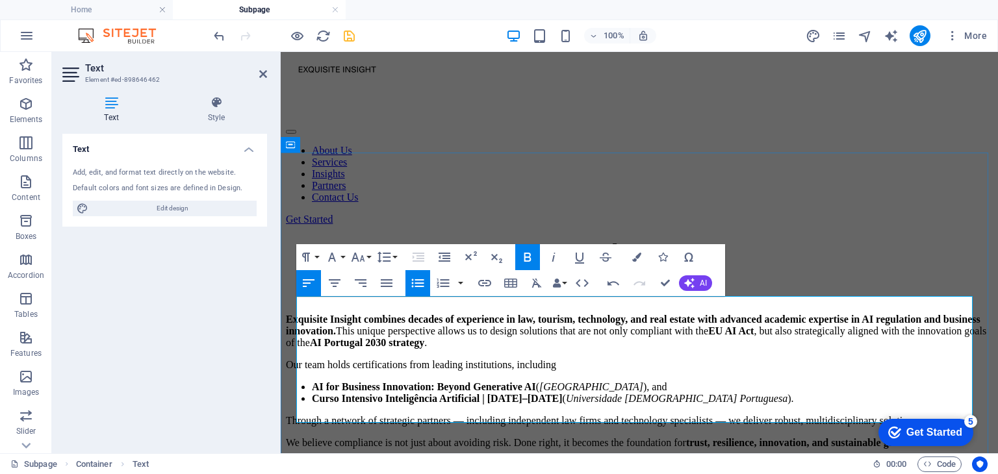
scroll to position [0, 0]
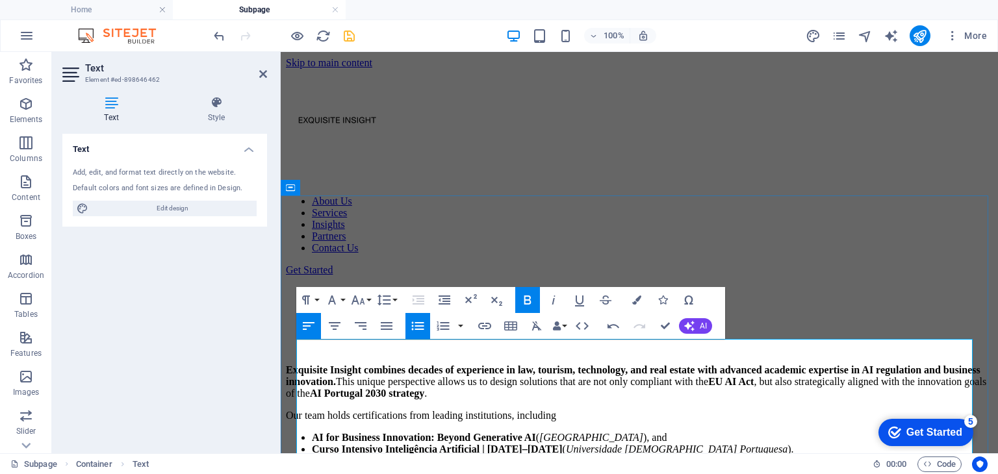
click at [566, 364] on p "Exquisite Insight combines decades of experience in law, tourism, technology, a…" at bounding box center [639, 381] width 707 height 35
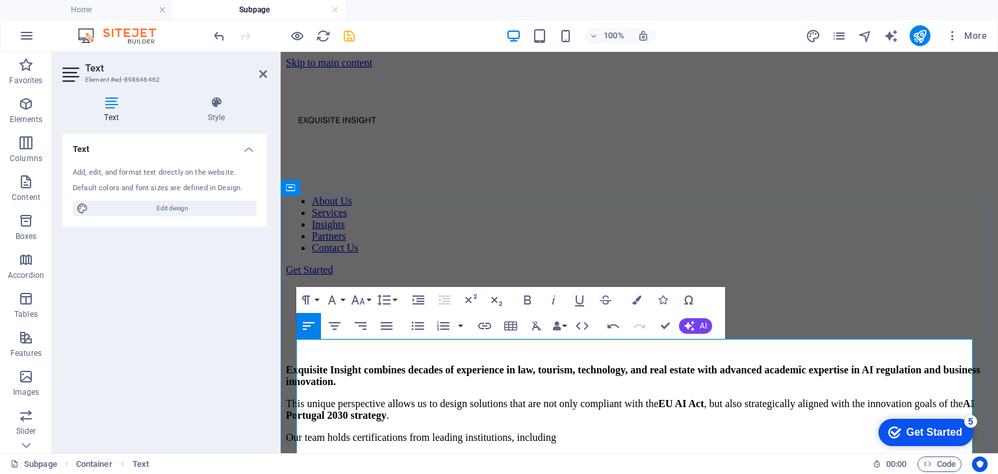
click at [299, 432] on p "Our team holds certifications from leading institutions, including" at bounding box center [639, 438] width 707 height 12
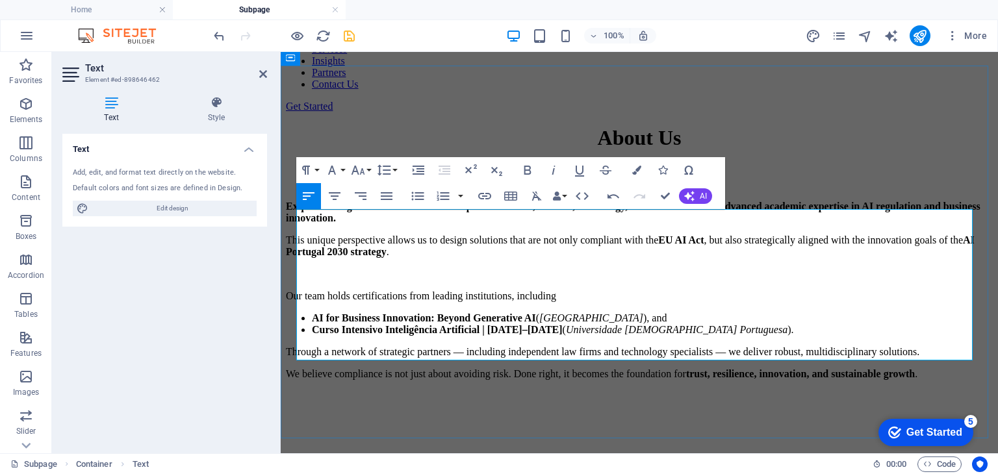
scroll to position [195, 0]
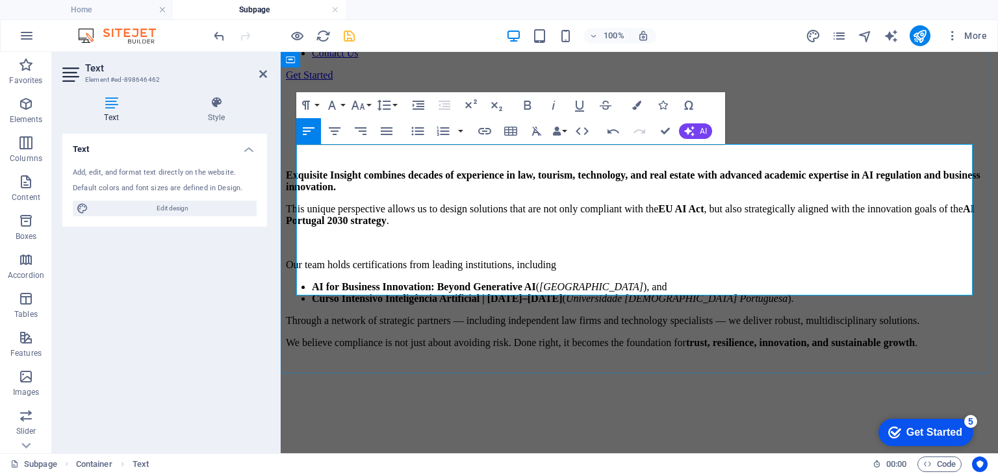
click at [299, 337] on p "We believe compliance is not just about avoiding risk. Done right, it becomes t…" at bounding box center [639, 343] width 707 height 12
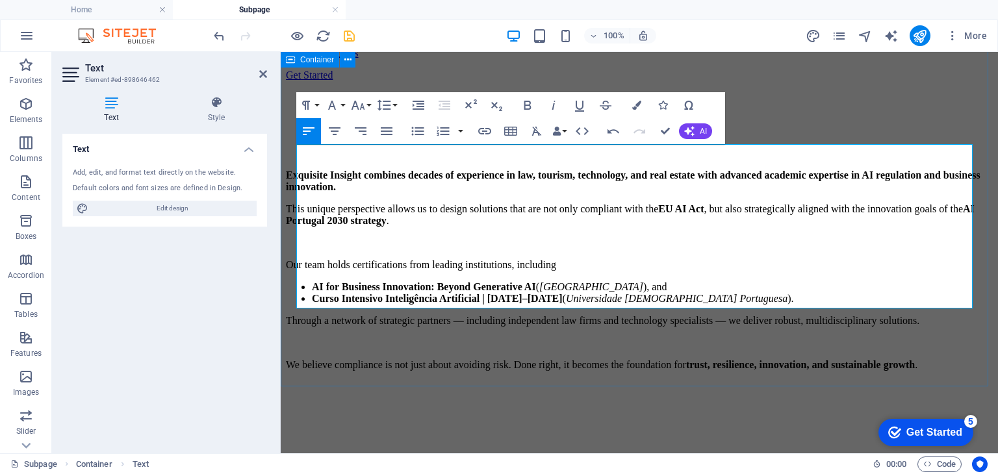
drag, startPoint x: 553, startPoint y: 352, endPoint x: 781, endPoint y: 351, distance: 228.0
click at [781, 352] on div "About Us Exquisite Insight combines decades of experience in law, tourism, tech…" at bounding box center [639, 251] width 707 height 312
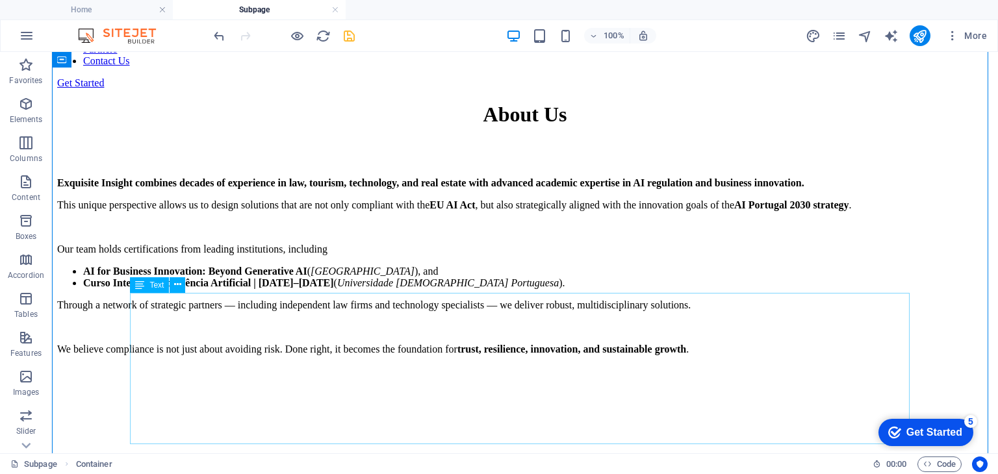
scroll to position [13, 0]
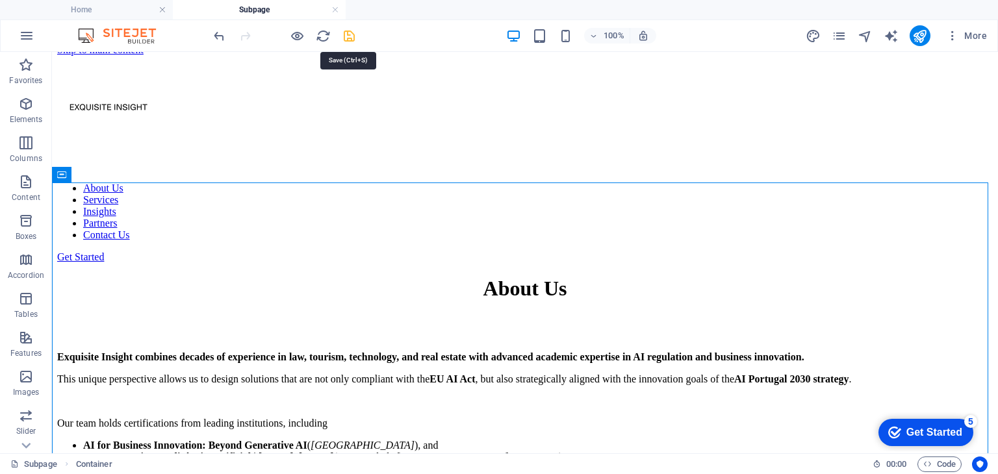
click at [350, 32] on icon "save" at bounding box center [349, 36] width 15 height 15
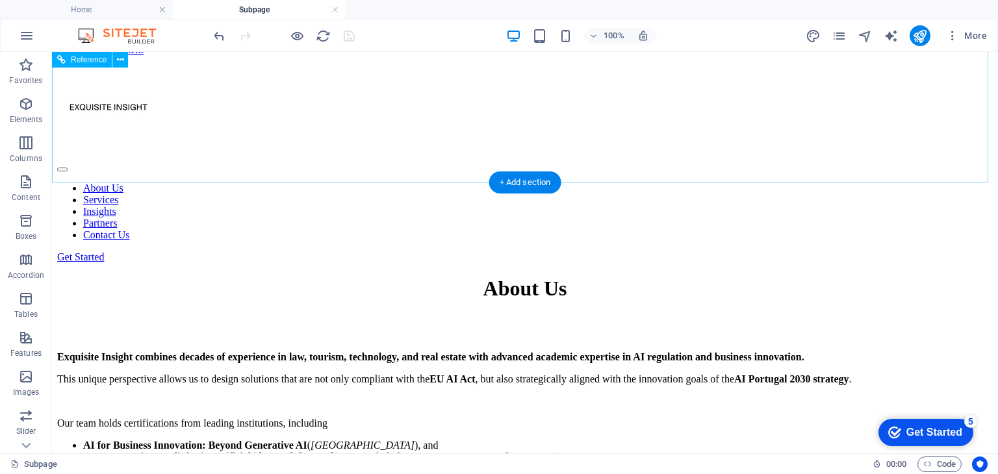
click at [351, 183] on nav "About Us Services Insights Partners Contact Us" at bounding box center [524, 212] width 935 height 58
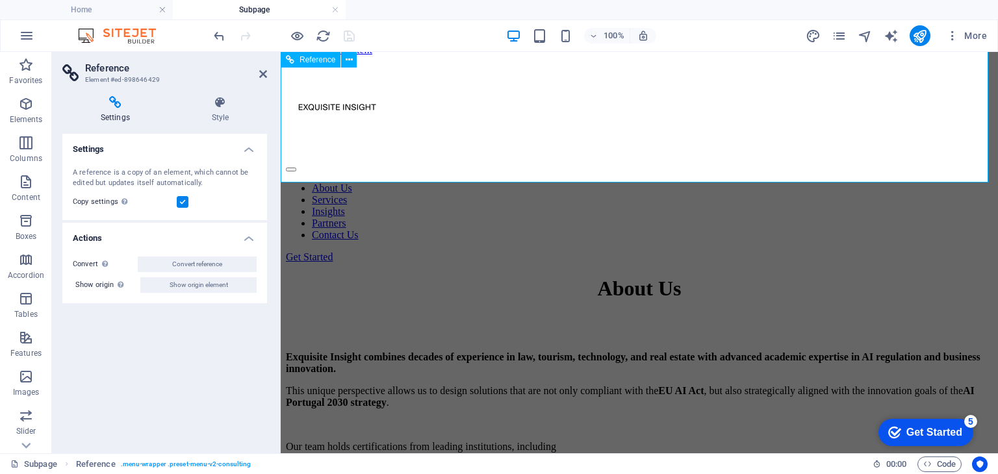
click at [337, 107] on div at bounding box center [639, 108] width 707 height 105
click at [478, 183] on nav "About Us Services Insights Partners Contact Us" at bounding box center [639, 212] width 707 height 58
click at [455, 183] on nav "About Us Services Insights Partners Contact Us" at bounding box center [639, 212] width 707 height 58
click at [261, 72] on icon at bounding box center [263, 74] width 8 height 10
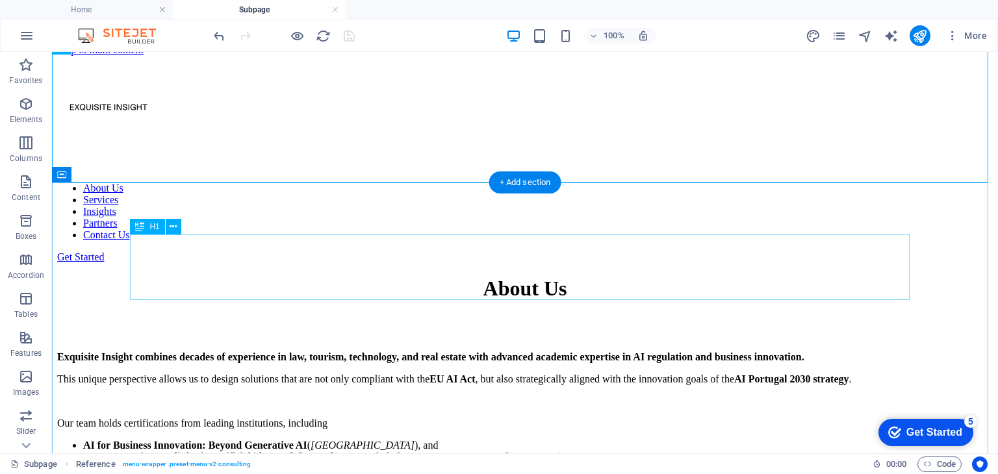
scroll to position [0, 0]
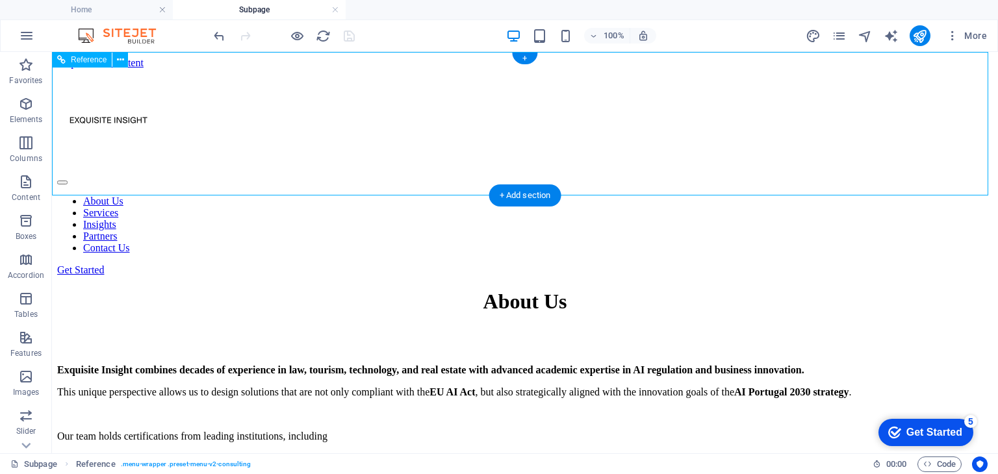
click at [333, 196] on nav "About Us Services Insights Partners Contact Us" at bounding box center [524, 225] width 935 height 58
click at [116, 58] on button at bounding box center [120, 60] width 16 height 16
drag, startPoint x: 428, startPoint y: 222, endPoint x: 442, endPoint y: 220, distance: 13.7
click at [428, 290] on div "About Us Exquisite Insight combines decades of experience in law, tourism, tech…" at bounding box center [524, 434] width 935 height 288
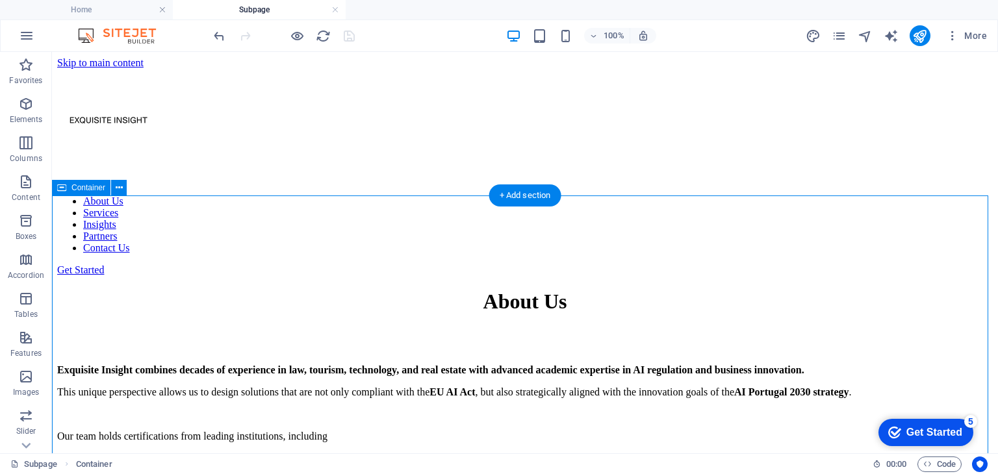
click at [922, 290] on div "About Us Exquisite Insight combines decades of experience in law, tourism, tech…" at bounding box center [524, 434] width 935 height 288
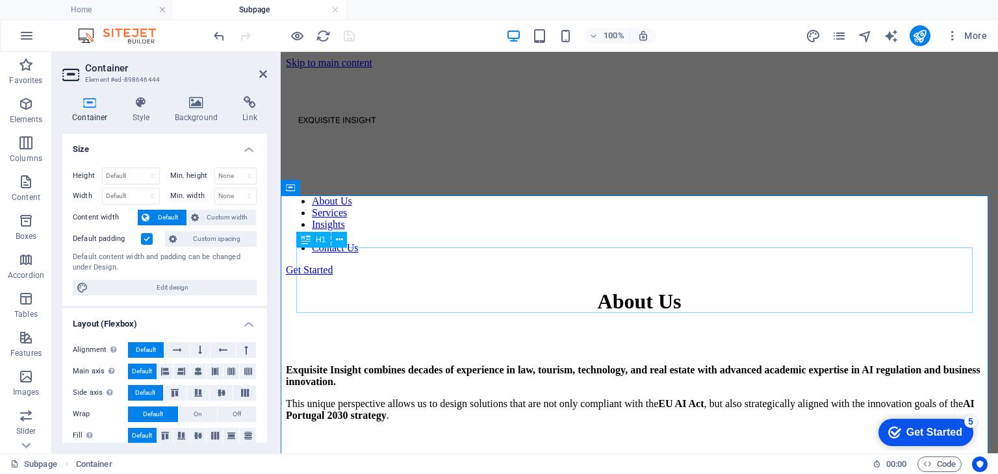
click at [366, 290] on div "About Us" at bounding box center [639, 302] width 707 height 24
click at [465, 154] on div "About Us Services Insights Partners Contact Us Get Started" at bounding box center [639, 172] width 707 height 207
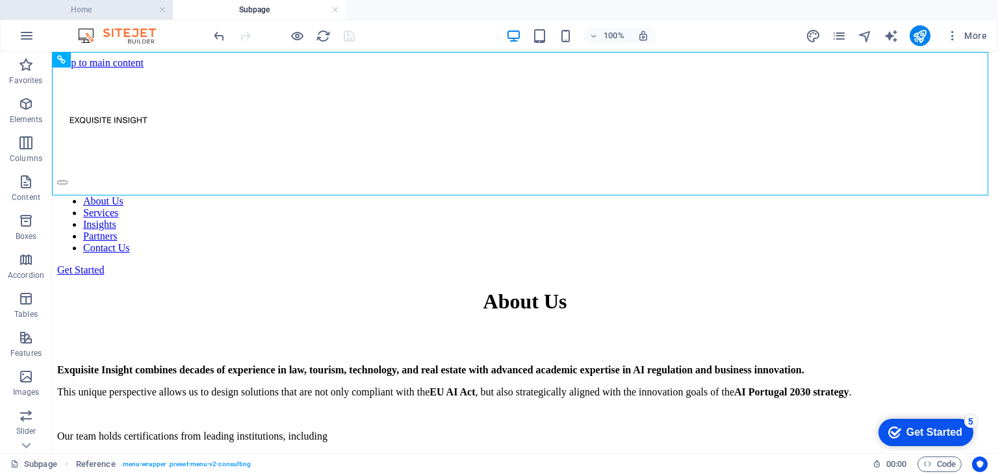
click at [109, 6] on h4 "Home" at bounding box center [86, 10] width 173 height 14
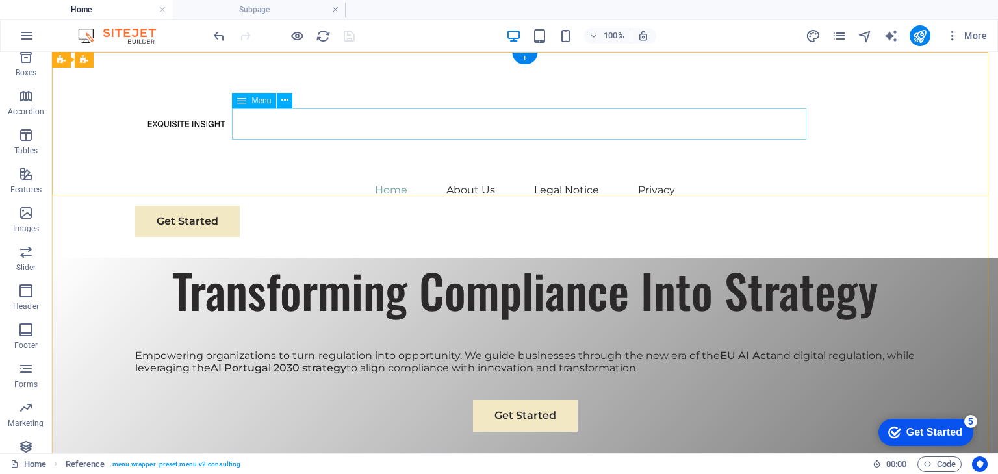
click at [304, 175] on nav "Home About Us Legal Notice Privacy" at bounding box center [525, 190] width 780 height 31
click at [329, 175] on nav "Home About Us Legal Notice Privacy" at bounding box center [525, 190] width 780 height 31
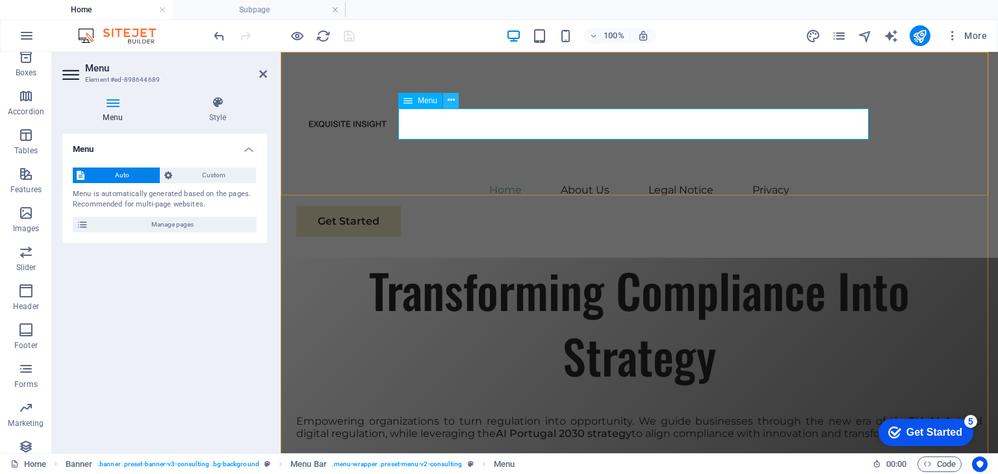
click at [452, 99] on icon at bounding box center [451, 101] width 7 height 14
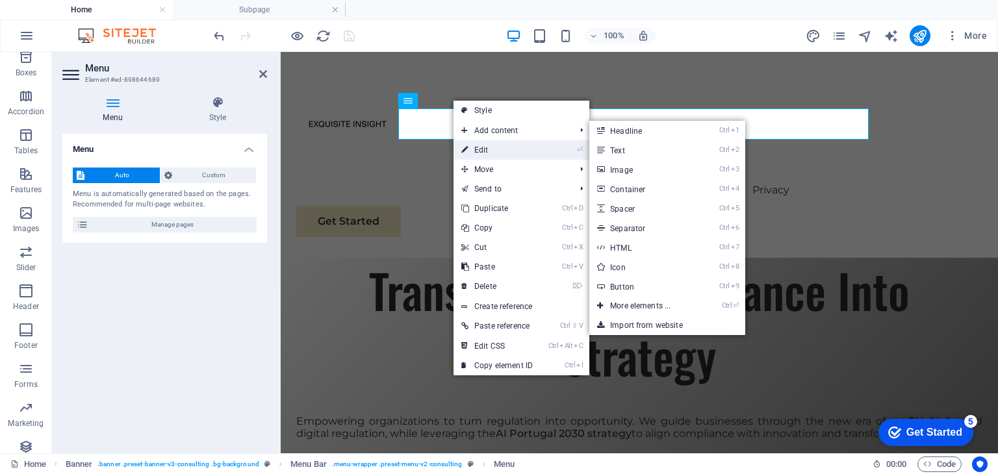
drag, startPoint x: 477, startPoint y: 147, endPoint x: 196, endPoint y: 97, distance: 286.5
click at [477, 147] on link "⏎ Edit" at bounding box center [496, 149] width 87 height 19
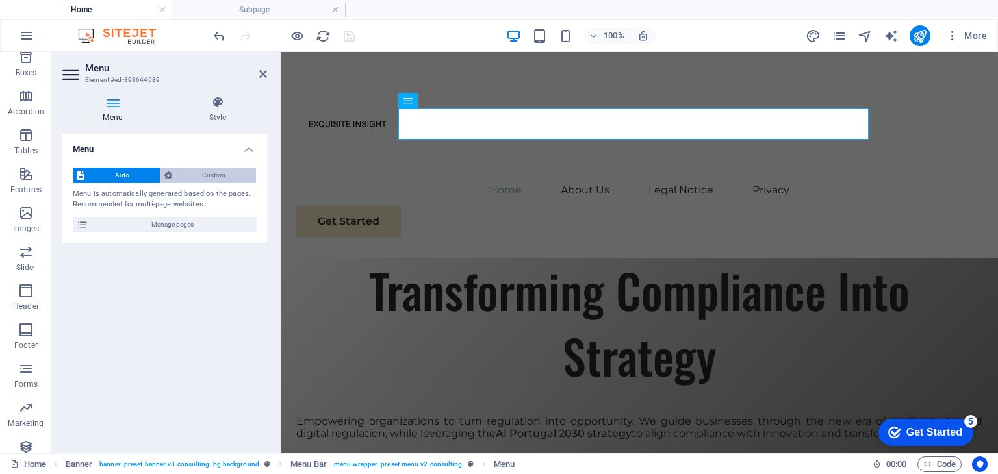
click at [221, 173] on span "Custom" at bounding box center [214, 176] width 77 height 16
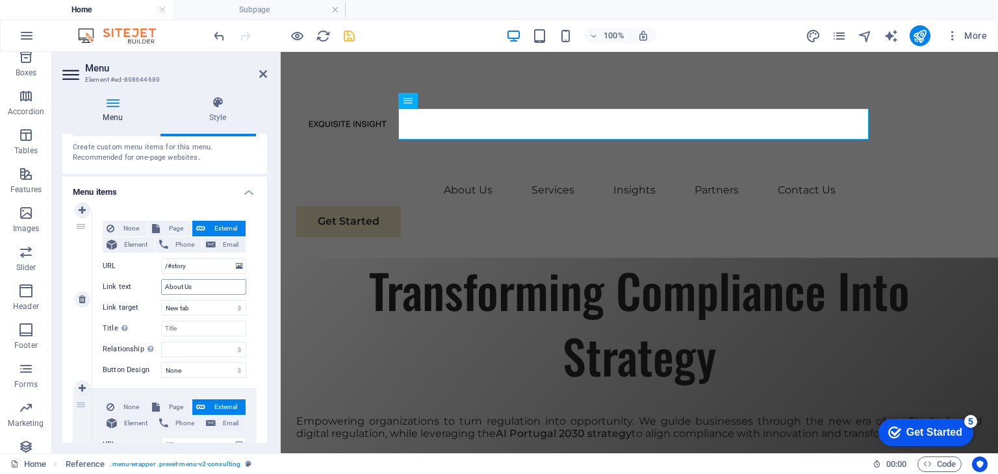
scroll to position [65, 0]
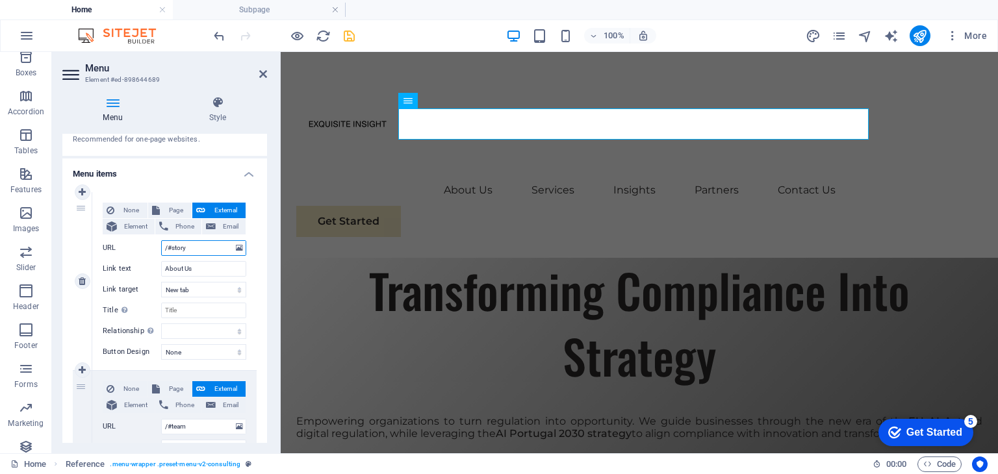
click at [208, 248] on input "/#story" at bounding box center [203, 248] width 85 height 16
click at [279, 11] on h4 "Subpage" at bounding box center [259, 10] width 173 height 14
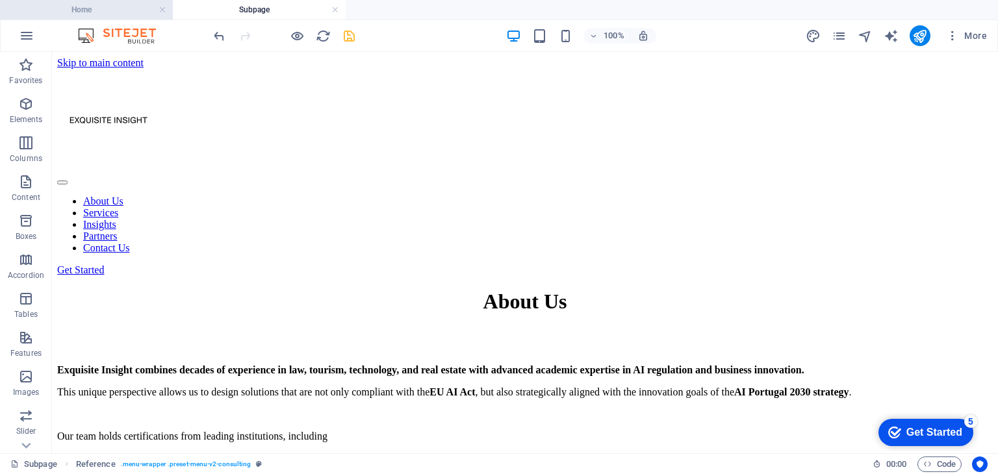
click at [124, 12] on h4 "Home" at bounding box center [86, 10] width 173 height 14
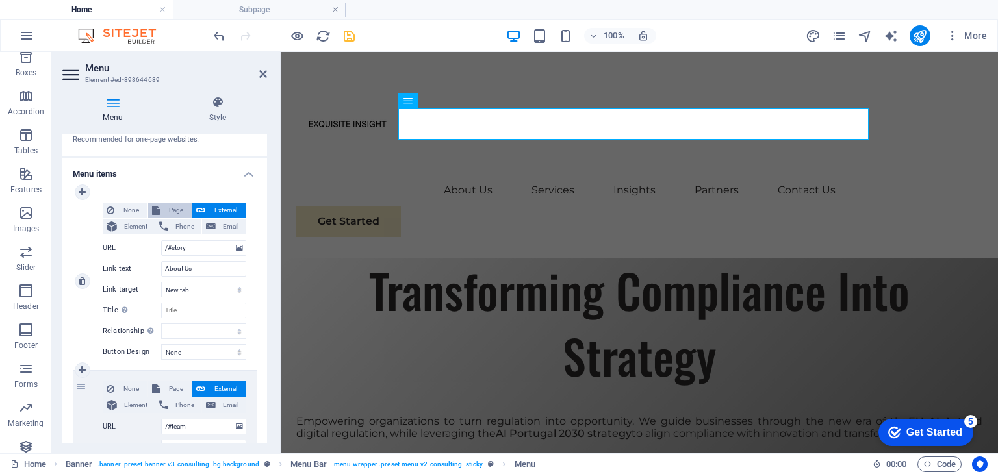
click at [174, 210] on span "Page" at bounding box center [176, 211] width 24 height 16
select select
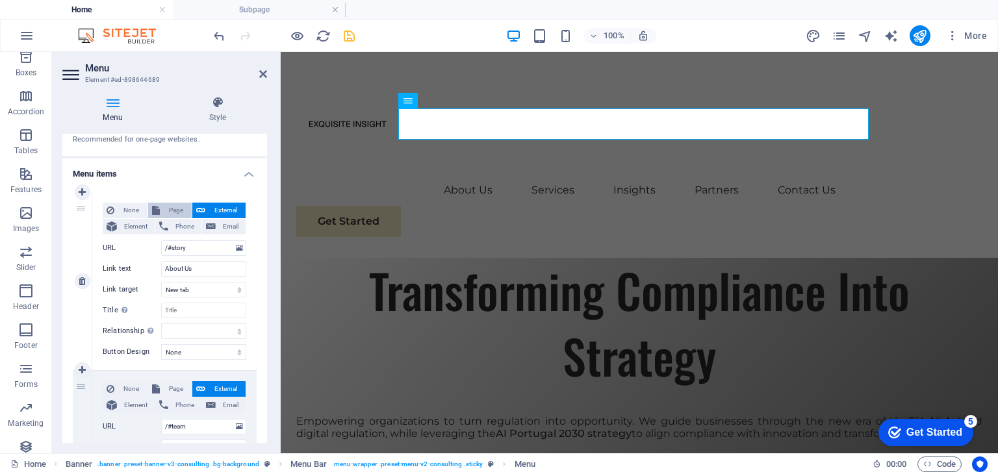
select select
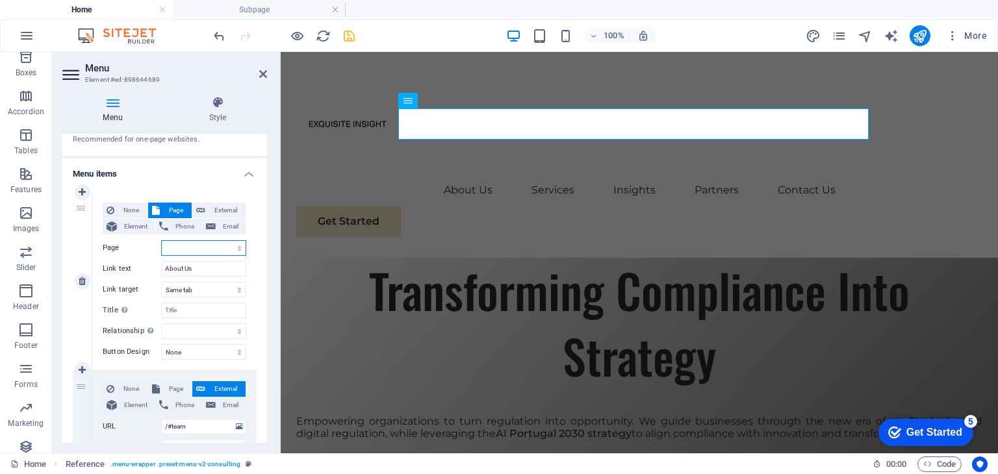
click at [218, 245] on select "Home About Us Legal Notice Privacy" at bounding box center [203, 248] width 85 height 16
select select "1"
click at [161, 240] on select "Home About Us Legal Notice Privacy" at bounding box center [203, 248] width 85 height 16
select select
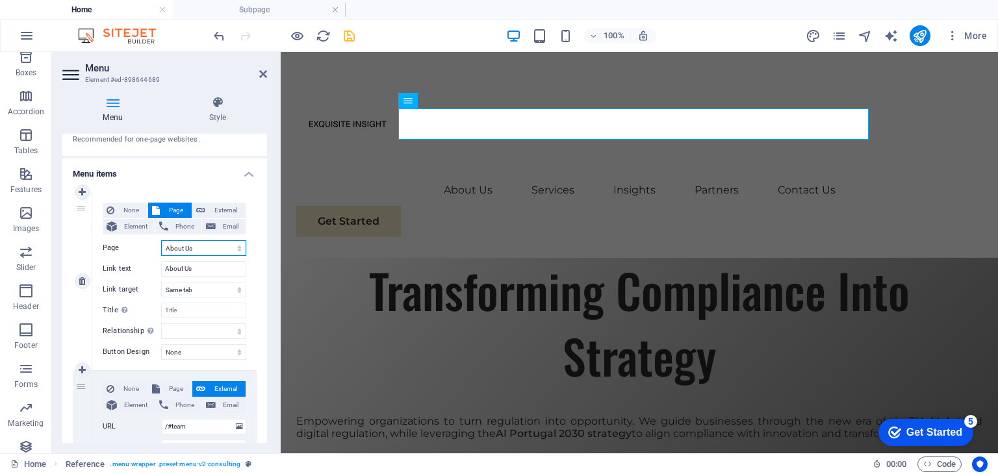
select select
click at [261, 75] on icon at bounding box center [263, 74] width 8 height 10
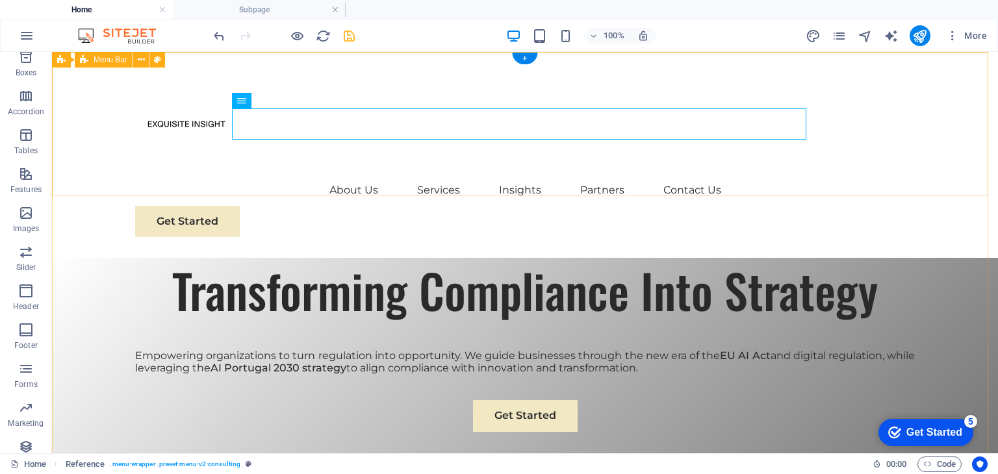
click at [317, 177] on div "About Us Services Insights Partners Contact Us Get Started" at bounding box center [525, 155] width 946 height 206
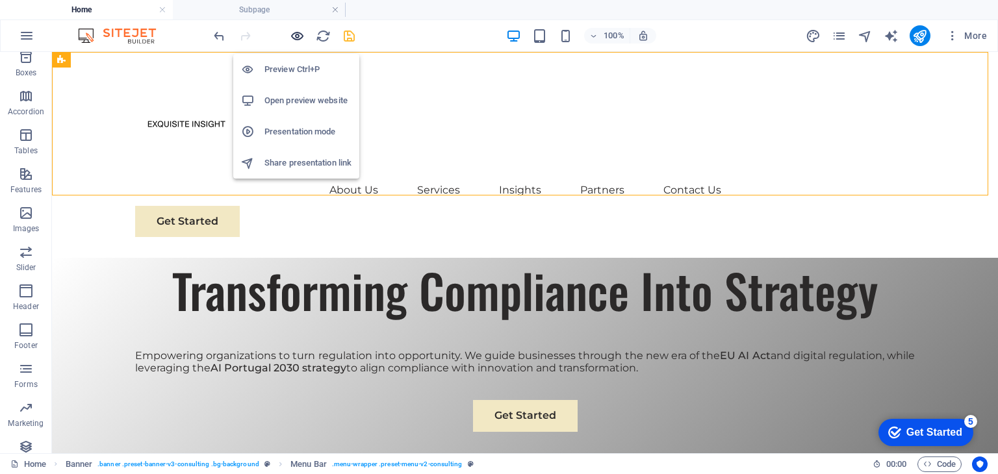
click at [295, 31] on icon "button" at bounding box center [297, 36] width 15 height 15
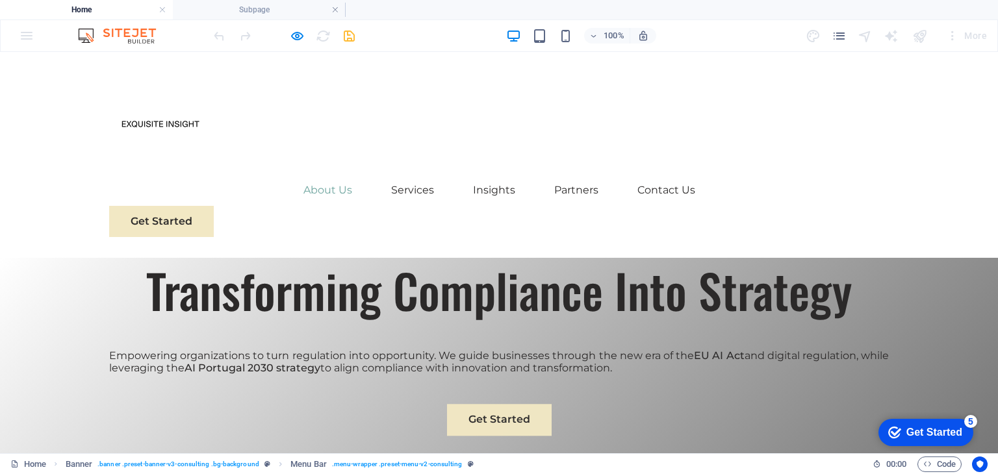
click at [325, 175] on link "About Us" at bounding box center [327, 190] width 49 height 31
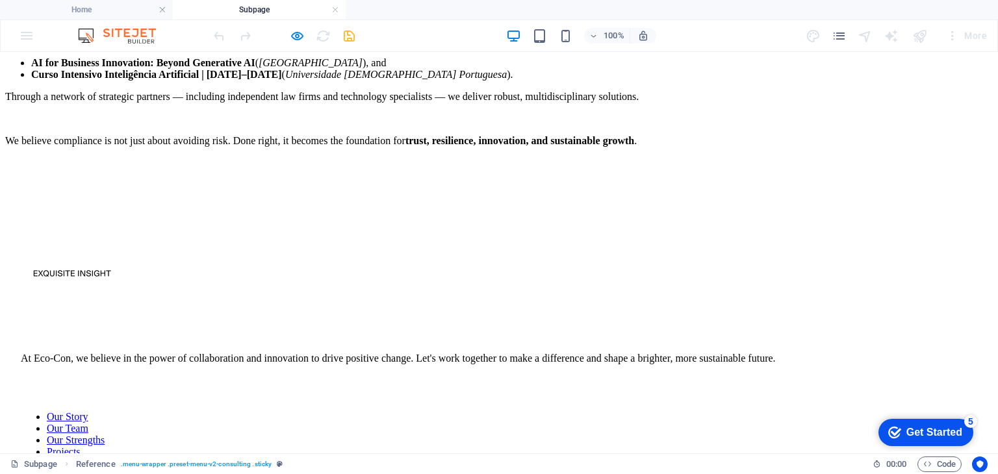
scroll to position [397, 0]
click at [318, 325] on div at bounding box center [499, 333] width 956 height 16
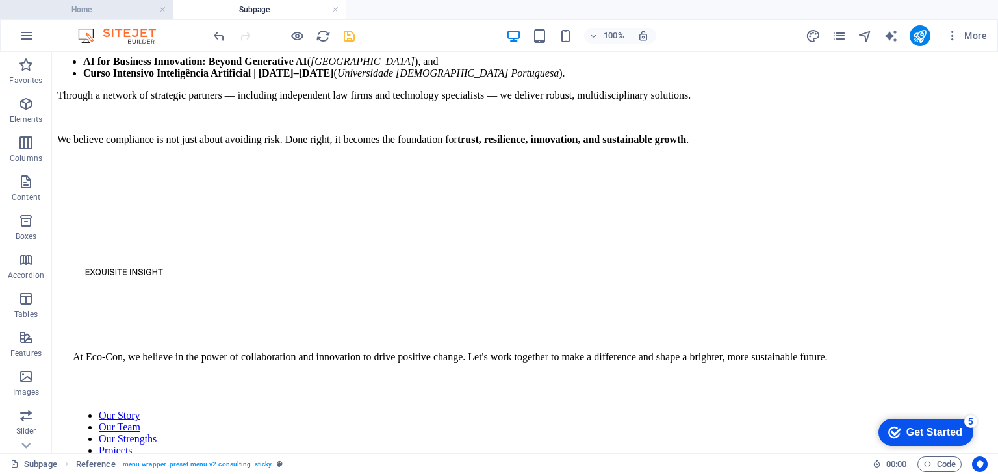
click at [91, 10] on h4 "Home" at bounding box center [86, 10] width 173 height 14
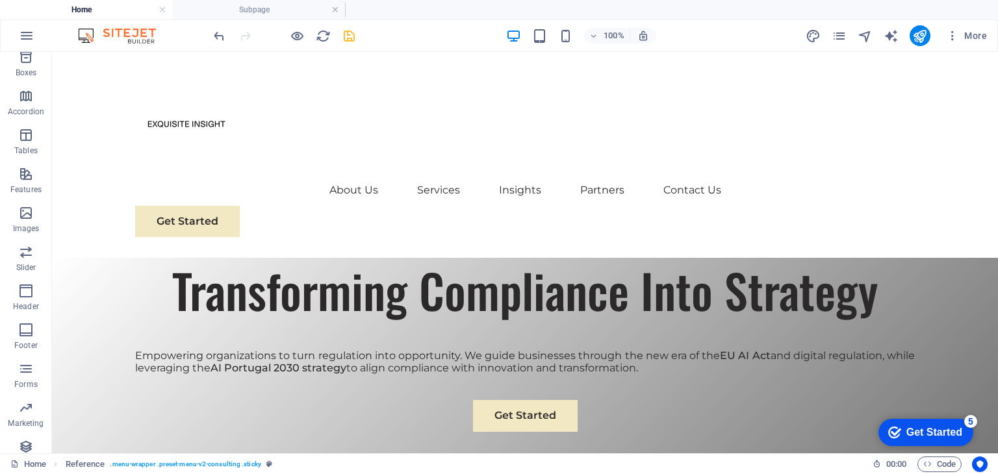
scroll to position [0, 0]
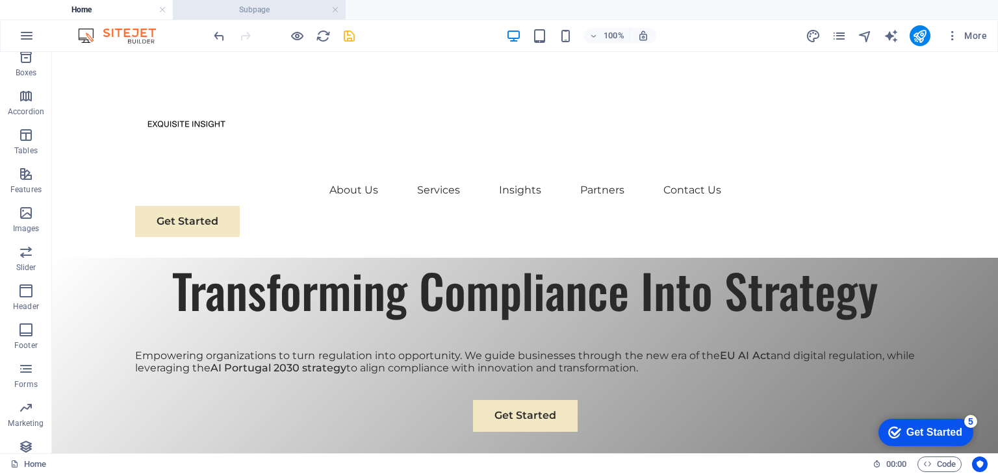
click at [259, 14] on h4 "Subpage" at bounding box center [259, 10] width 173 height 14
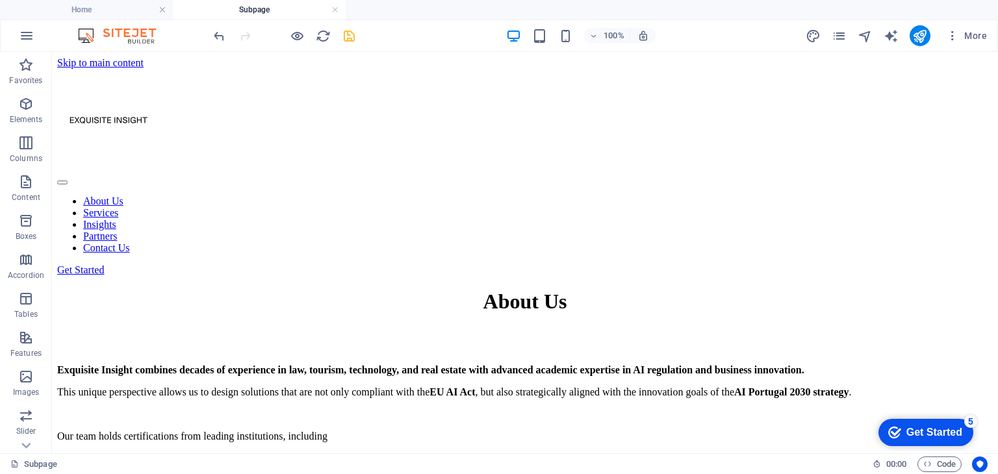
scroll to position [397, 0]
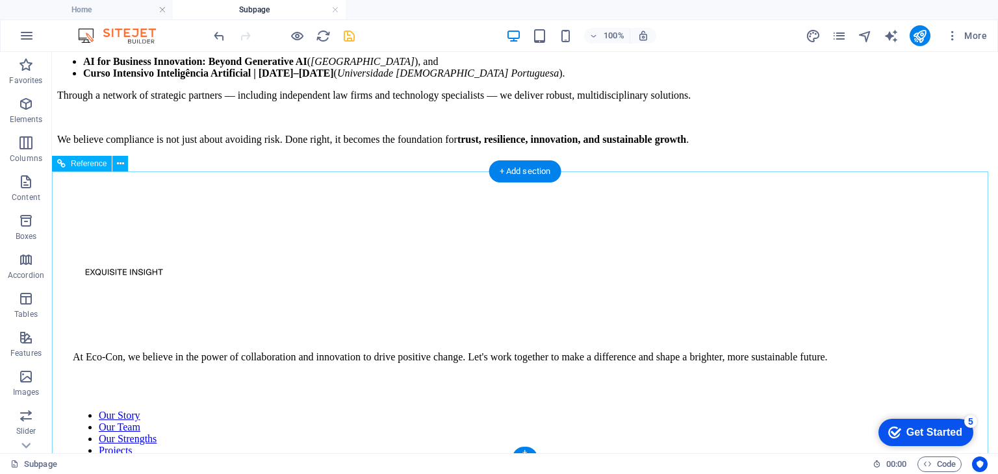
click at [264, 325] on div at bounding box center [525, 333] width 904 height 16
click at [118, 166] on icon at bounding box center [120, 164] width 7 height 14
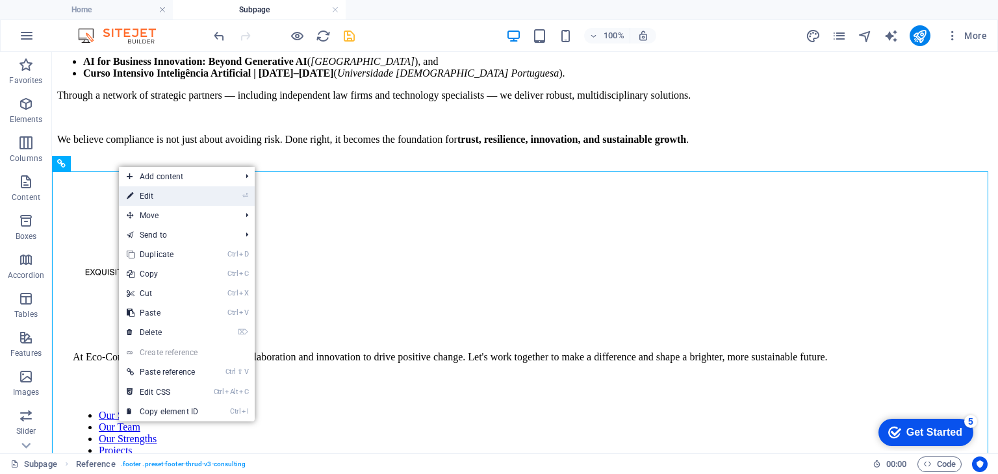
click at [134, 194] on link "⏎ Edit" at bounding box center [162, 195] width 87 height 19
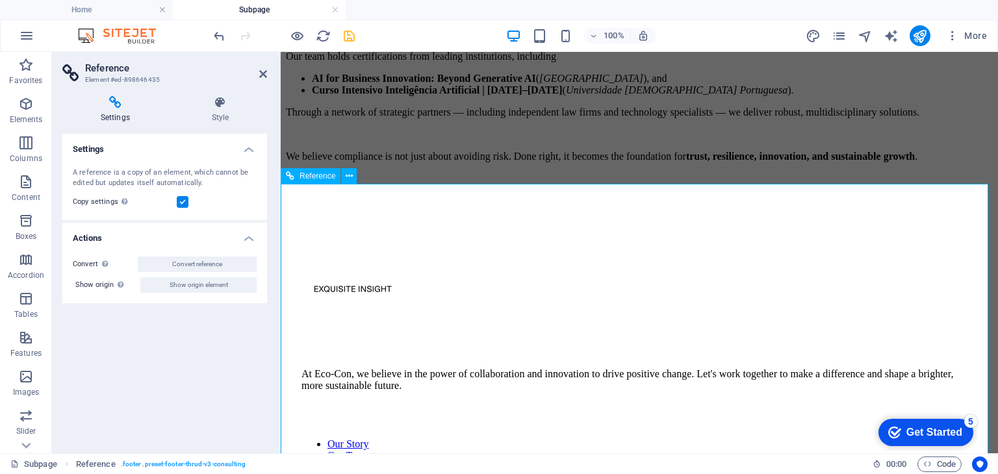
scroll to position [415, 0]
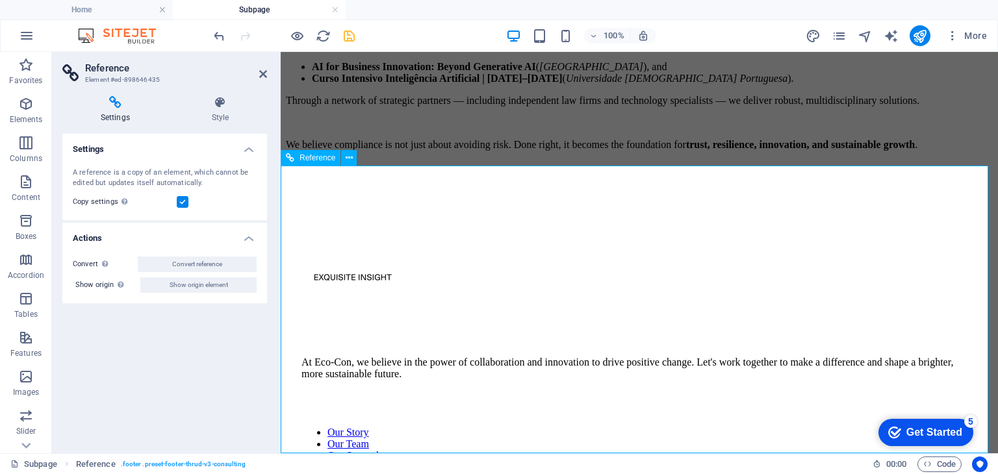
click at [360, 286] on div at bounding box center [639, 278] width 676 height 105
drag, startPoint x: 338, startPoint y: 346, endPoint x: 360, endPoint y: 342, distance: 21.8
click at [360, 357] on div "At Eco-Con, we believe in the power of collaboration and innovation to drive po…" at bounding box center [639, 368] width 676 height 23
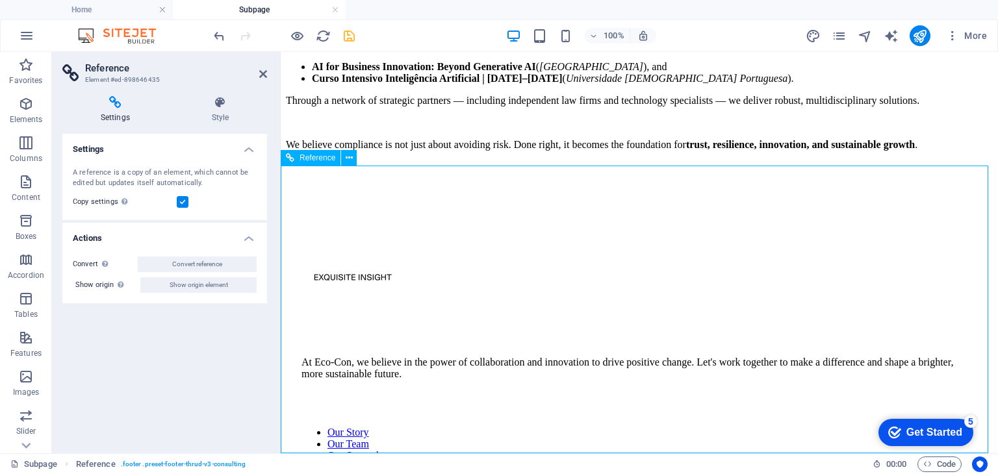
click at [360, 357] on div "At Eco-Con, we believe in the power of collaboration and innovation to drive po…" at bounding box center [639, 368] width 676 height 23
click at [244, 144] on h4 "Settings" at bounding box center [164, 145] width 205 height 23
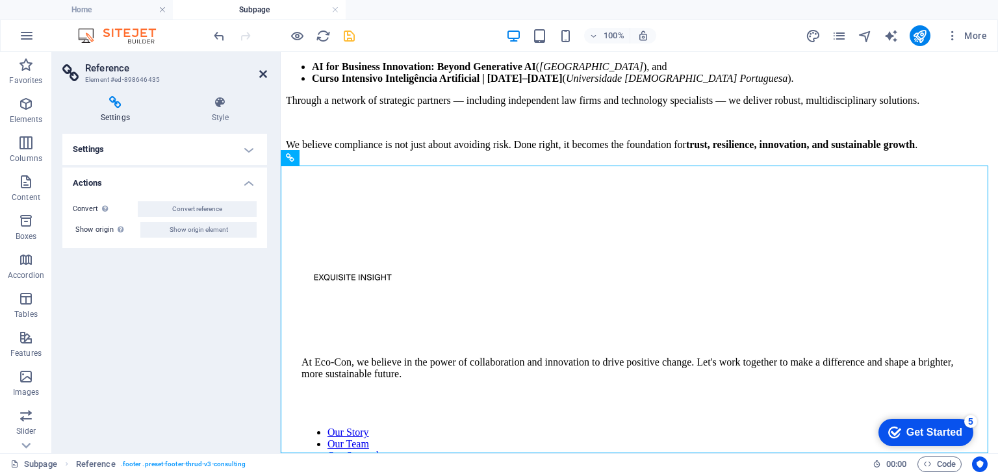
click at [264, 76] on icon at bounding box center [263, 74] width 8 height 10
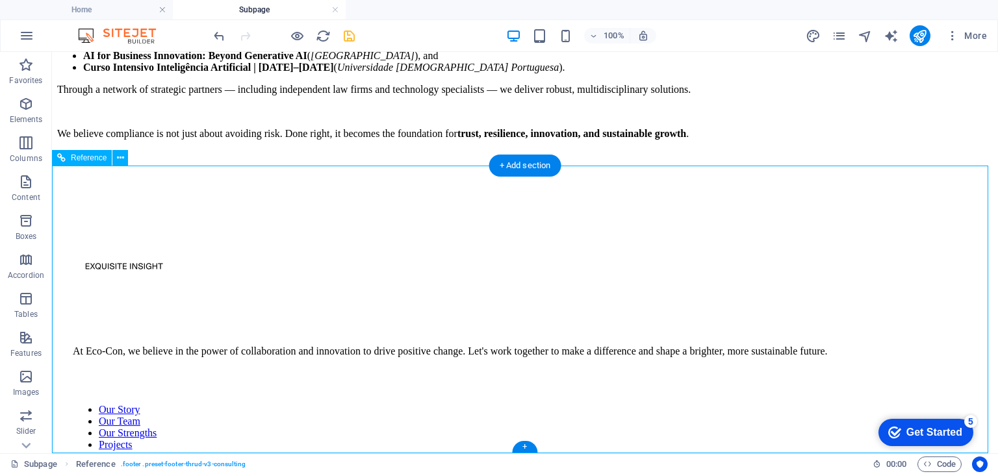
click at [317, 346] on div "At Eco-Con, we believe in the power of collaboration and innovation to drive po…" at bounding box center [525, 352] width 904 height 12
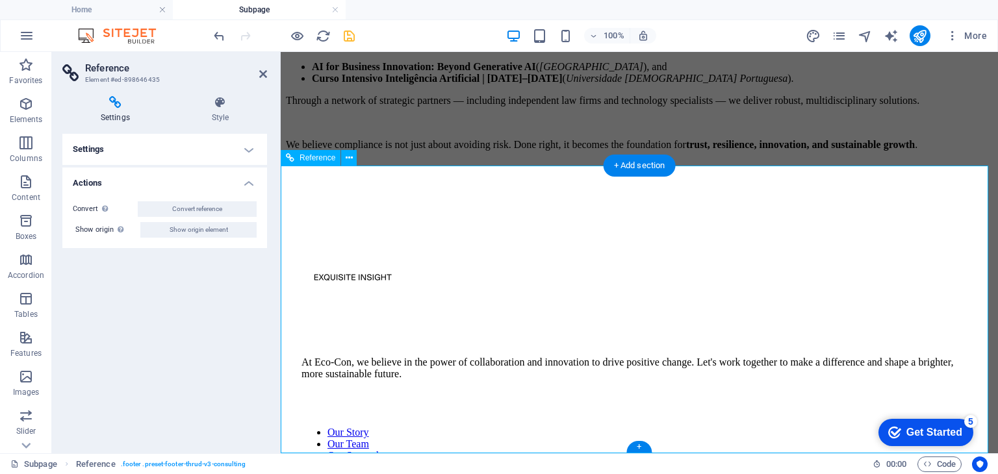
click at [396, 357] on div "At Eco-Con, we believe in the power of collaboration and innovation to drive po…" at bounding box center [639, 368] width 676 height 23
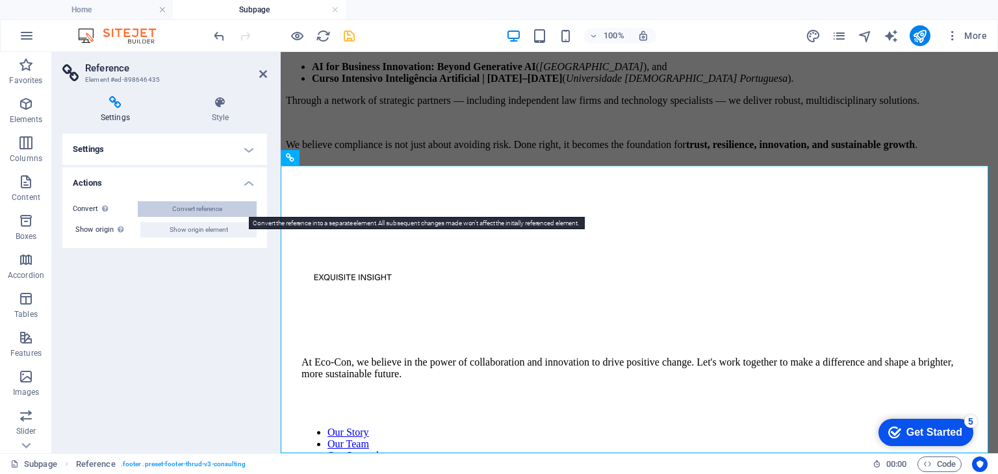
click at [225, 208] on button "Convert reference" at bounding box center [197, 209] width 119 height 16
select select "footer"
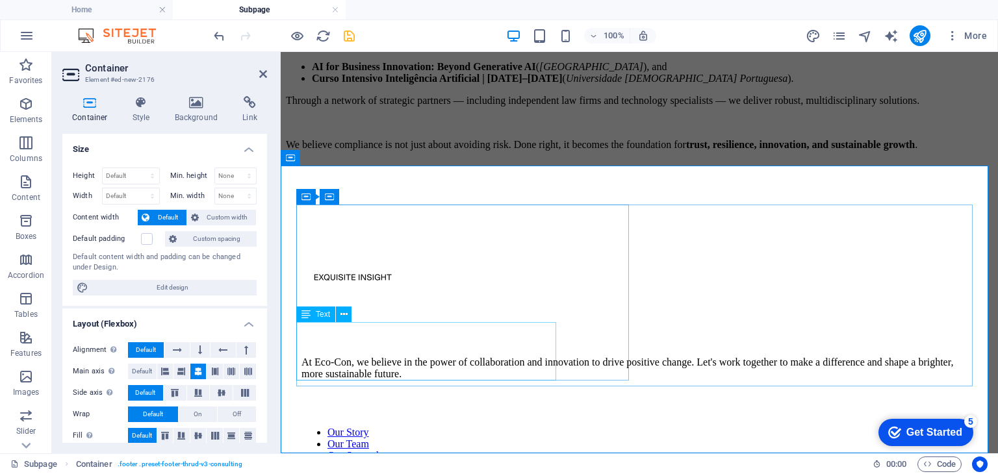
click at [444, 357] on div "At Eco-Con, we believe in the power of collaboration and innovation to drive po…" at bounding box center [639, 368] width 676 height 23
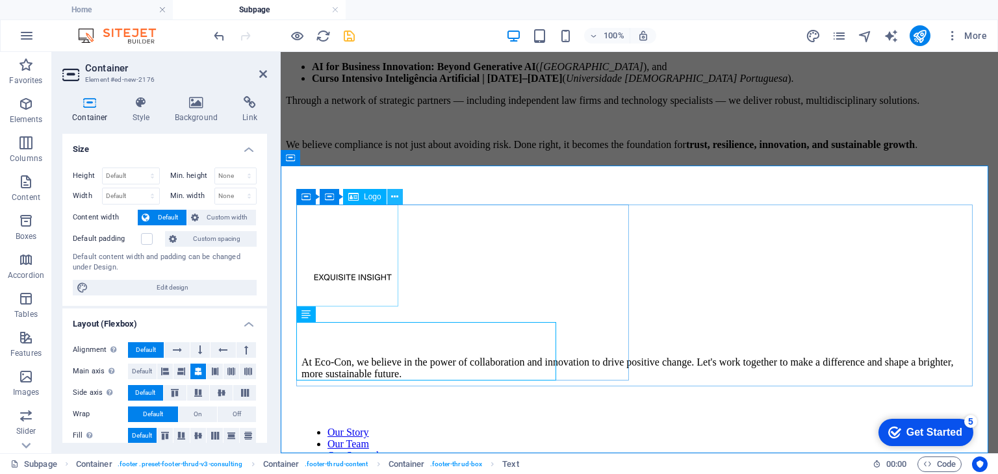
click at [396, 197] on icon at bounding box center [394, 197] width 7 height 14
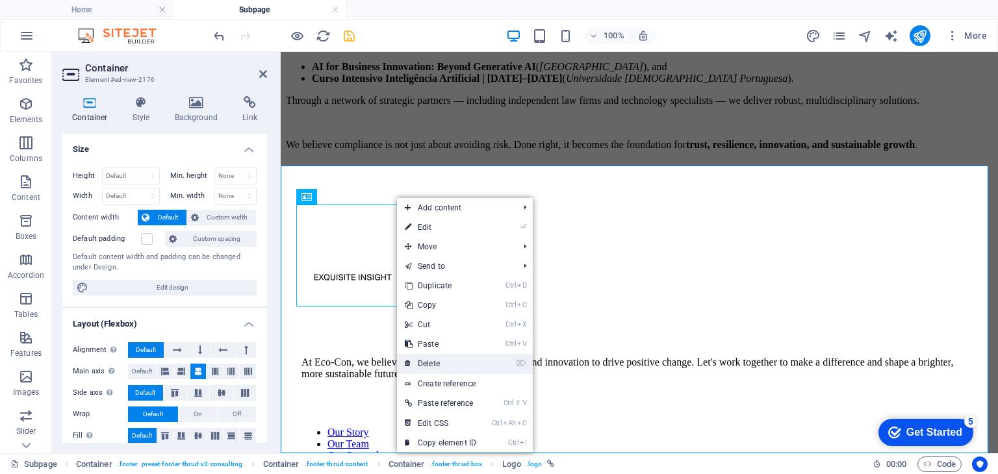
click at [417, 359] on link "⌦ Delete" at bounding box center [440, 363] width 87 height 19
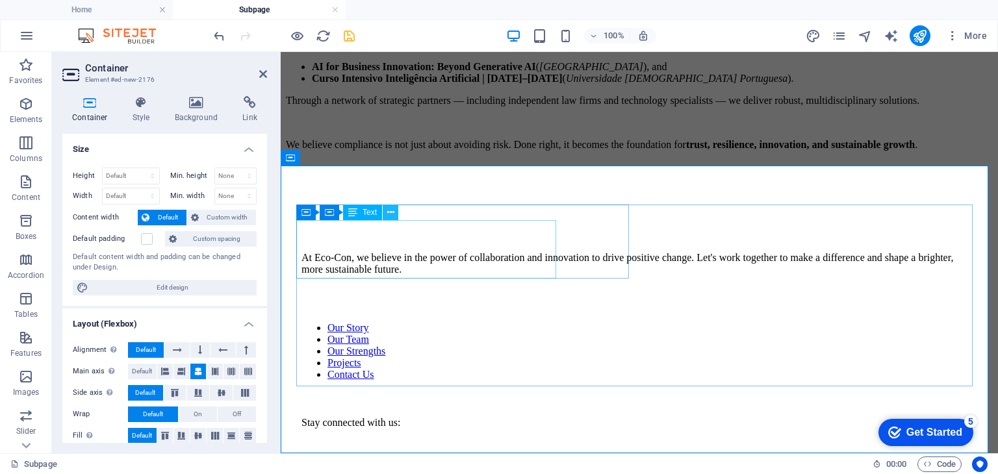
click at [390, 212] on icon at bounding box center [390, 213] width 7 height 14
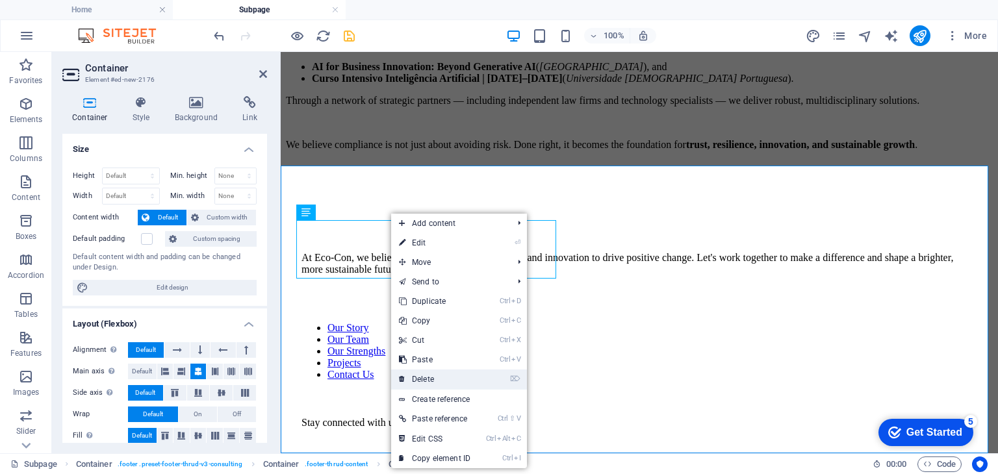
click at [427, 372] on link "⌦ Delete" at bounding box center [434, 379] width 87 height 19
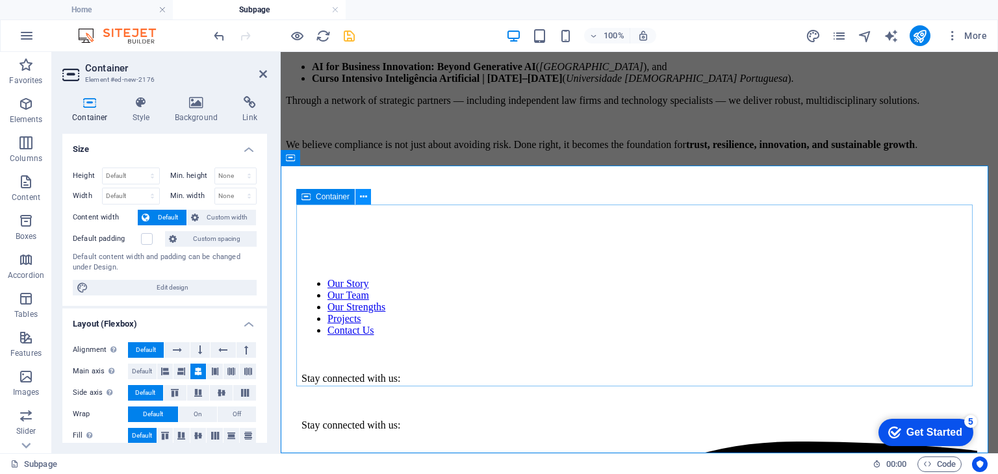
click at [360, 197] on icon at bounding box center [363, 197] width 7 height 14
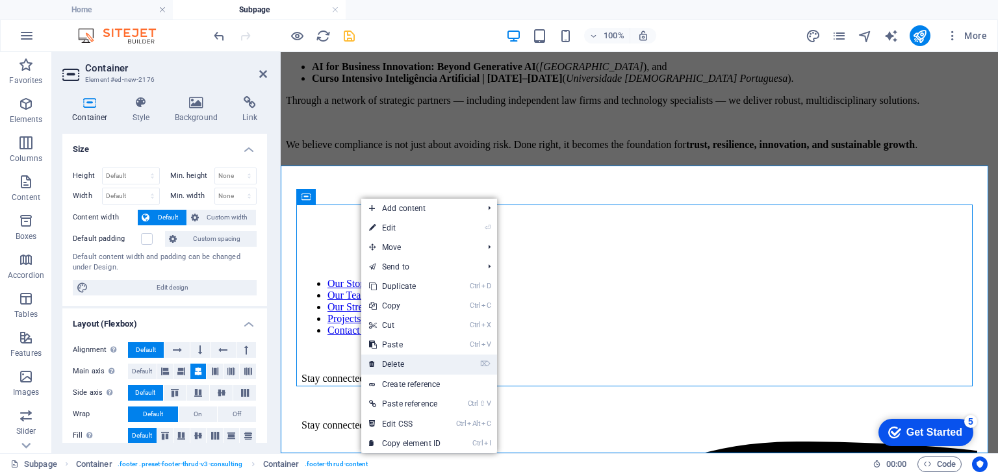
click at [378, 362] on link "⌦ Delete" at bounding box center [404, 364] width 87 height 19
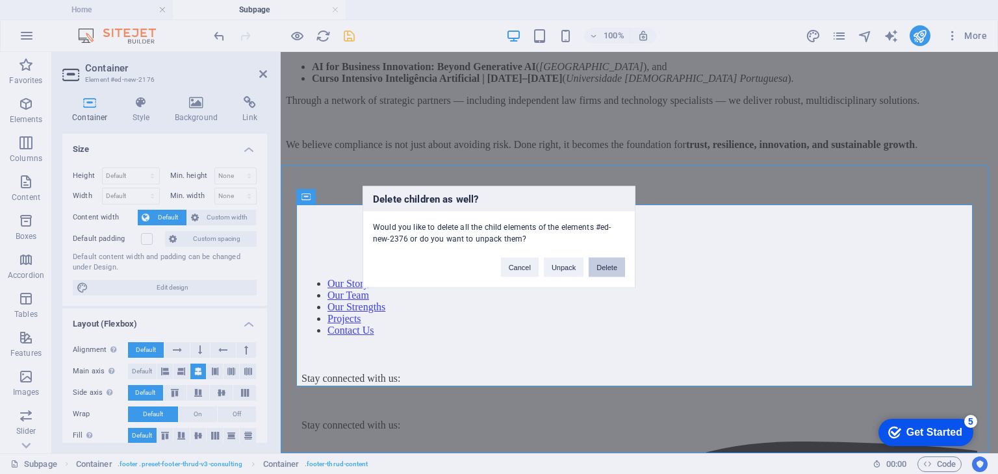
drag, startPoint x: 600, startPoint y: 261, endPoint x: 299, endPoint y: 216, distance: 304.7
click at [600, 261] on button "Delete" at bounding box center [607, 267] width 36 height 19
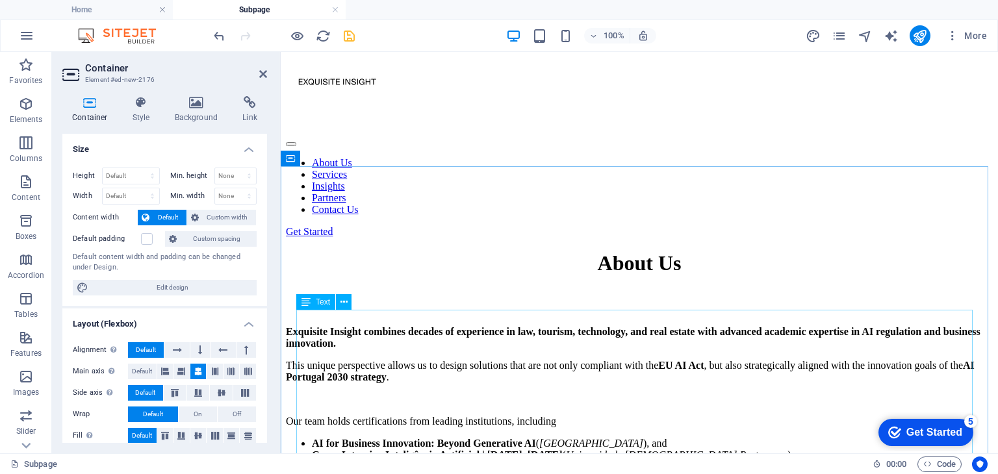
scroll to position [0, 0]
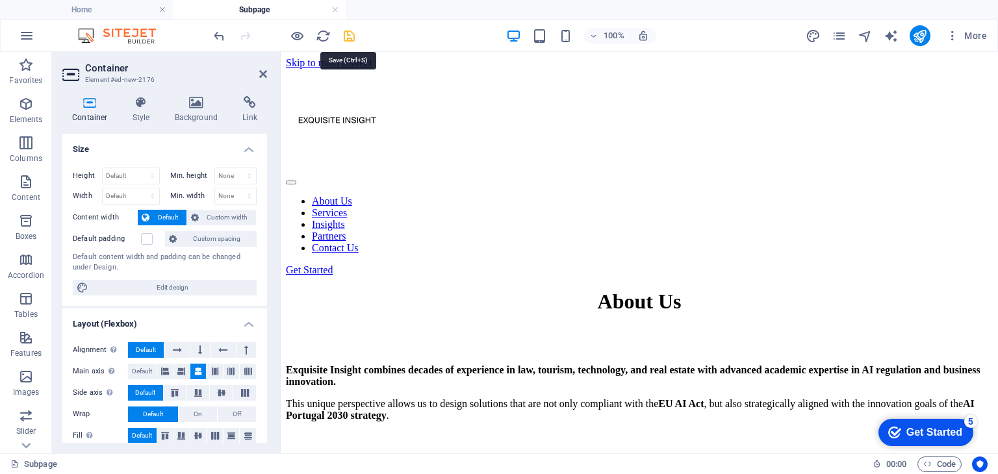
click at [355, 38] on icon "save" at bounding box center [349, 36] width 15 height 15
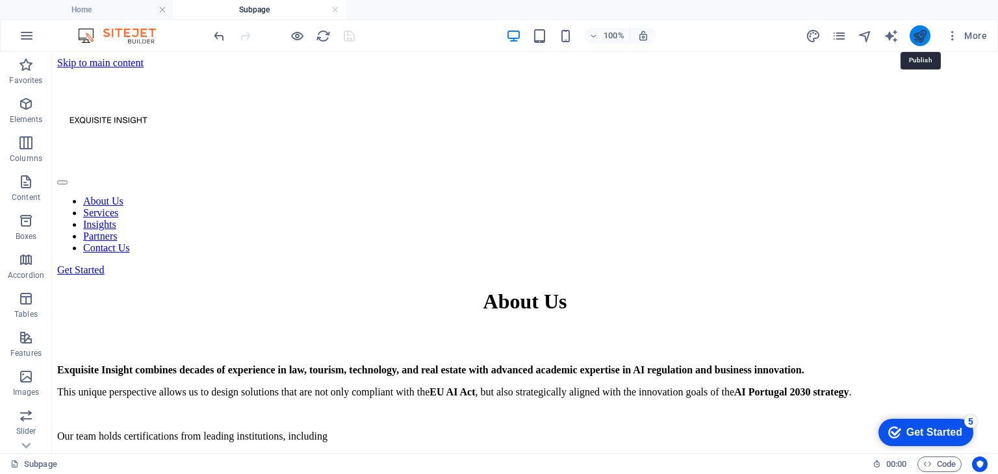
click at [922, 37] on icon "publish" at bounding box center [919, 36] width 15 height 15
click at [121, 16] on h4 "Home" at bounding box center [86, 10] width 173 height 14
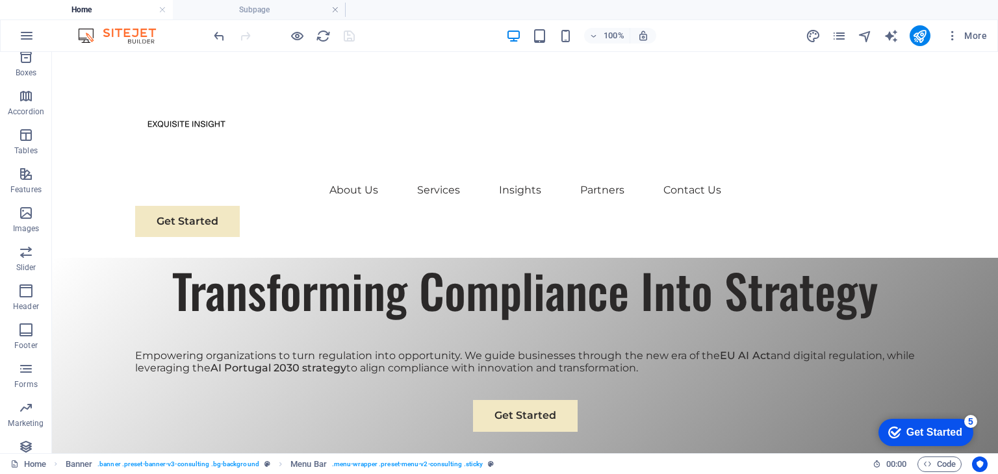
click at [348, 34] on div at bounding box center [284, 35] width 146 height 21
click at [257, 81] on div "About Us Services Insights Partners Contact Us Get Started" at bounding box center [525, 155] width 946 height 206
click at [436, 175] on link "Services" at bounding box center [438, 190] width 43 height 31
click at [438, 175] on link "Services" at bounding box center [438, 190] width 43 height 31
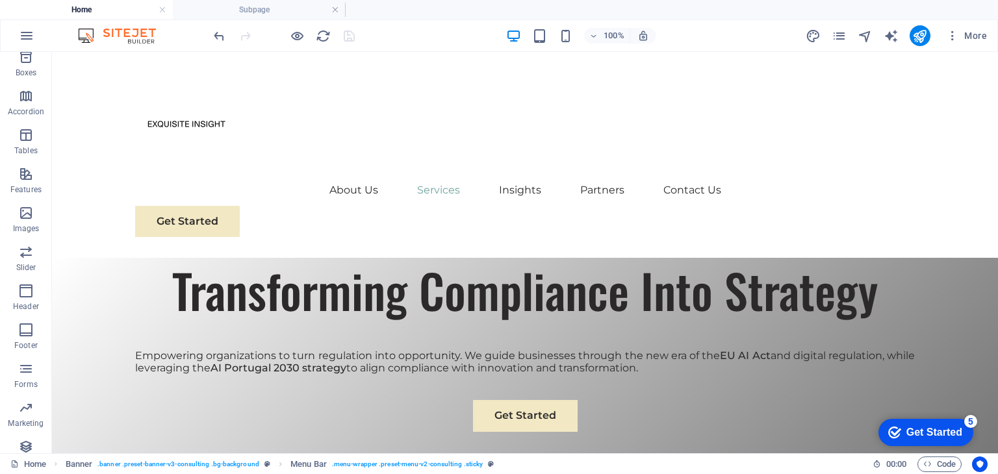
click at [438, 175] on link "Services" at bounding box center [438, 190] width 43 height 31
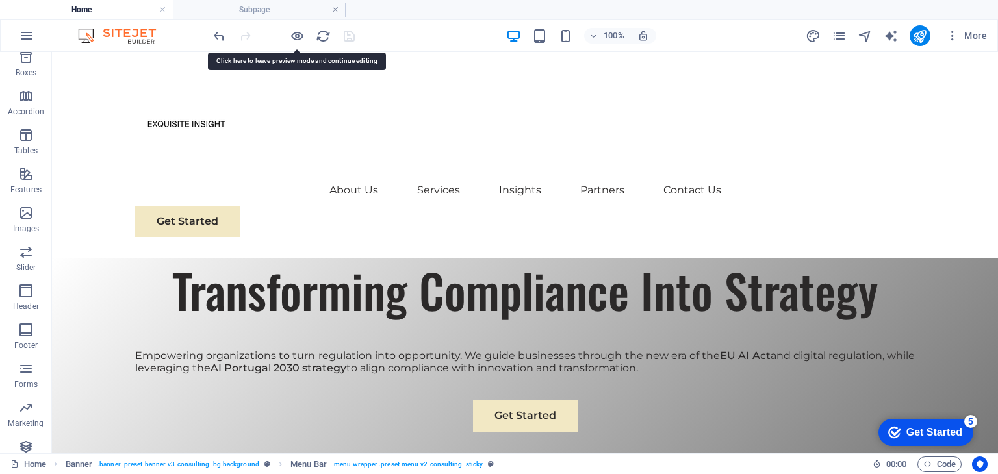
click at [292, 85] on div "About Us Services Insights Partners Contact Us Get Started" at bounding box center [525, 155] width 946 height 206
click at [107, 11] on h4 "Home" at bounding box center [86, 10] width 173 height 14
click at [287, 32] on div at bounding box center [284, 35] width 146 height 21
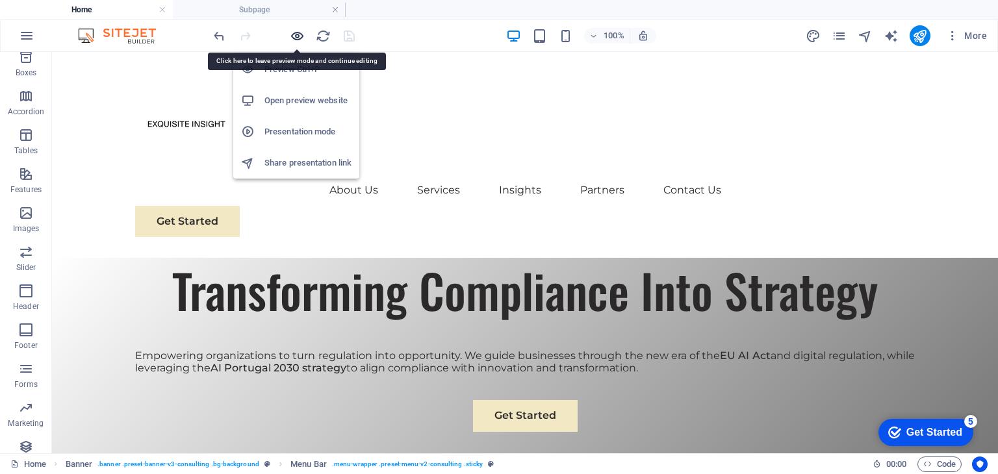
click at [298, 34] on icon "button" at bounding box center [297, 36] width 15 height 15
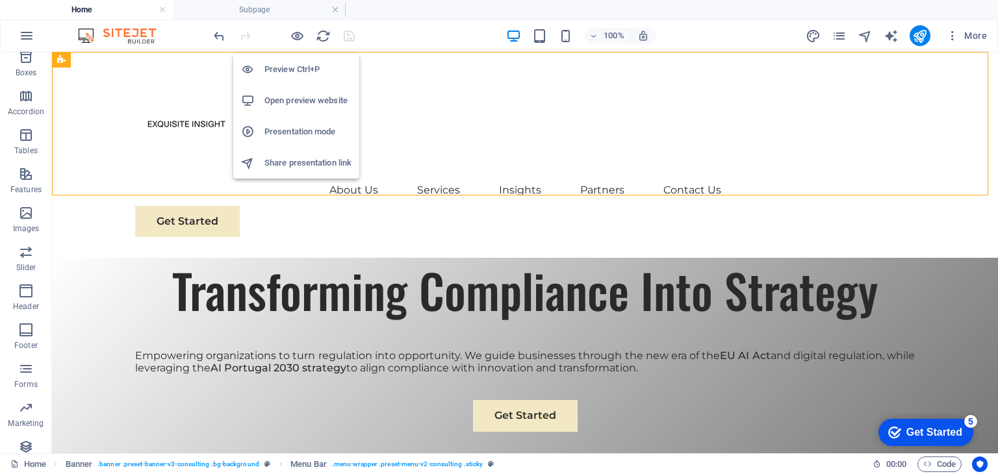
click at [312, 70] on h6 "Preview Ctrl+P" at bounding box center [307, 70] width 87 height 16
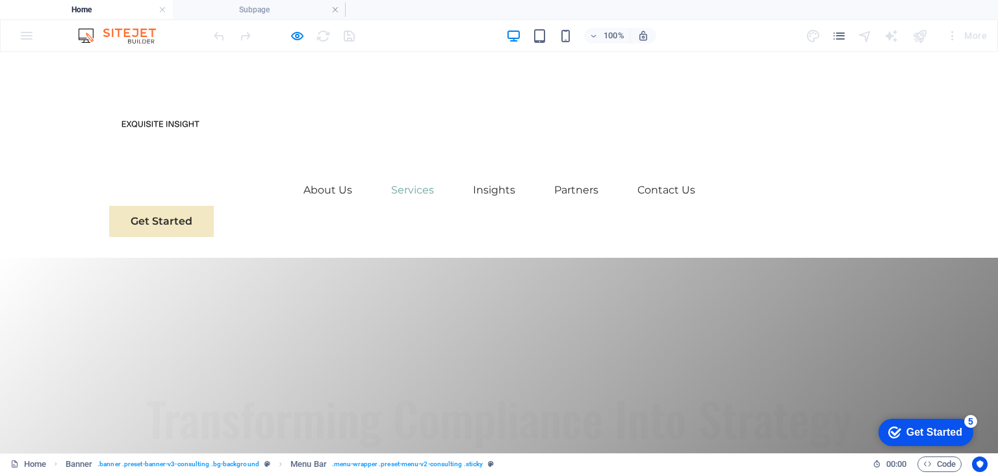
click at [403, 175] on link "Services" at bounding box center [412, 190] width 43 height 31
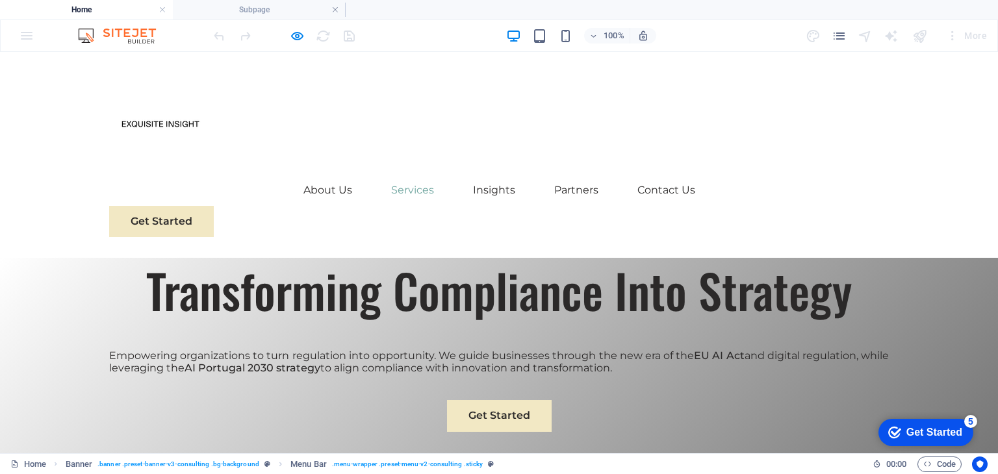
click at [404, 175] on link "Services" at bounding box center [412, 190] width 43 height 31
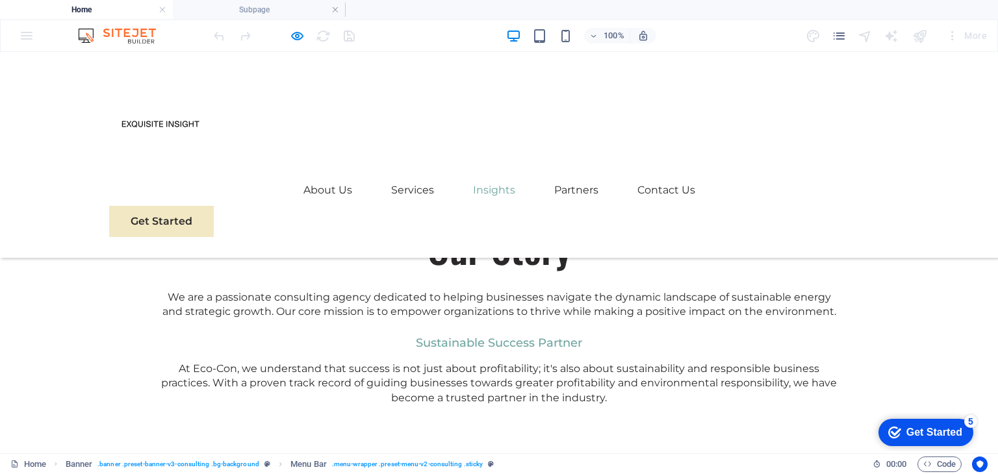
scroll to position [520, 0]
click at [478, 175] on link "Insights" at bounding box center [494, 190] width 42 height 31
click at [314, 175] on link "About Us" at bounding box center [327, 190] width 49 height 31
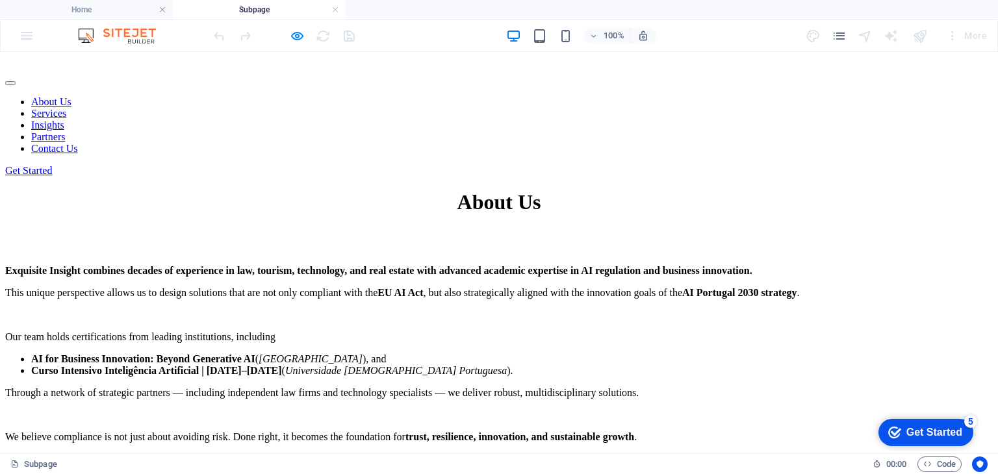
scroll to position [0, 0]
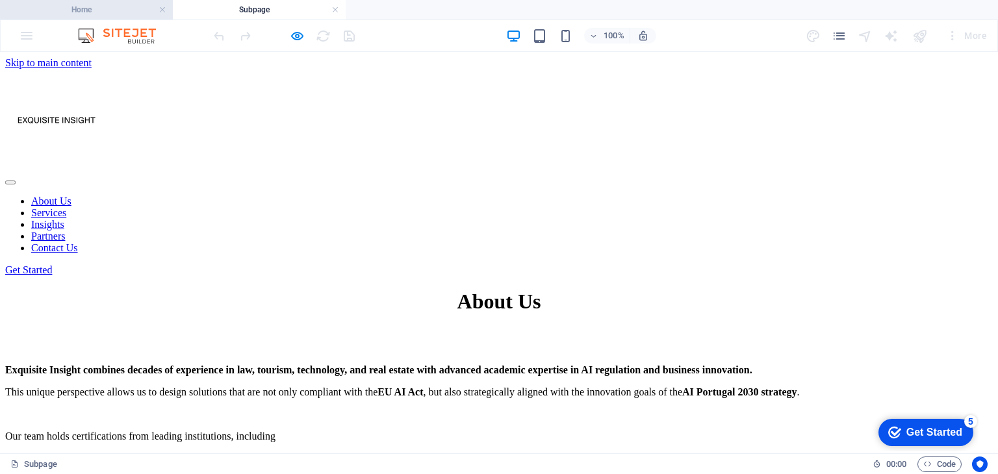
click at [96, 8] on h4 "Home" at bounding box center [86, 10] width 173 height 14
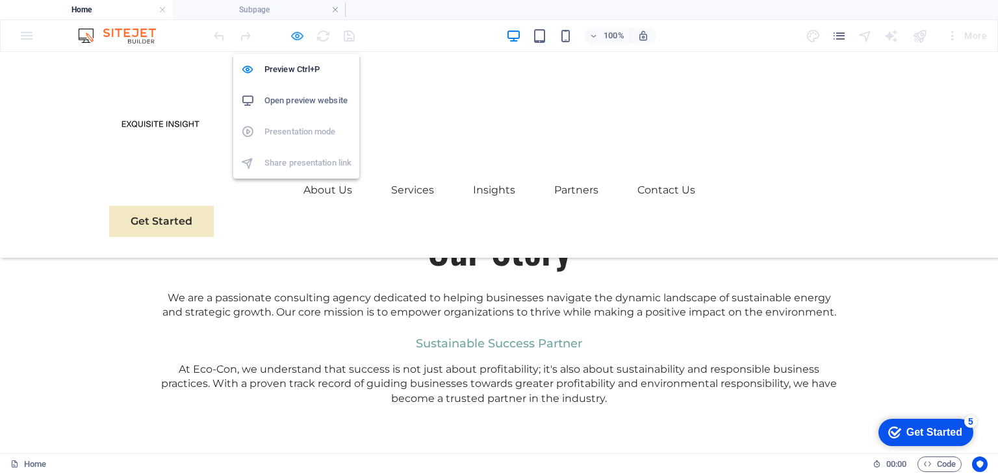
click at [295, 35] on icon "button" at bounding box center [297, 36] width 15 height 15
